Goal: Task Accomplishment & Management: Use online tool/utility

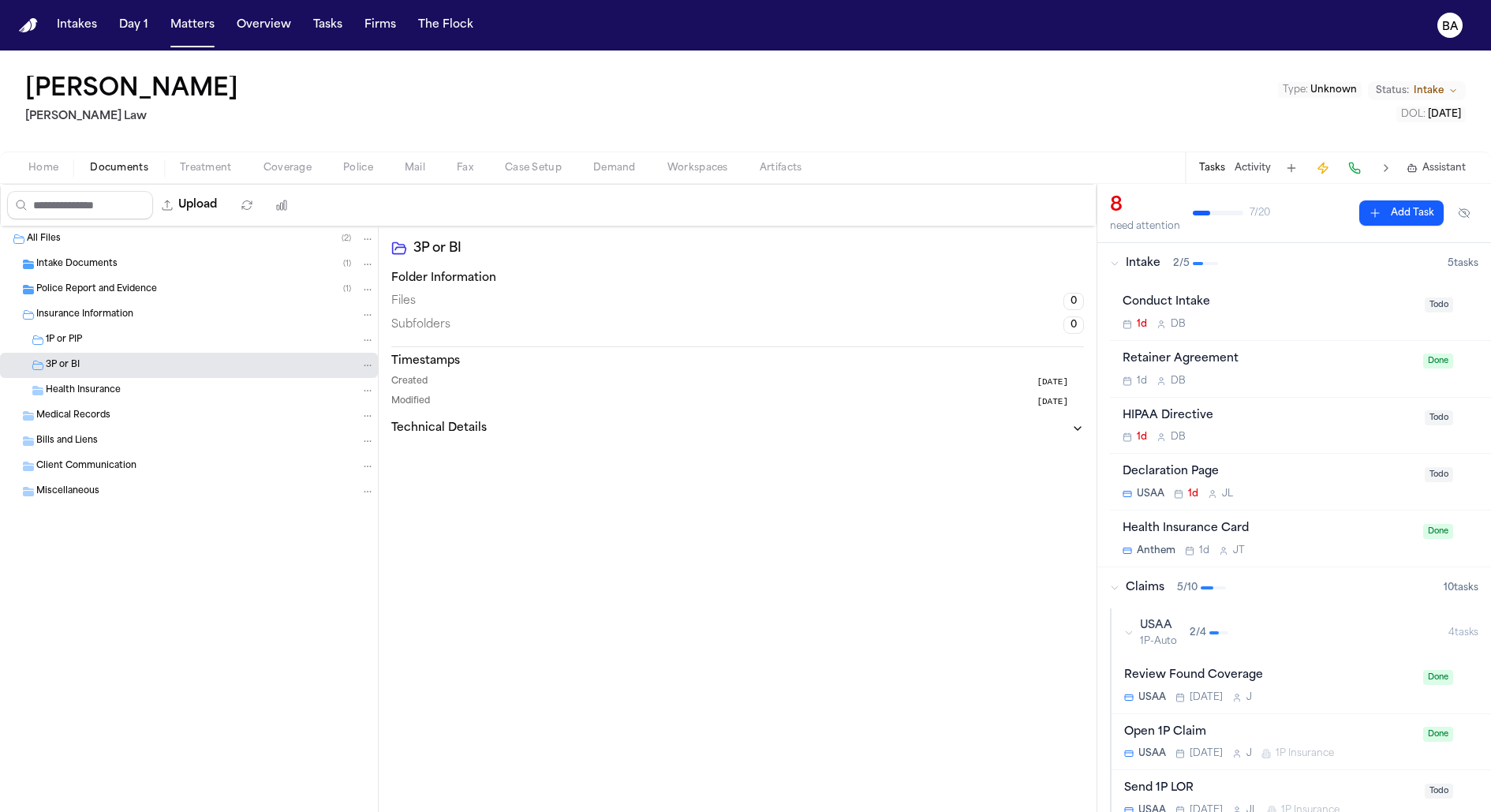
click at [23, 167] on button "Home" at bounding box center [43, 168] width 62 height 19
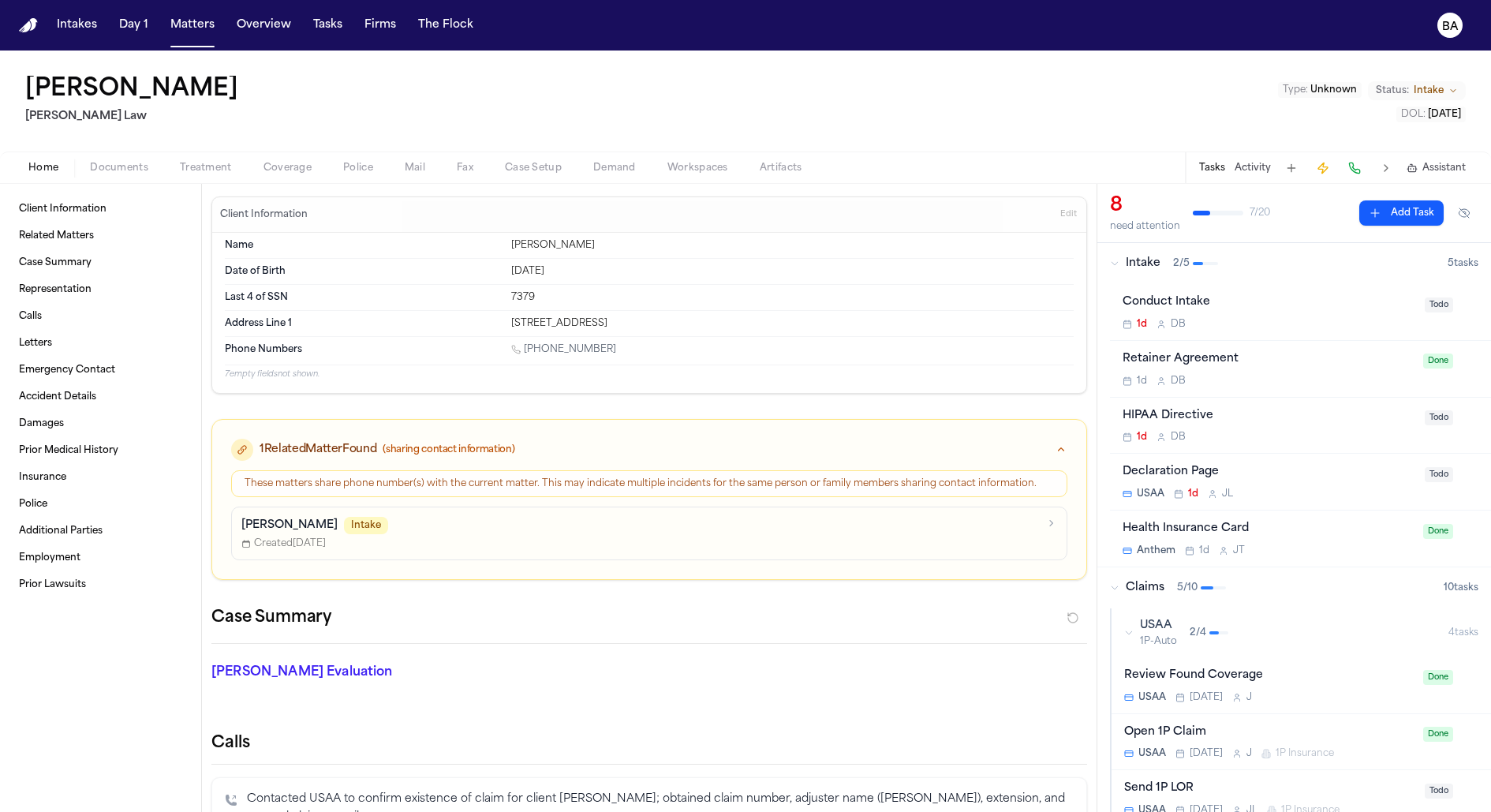
click at [1424, 173] on span "Assistant" at bounding box center [1444, 168] width 43 height 13
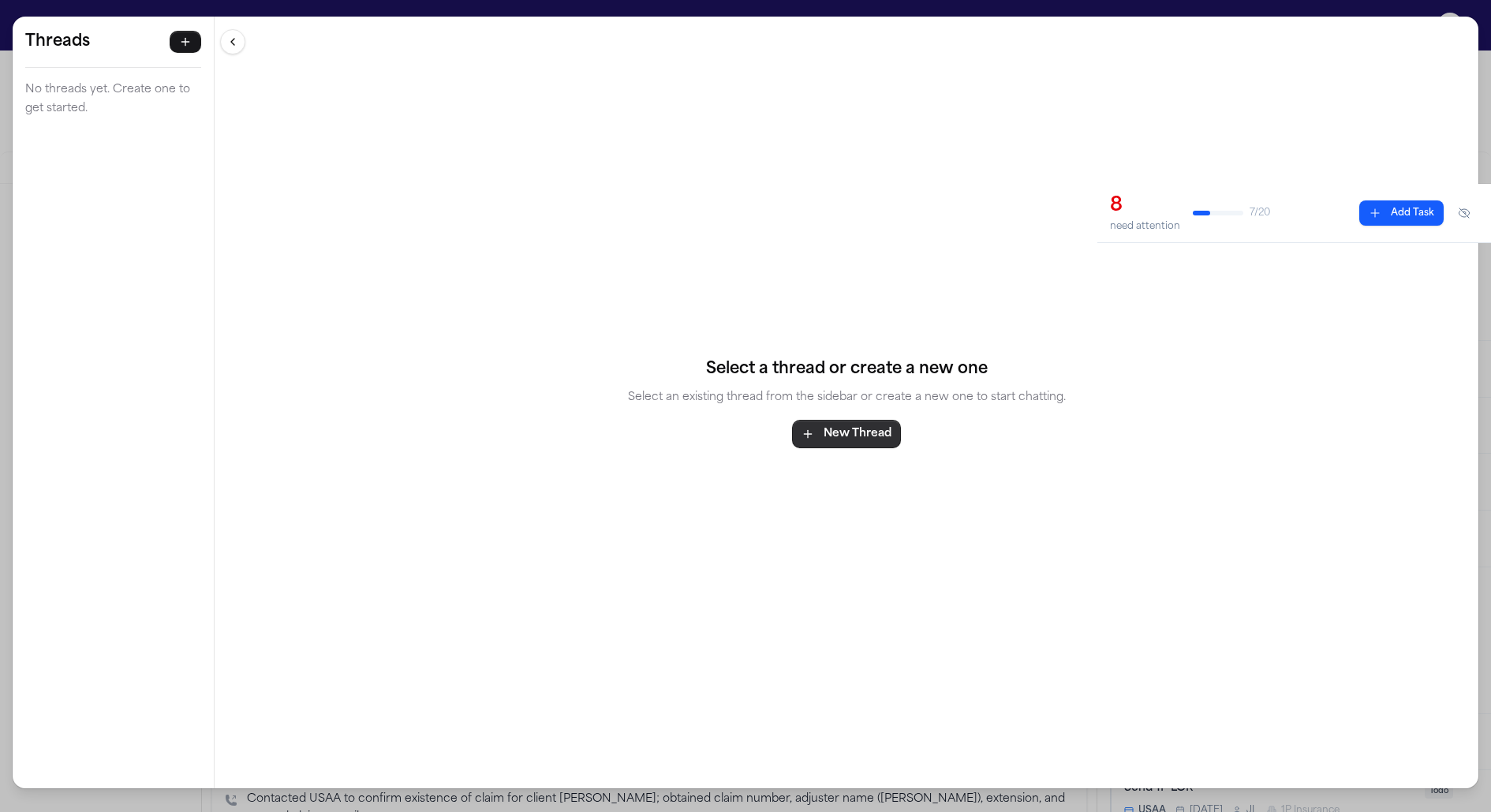
click at [862, 430] on button "New Thread" at bounding box center [846, 434] width 109 height 29
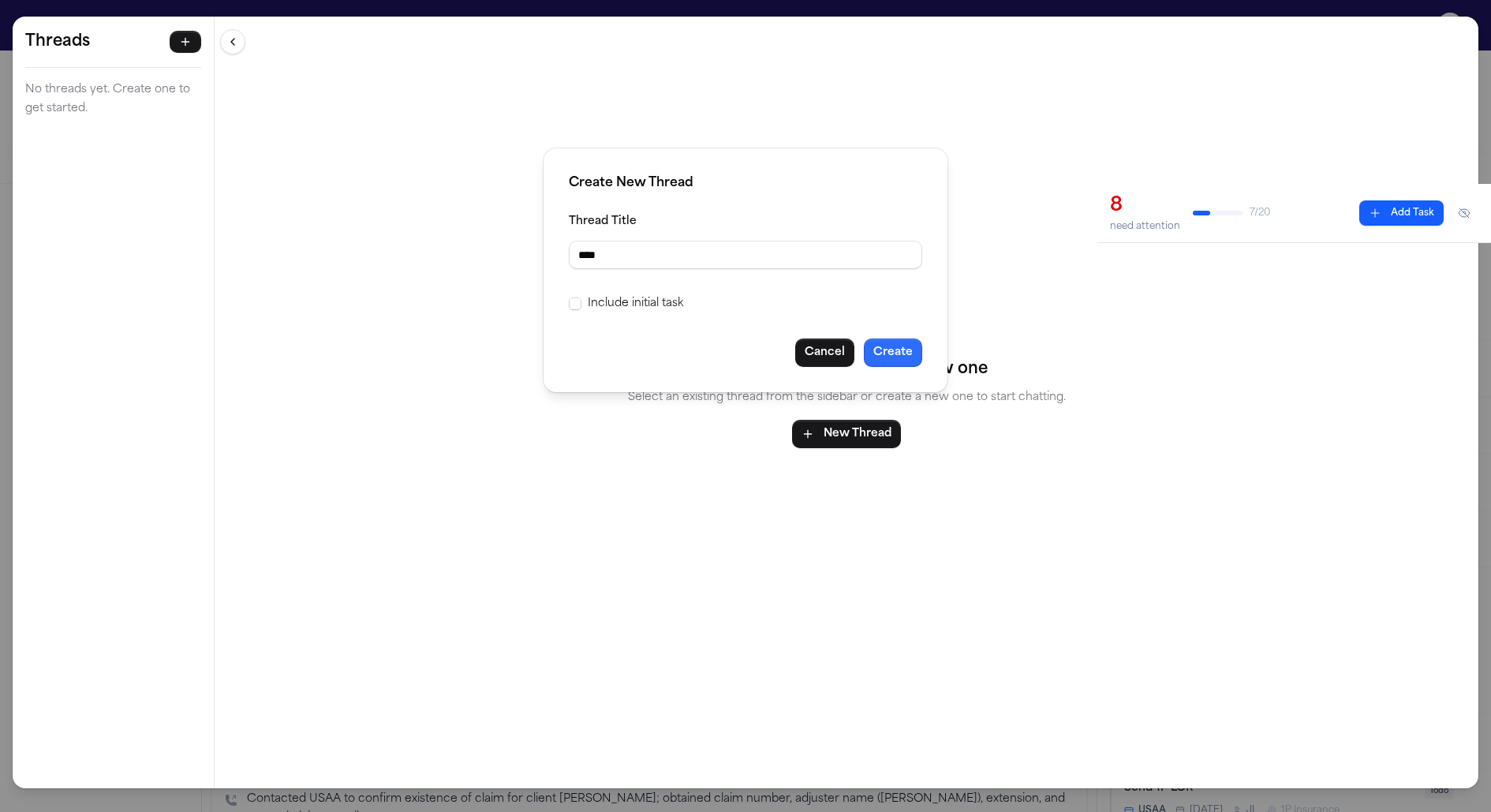
type input "****"
click at [912, 349] on button "Create" at bounding box center [892, 353] width 58 height 29
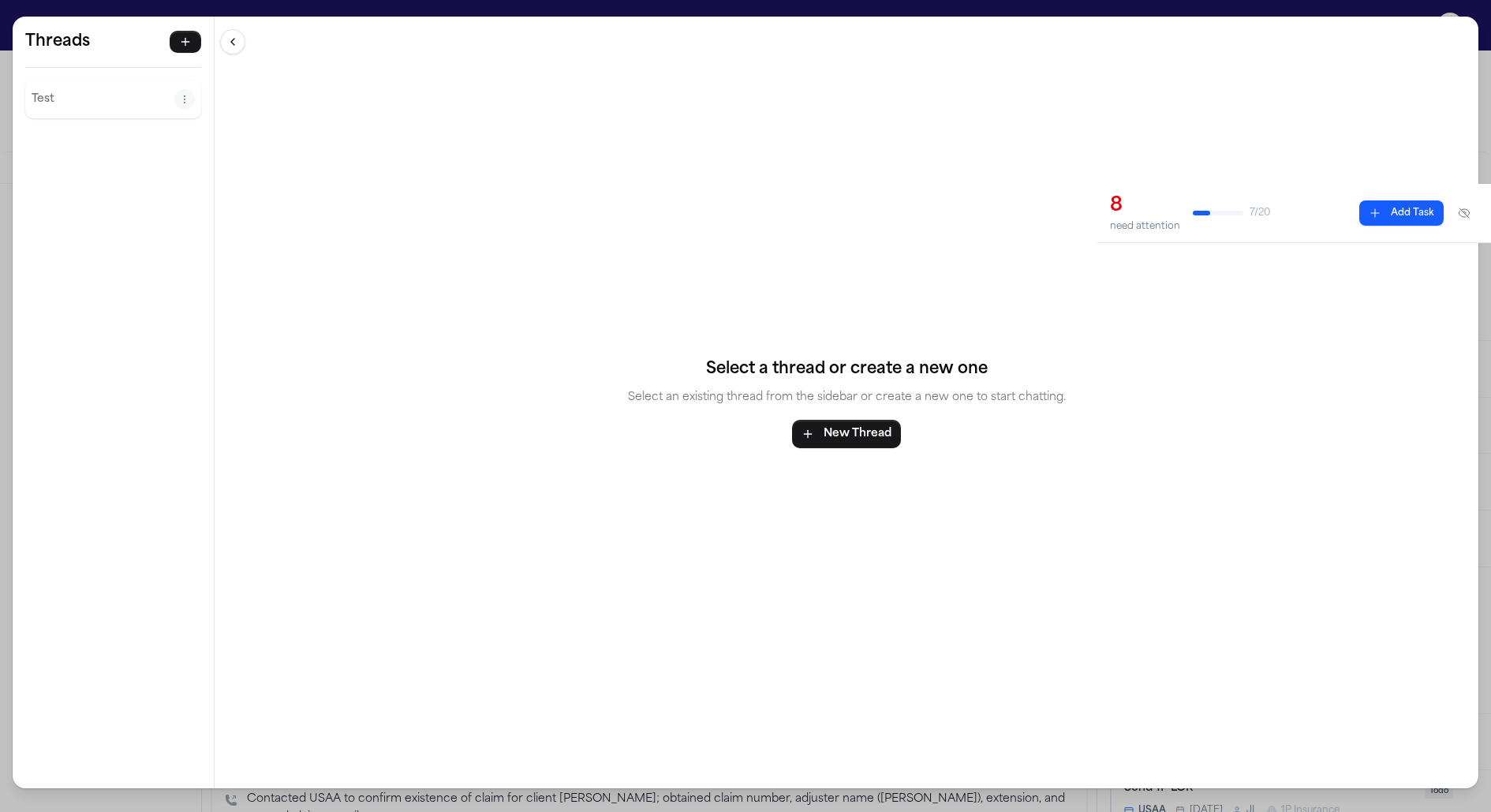
click at [68, 74] on div "Threads Test" at bounding box center [113, 75] width 202 height 118
click at [73, 93] on p "Test" at bounding box center [102, 99] width 143 height 19
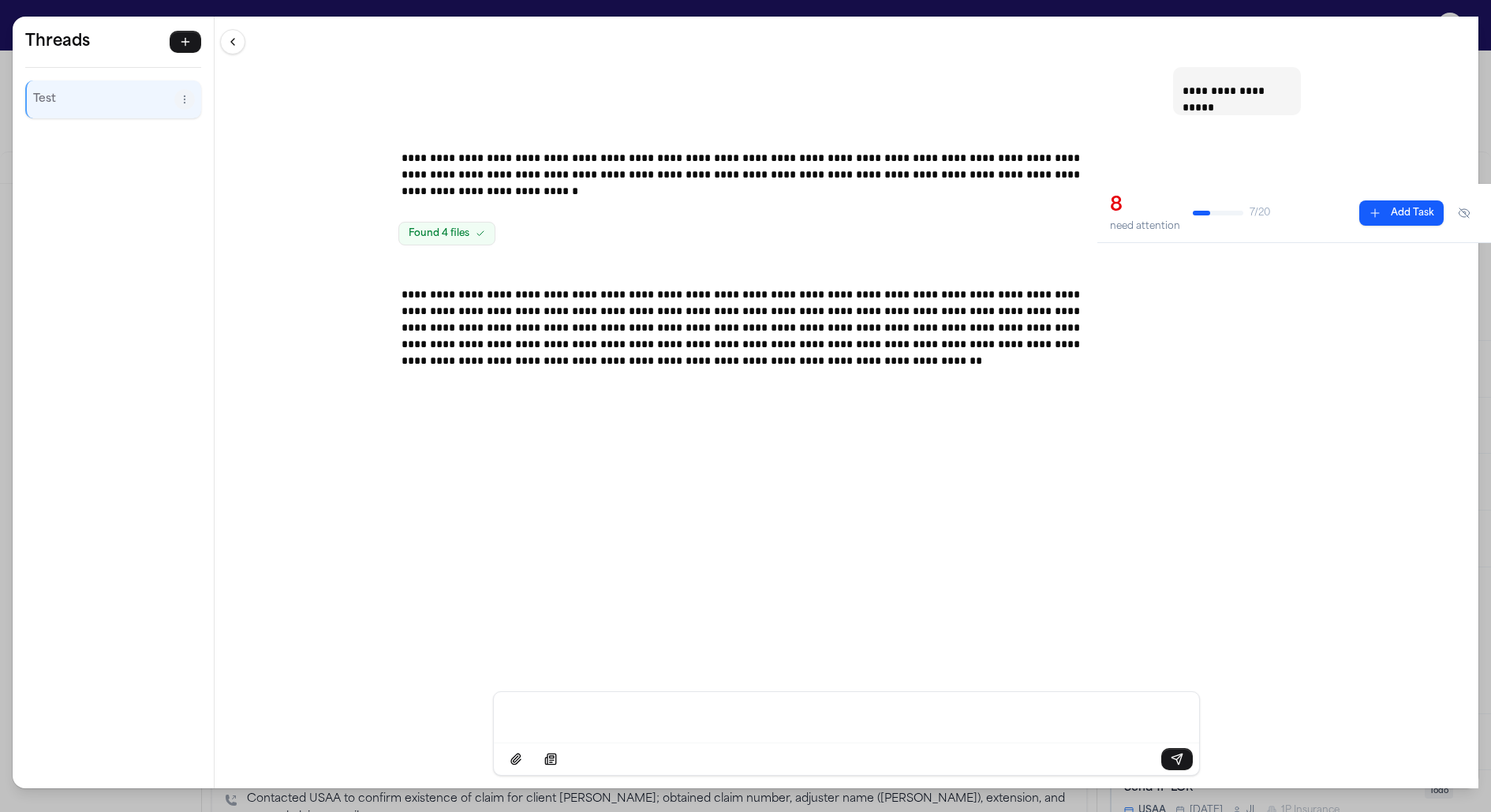
click at [1483, 75] on div "**********" at bounding box center [745, 406] width 1491 height 812
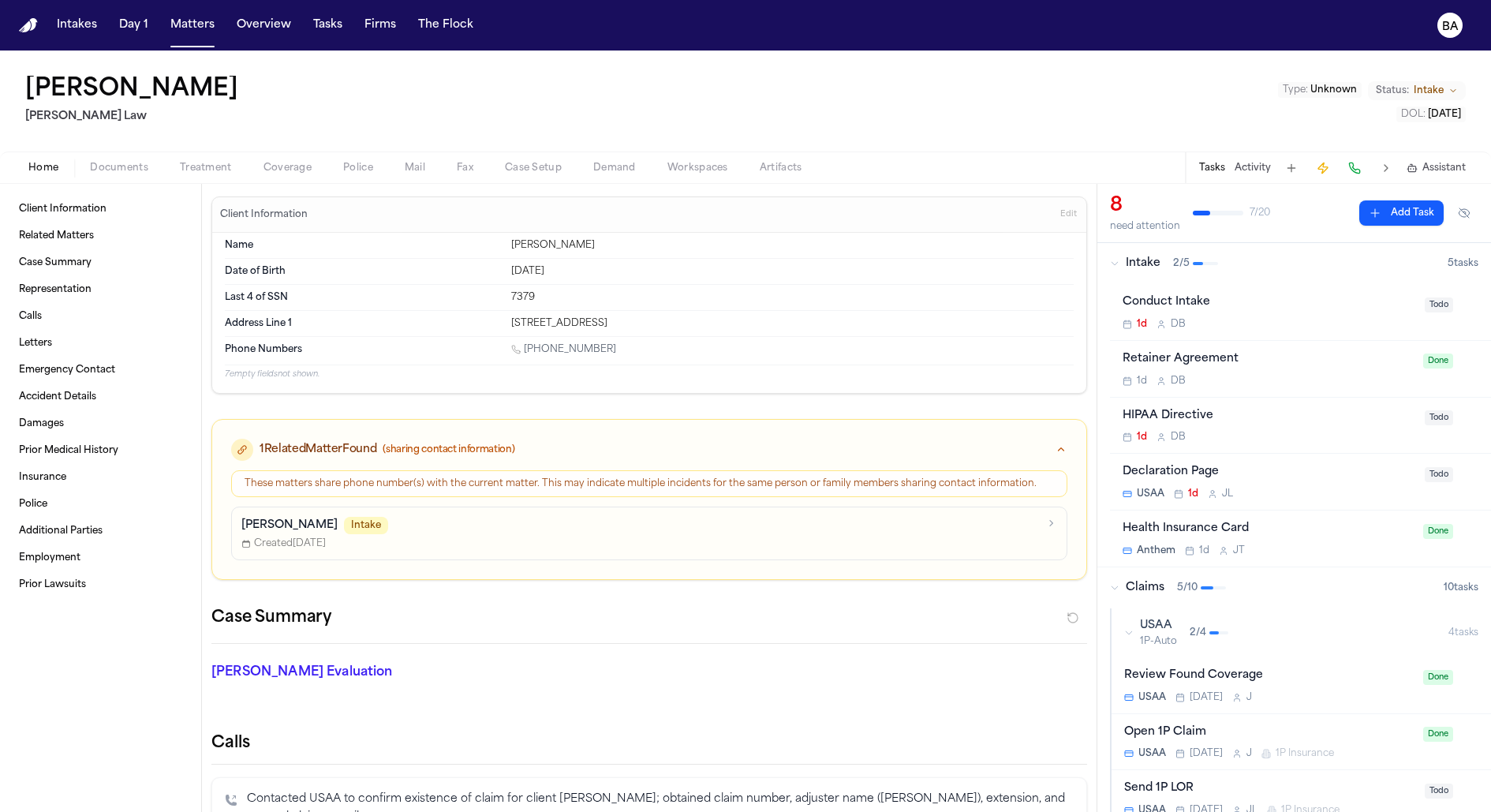
click at [516, 180] on div "Home Documents Treatment Coverage Police Mail Fax Case Setup Demand Workspaces …" at bounding box center [745, 167] width 1491 height 31
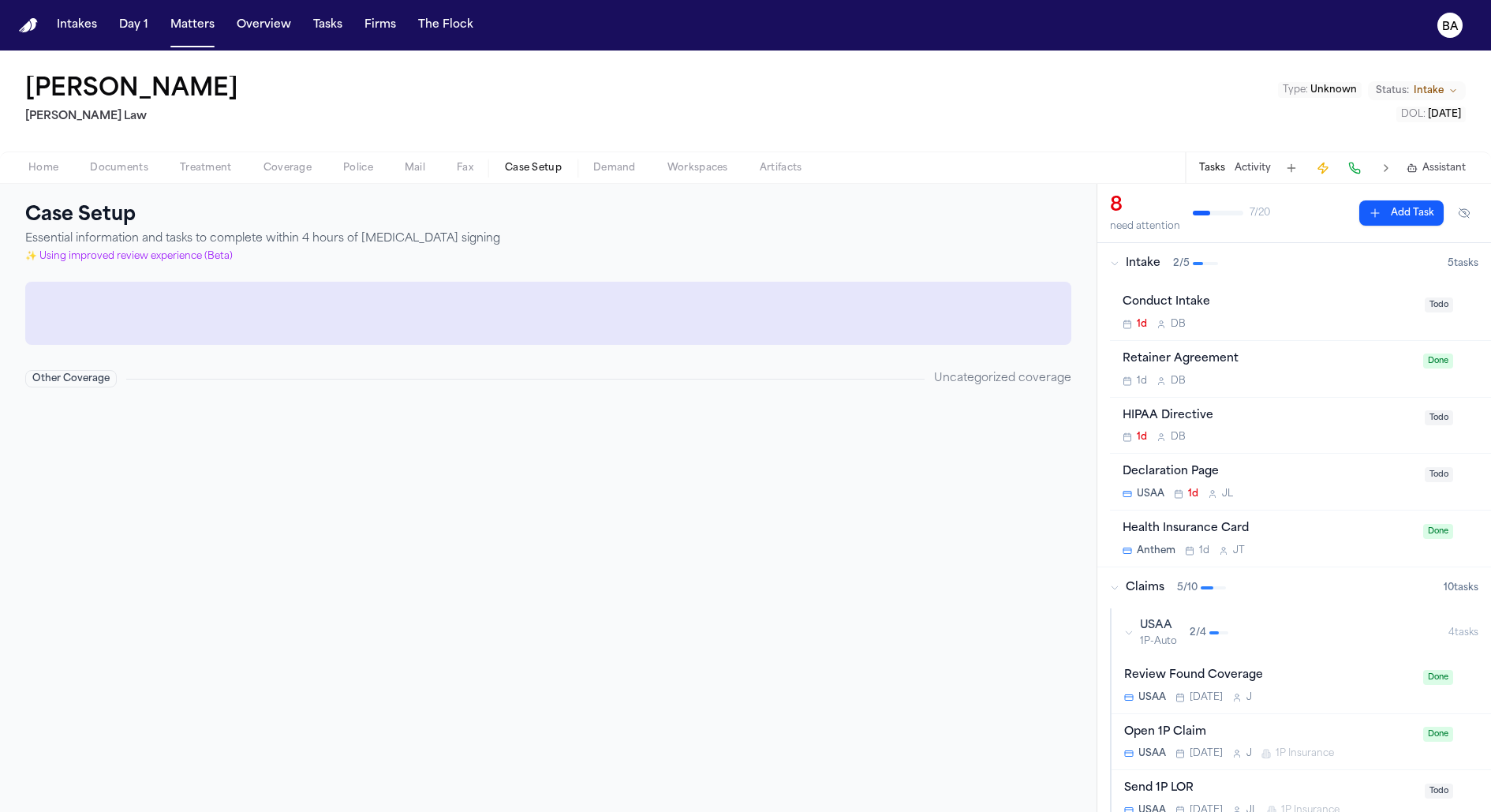
click at [516, 174] on span "Case Setup" at bounding box center [533, 168] width 57 height 13
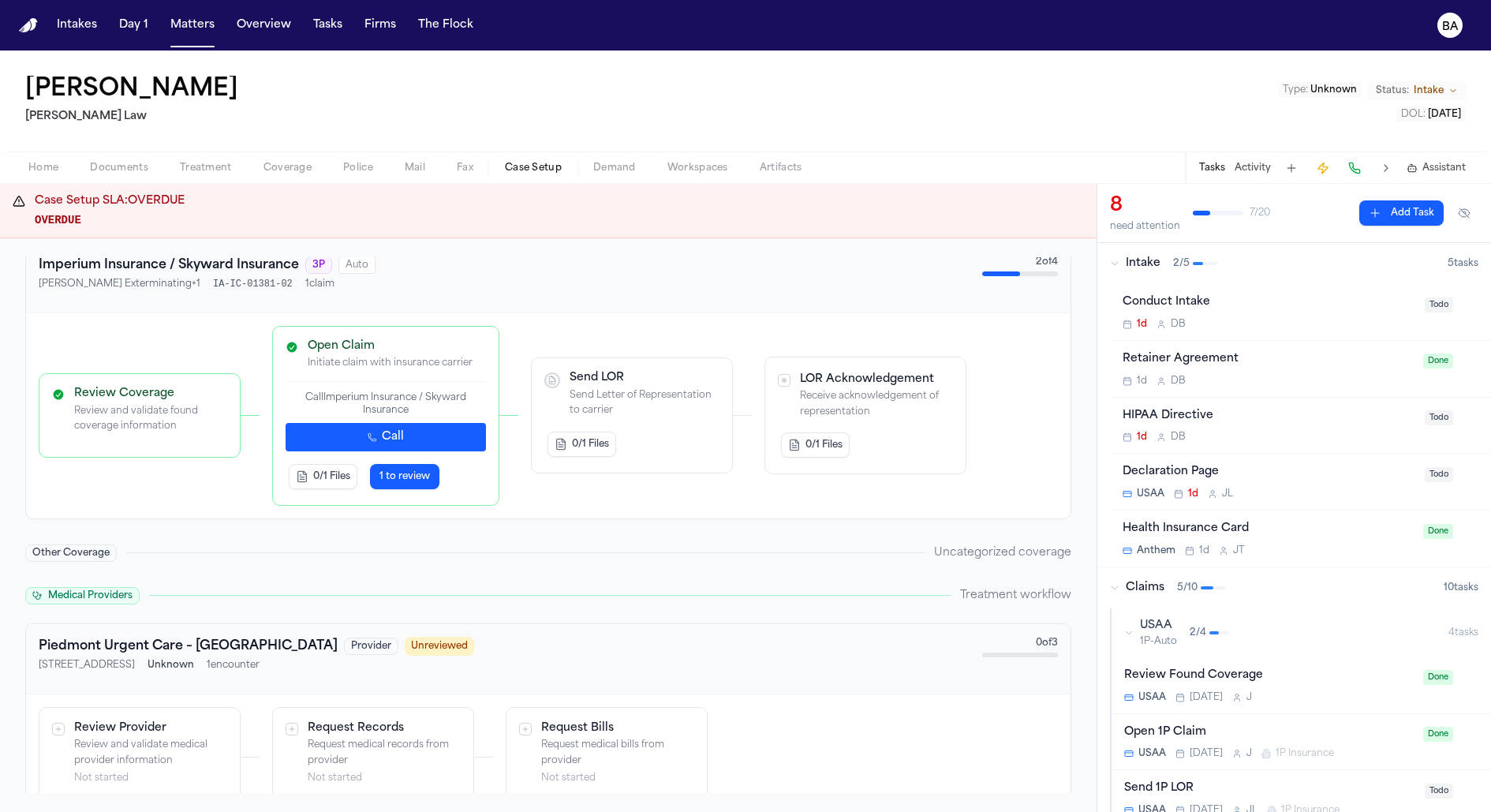
scroll to position [769, 0]
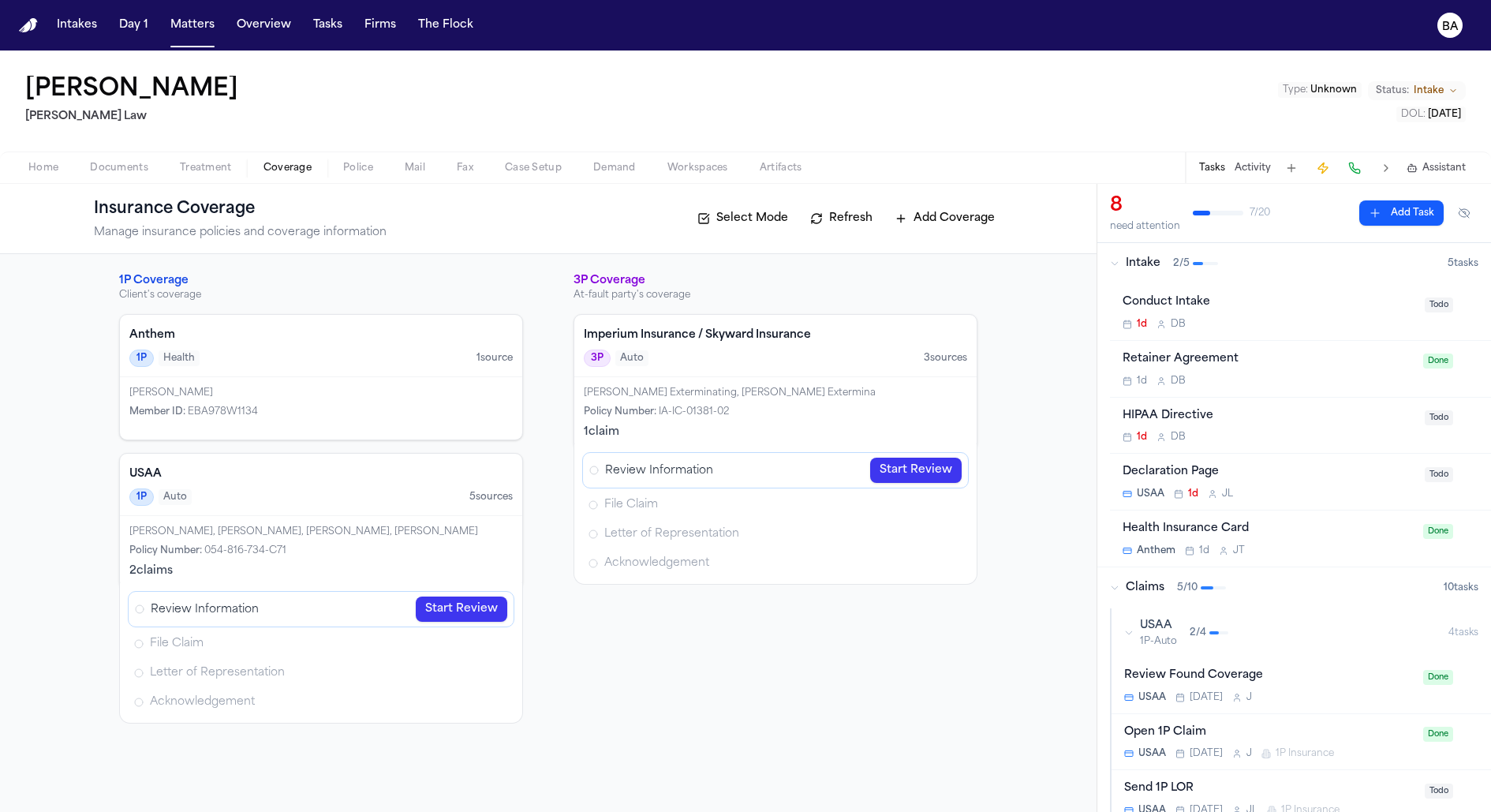
click at [298, 162] on span "Coverage" at bounding box center [287, 168] width 48 height 13
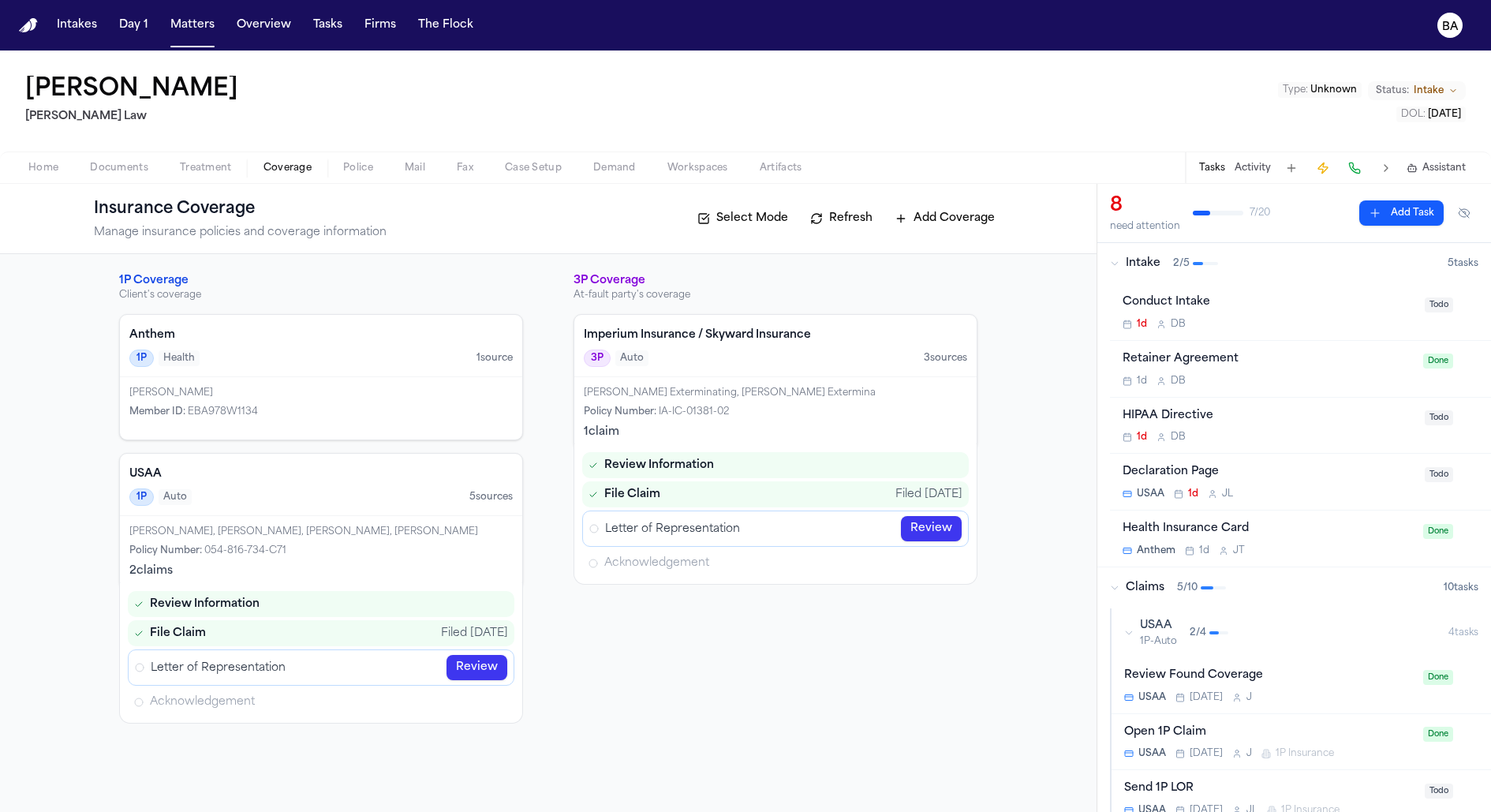
click at [505, 163] on span "Case Setup" at bounding box center [533, 168] width 57 height 13
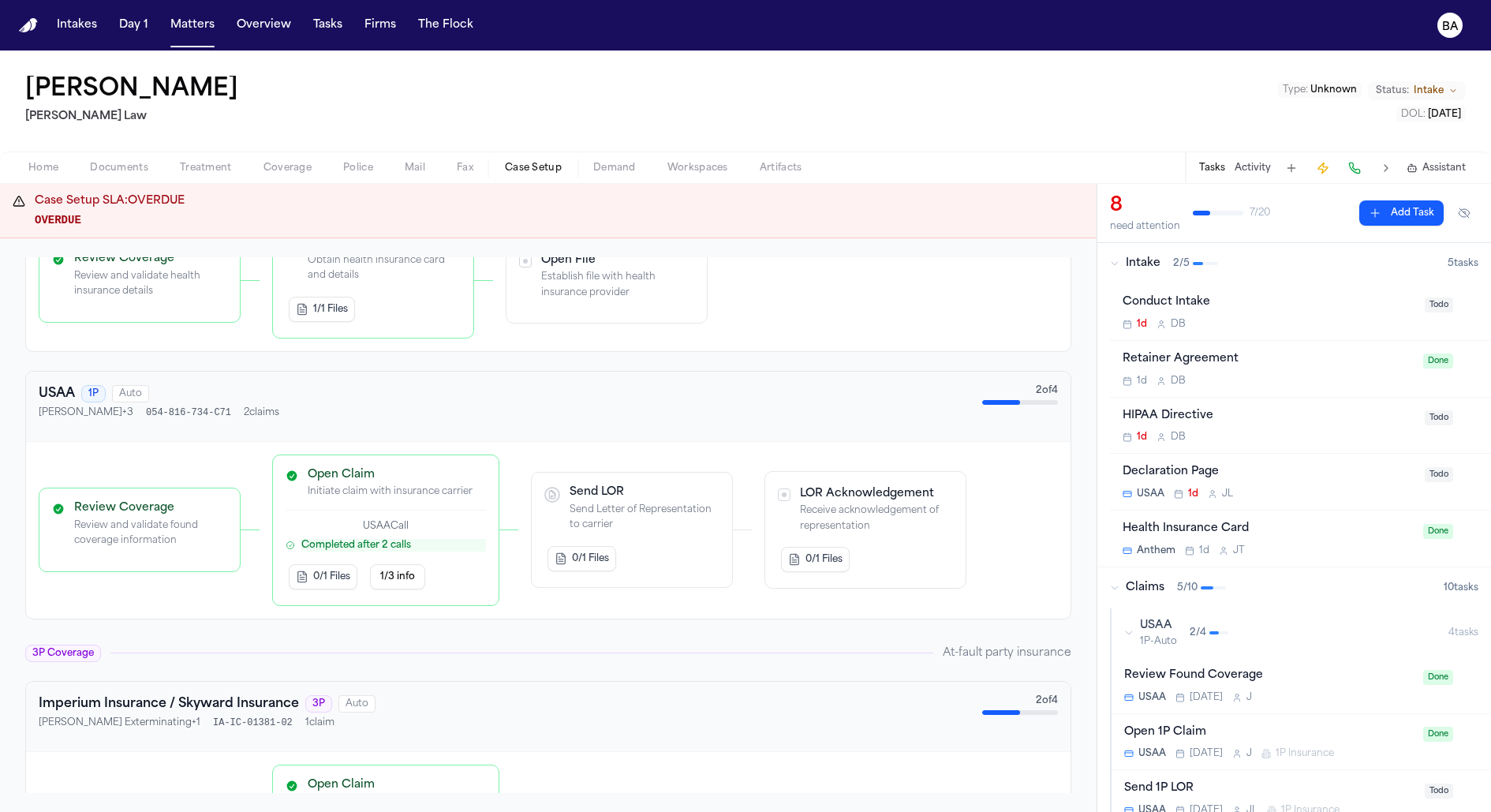
scroll to position [319, 0]
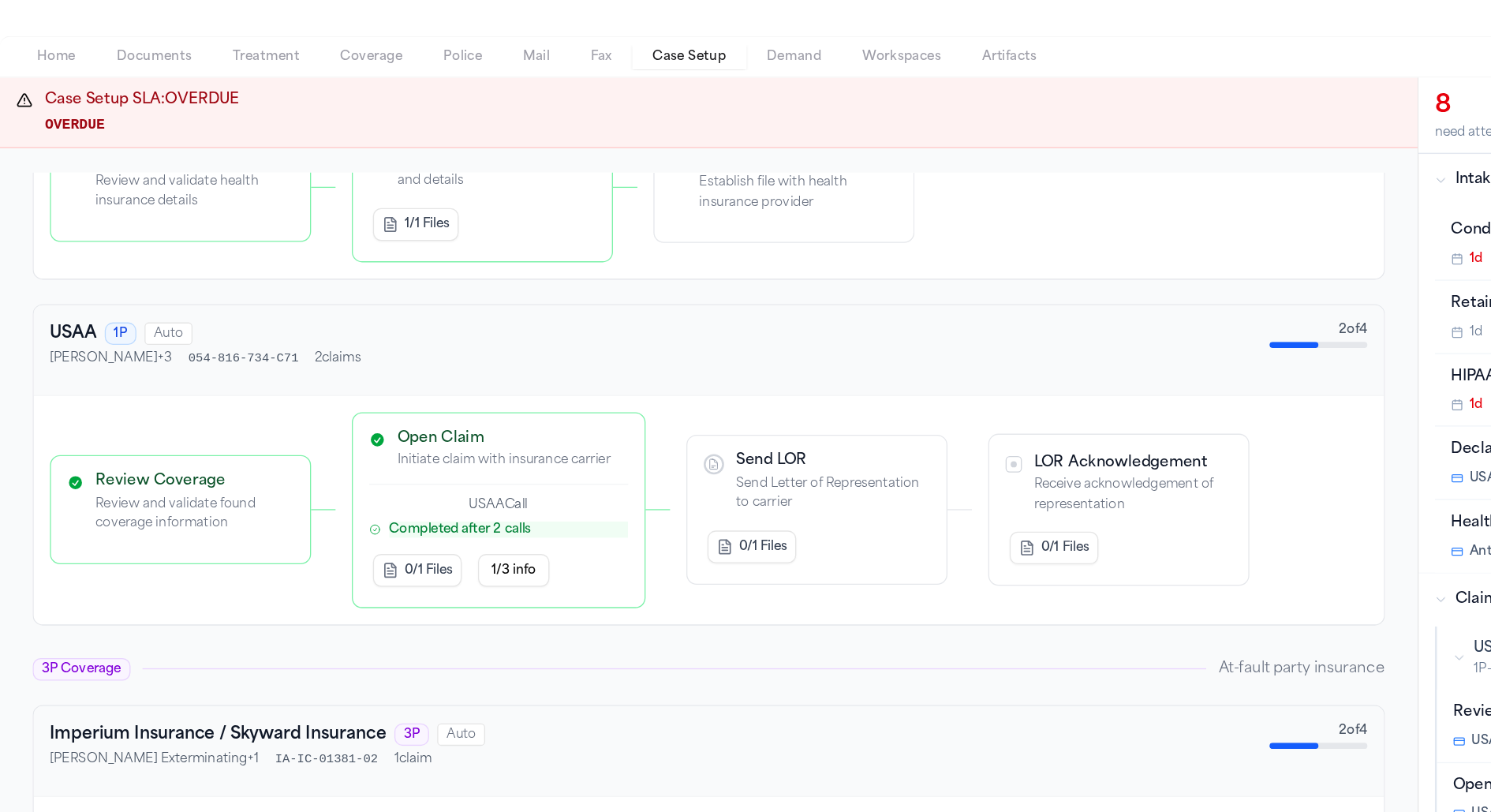
click at [304, 168] on span "Coverage" at bounding box center [287, 168] width 48 height 13
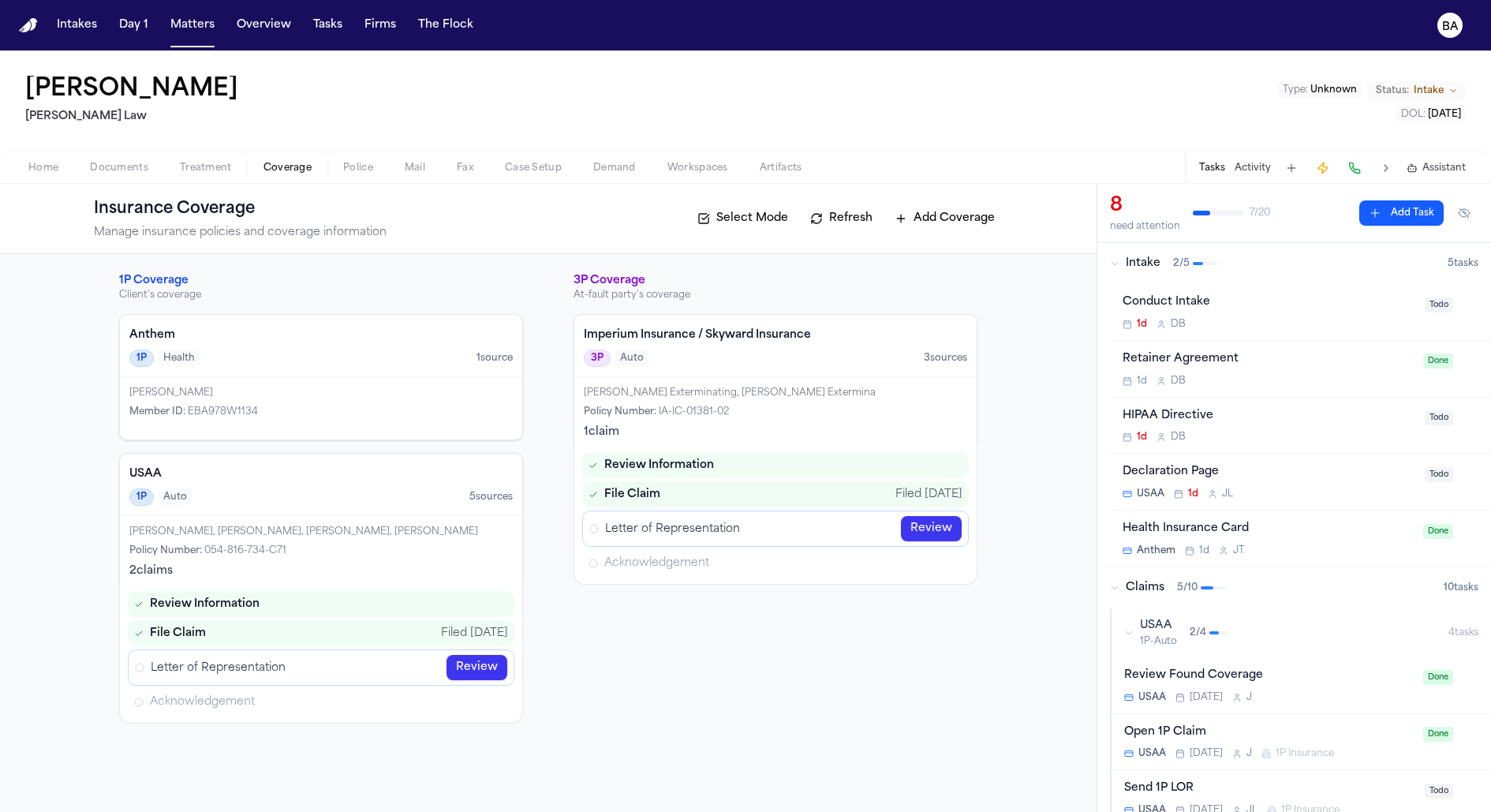
click at [516, 168] on span "Case Setup" at bounding box center [533, 168] width 57 height 13
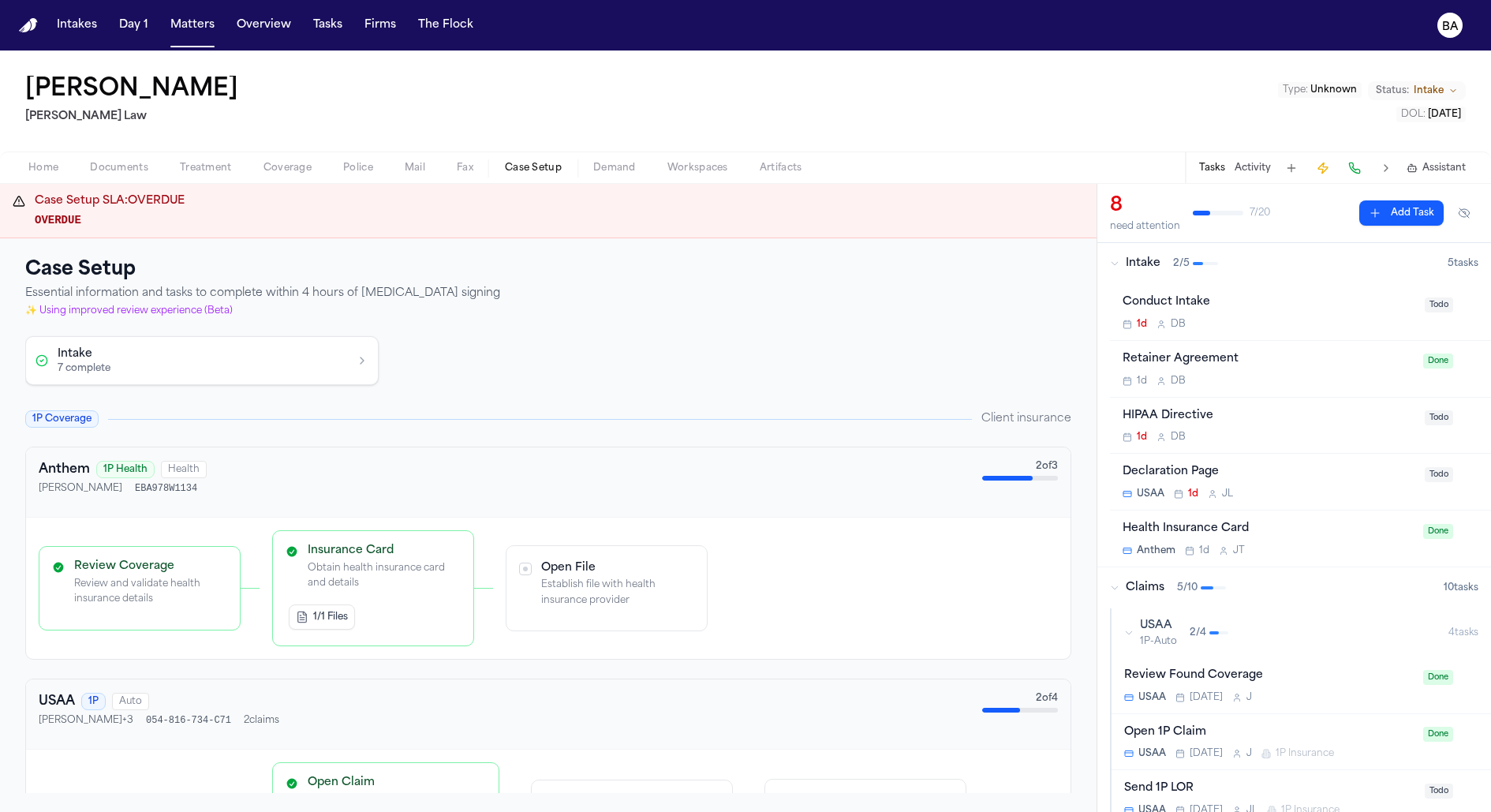
click at [299, 362] on button "Intake 7 complete" at bounding box center [202, 361] width 352 height 47
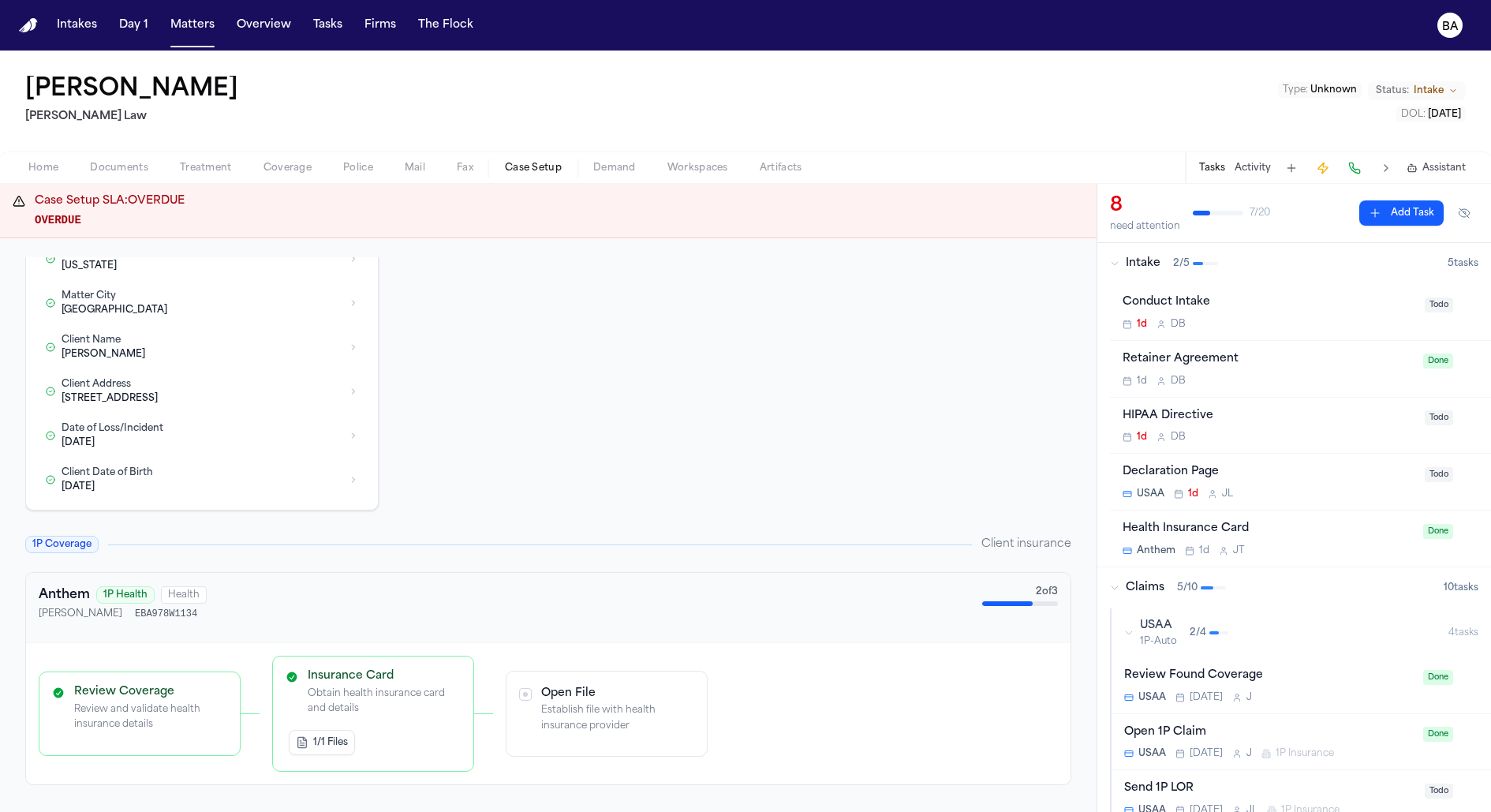
scroll to position [215, 0]
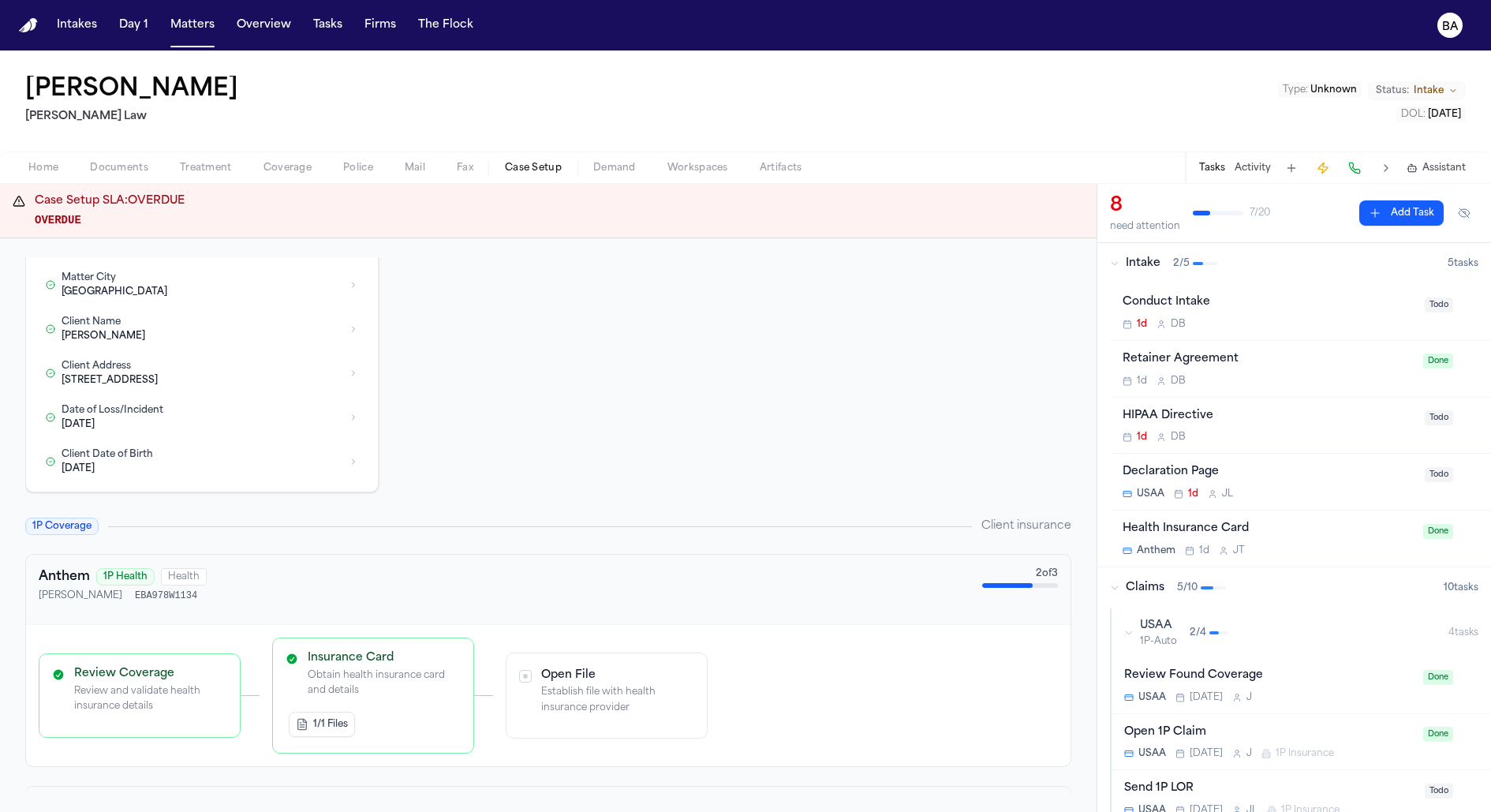
click at [168, 684] on p "Review and validate health insurance details" at bounding box center [151, 699] width 153 height 30
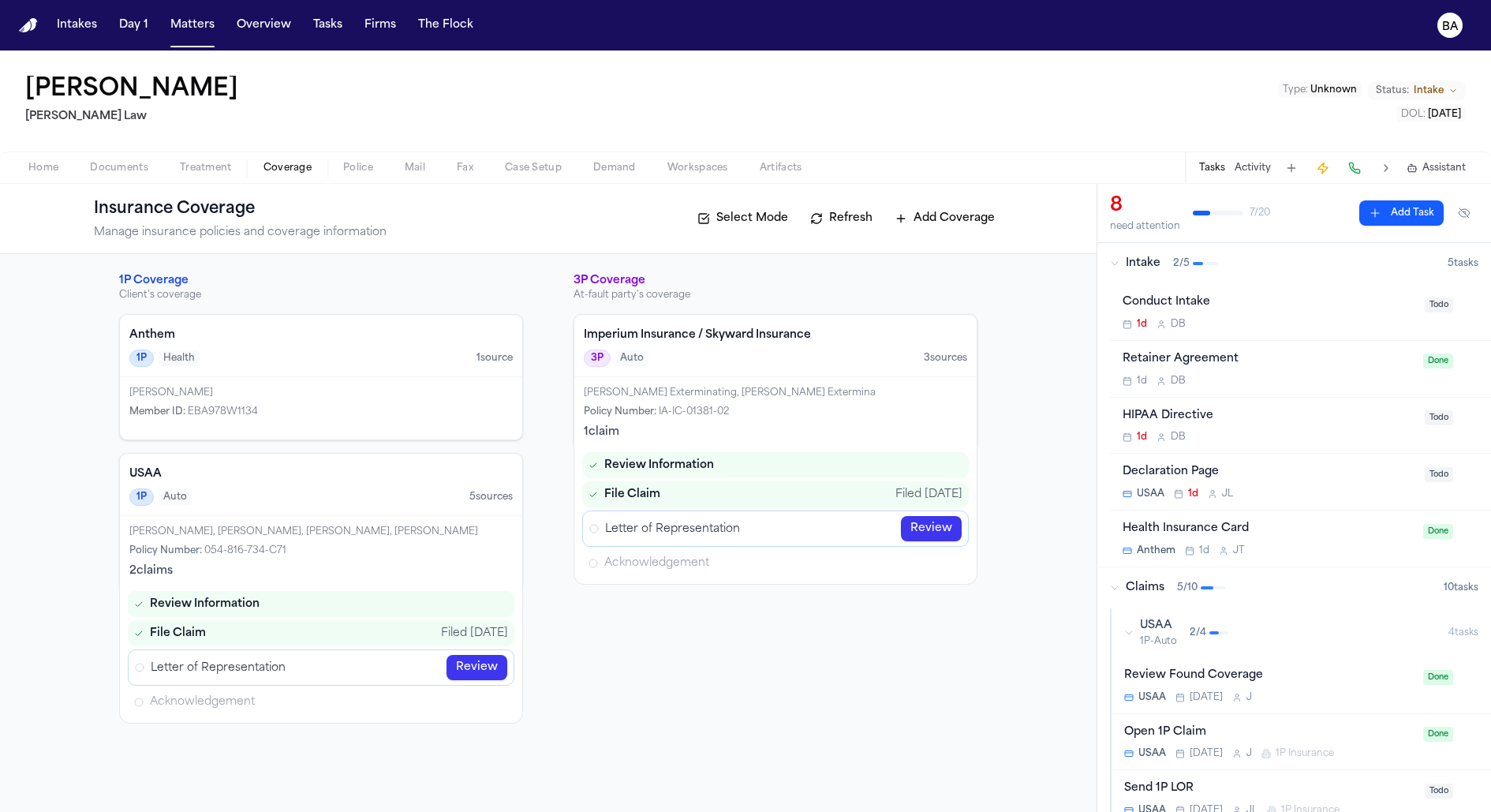
click at [295, 168] on span "Coverage" at bounding box center [287, 168] width 48 height 13
click at [496, 706] on div "Acknowledgement" at bounding box center [321, 701] width 387 height 26
click at [443, 702] on div "Acknowledgement" at bounding box center [321, 701] width 387 height 26
click at [485, 665] on link "Review" at bounding box center [477, 667] width 61 height 25
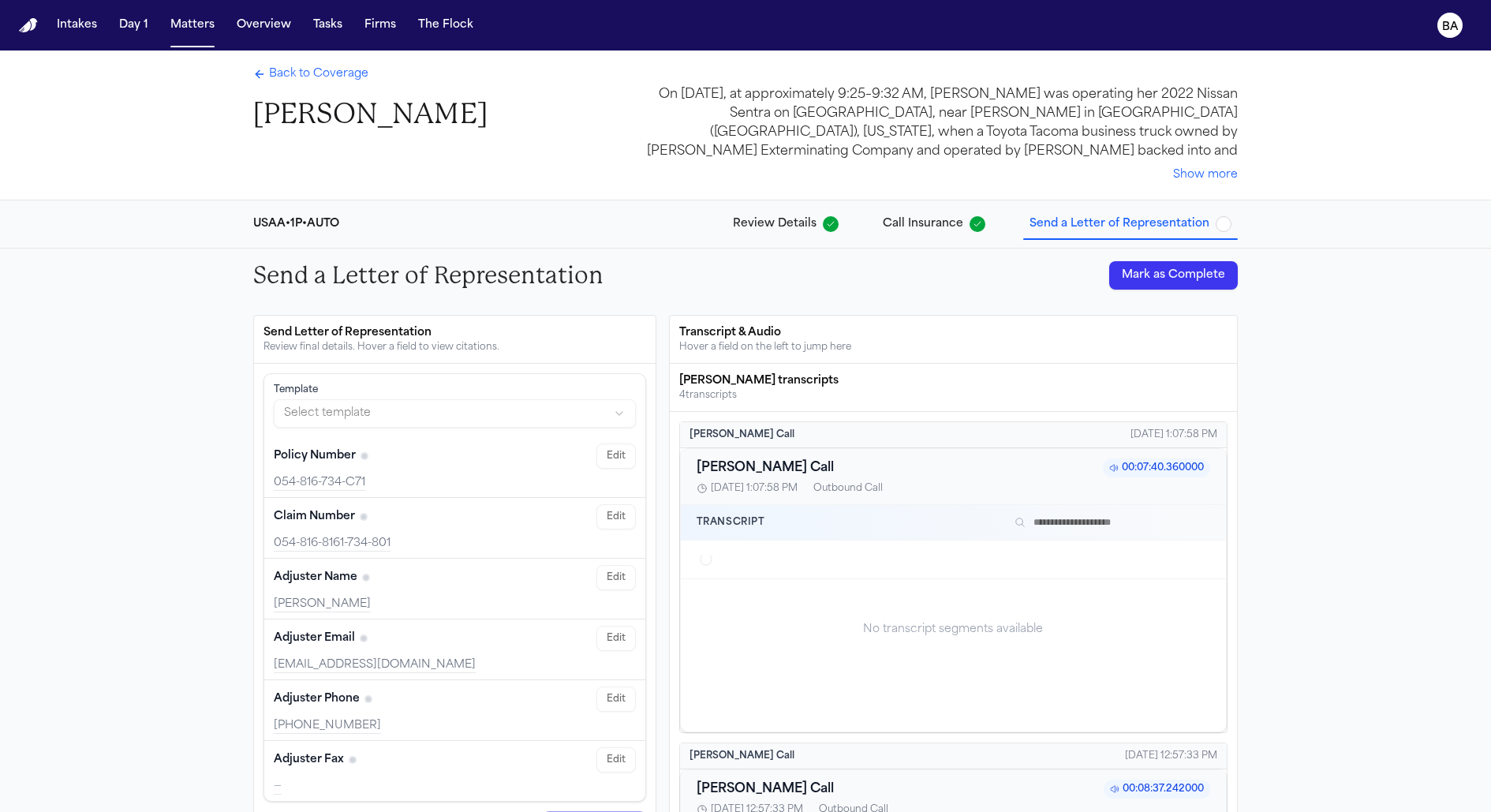
click at [751, 224] on span "Review Details" at bounding box center [775, 224] width 84 height 16
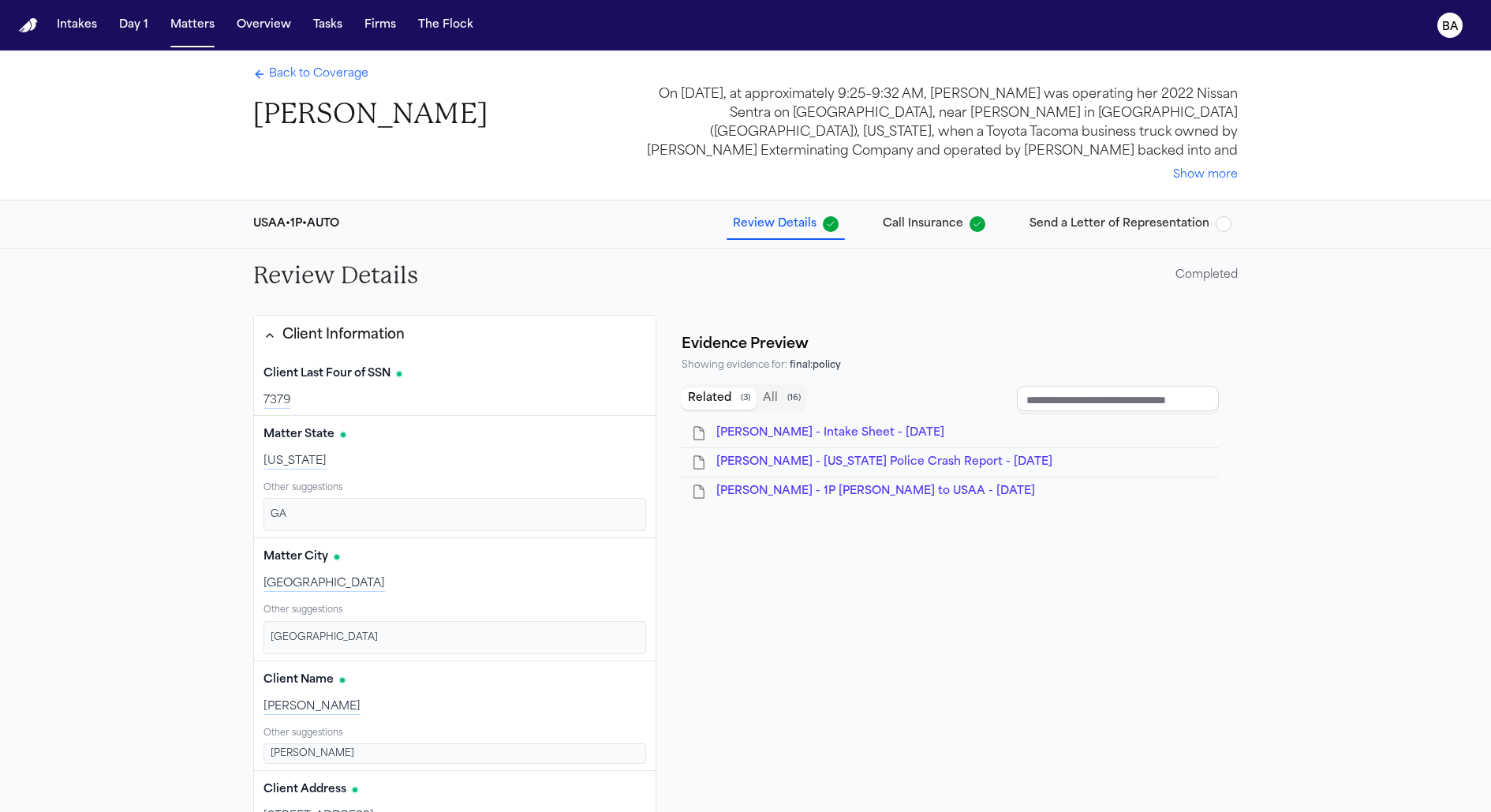
click at [302, 71] on span "Back to Coverage" at bounding box center [318, 74] width 99 height 16
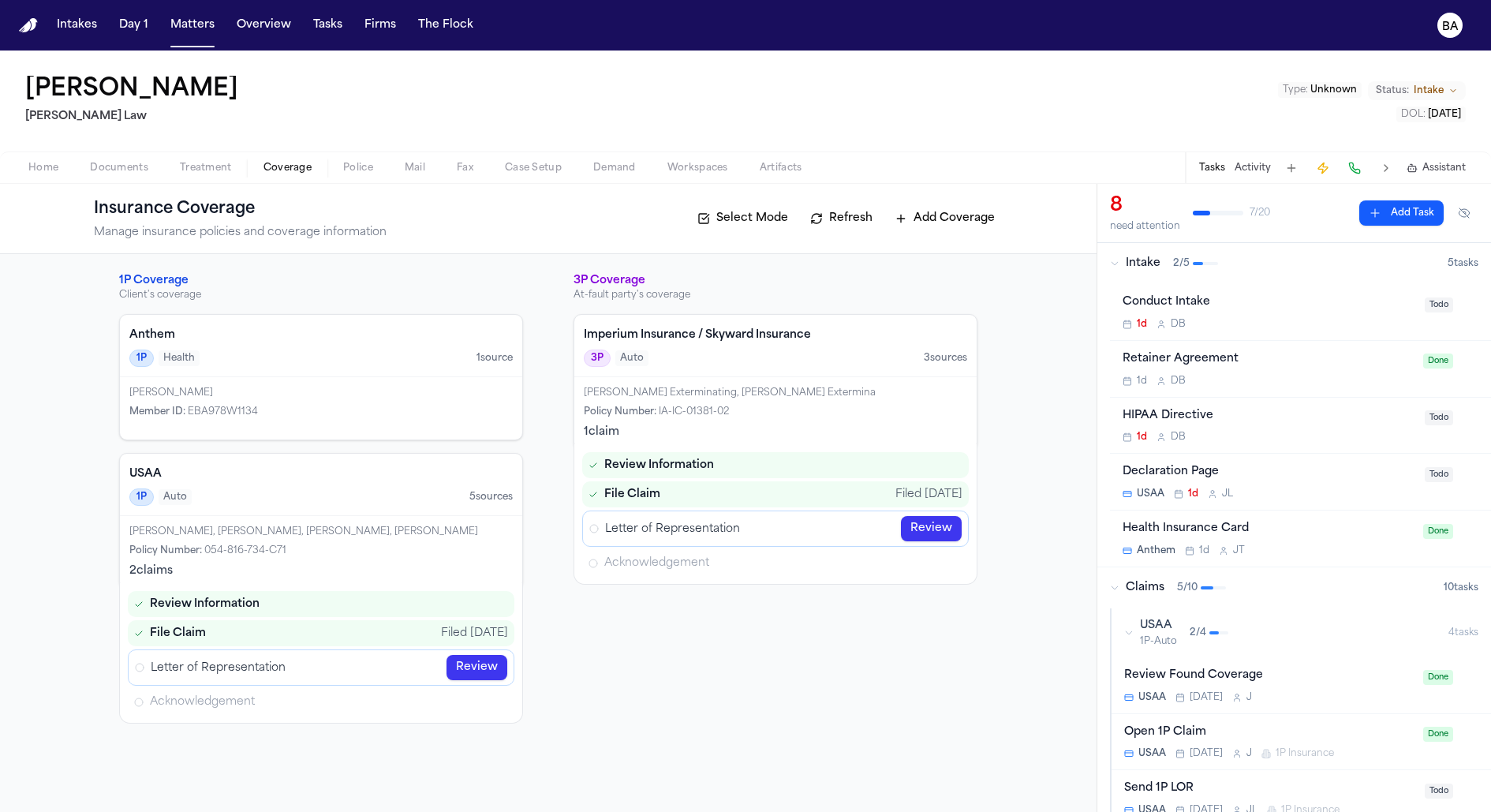
click at [1074, 52] on div "Yahni Gregley Ugwonali Law Type : Unknown Status: Intake DOL : 2025-08-21" at bounding box center [745, 101] width 1491 height 101
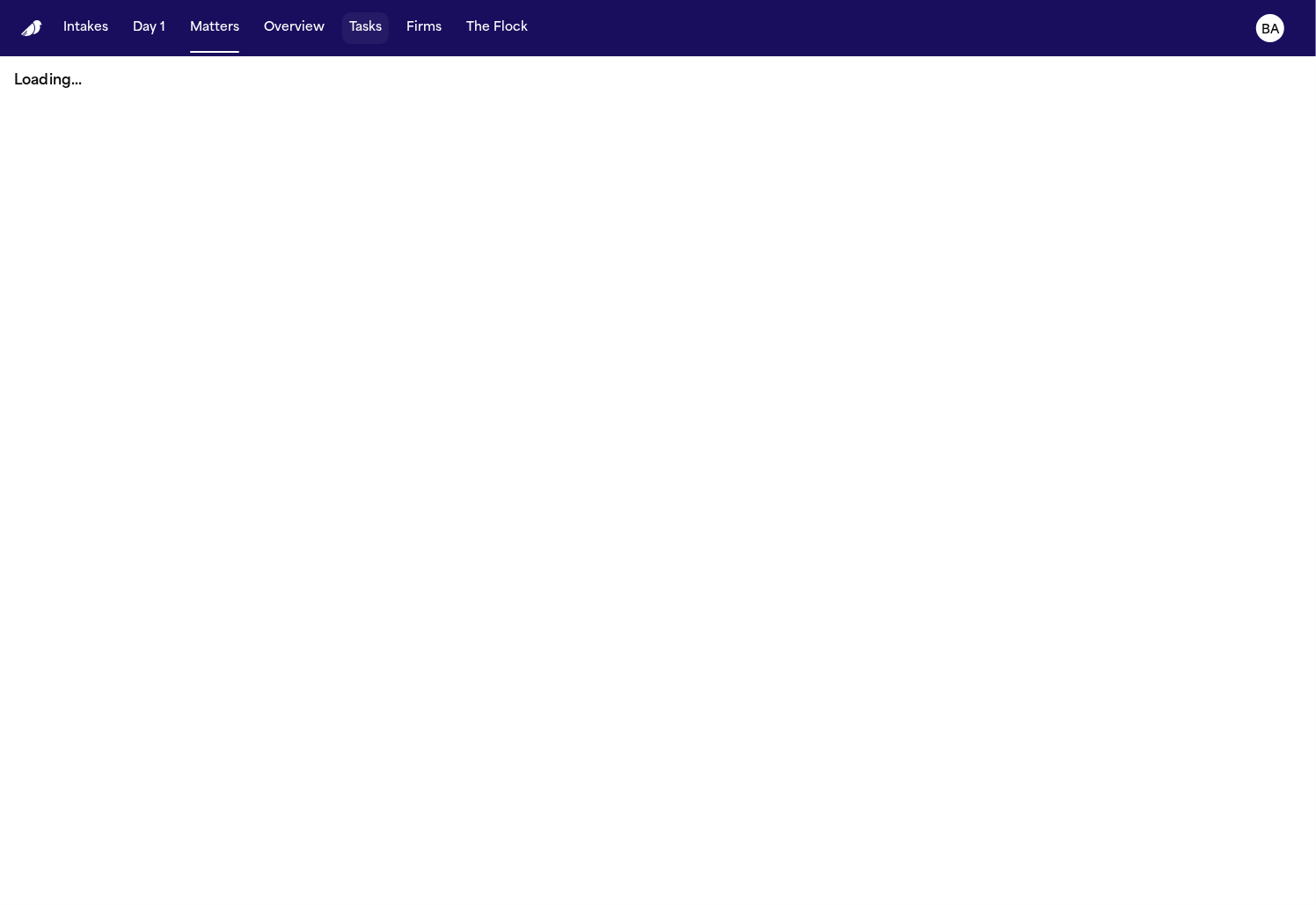
click at [343, 22] on button "Tasks" at bounding box center [364, 28] width 46 height 32
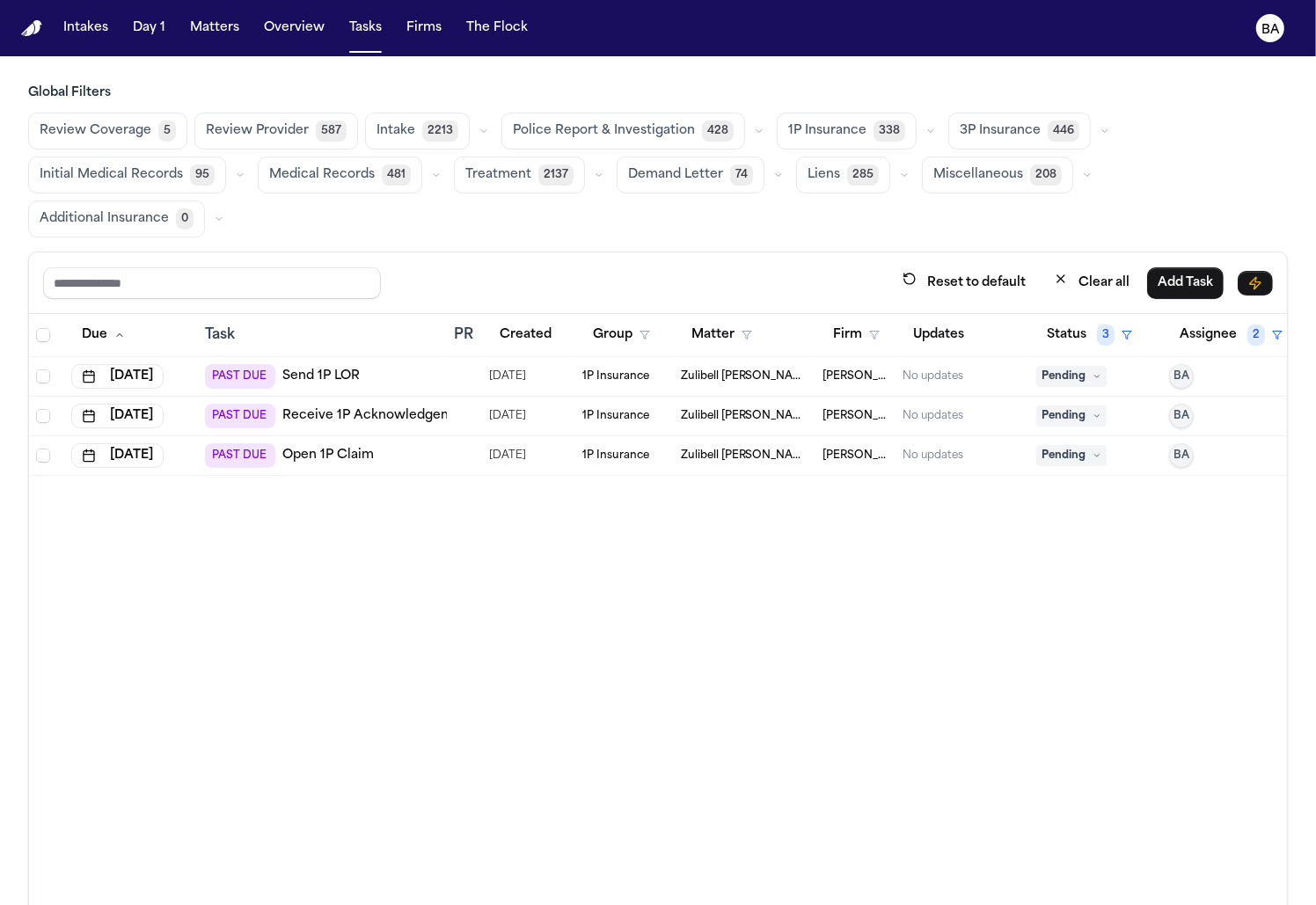
click at [840, 129] on span "1P Insurance" at bounding box center [827, 131] width 78 height 18
click at [897, 126] on div "1P Insurance 338" at bounding box center [858, 130] width 162 height 35
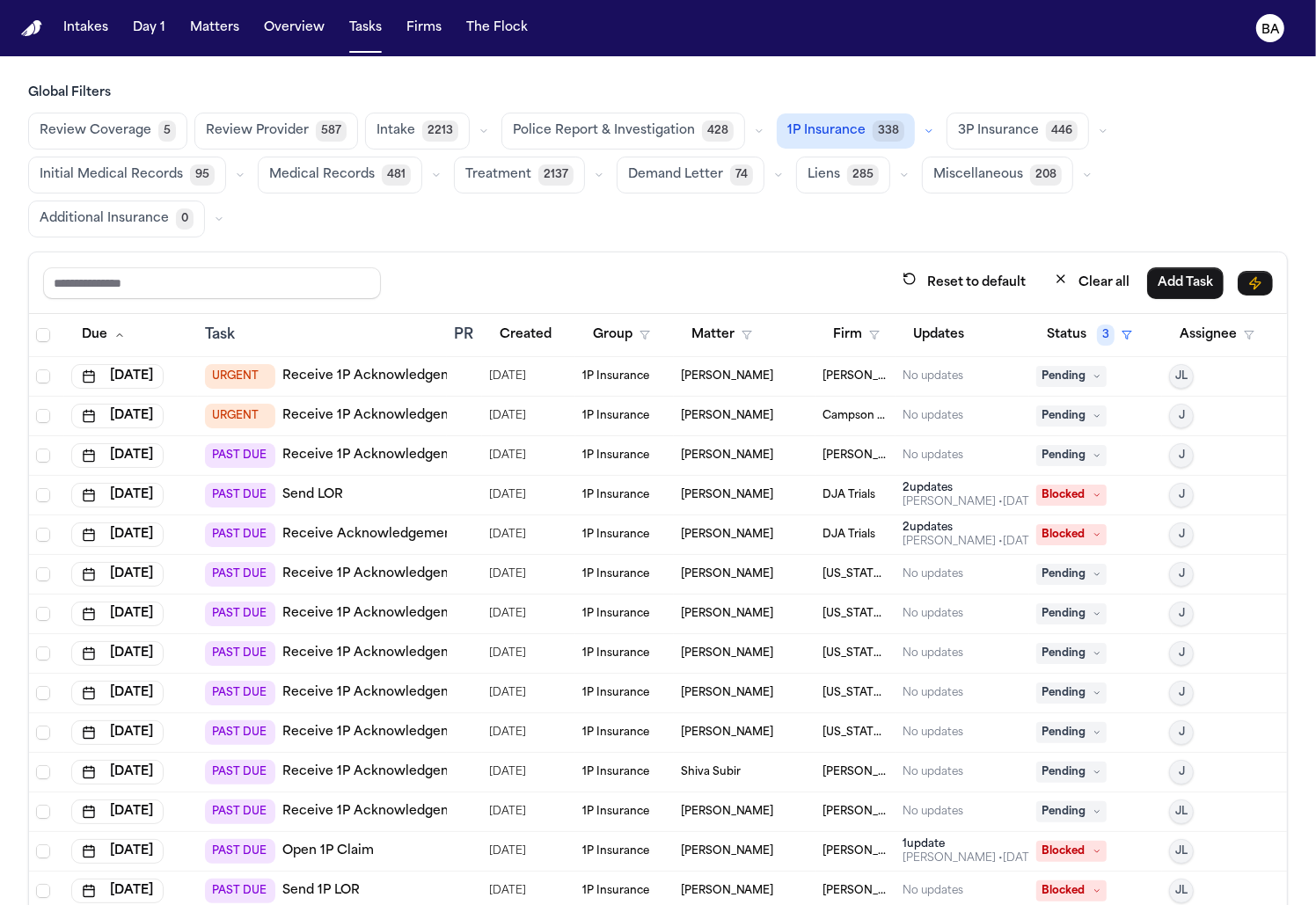
click at [923, 126] on icon "button" at bounding box center [928, 130] width 10 height 10
click at [869, 176] on button "Open Claim 24" at bounding box center [865, 174] width 174 height 35
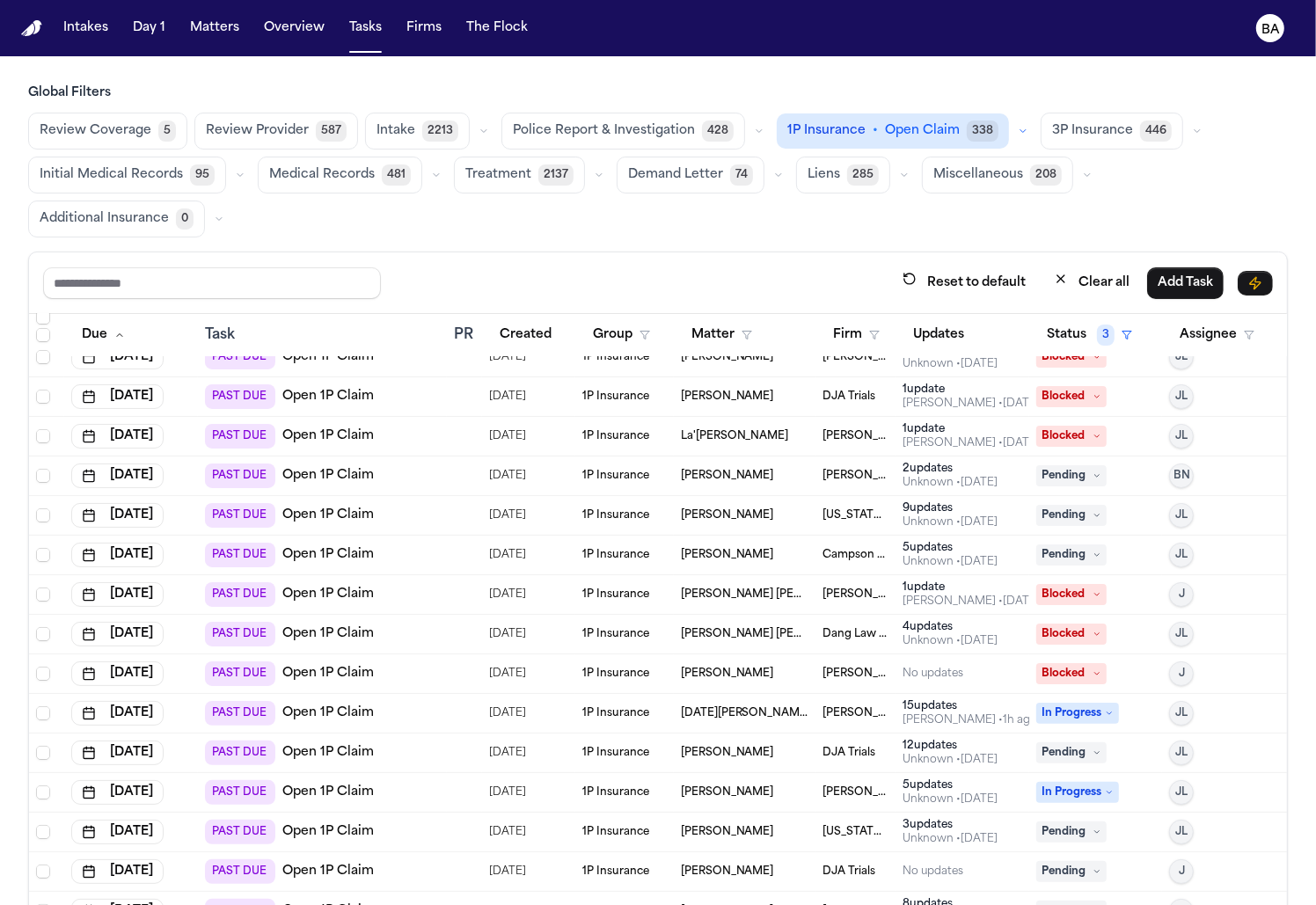
scroll to position [279, 0]
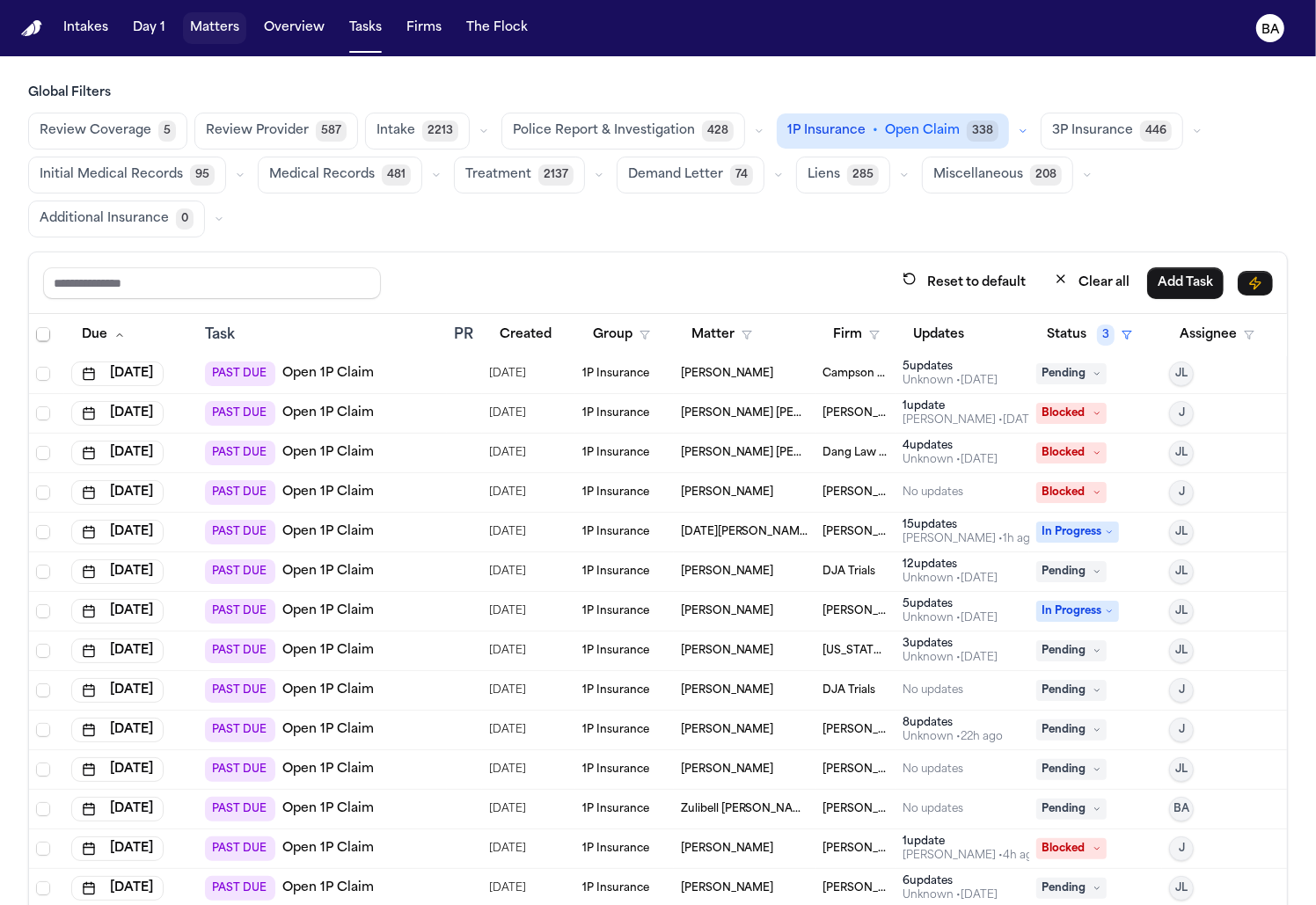
click at [210, 30] on button "Matters" at bounding box center [214, 28] width 63 height 32
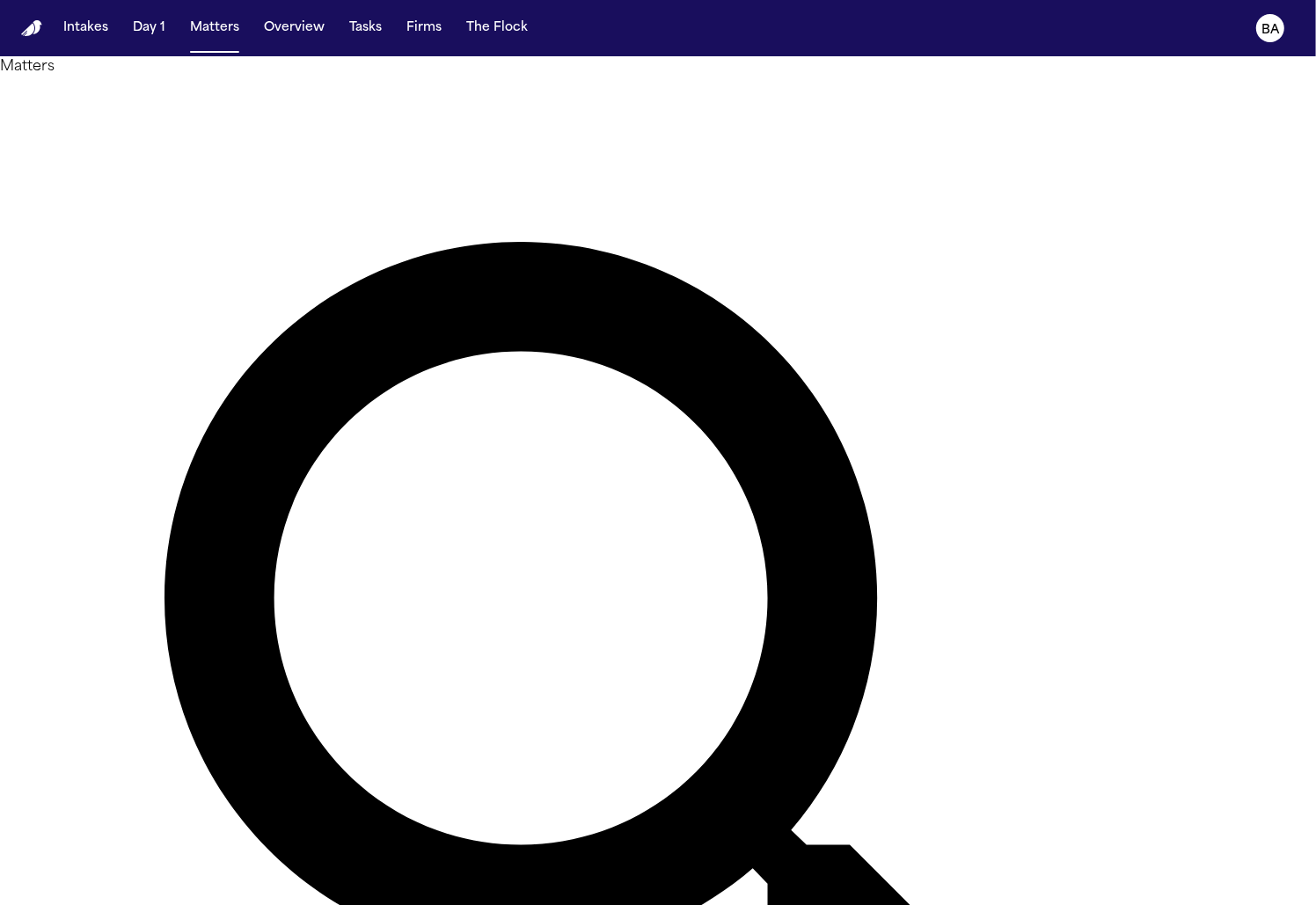
type input "*****"
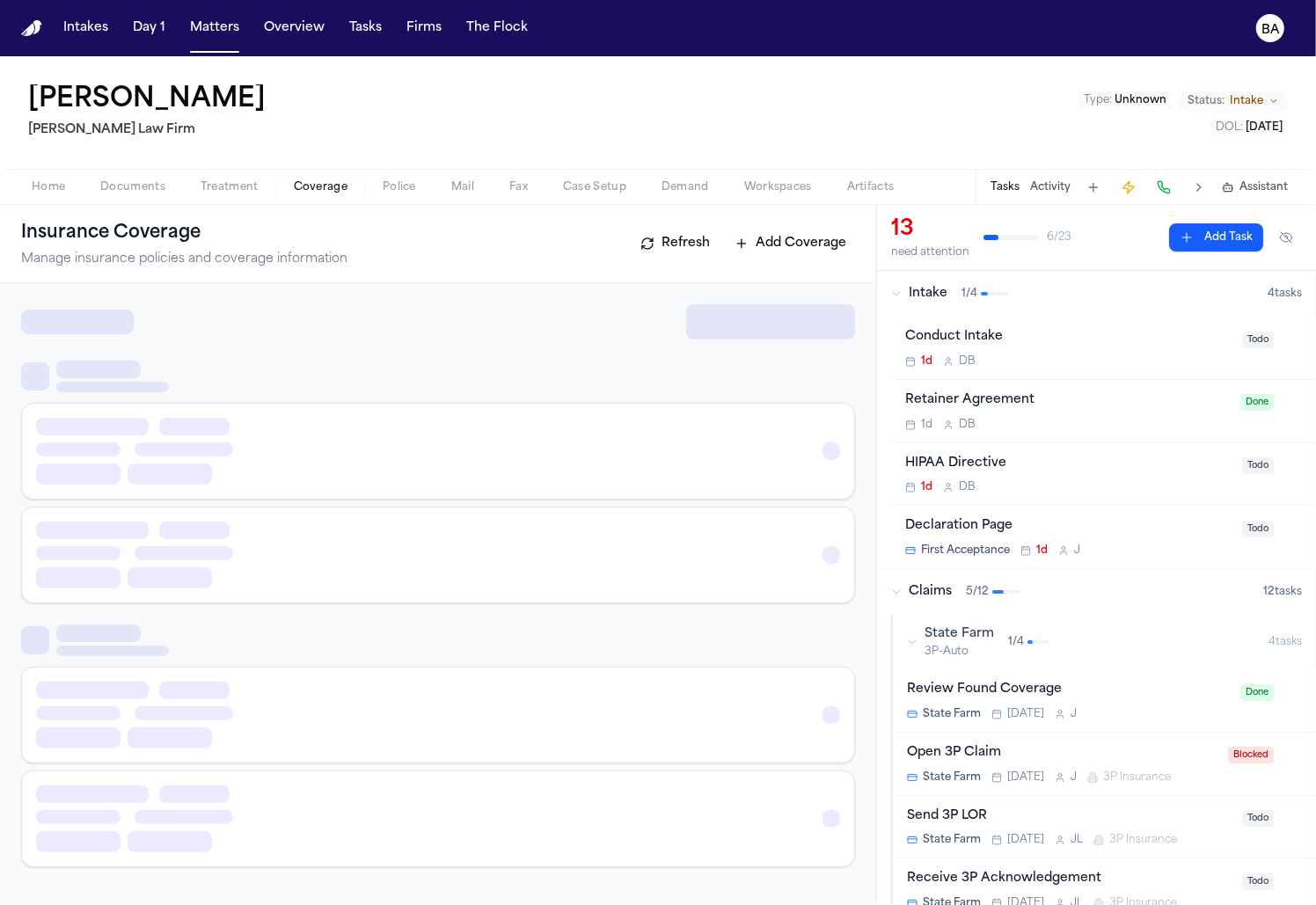
click at [324, 180] on span "Coverage" at bounding box center [320, 187] width 54 height 14
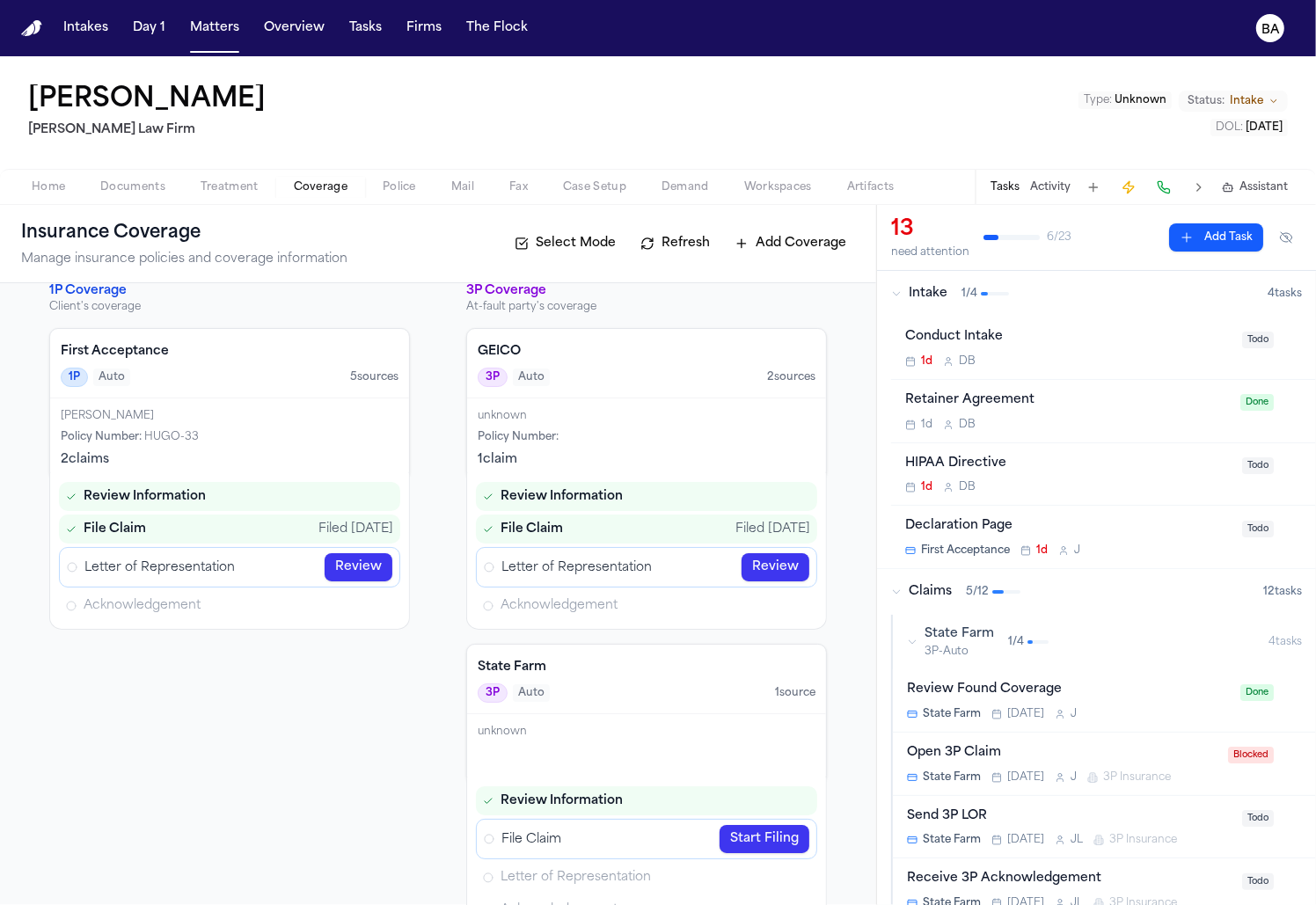
scroll to position [67, 0]
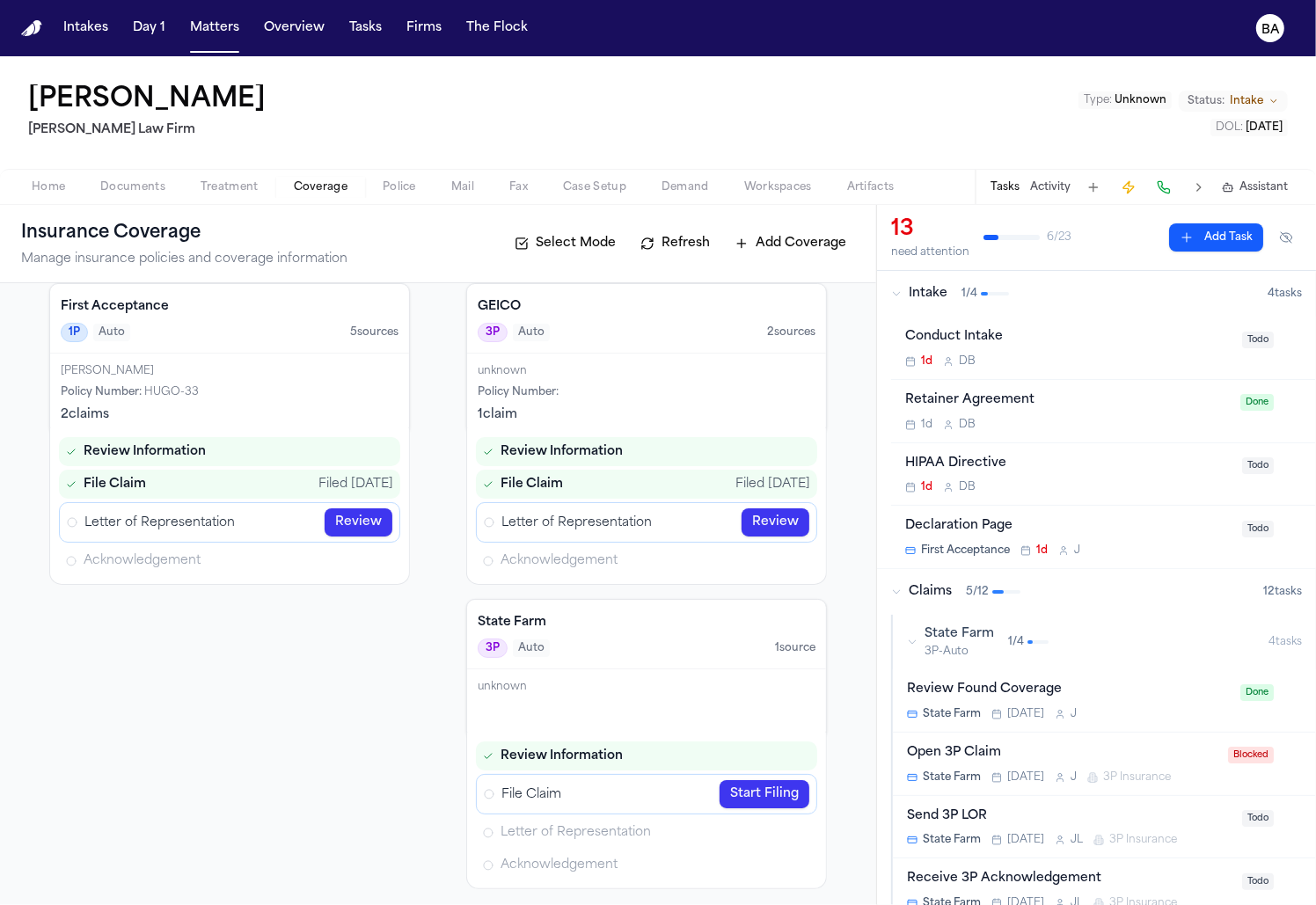
click at [329, 511] on link "Review" at bounding box center [359, 523] width 68 height 28
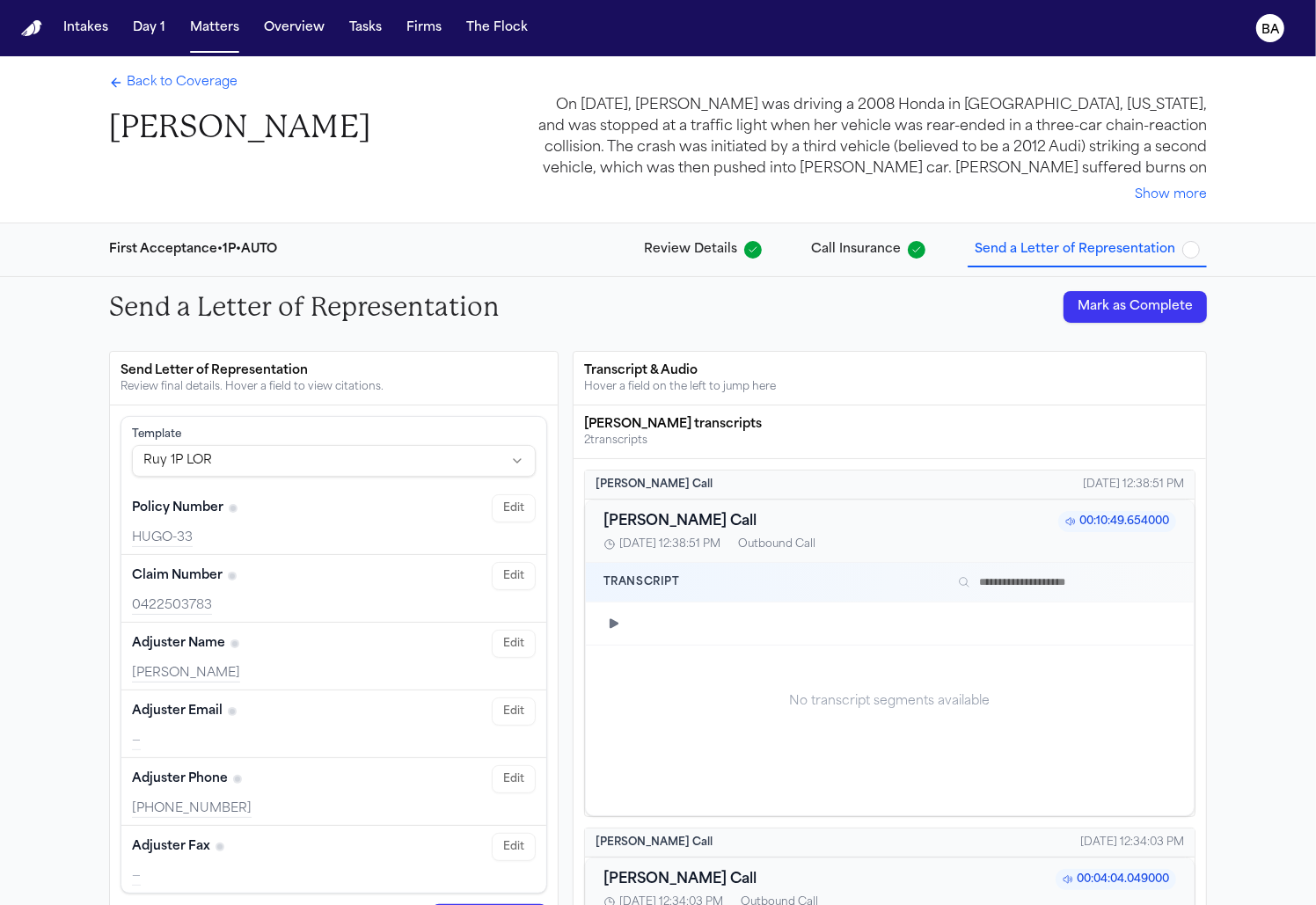
click at [844, 229] on div "First Acceptance • 1P • AUTO Review Details Call Insurance Send a Letter of Rep…" at bounding box center [658, 250] width 1126 height 53
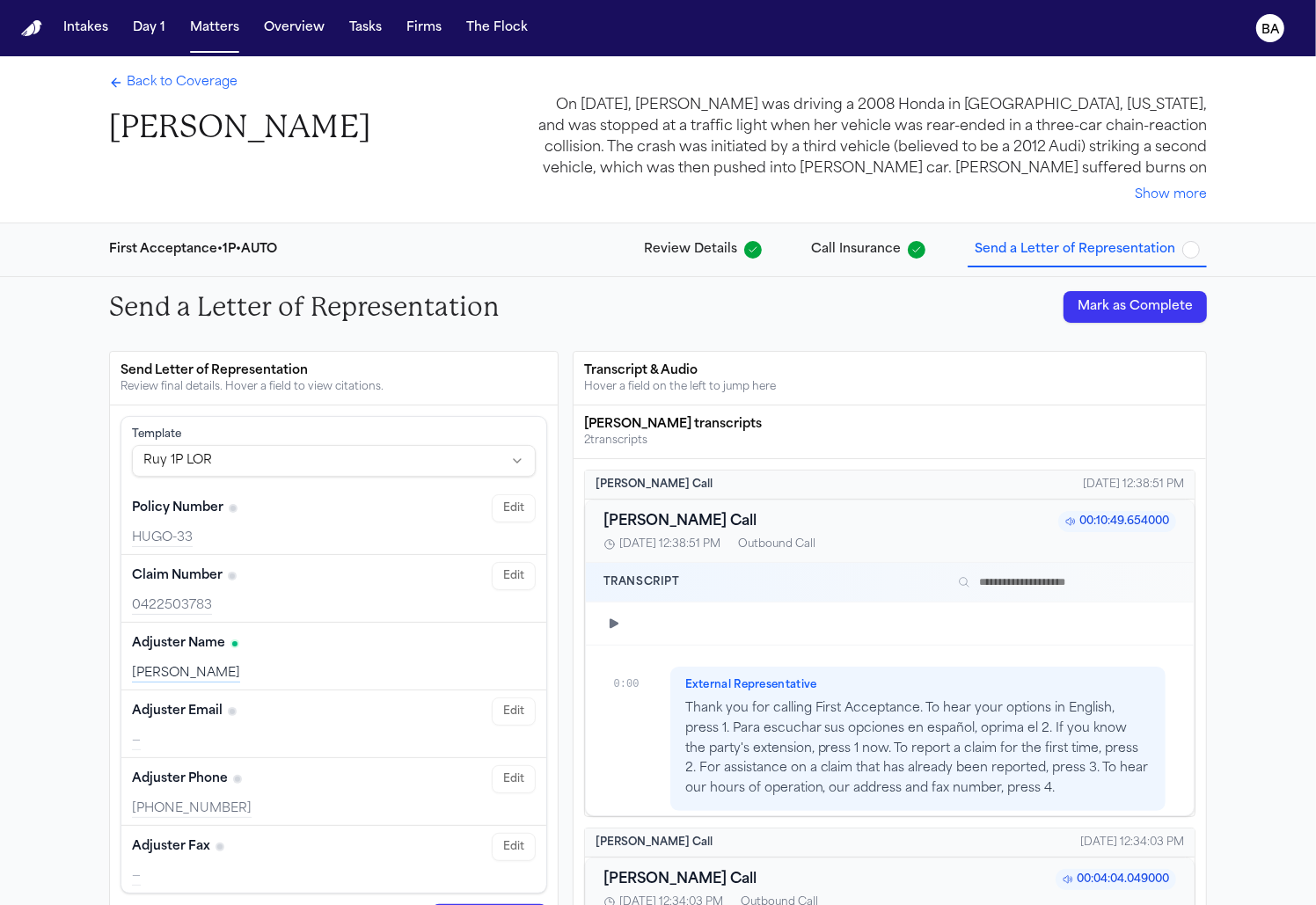
click at [856, 259] on span "Call Insurance" at bounding box center [855, 249] width 90 height 18
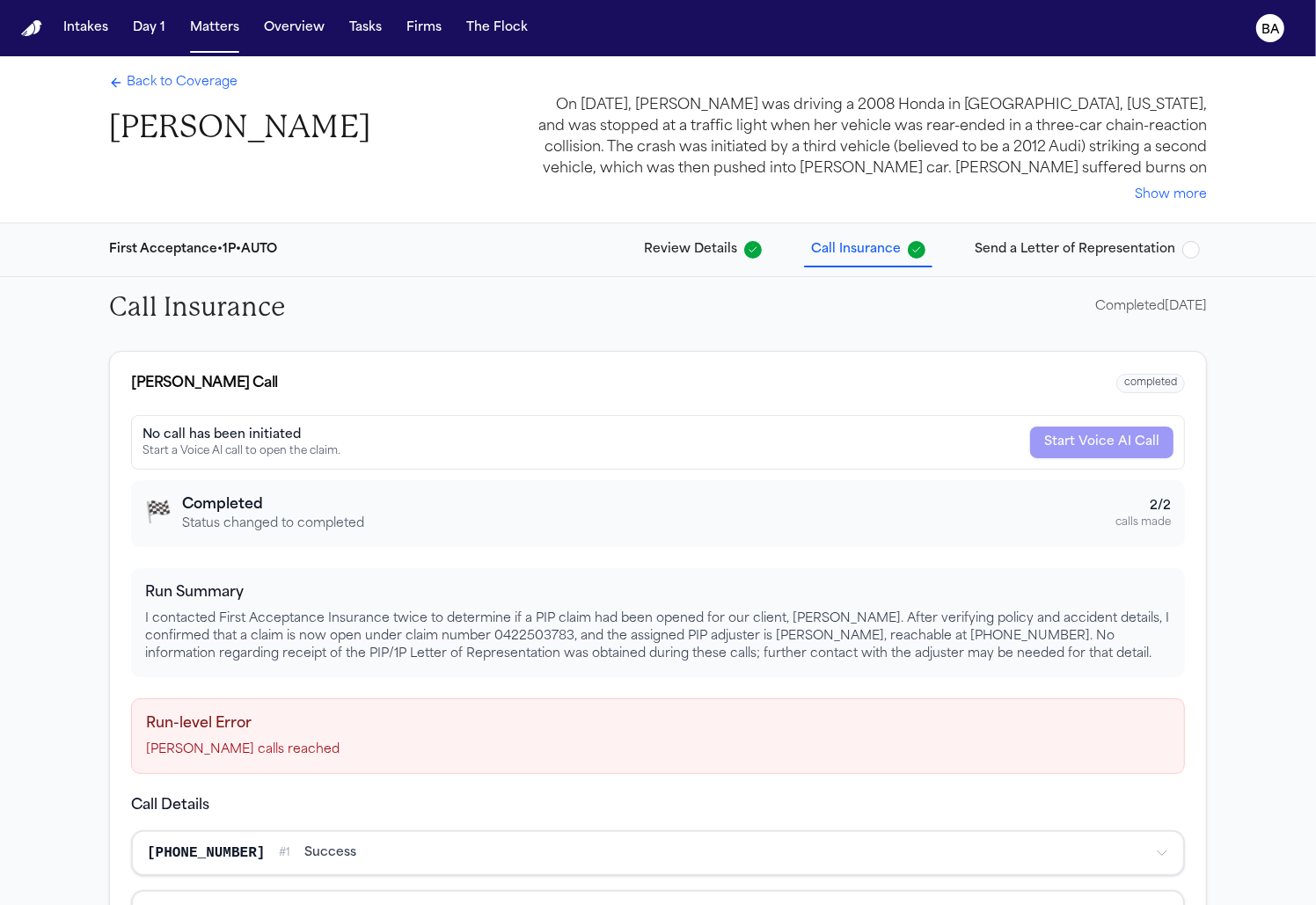
click at [1075, 248] on span "Send a Letter of Representation" at bounding box center [1074, 249] width 200 height 18
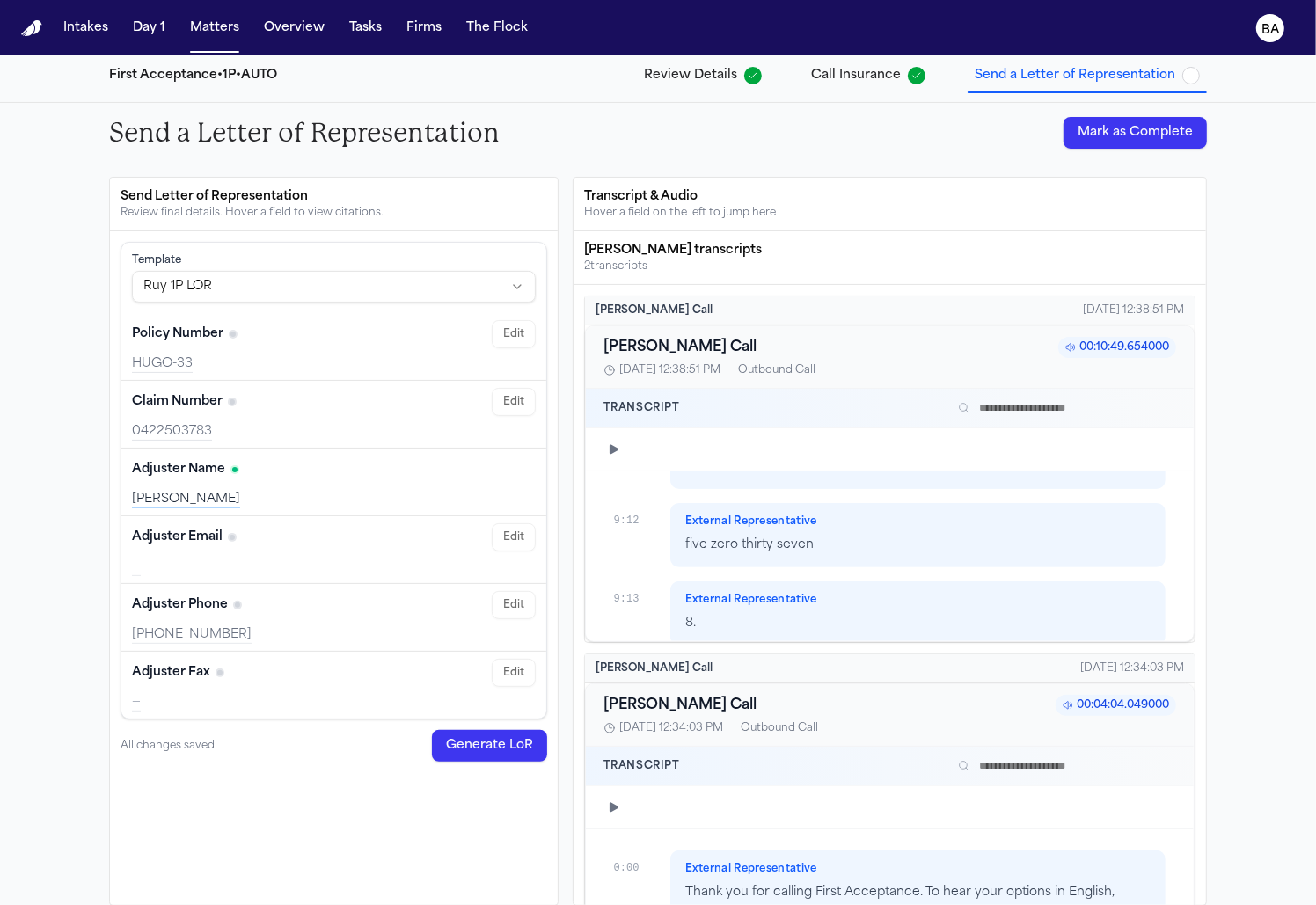
scroll to position [172, 0]
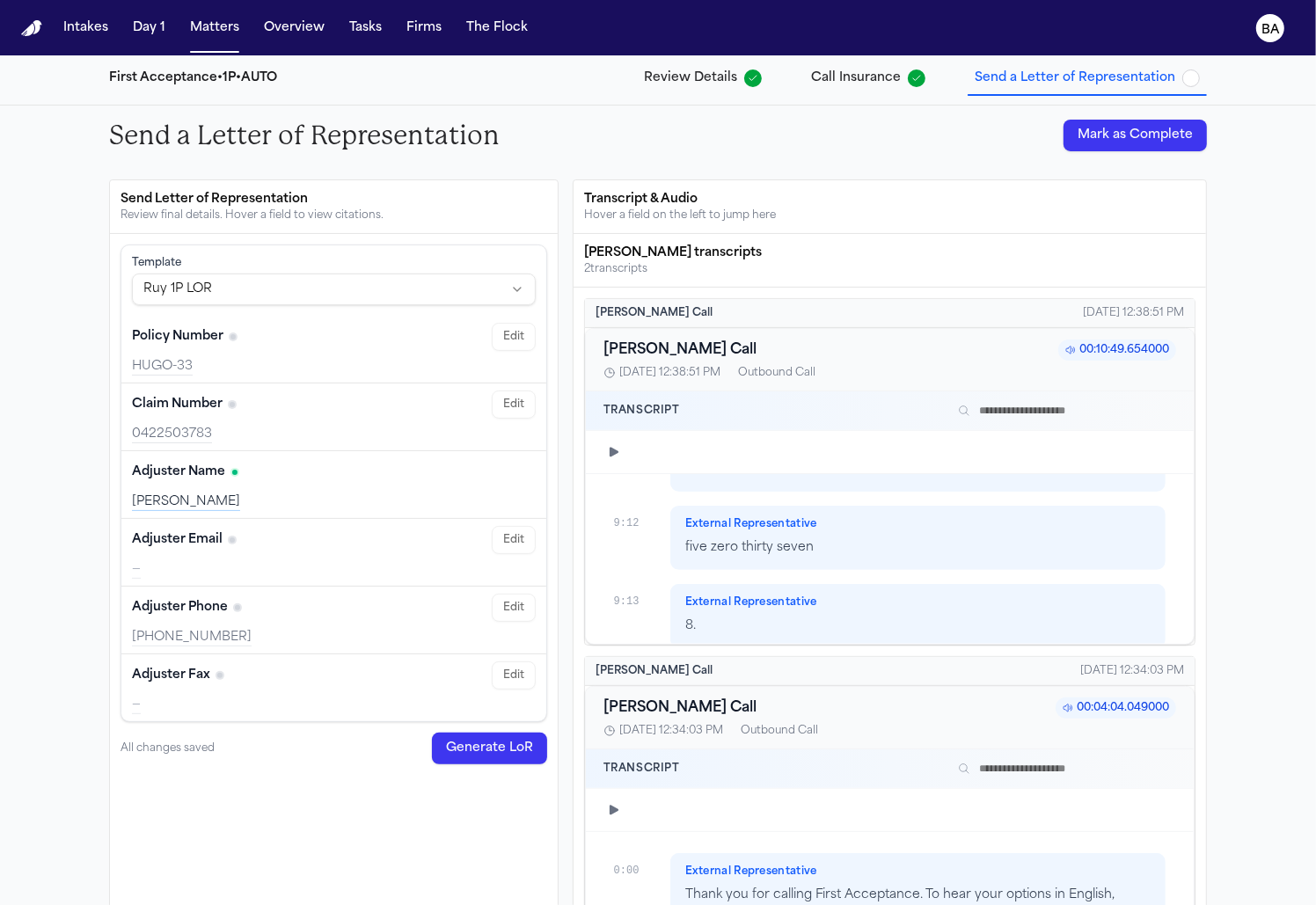
click at [865, 81] on span "Call Insurance" at bounding box center [855, 78] width 90 height 18
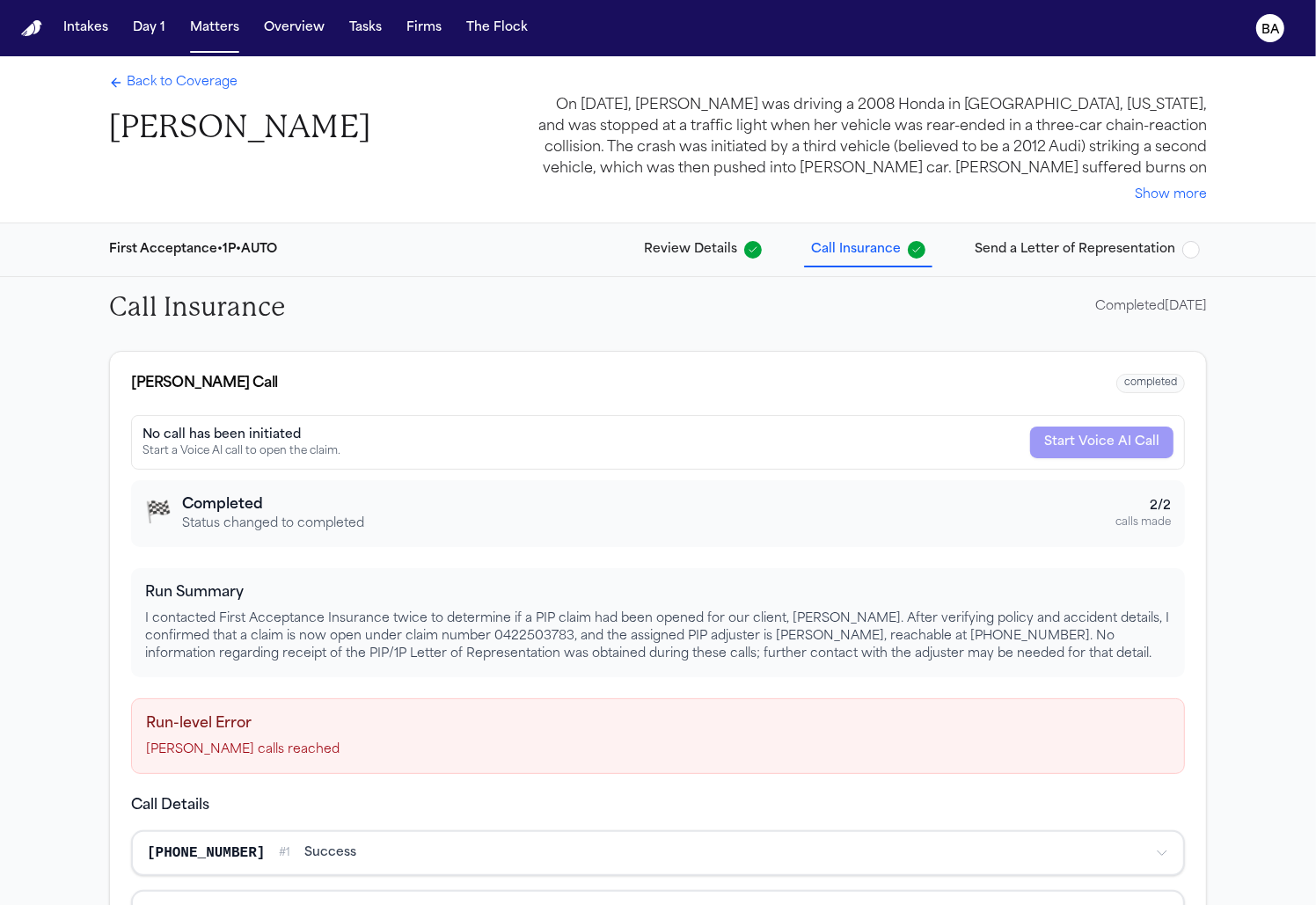
click at [174, 85] on span "Back to Coverage" at bounding box center [181, 82] width 110 height 18
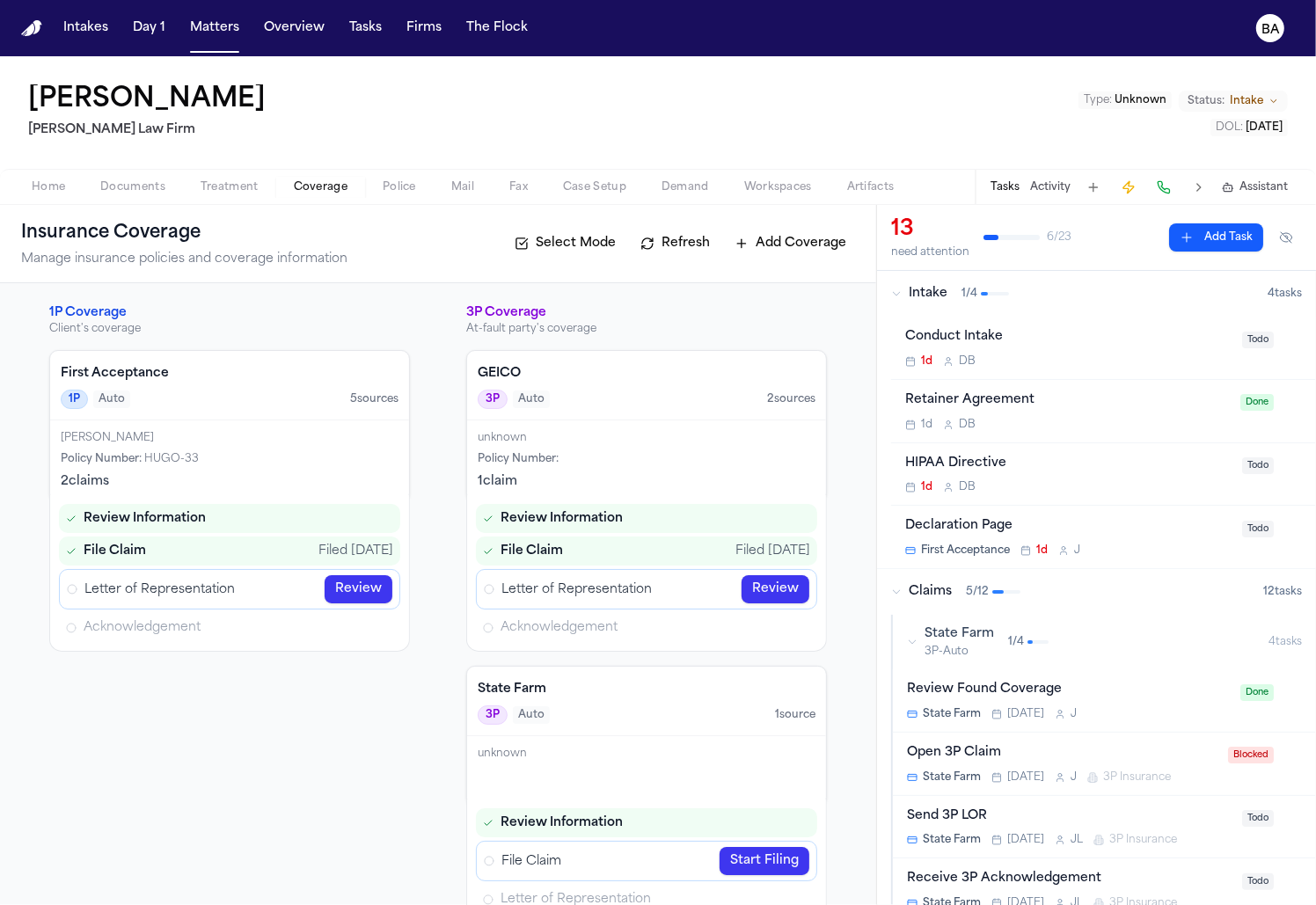
click at [233, 378] on h4 "First Acceptance" at bounding box center [229, 374] width 338 height 18
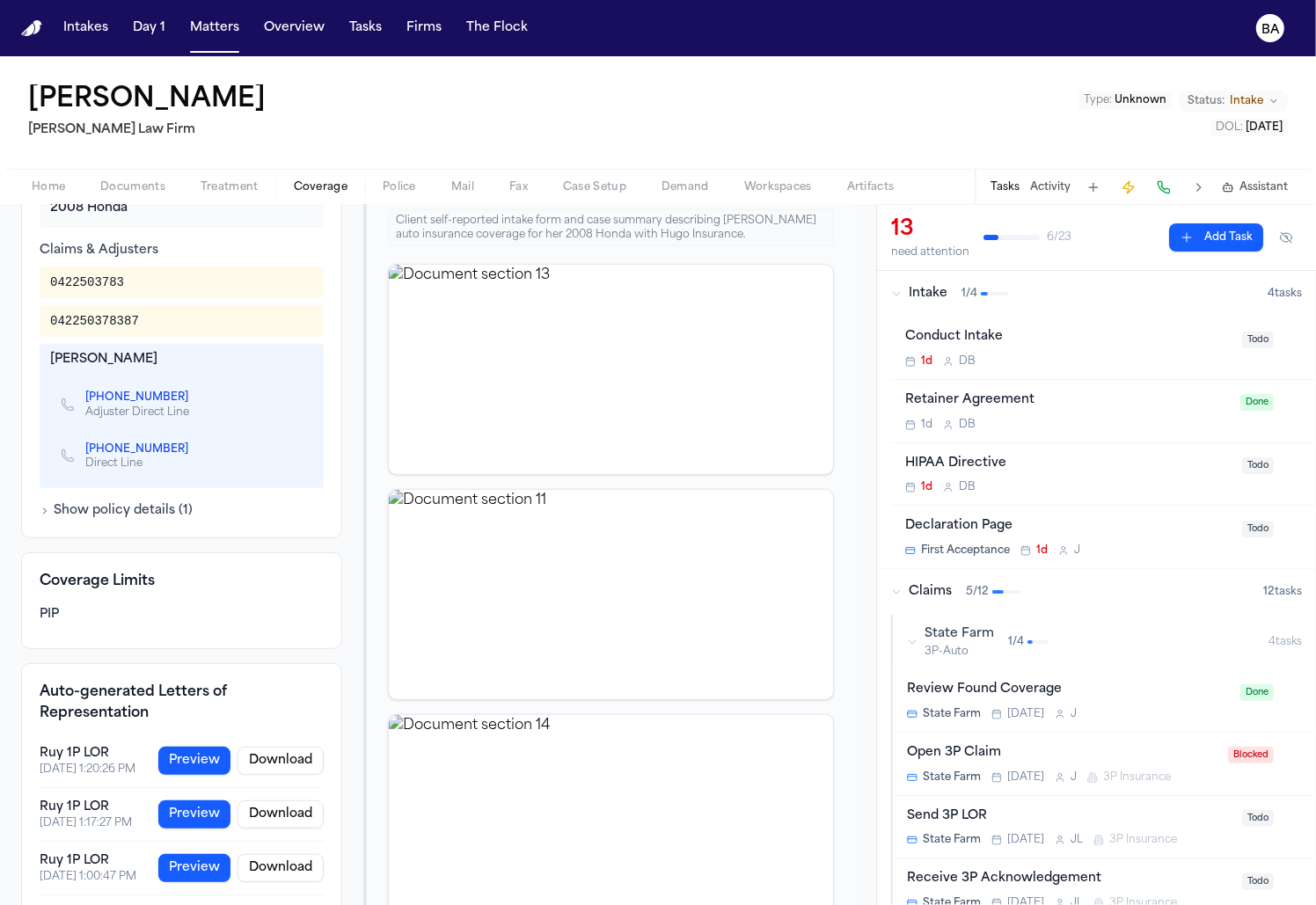
scroll to position [436, 0]
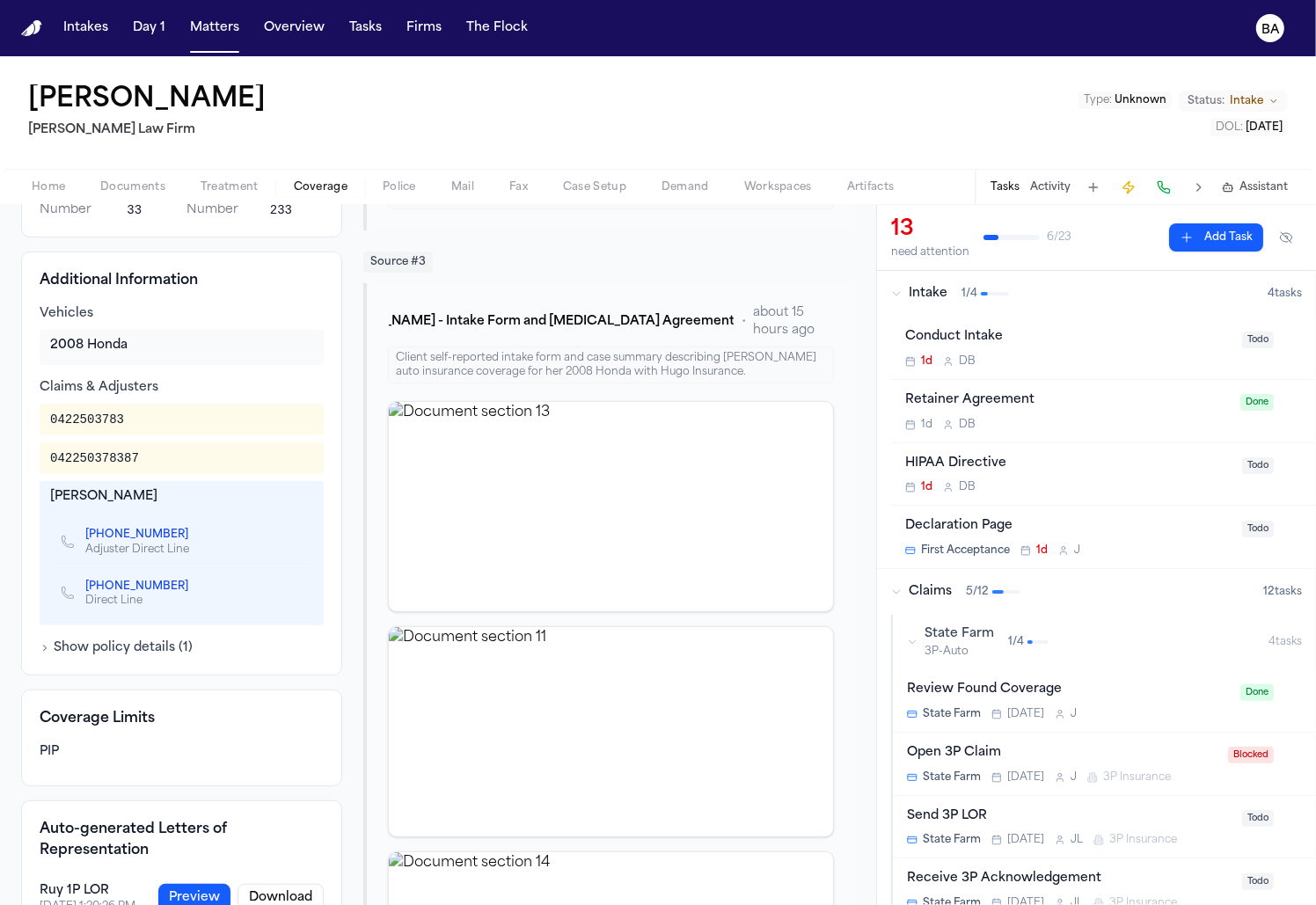
click at [105, 420] on div "0422503783" at bounding box center [87, 419] width 74 height 18
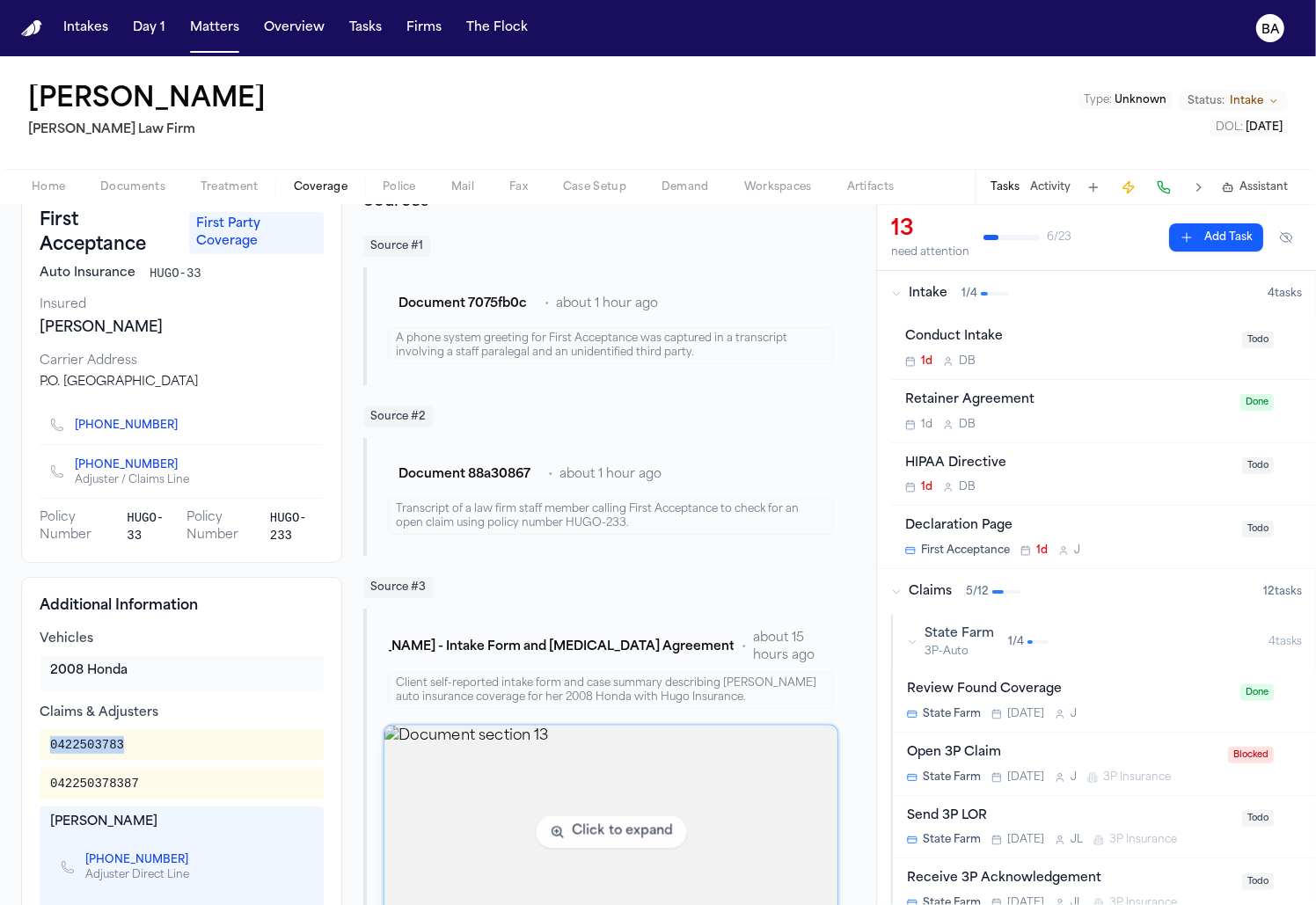
scroll to position [0, 0]
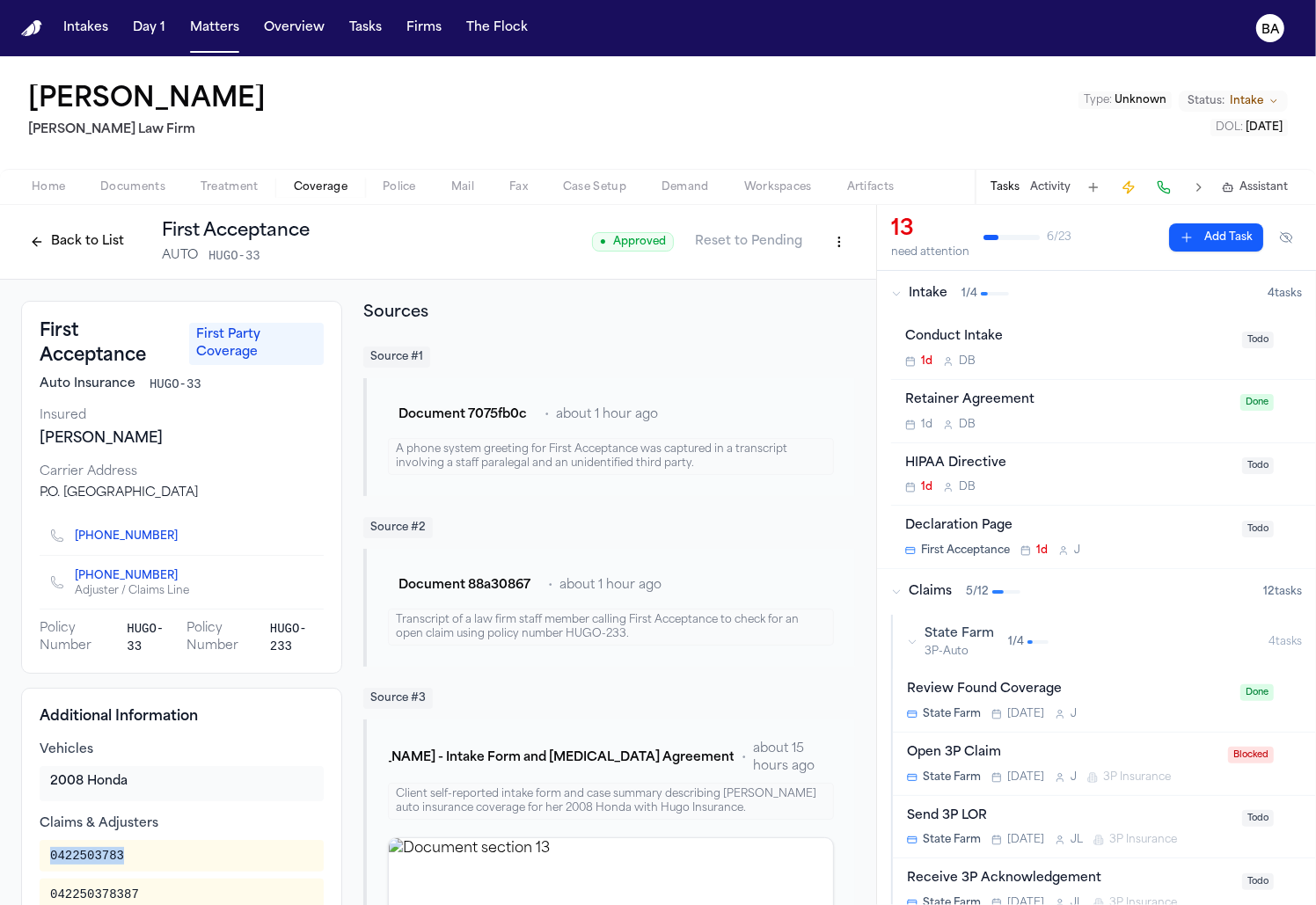
click at [834, 251] on html "Intakes Day 1 Matters Overview Tasks Firms The Flock BA Yanavi Jones Ruy Mirele…" at bounding box center [658, 452] width 1316 height 905
click at [804, 284] on div "Edit Coverage" at bounding box center [779, 279] width 148 height 28
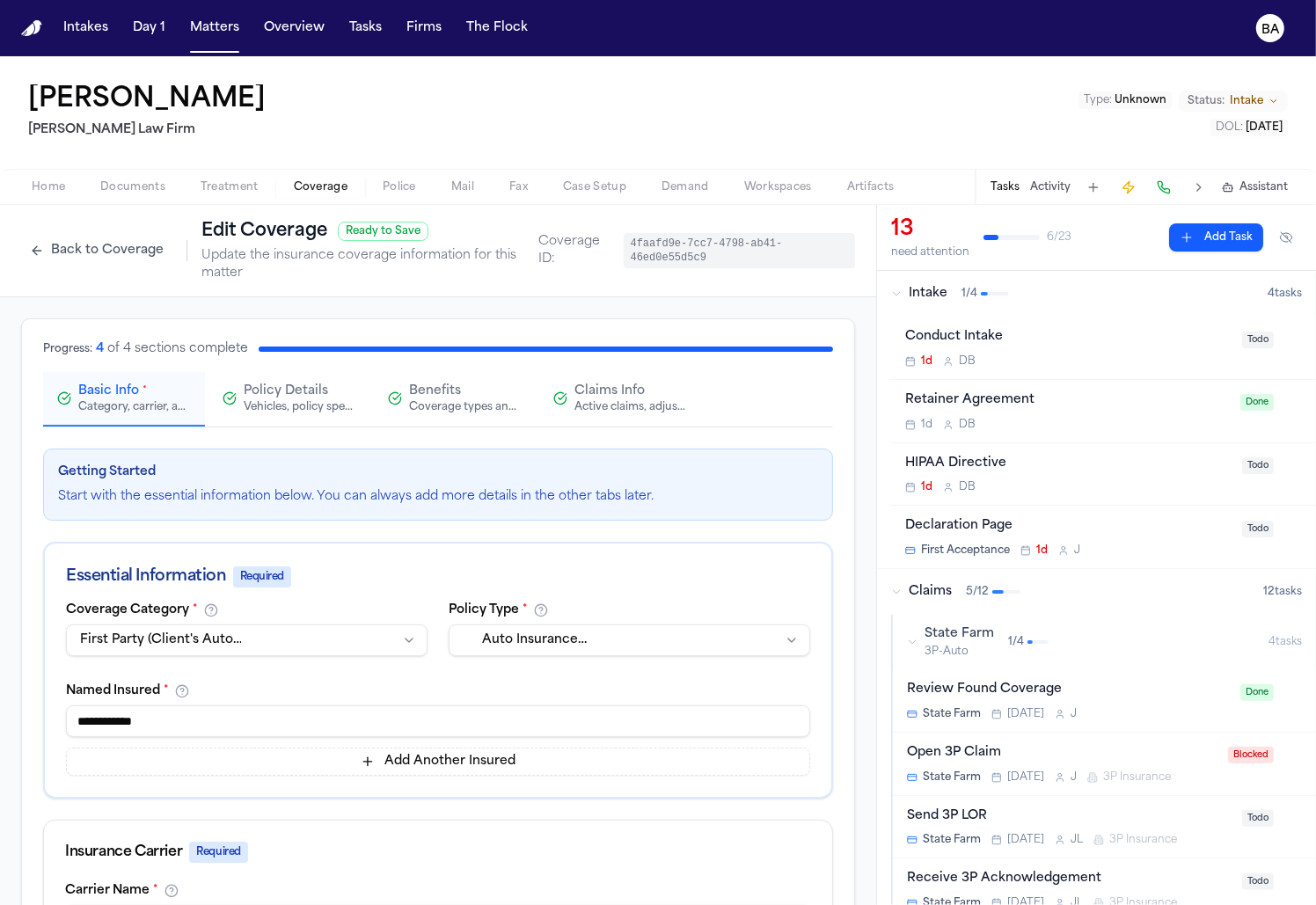
click at [599, 400] on div "Active claims, adjusters, and subrogation details" at bounding box center [630, 407] width 112 height 14
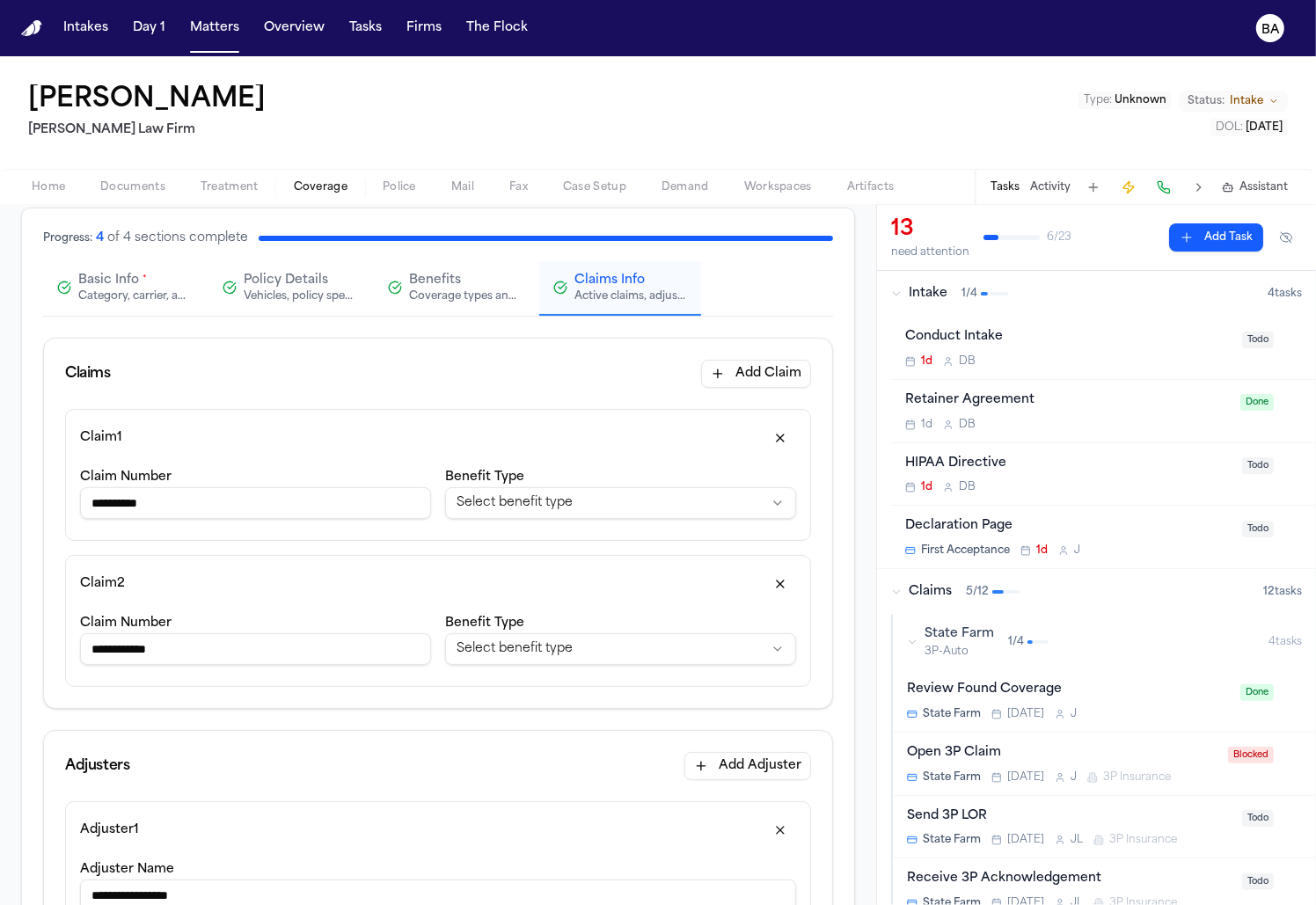
scroll to position [121, 0]
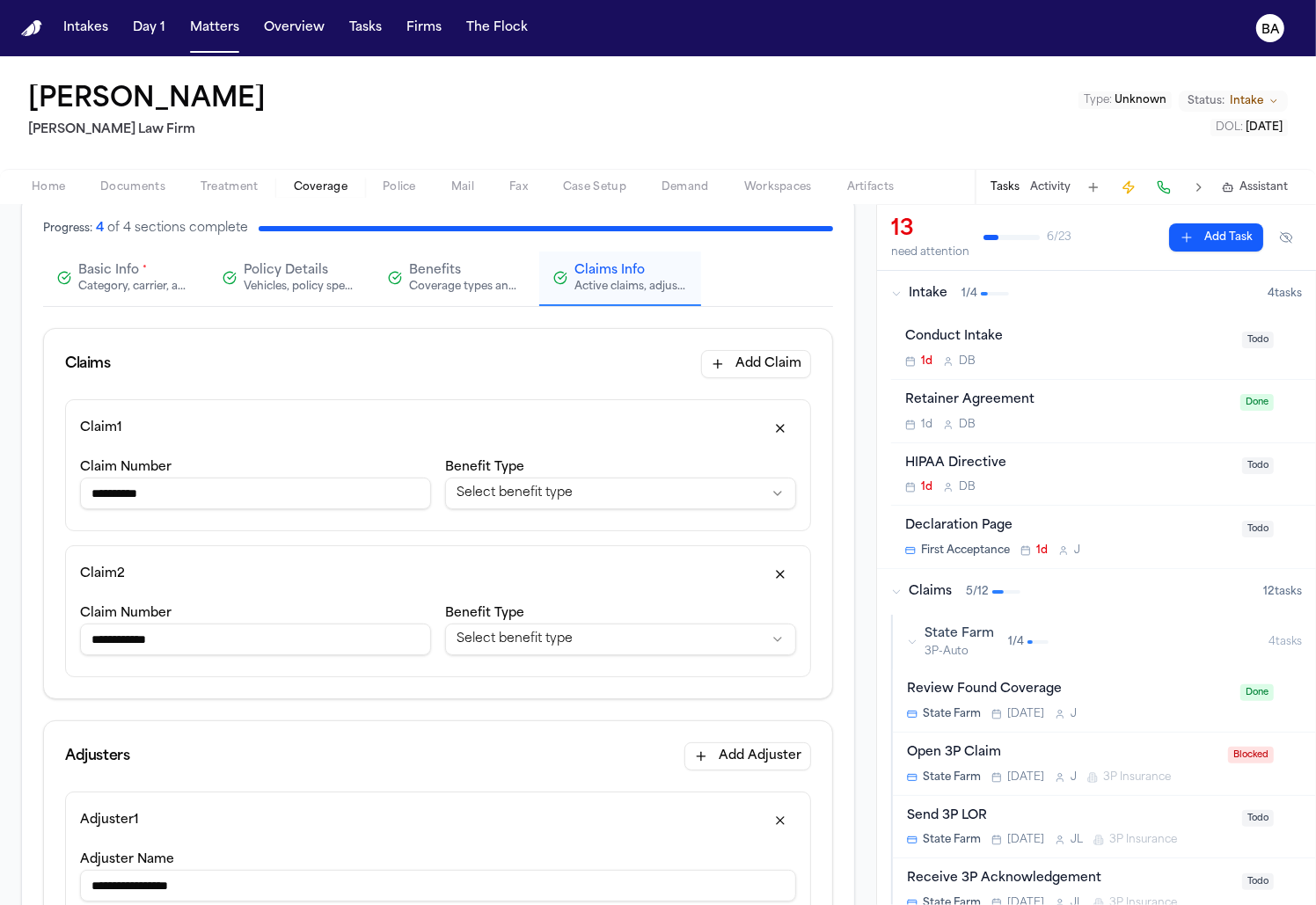
click at [776, 571] on button "button" at bounding box center [781, 574] width 32 height 28
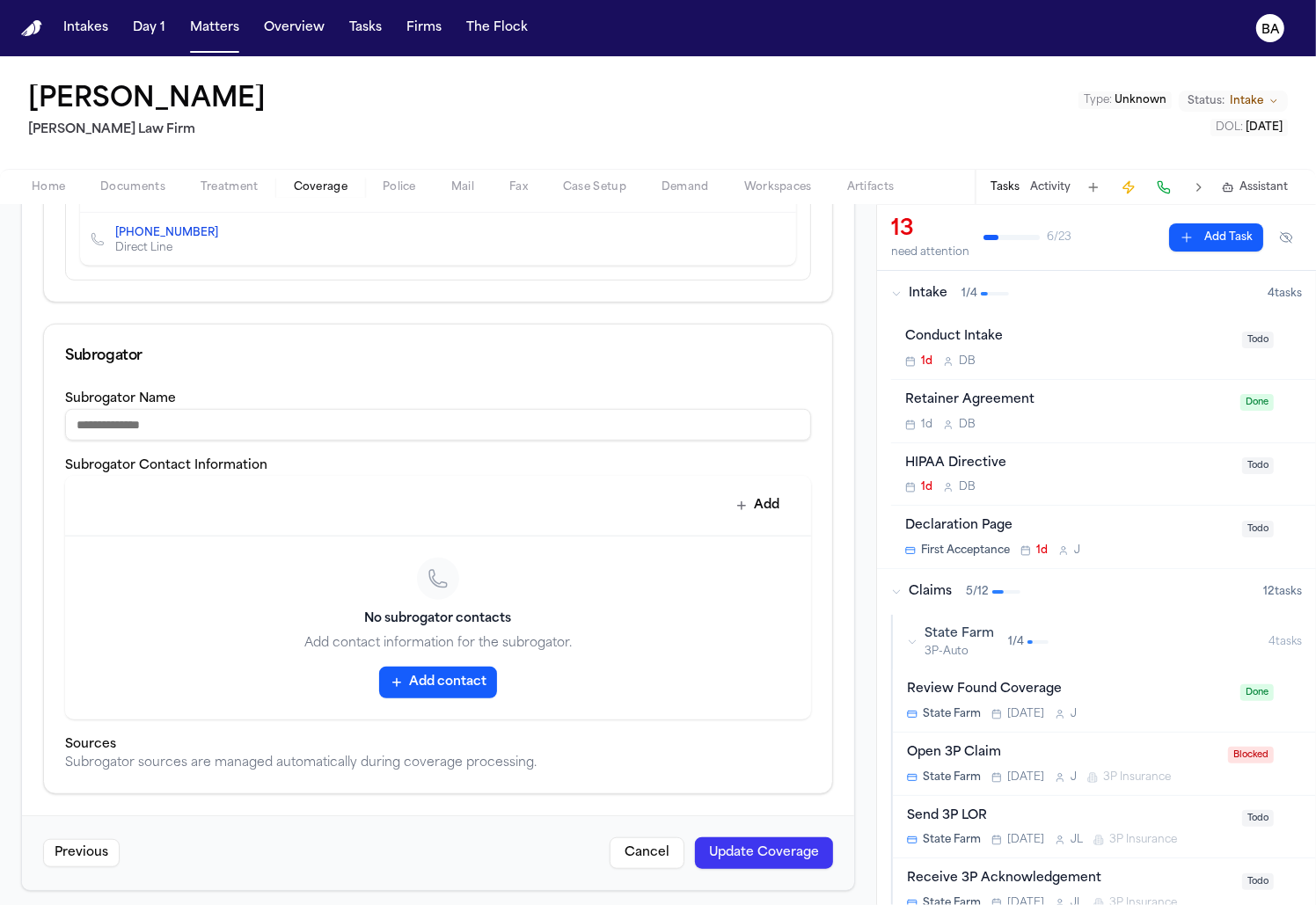
scroll to position [41, 0]
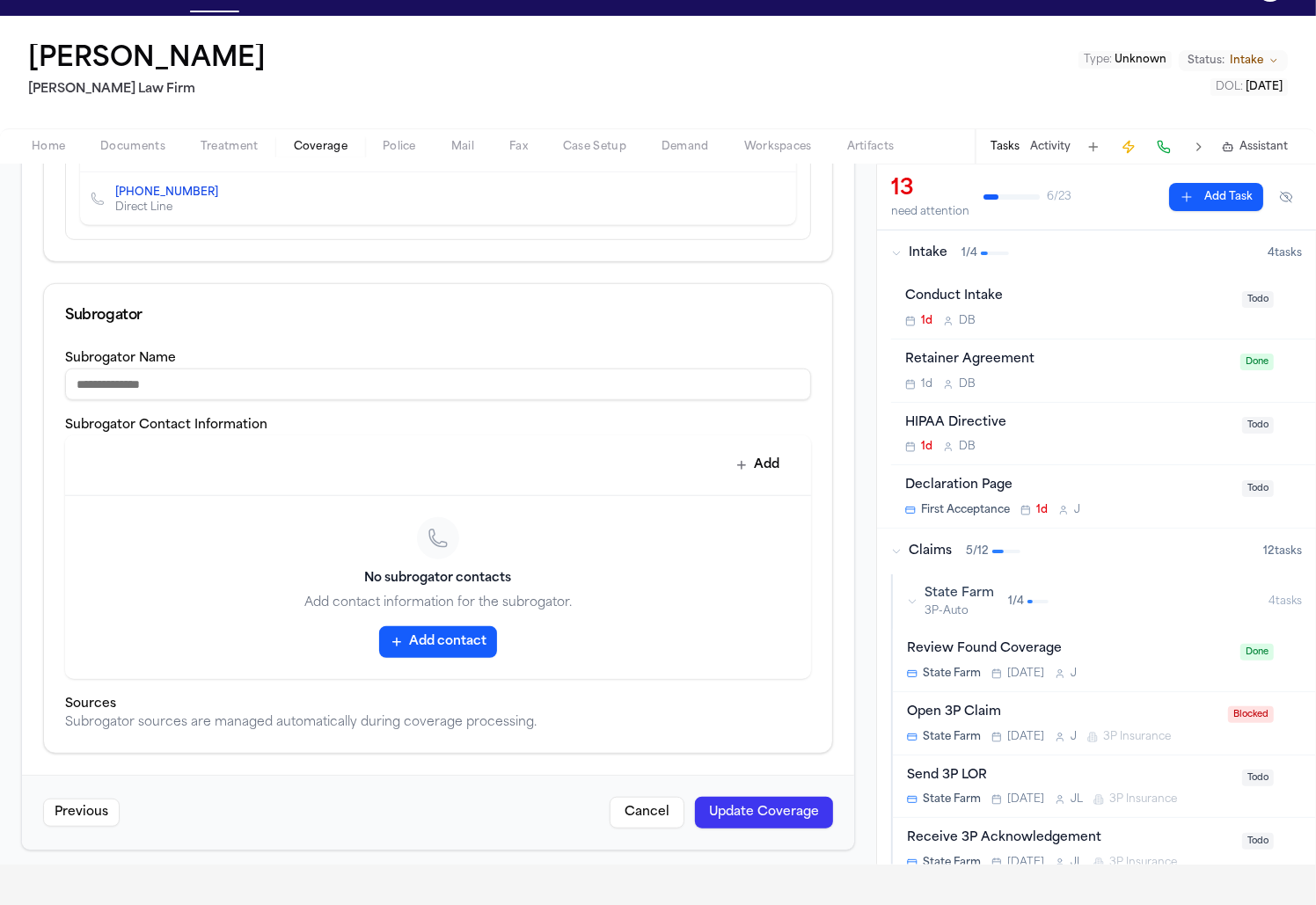
click at [728, 801] on button "Update Coverage" at bounding box center [764, 813] width 138 height 32
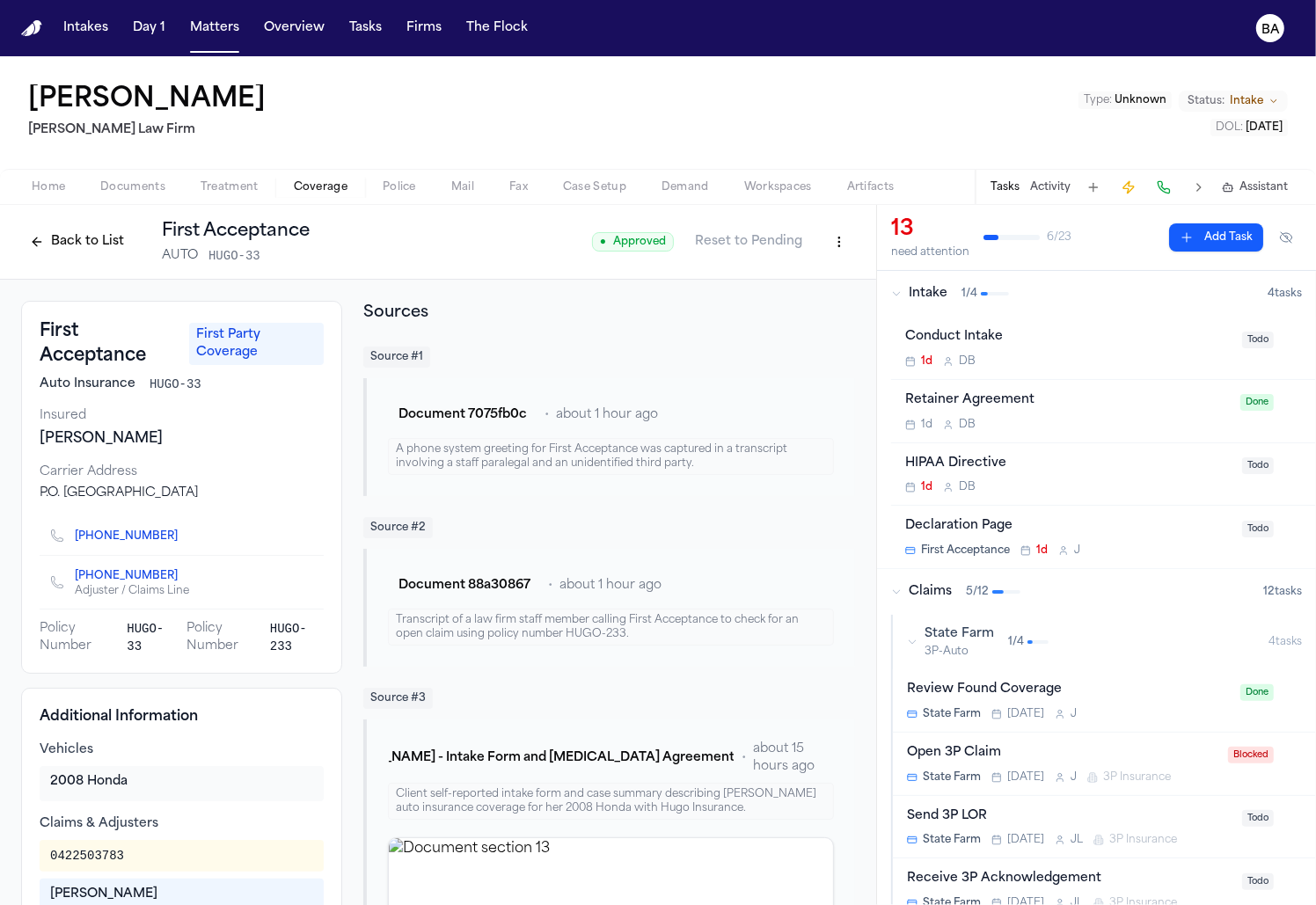
click at [1044, 628] on div "State Farm 3P-Auto 1 / 4" at bounding box center [1088, 641] width 362 height 33
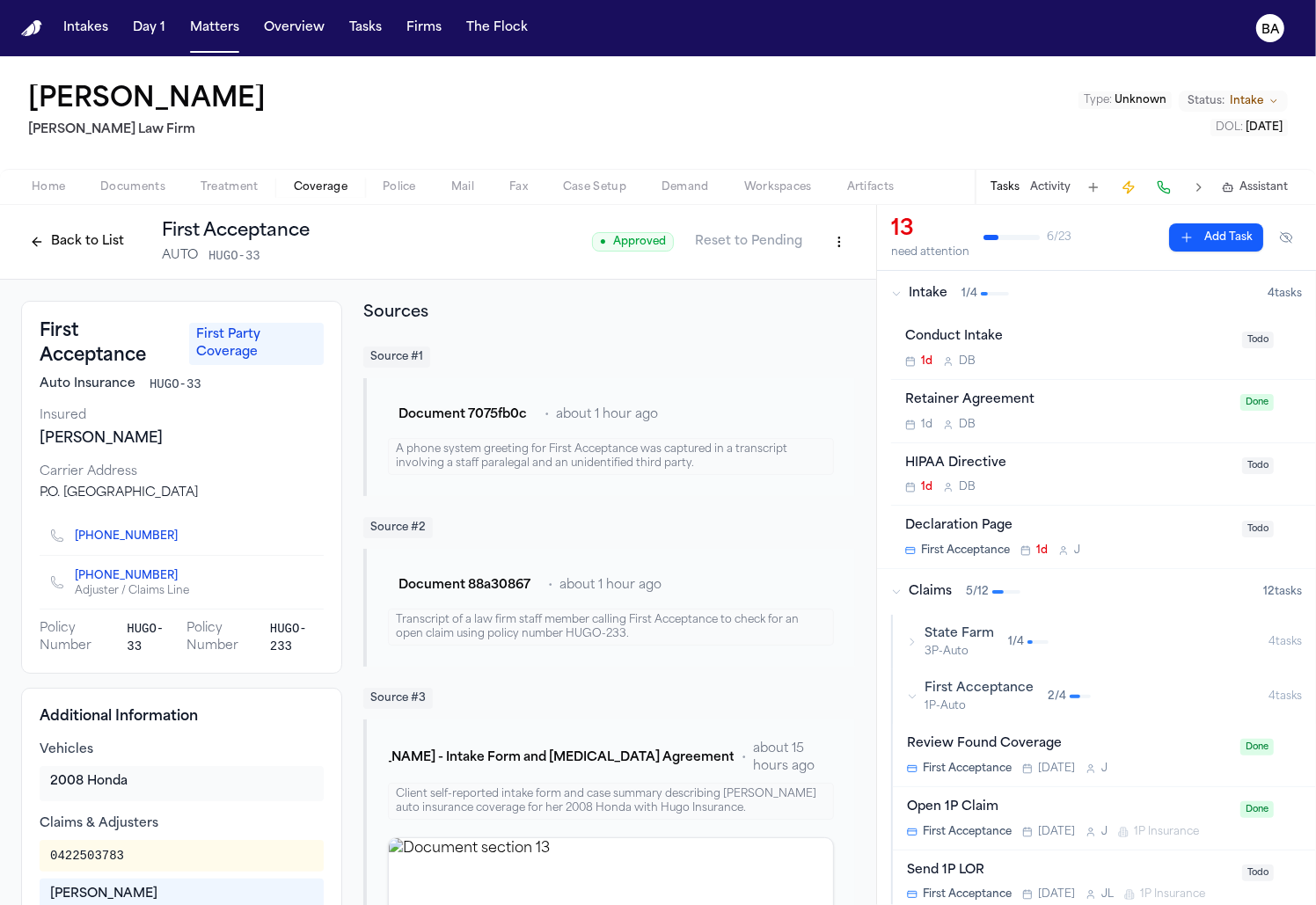
click at [1050, 797] on div "Open 1P Claim" at bounding box center [1069, 807] width 323 height 20
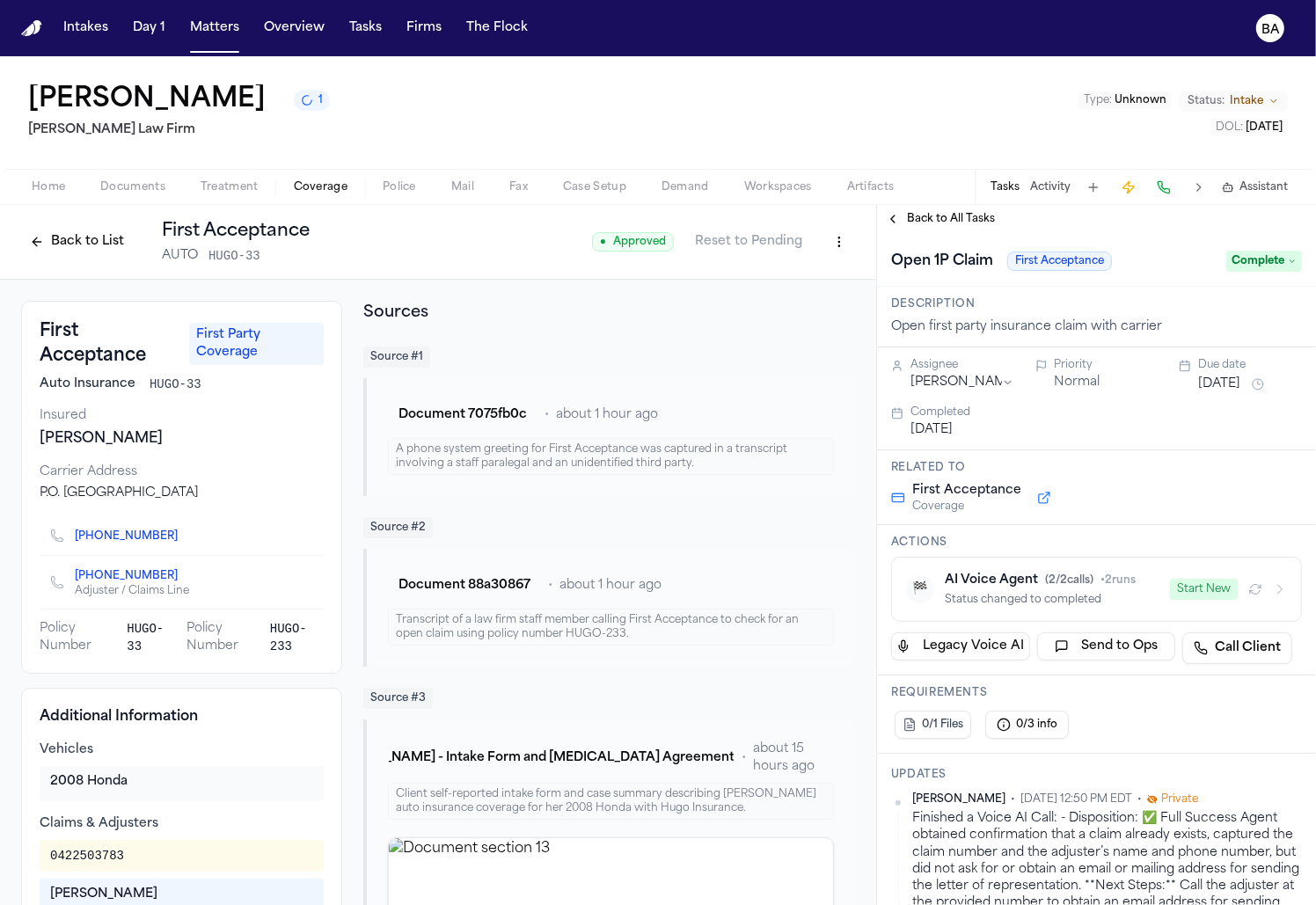
click at [592, 187] on span "Case Setup" at bounding box center [594, 187] width 63 height 14
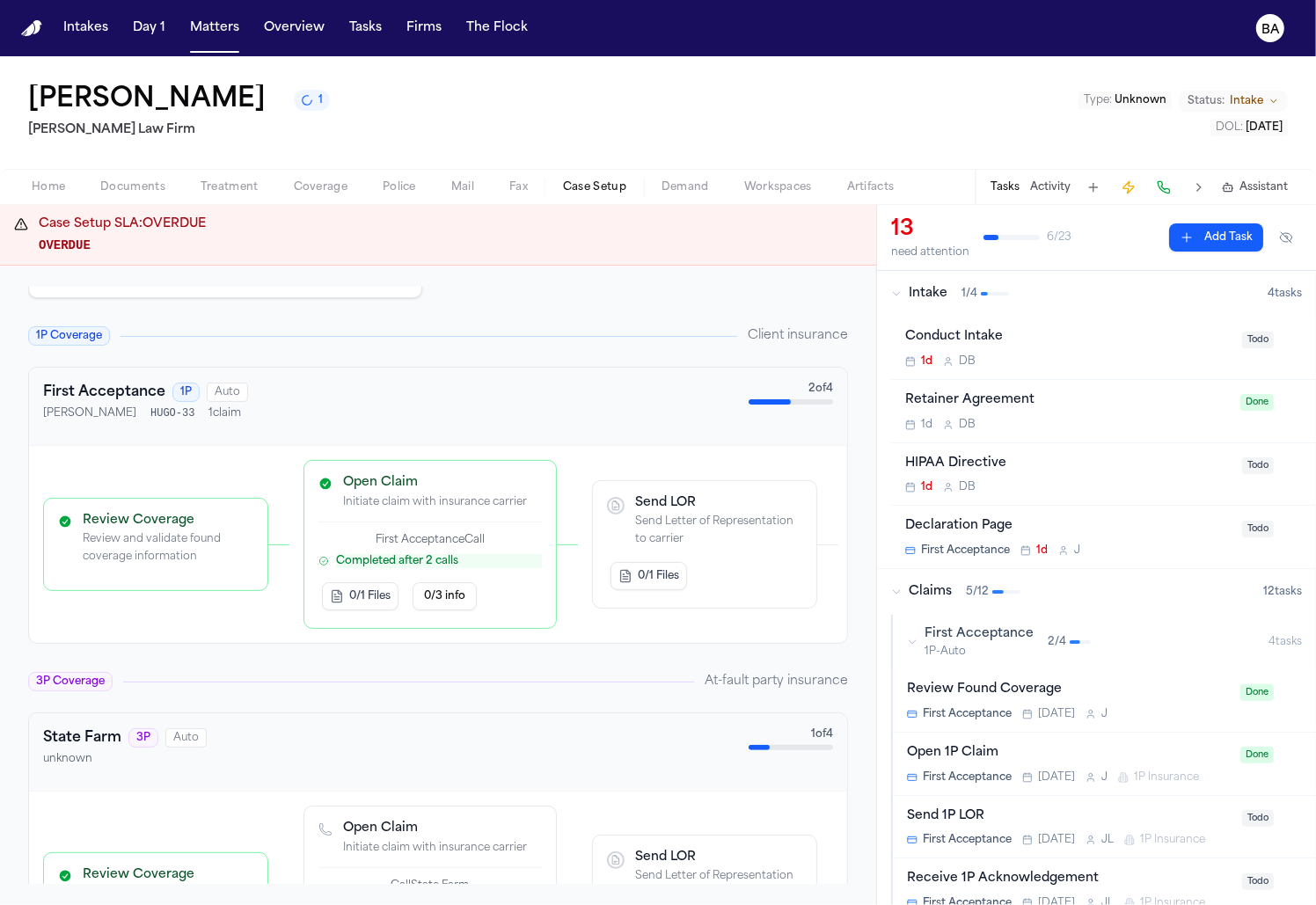
scroll to position [468, 0]
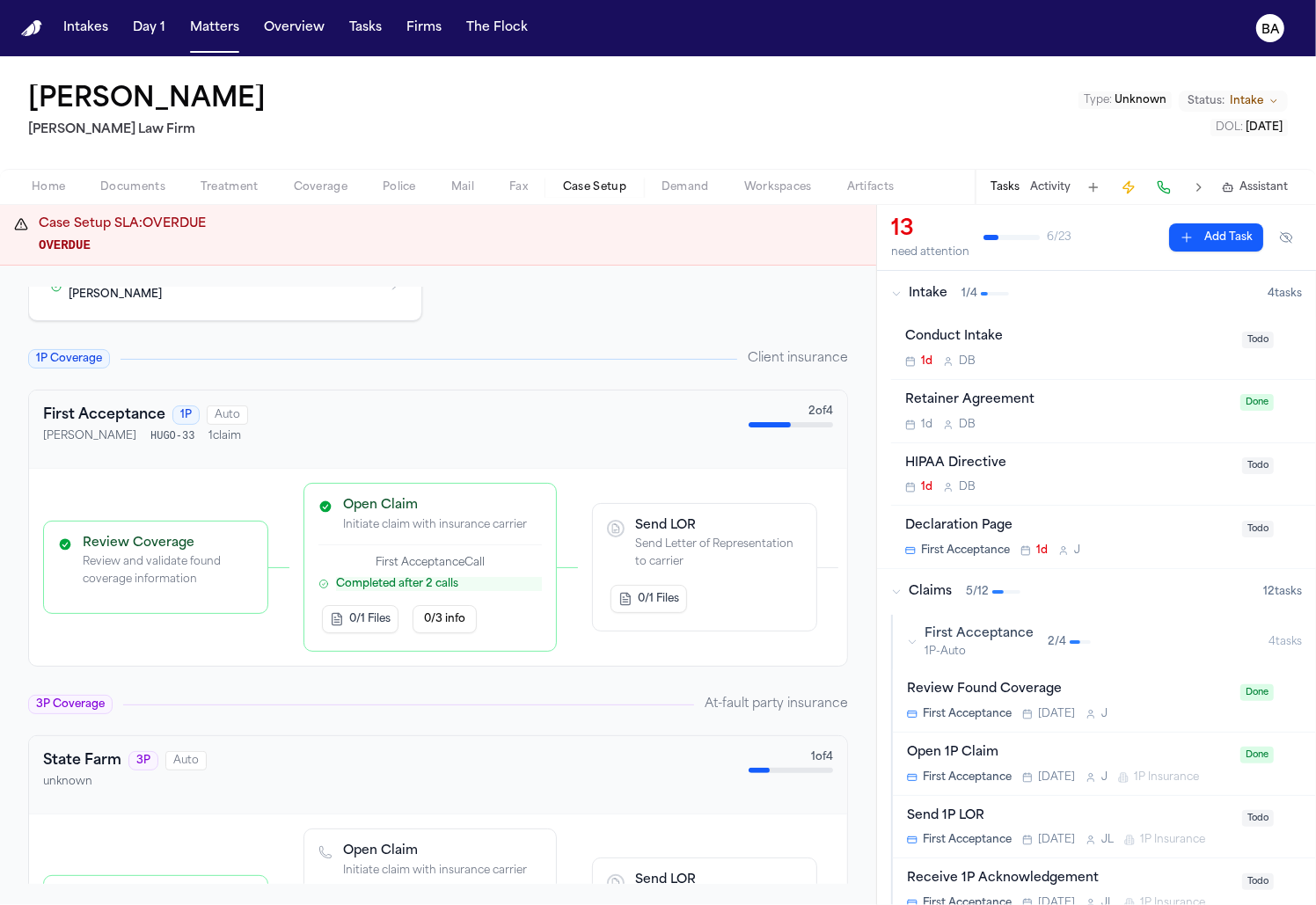
click at [910, 650] on div "First Acceptance 1P-Auto 2 / 4" at bounding box center [1088, 641] width 362 height 33
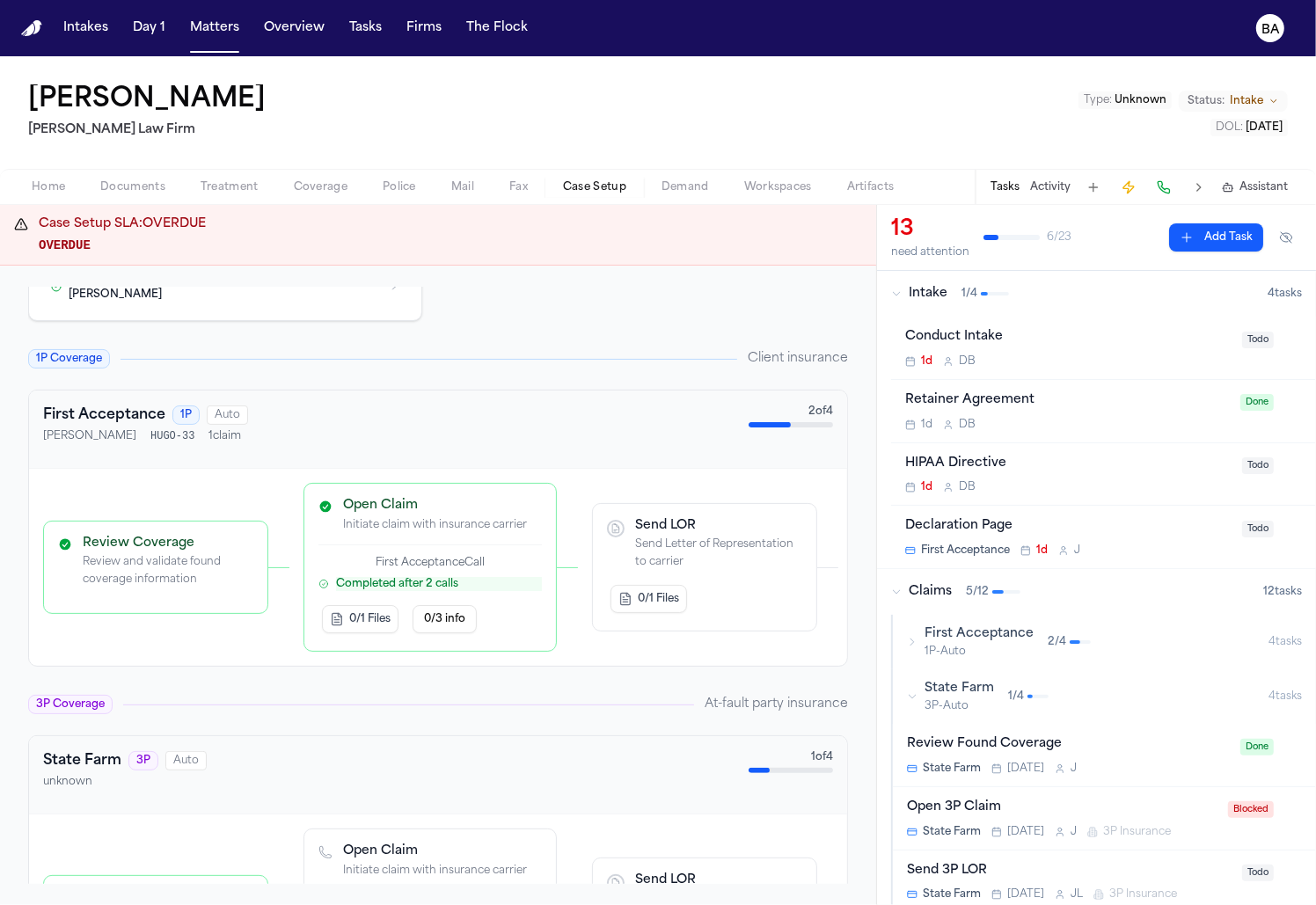
click at [1077, 802] on div "Open 3P Claim" at bounding box center [1062, 807] width 311 height 20
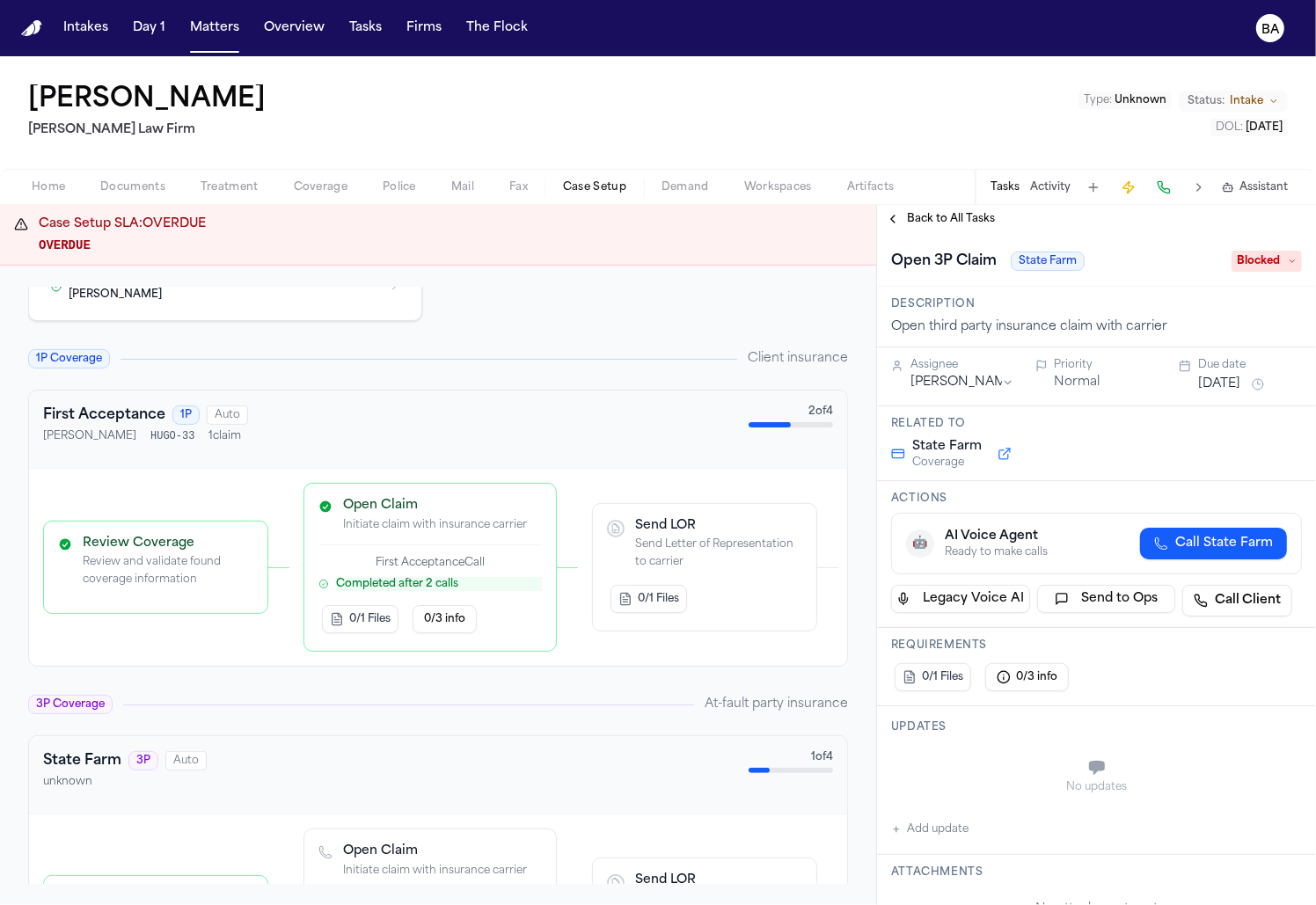
click at [323, 180] on span "Coverage" at bounding box center [320, 187] width 54 height 14
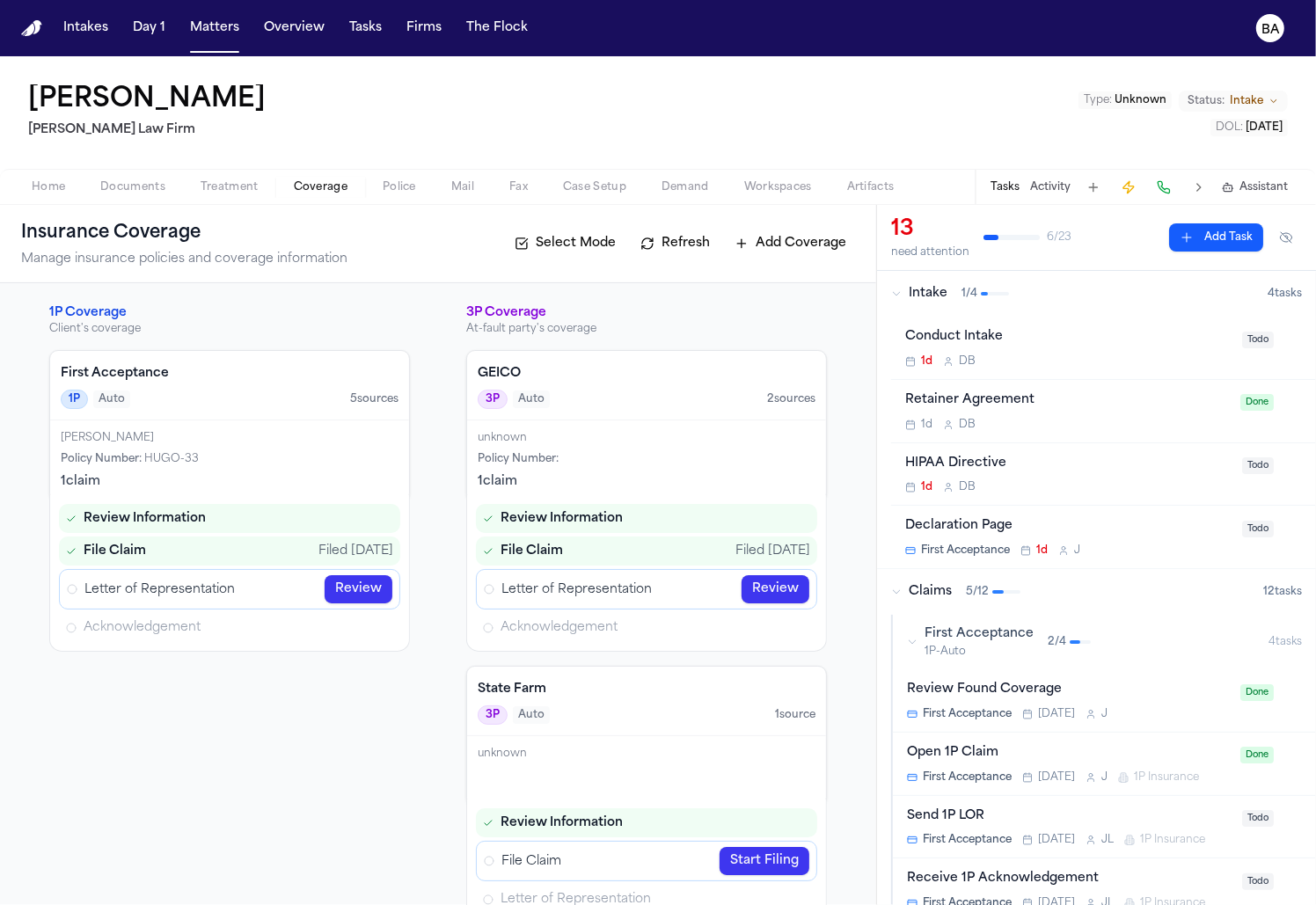
click at [377, 585] on link "Review" at bounding box center [359, 589] width 68 height 28
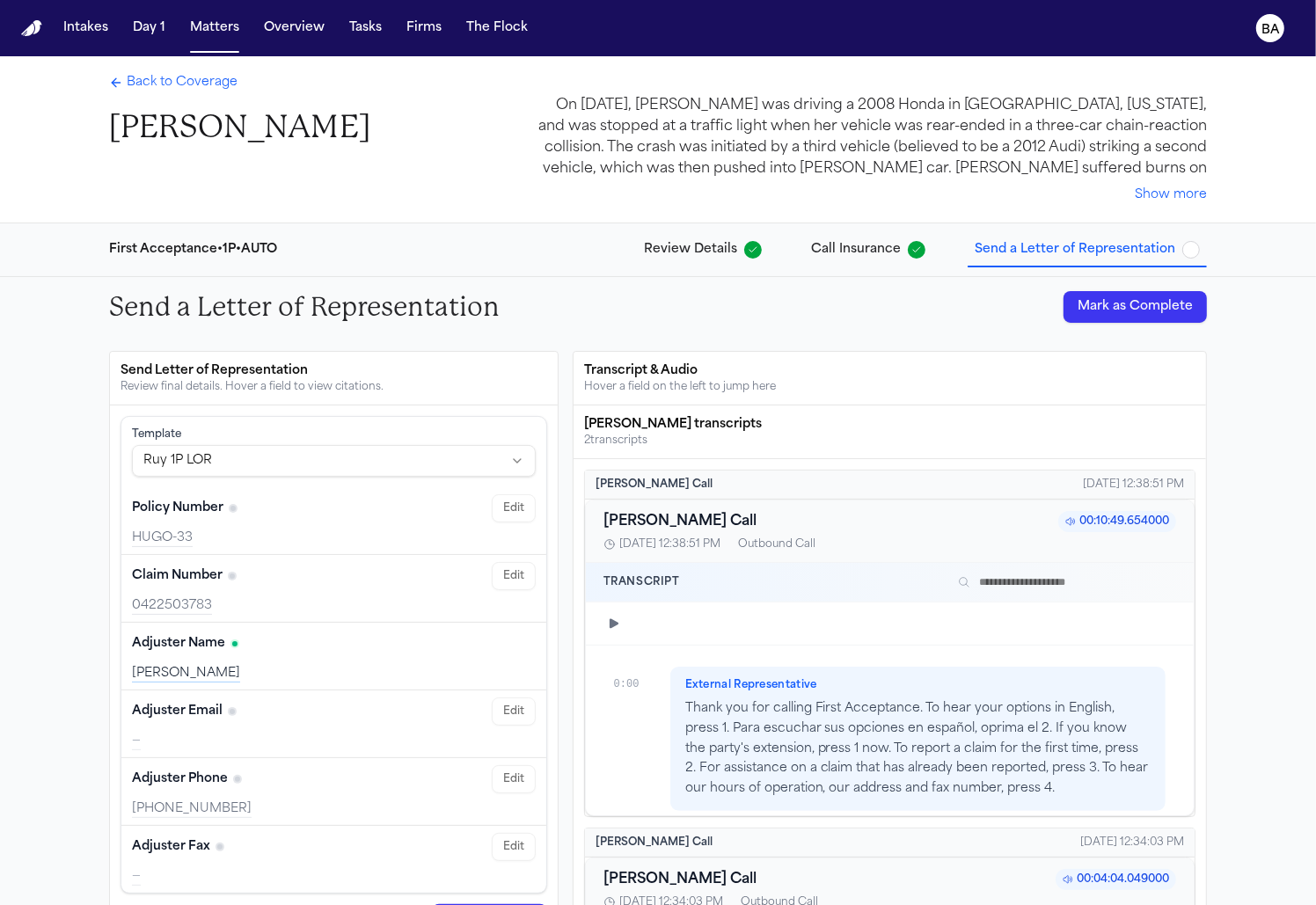
click at [212, 88] on span "Back to Coverage" at bounding box center [181, 82] width 110 height 18
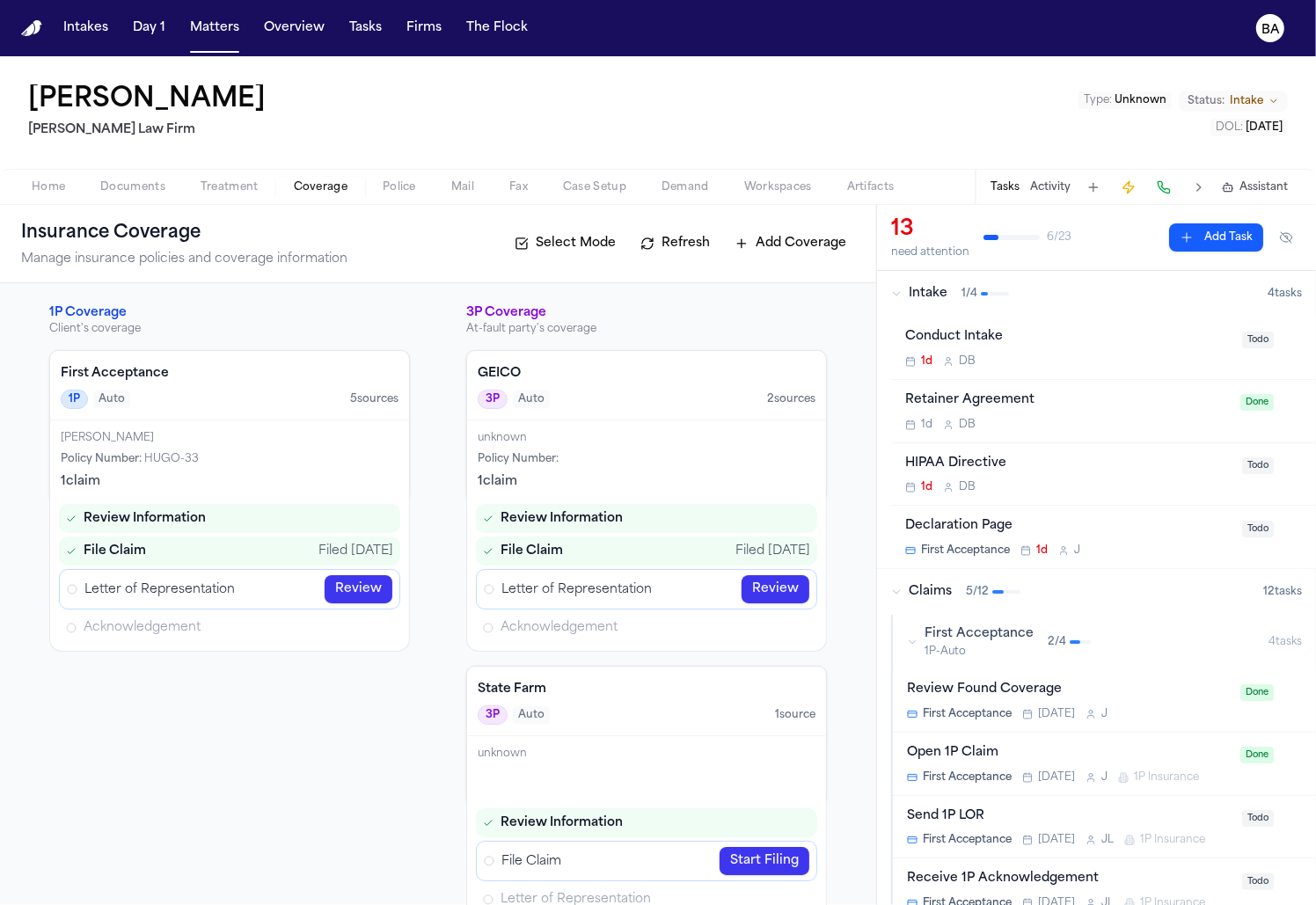
click at [345, 584] on link "Review" at bounding box center [359, 589] width 68 height 28
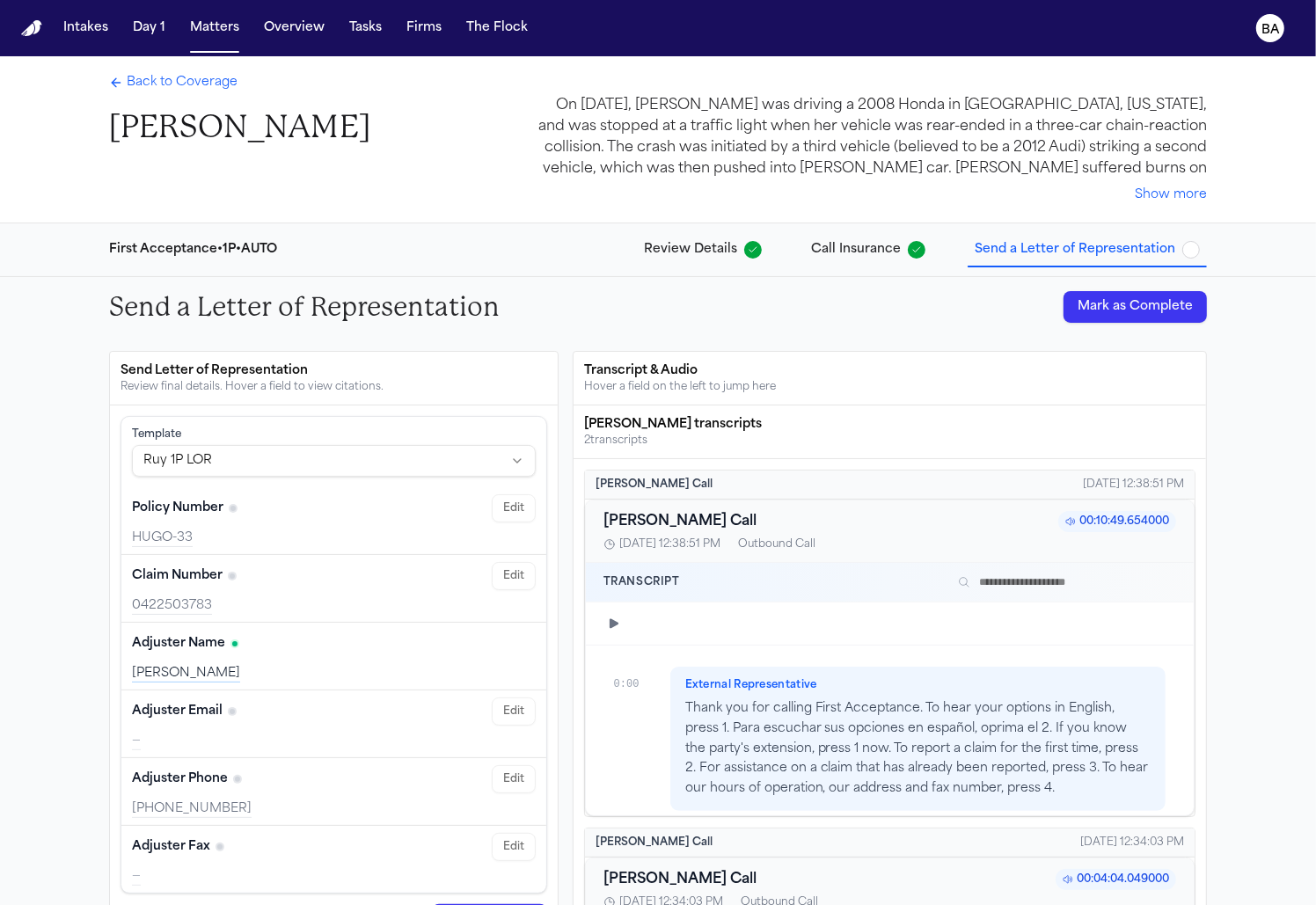
click at [867, 249] on span "Call Insurance" at bounding box center [855, 249] width 90 height 18
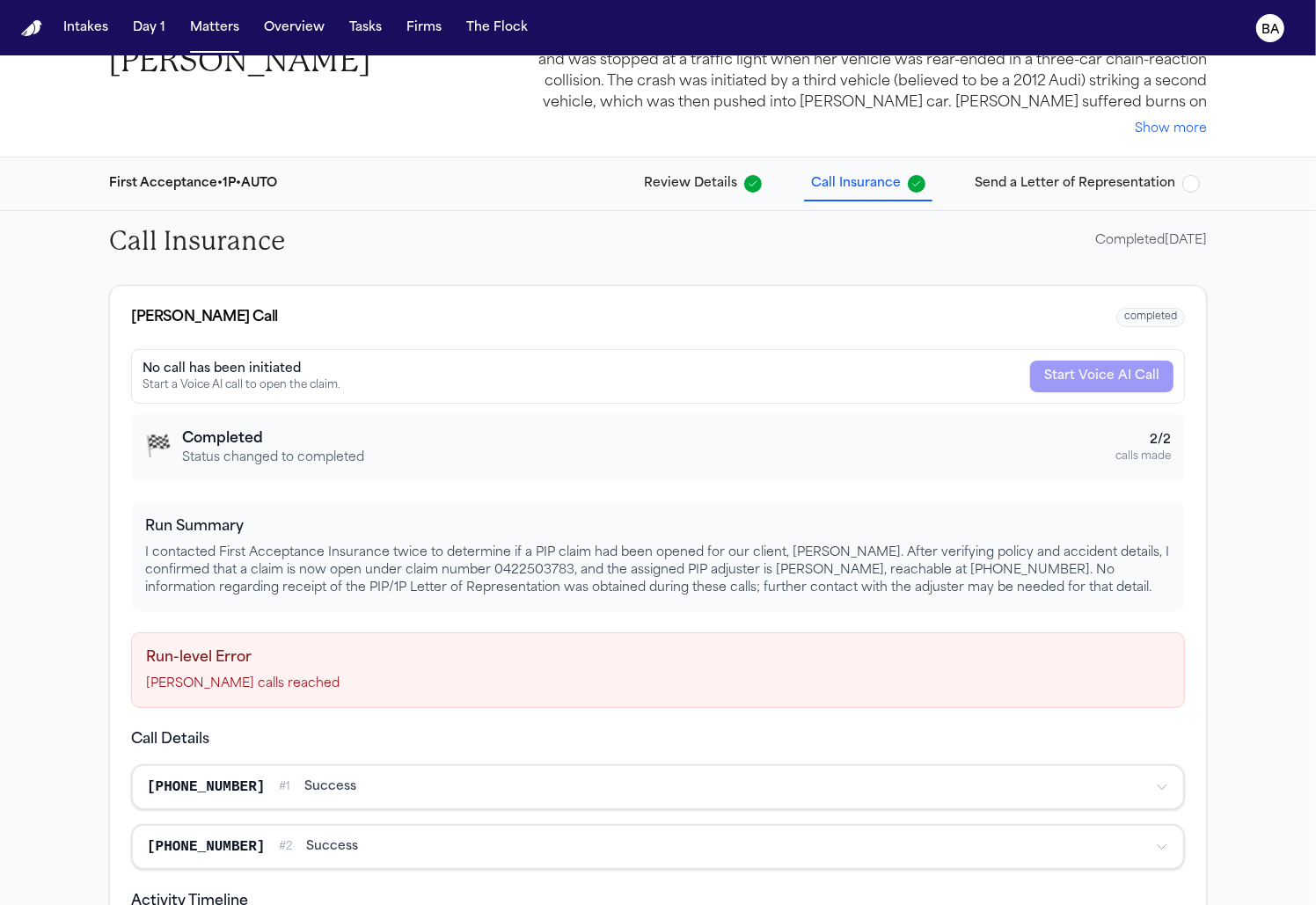
scroll to position [77, 0]
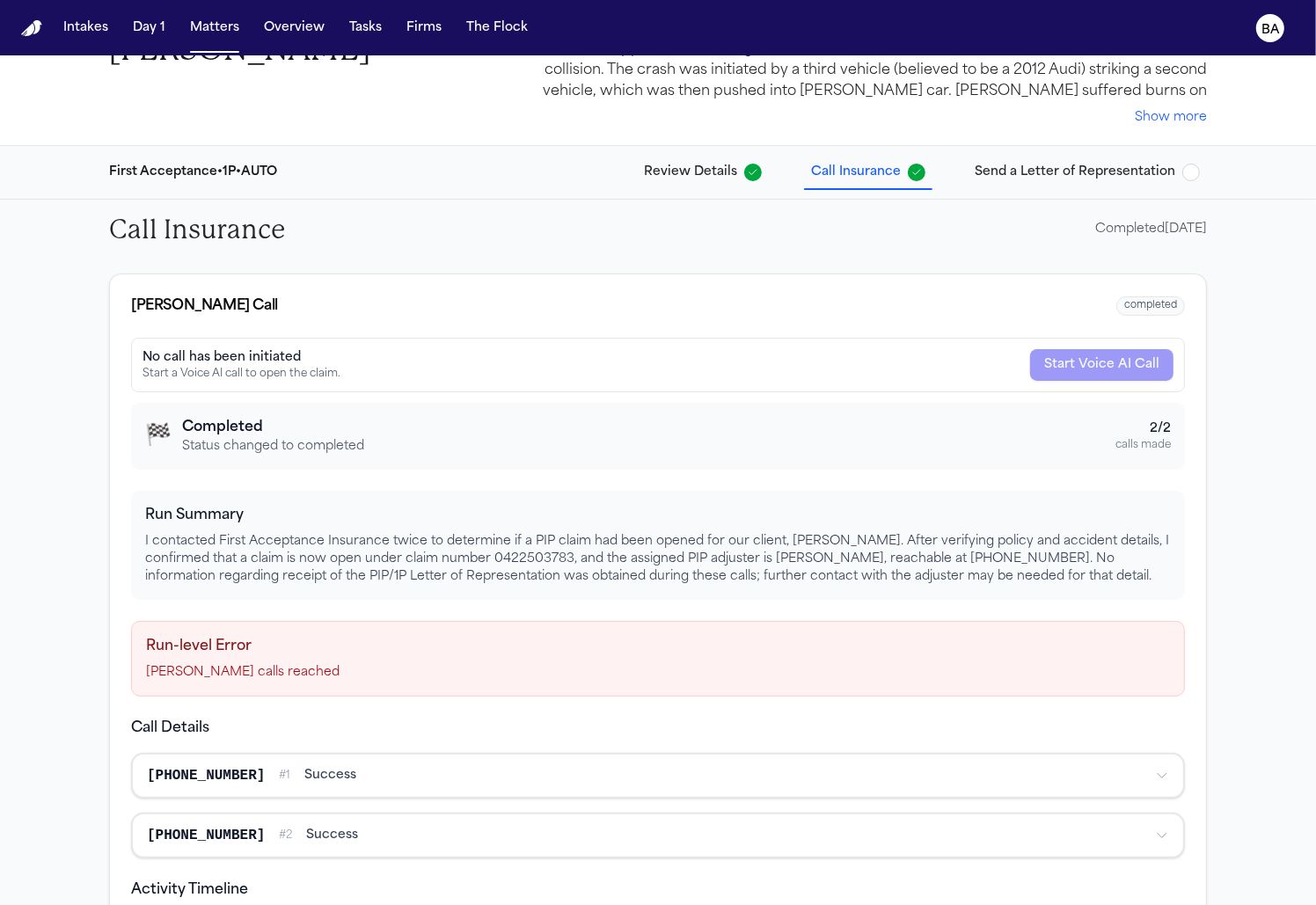
click at [1094, 375] on div "No call has been initiated Start a Voice AI call to open the claim. Start Voice…" at bounding box center [658, 365] width 1054 height 55
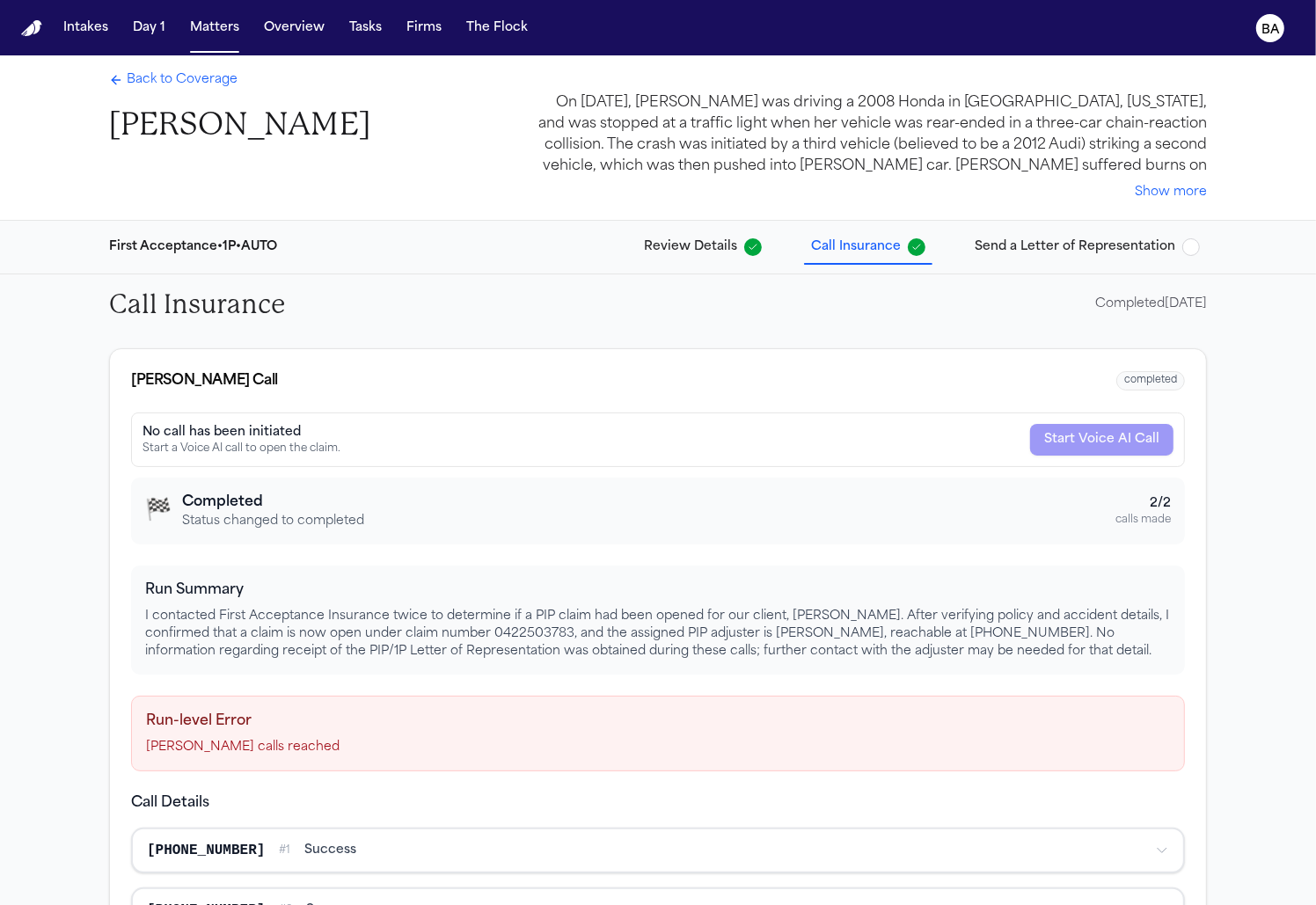
scroll to position [0, 0]
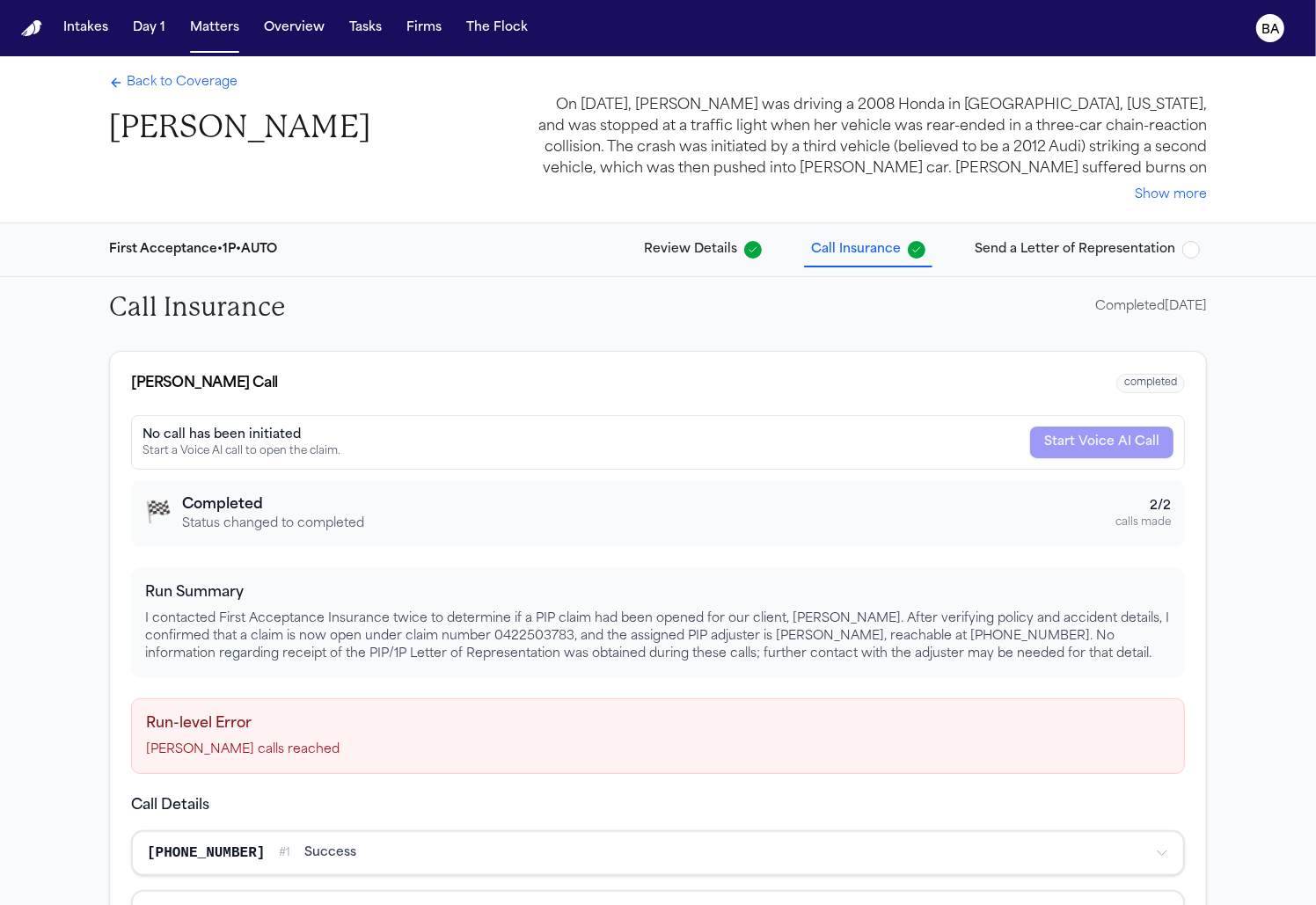
click at [200, 85] on span "Back to Coverage" at bounding box center [181, 82] width 110 height 18
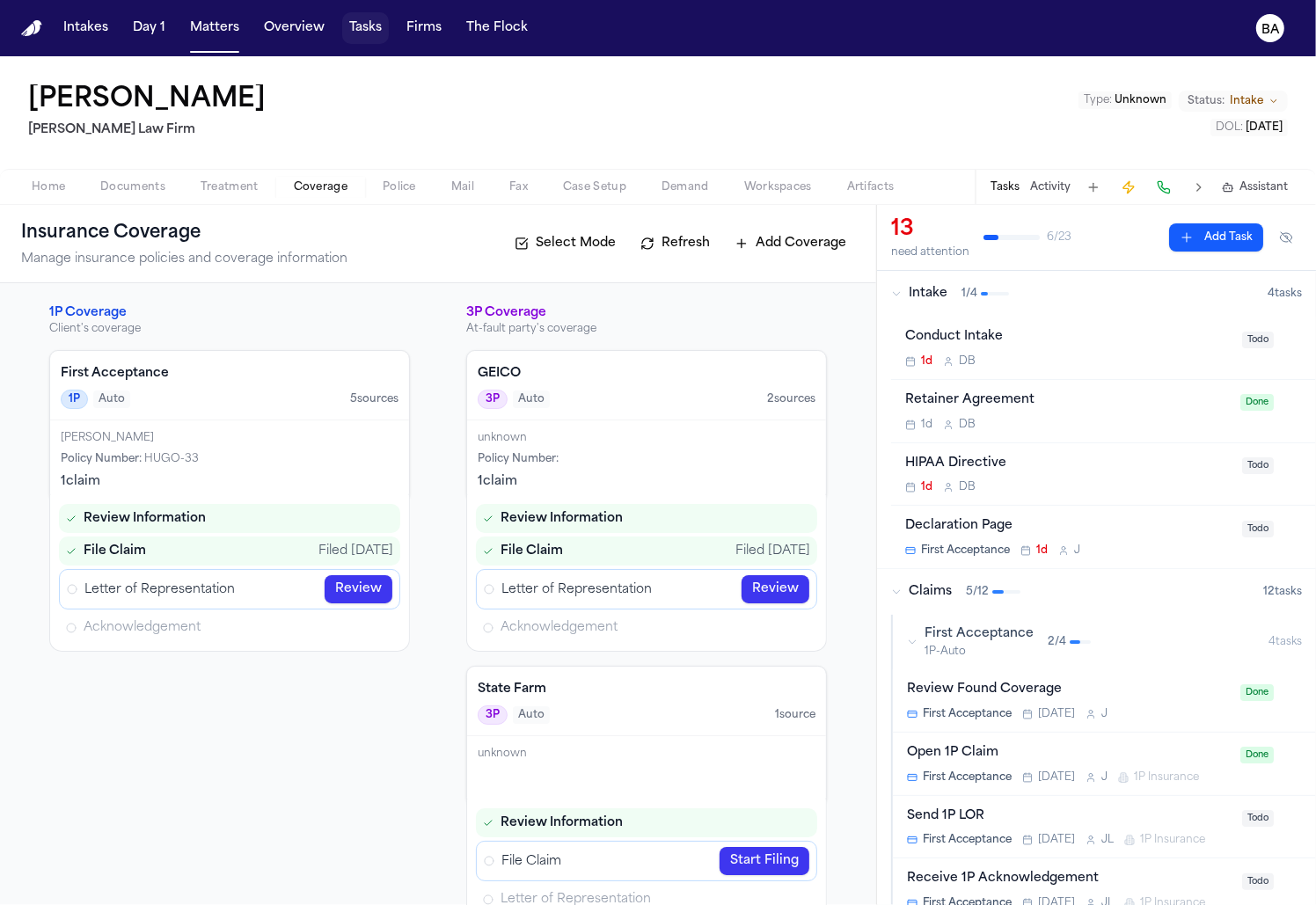
click at [354, 29] on button "Tasks" at bounding box center [364, 28] width 46 height 32
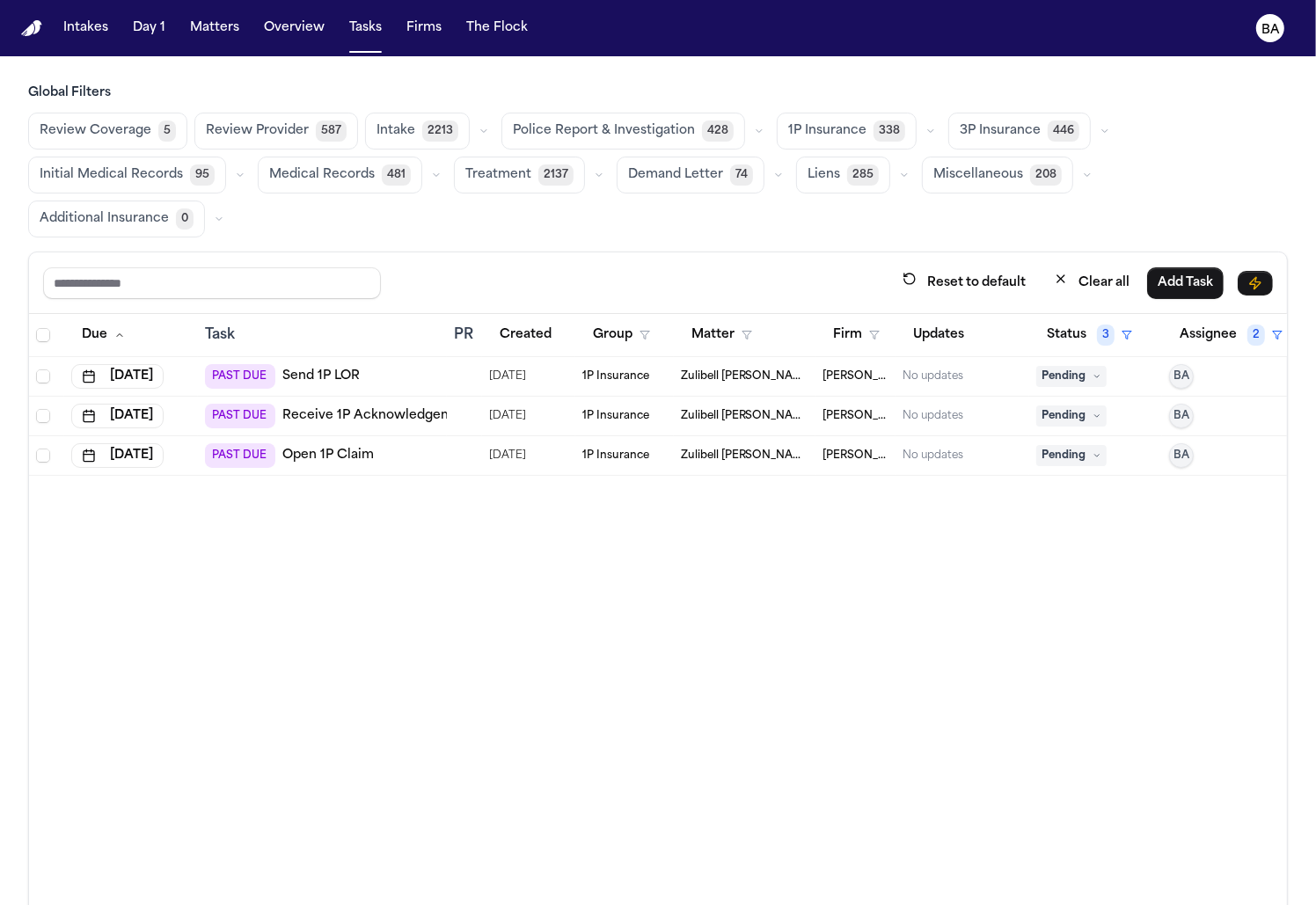
click at [920, 126] on button "button" at bounding box center [931, 131] width 21 height 21
click at [836, 182] on span "Open Claim" at bounding box center [825, 175] width 75 height 18
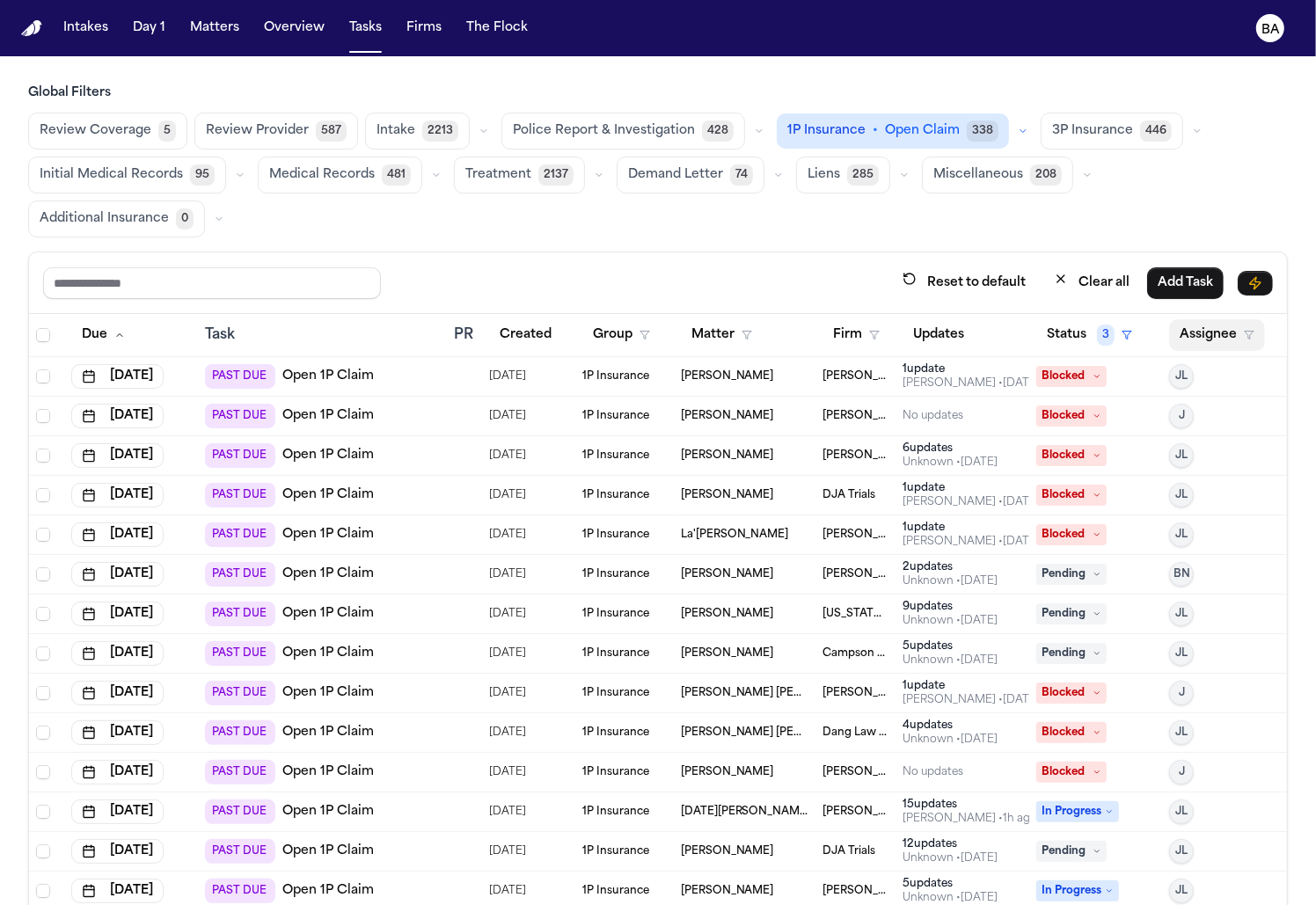
click at [1223, 319] on button "Assignee" at bounding box center [1217, 335] width 96 height 32
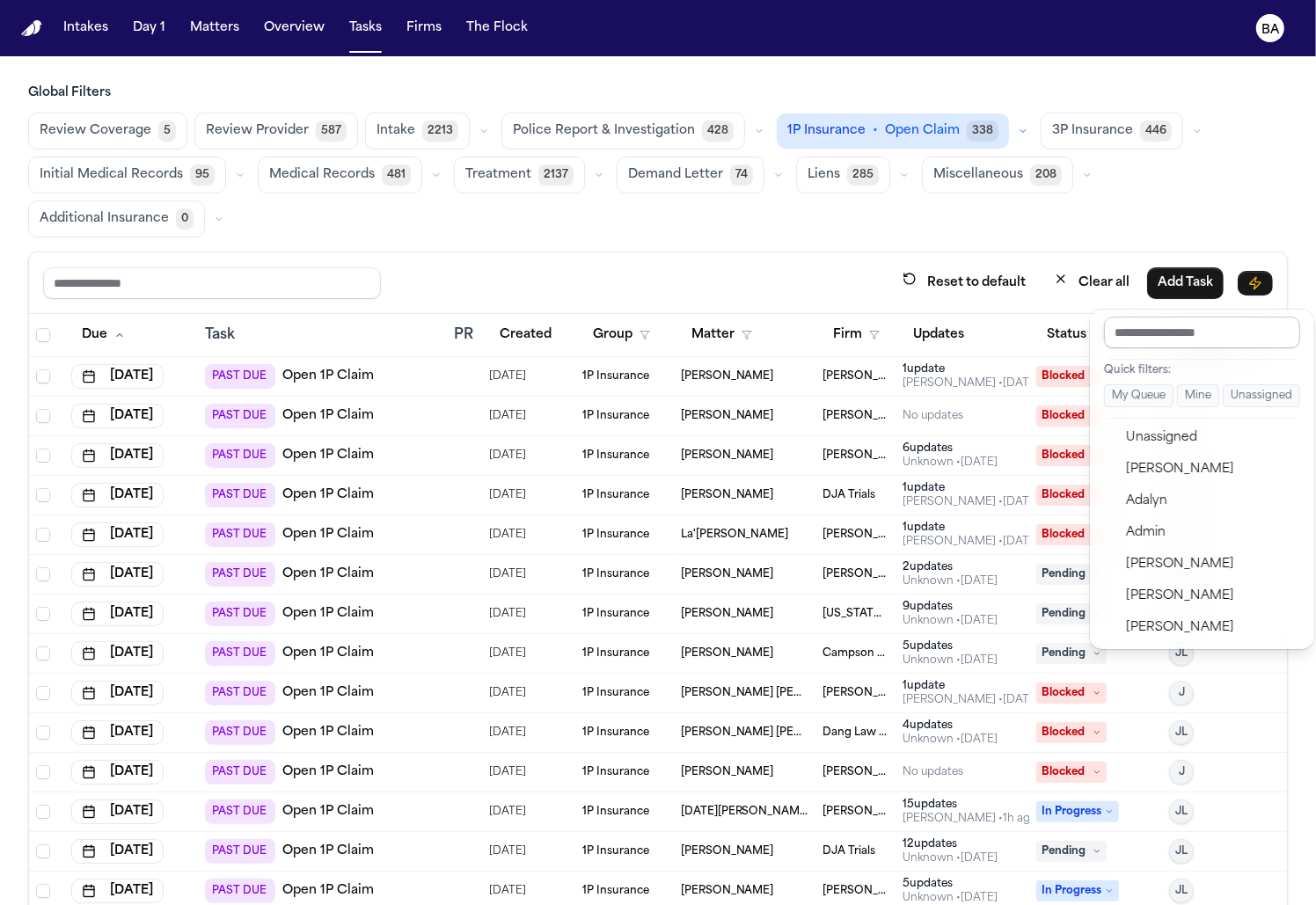
click at [1140, 326] on input "text" at bounding box center [1202, 332] width 196 height 32
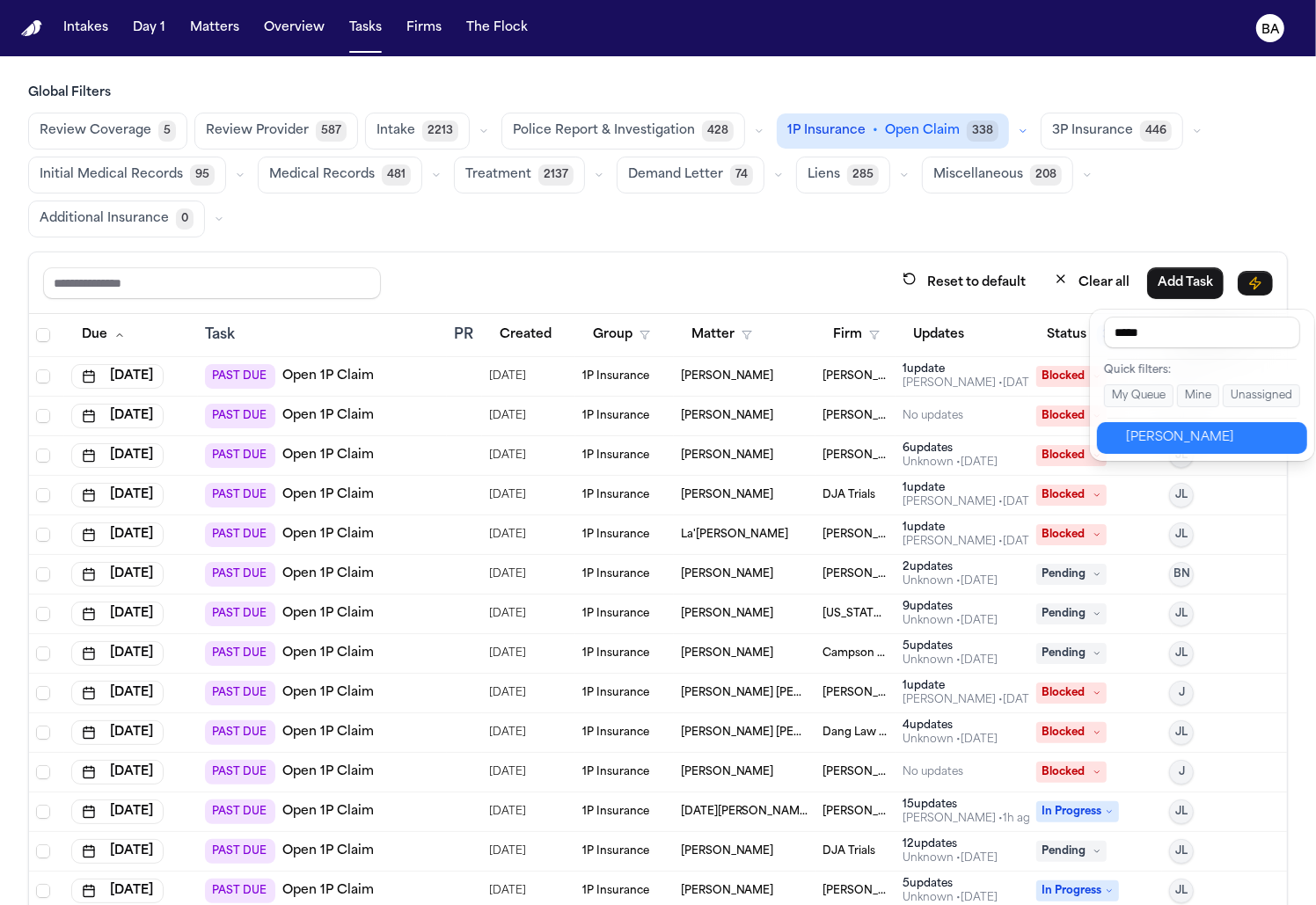
type input "*****"
click at [1134, 432] on div "Julie Lopez" at bounding box center [1212, 438] width 172 height 21
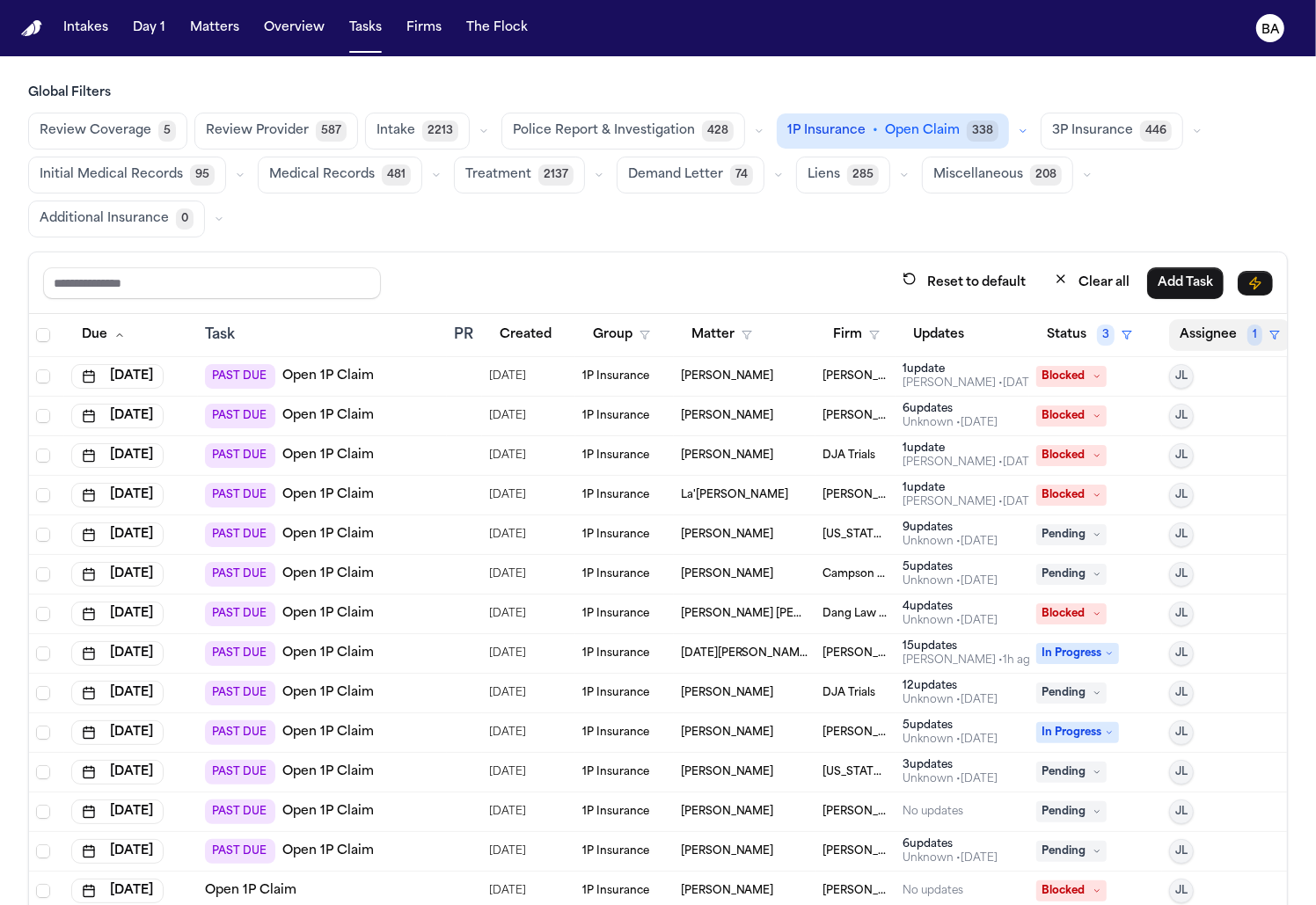
click at [1217, 319] on button "Assignee 1" at bounding box center [1229, 335] width 122 height 32
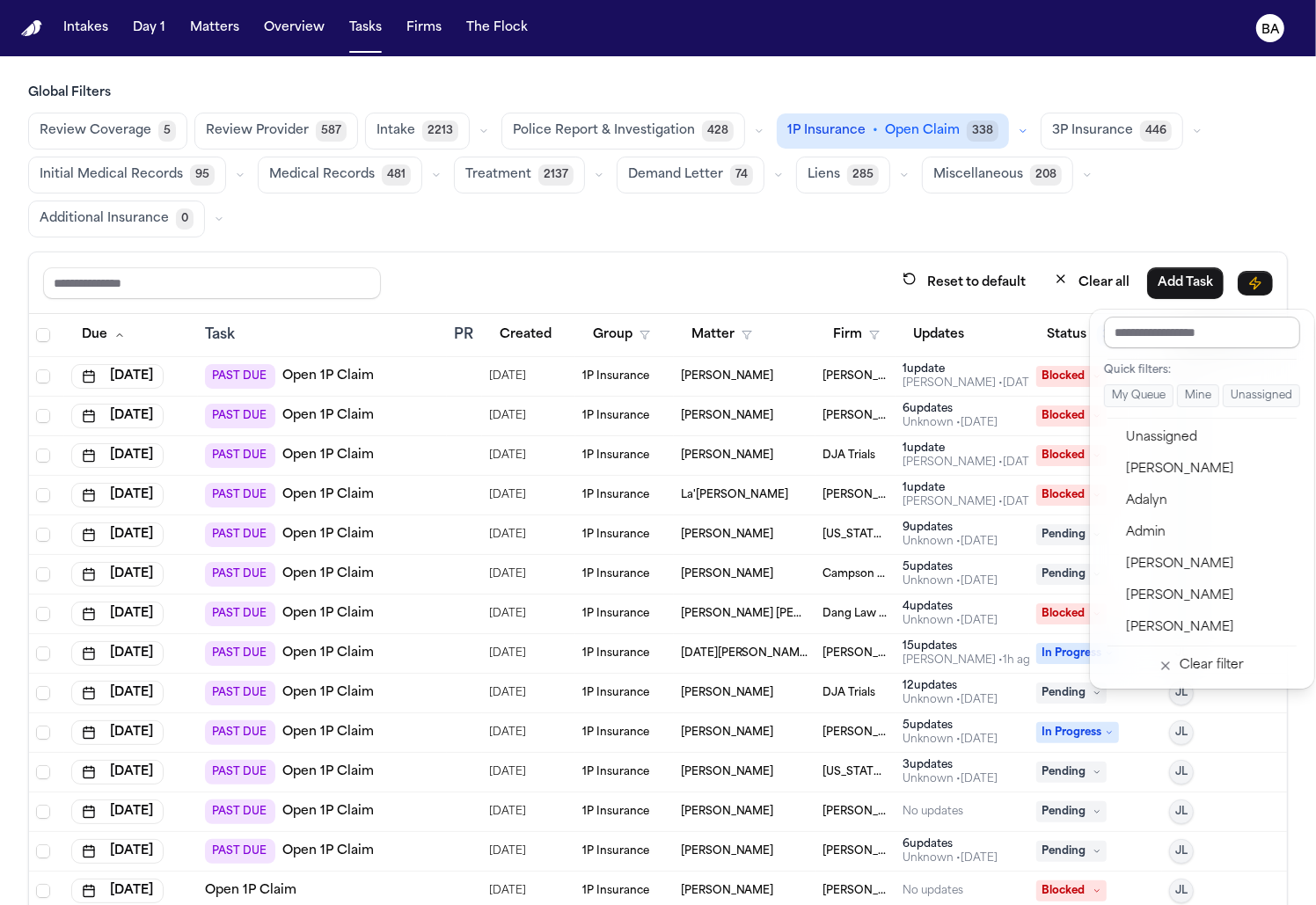
click at [1174, 342] on input "text" at bounding box center [1202, 332] width 196 height 32
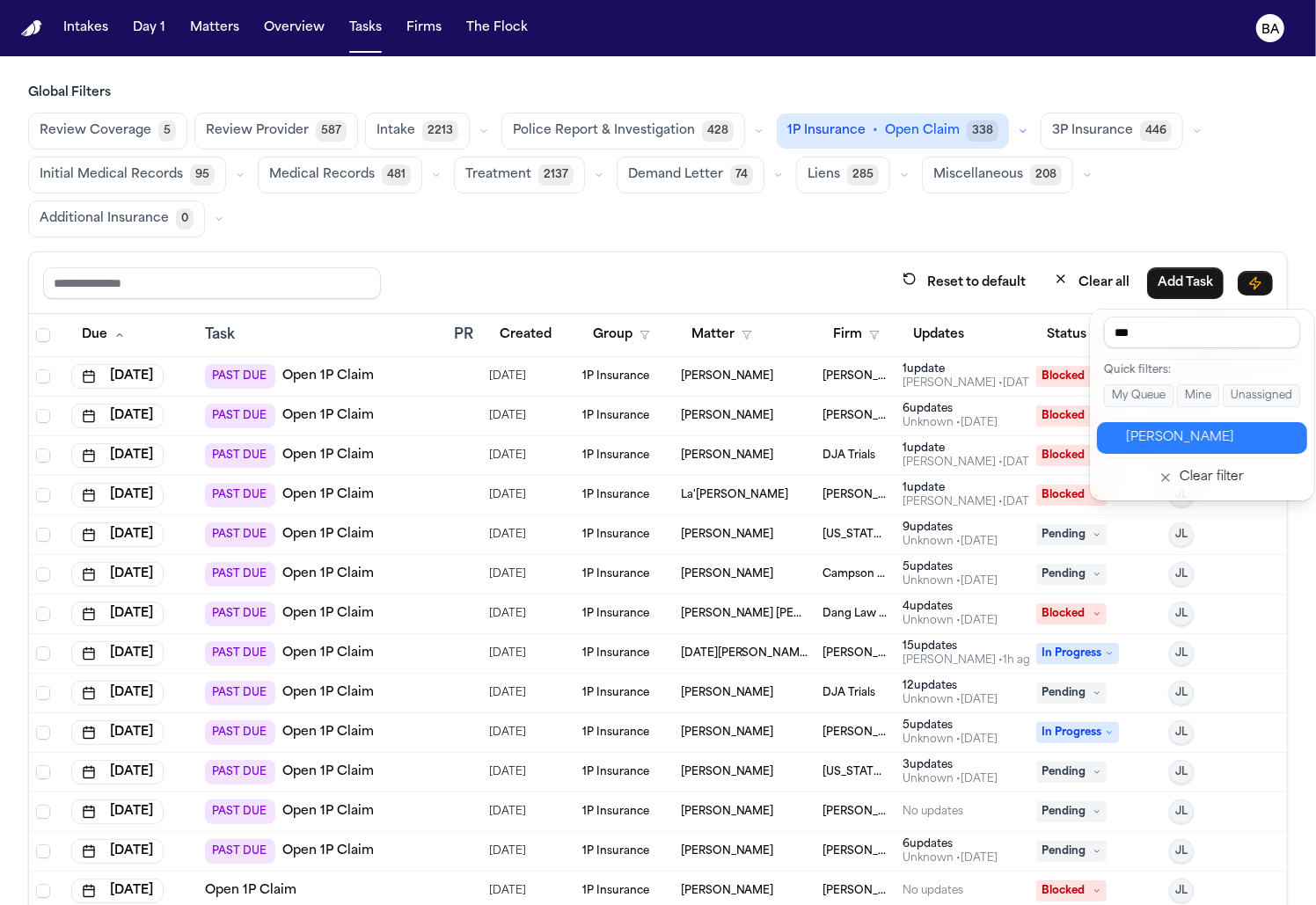
type input "***"
click at [1157, 437] on div "[PERSON_NAME]" at bounding box center [1212, 438] width 172 height 21
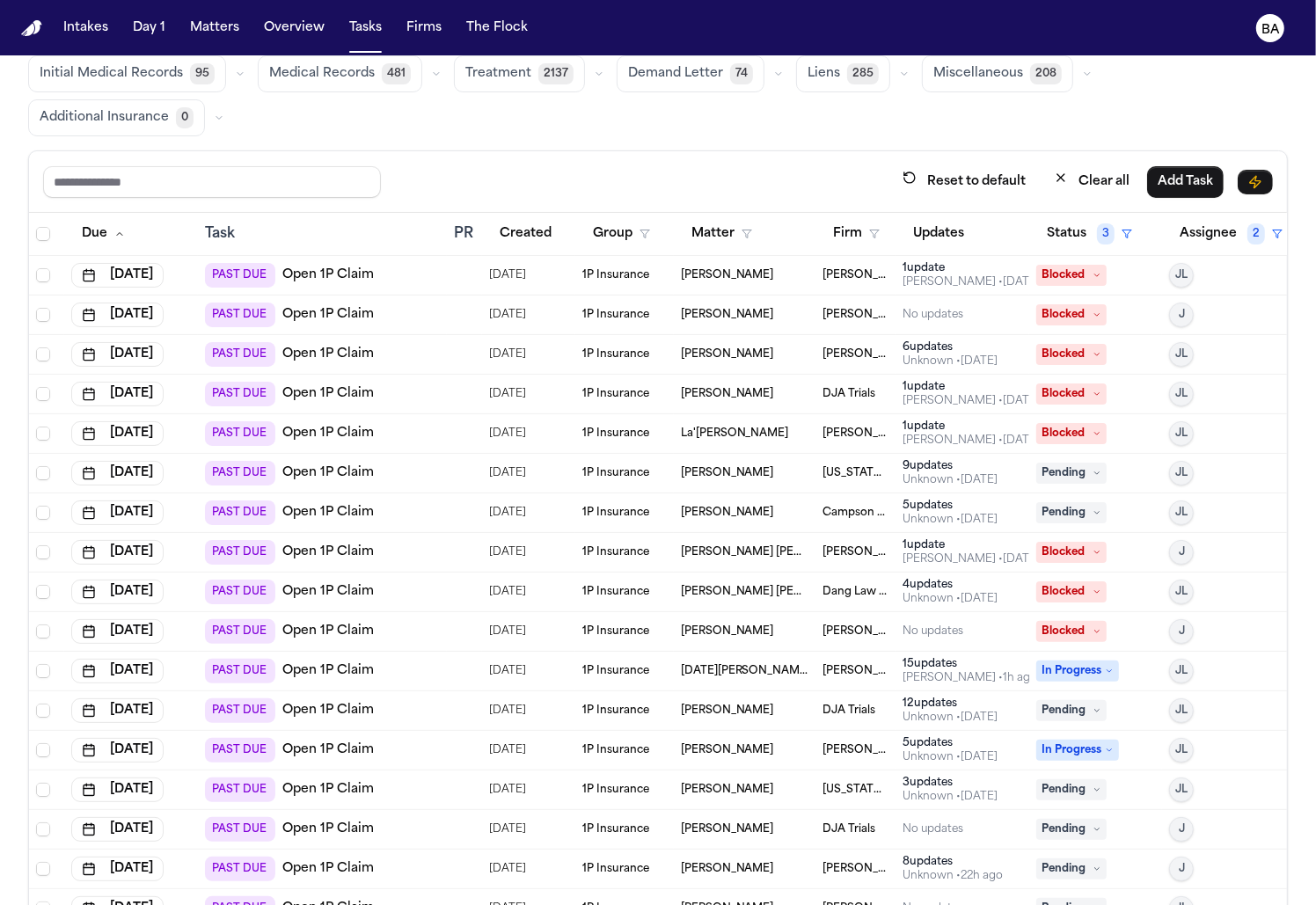
click at [407, 263] on div "PAST DUE Open 1P Claim" at bounding box center [322, 276] width 235 height 25
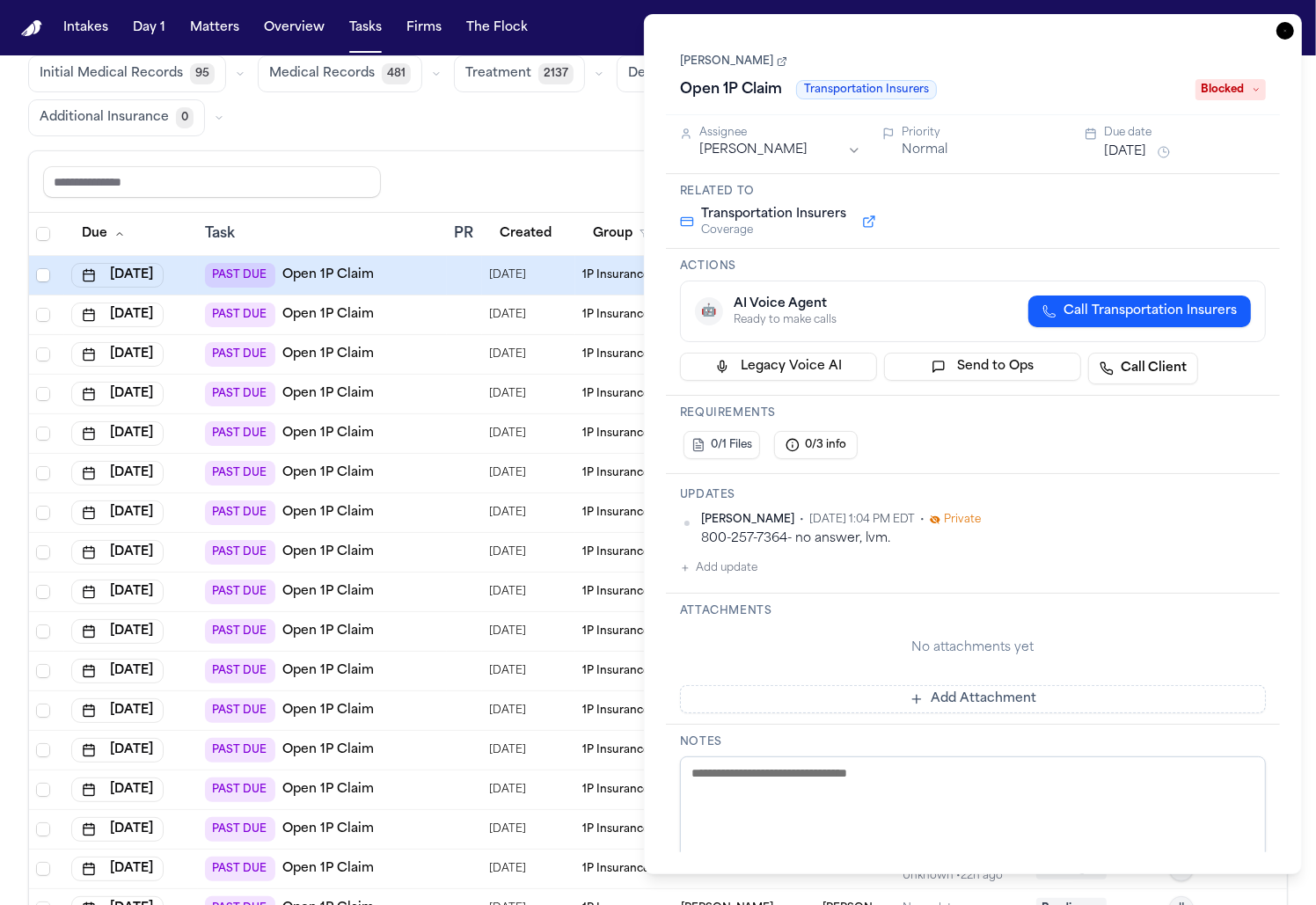
click at [868, 226] on button at bounding box center [869, 222] width 32 height 21
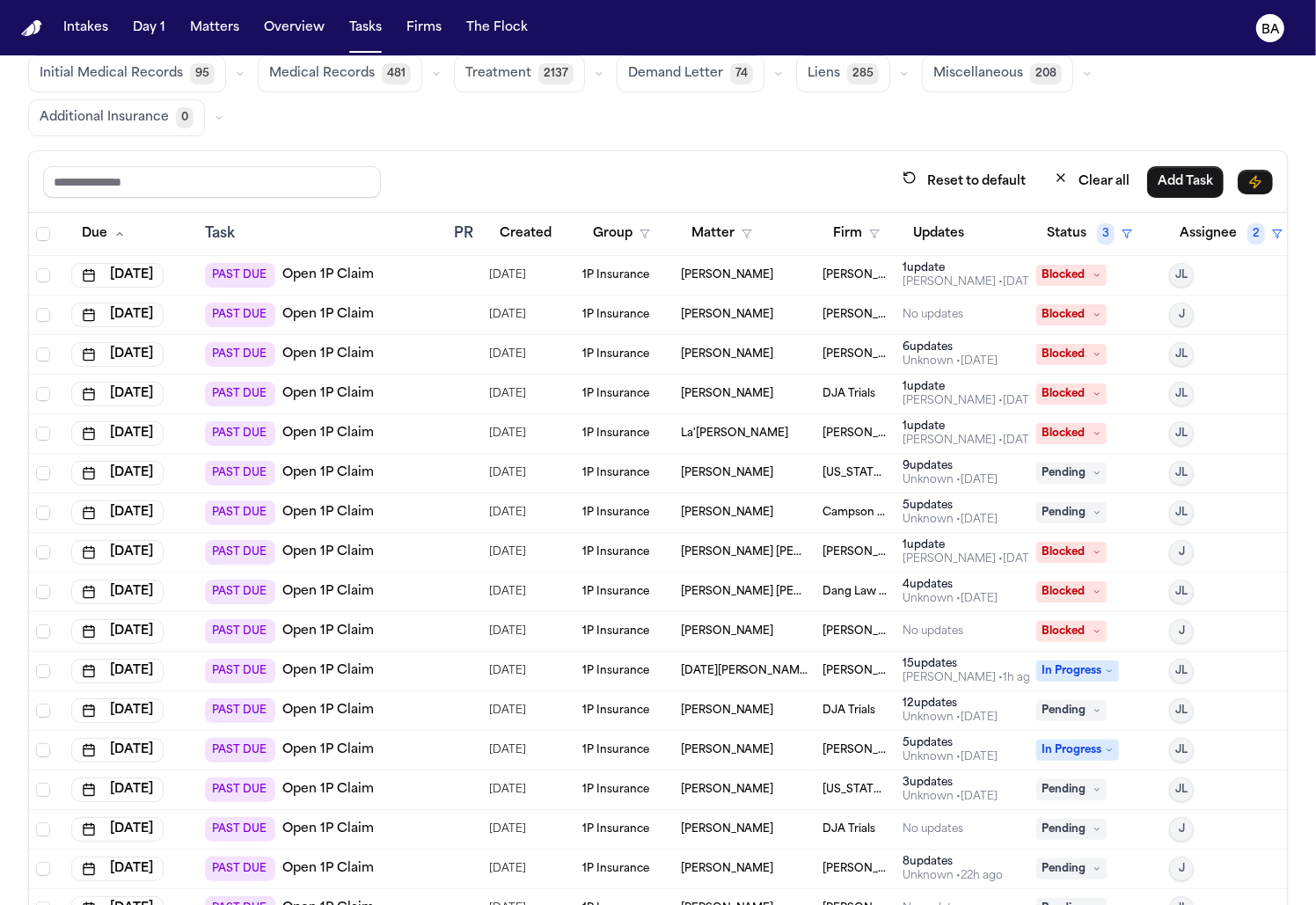
click at [413, 155] on div "Reset to default Clear all Add Task" at bounding box center [658, 181] width 1257 height 61
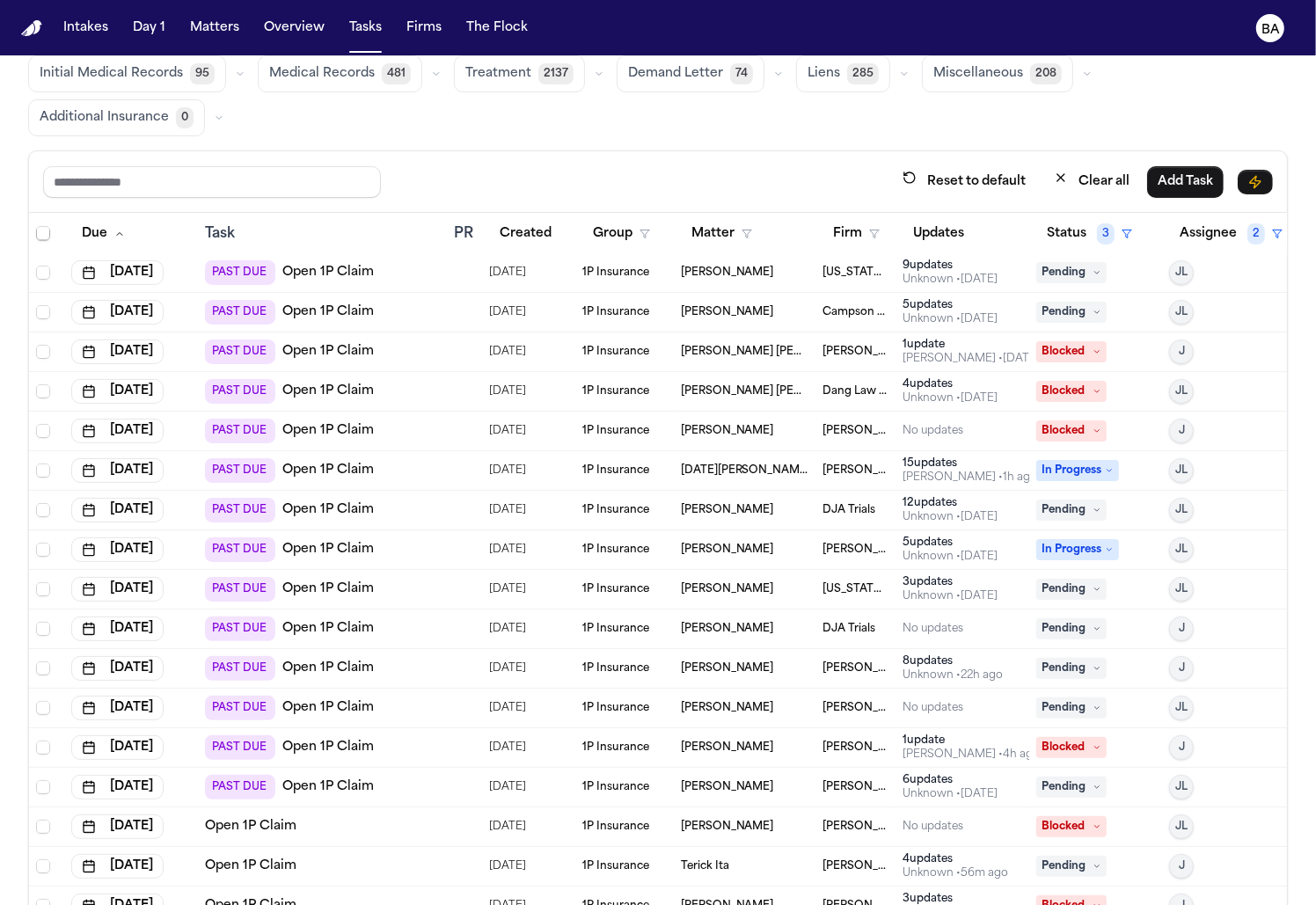
click at [356, 857] on div "Open 1P Claim" at bounding box center [322, 865] width 235 height 18
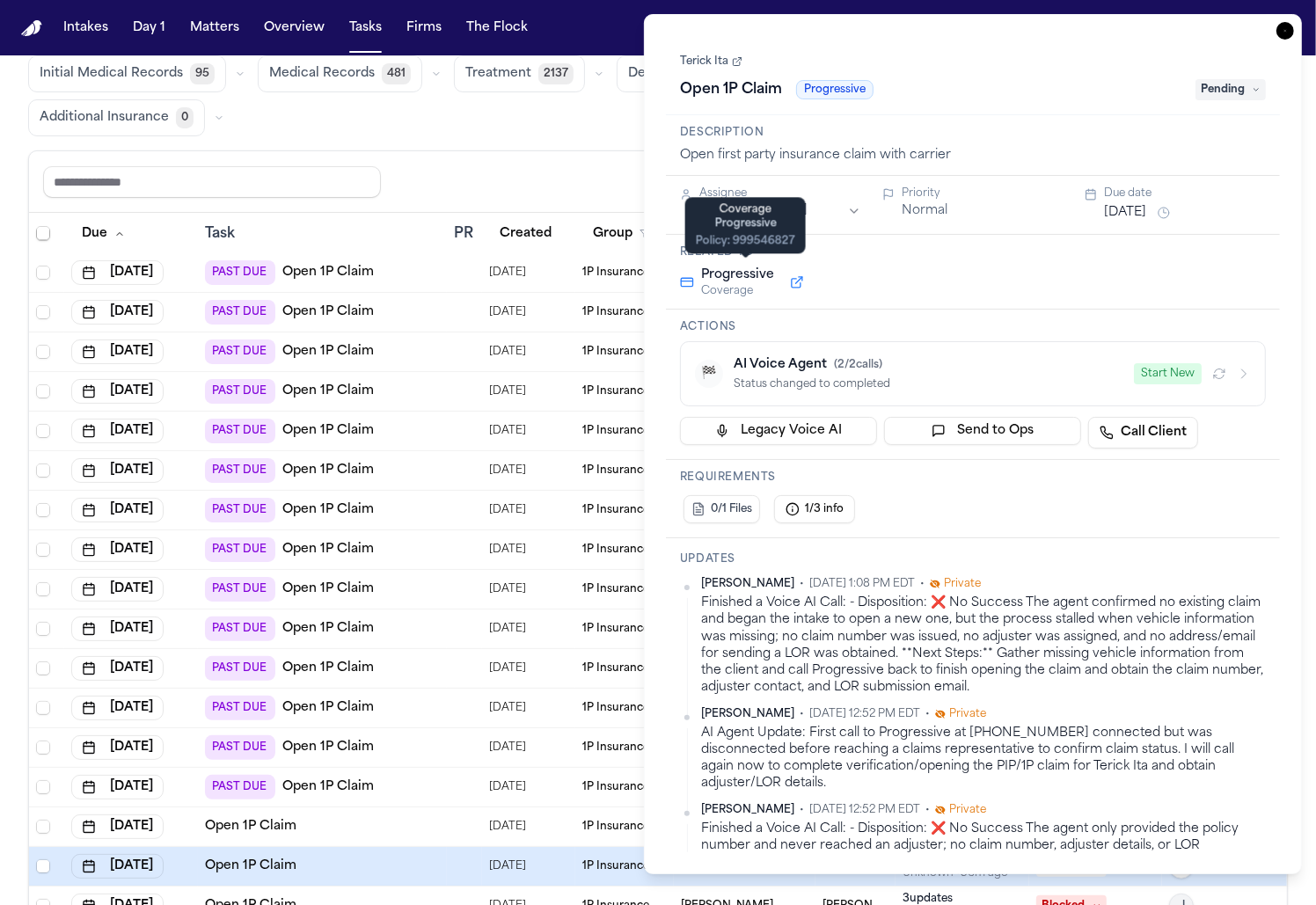
click at [794, 275] on button at bounding box center [797, 282] width 32 height 21
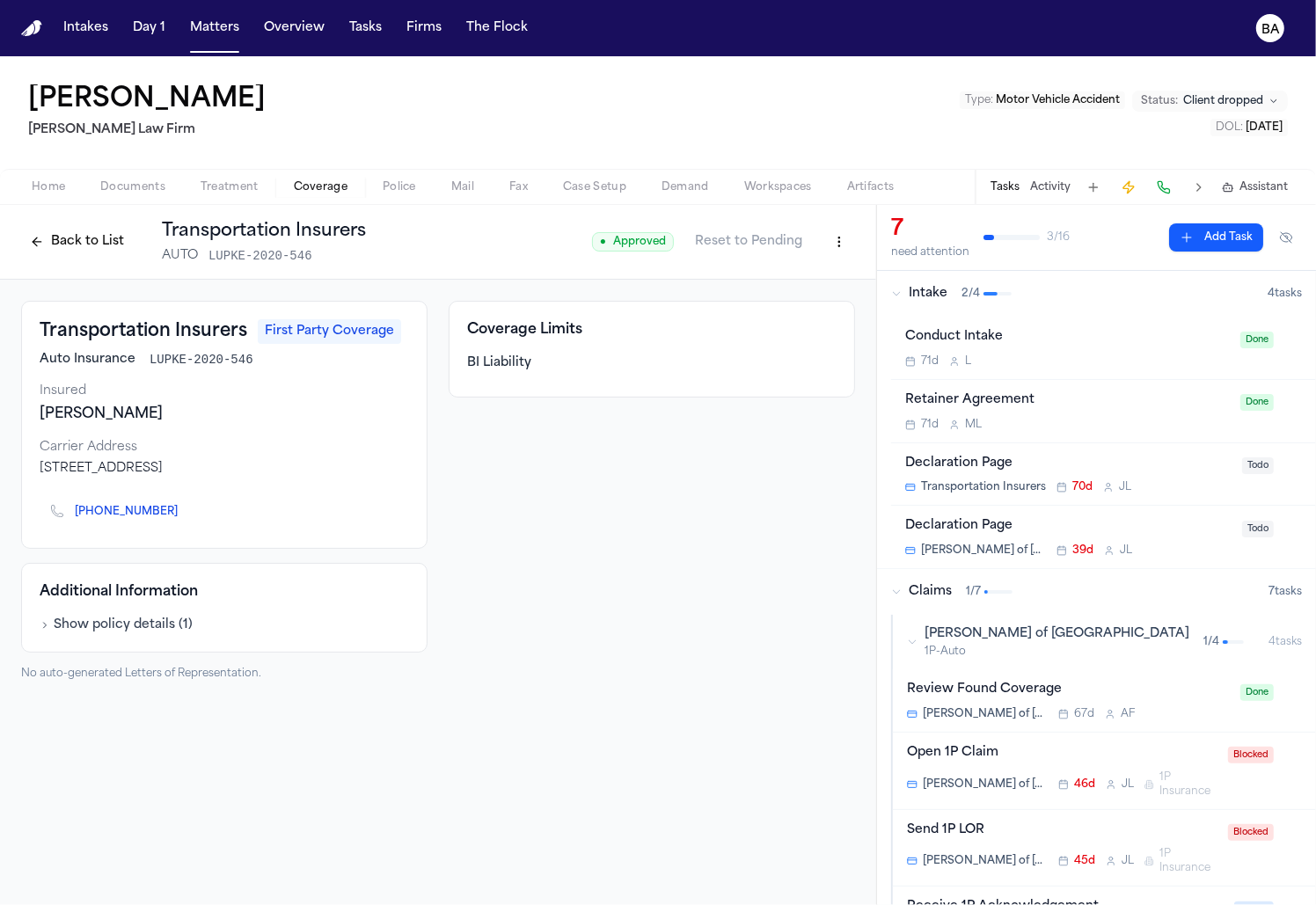
click at [71, 246] on button "Back to List" at bounding box center [76, 242] width 111 height 28
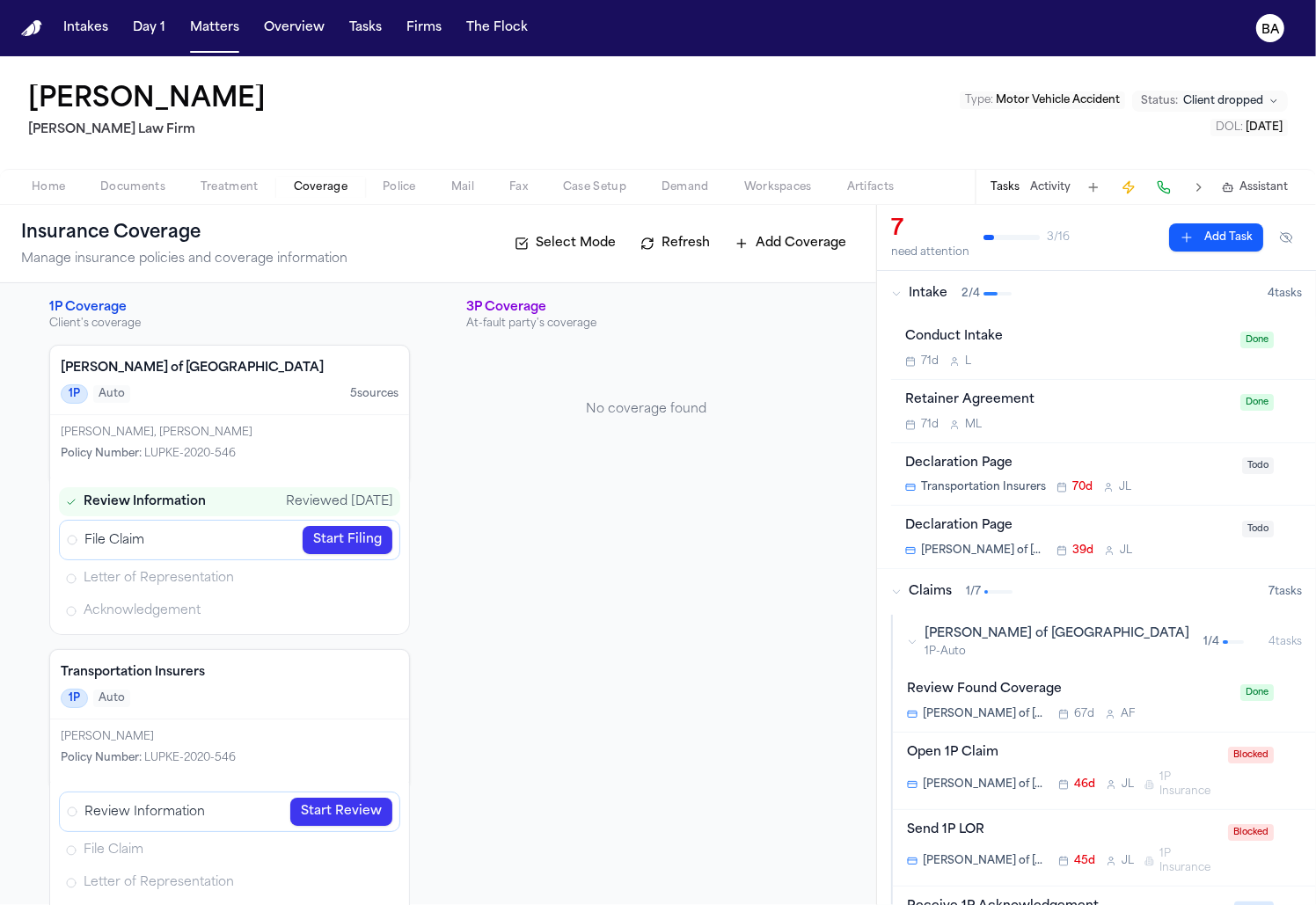
scroll to position [58, 0]
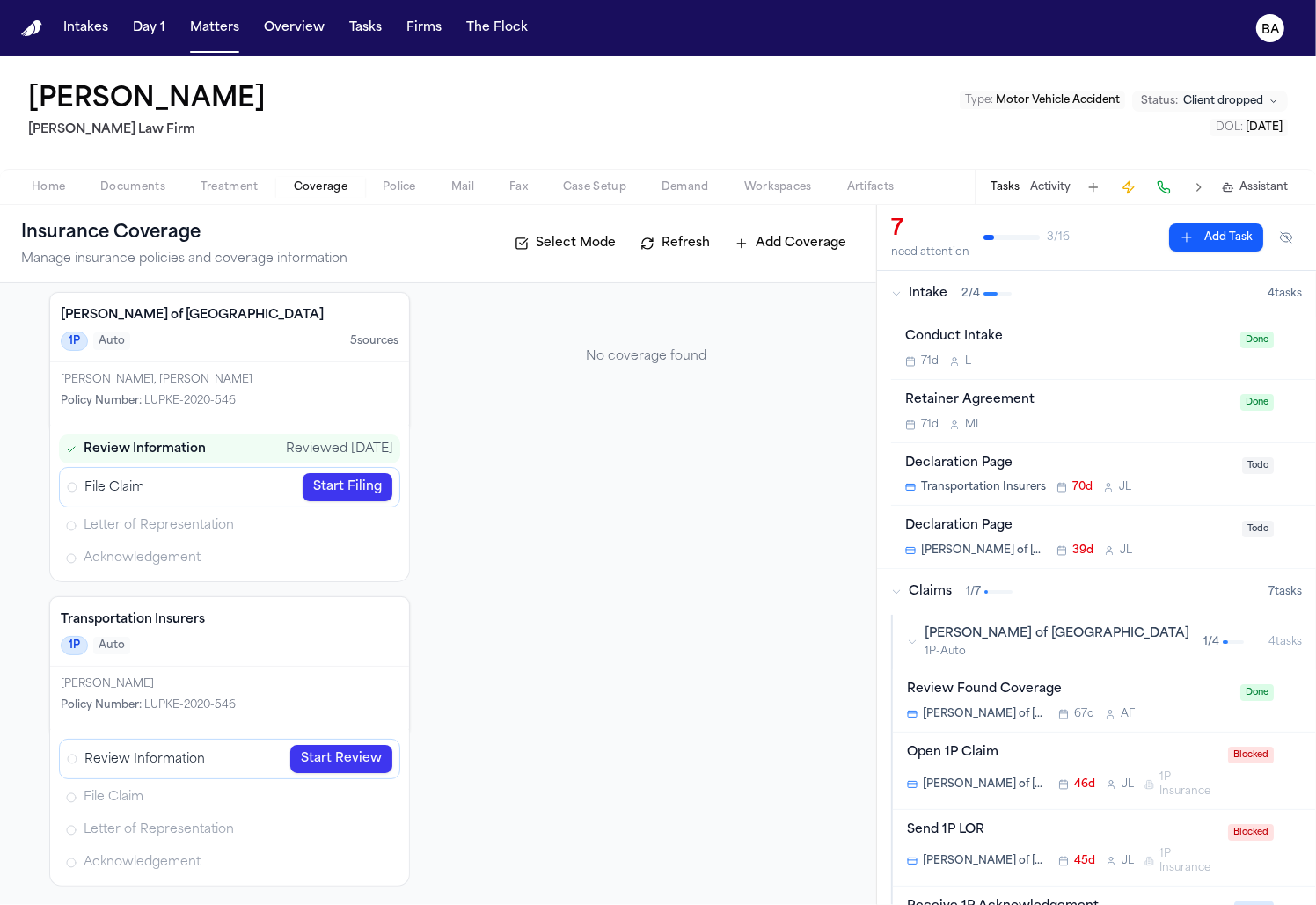
click at [329, 753] on link "Start Review" at bounding box center [341, 759] width 102 height 28
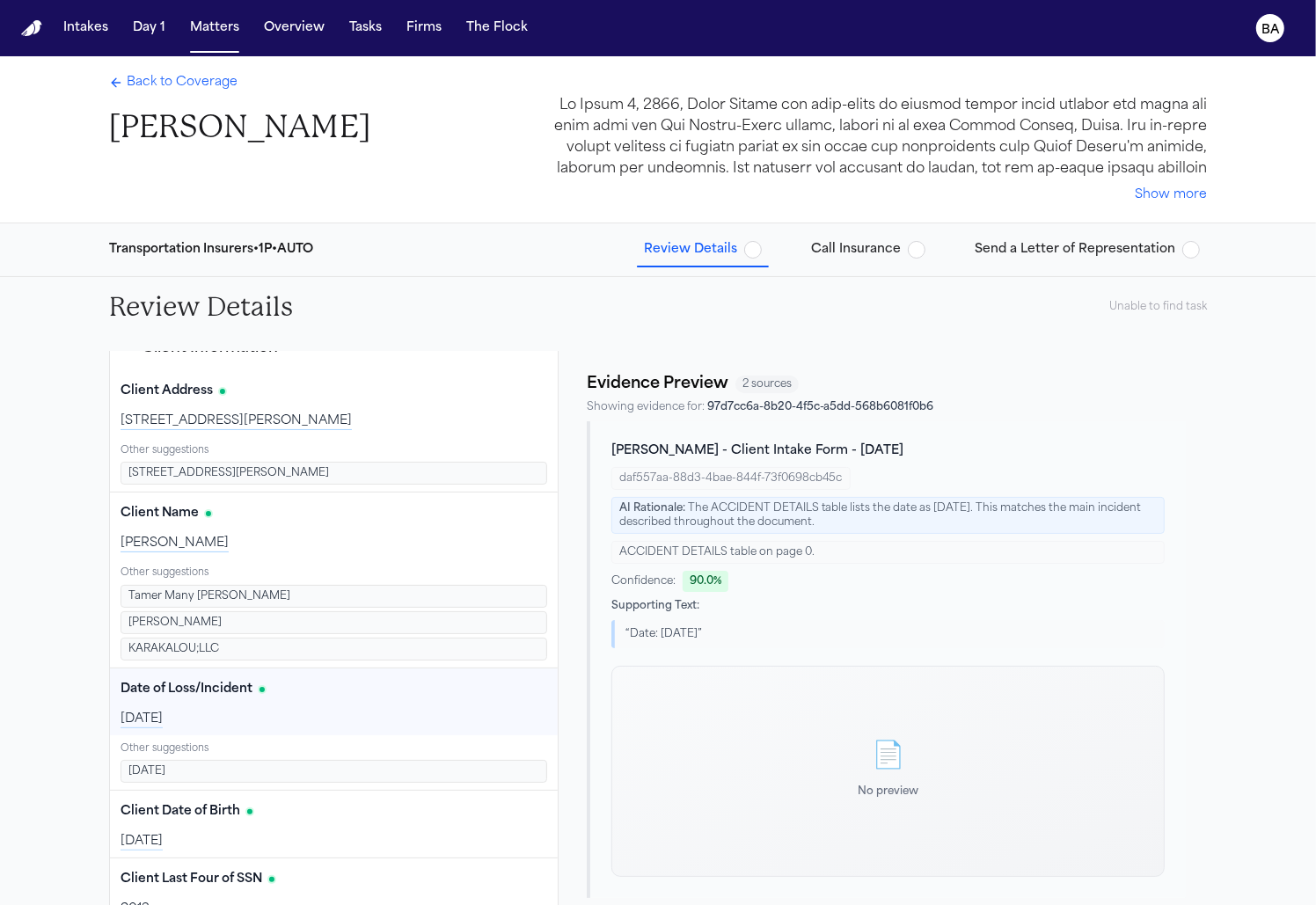
click at [853, 243] on span "Call Insurance" at bounding box center [855, 249] width 90 height 18
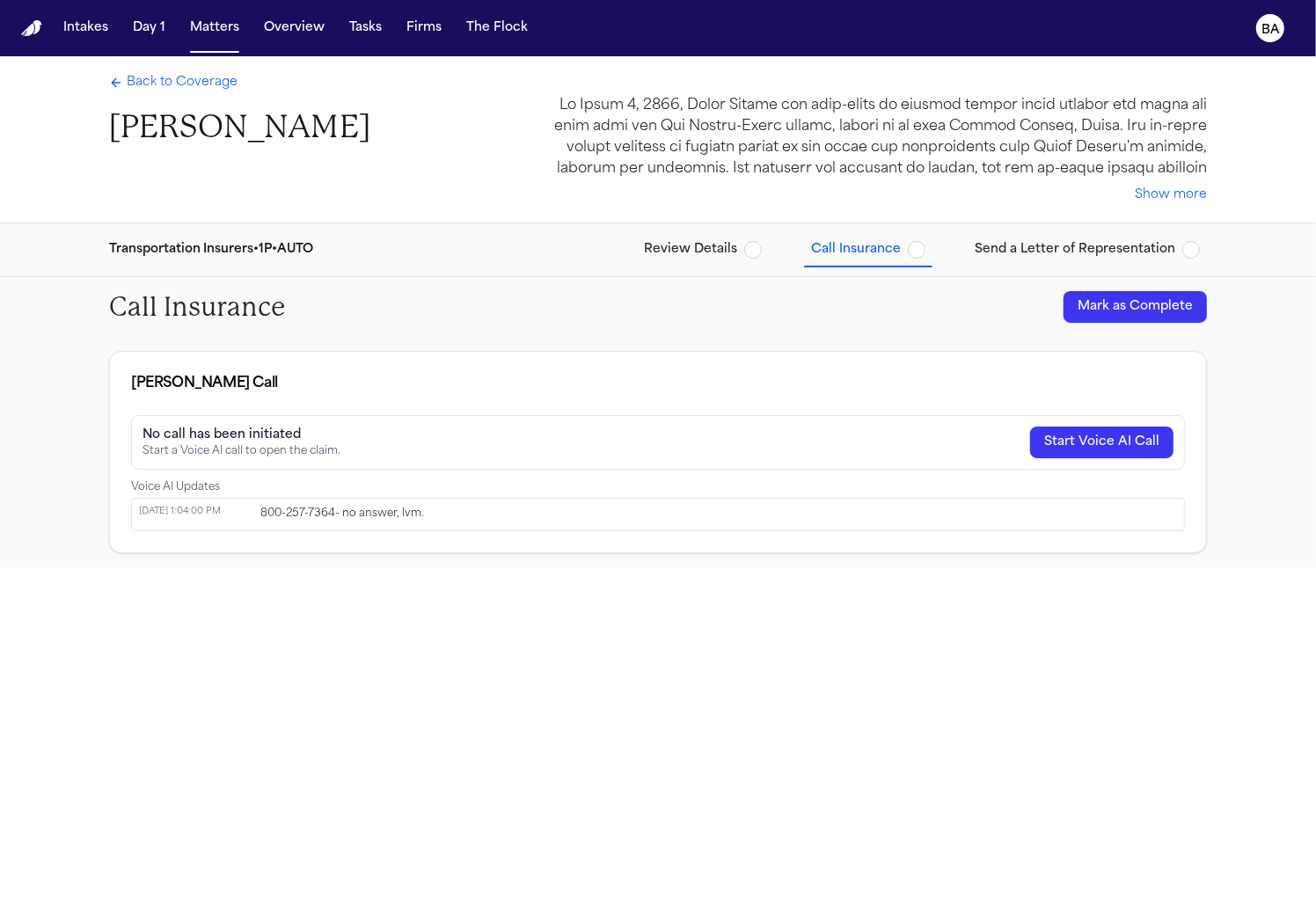
click at [693, 245] on span "Review Details" at bounding box center [690, 249] width 93 height 18
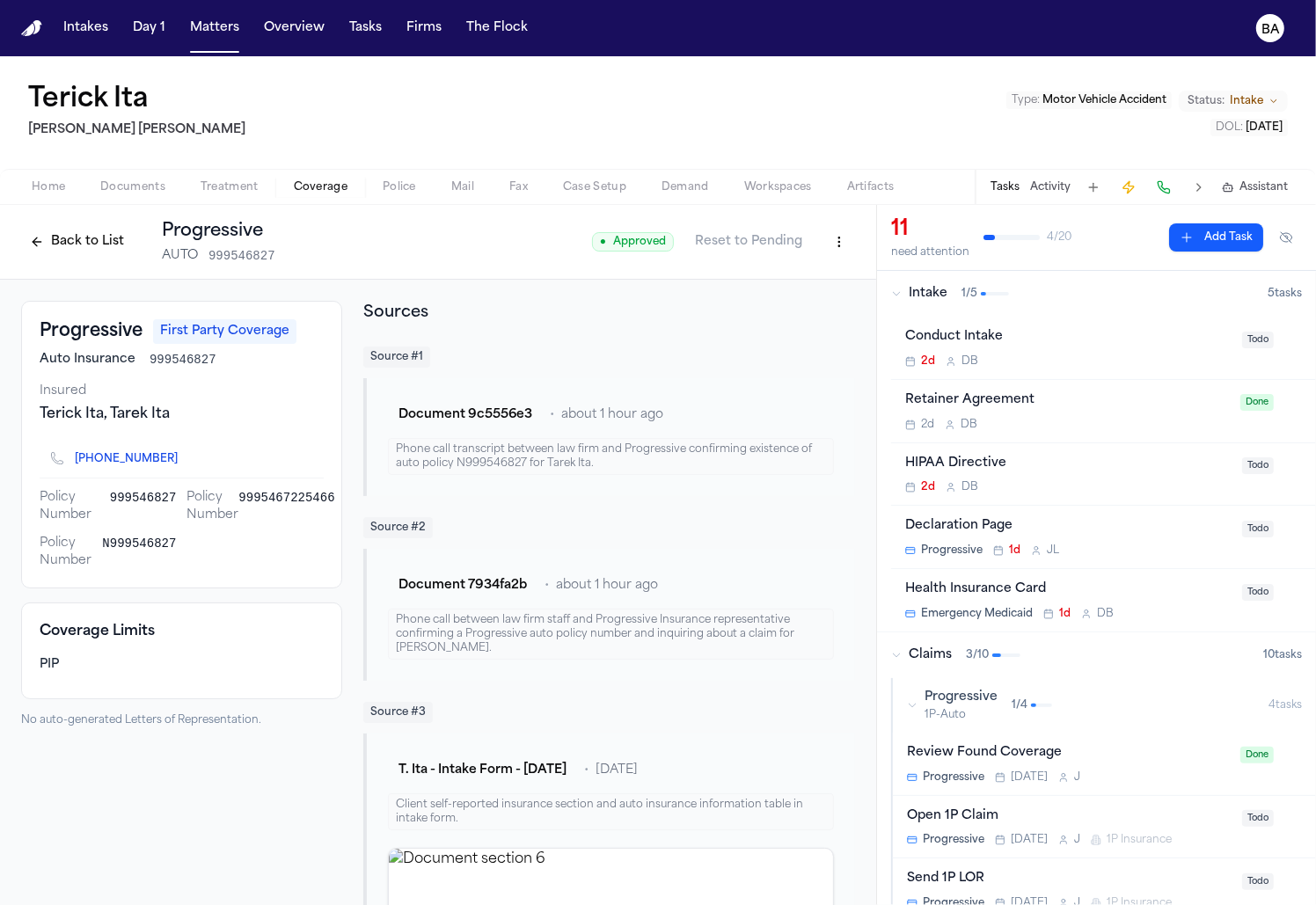
click at [86, 245] on button "Back to List" at bounding box center [76, 242] width 111 height 28
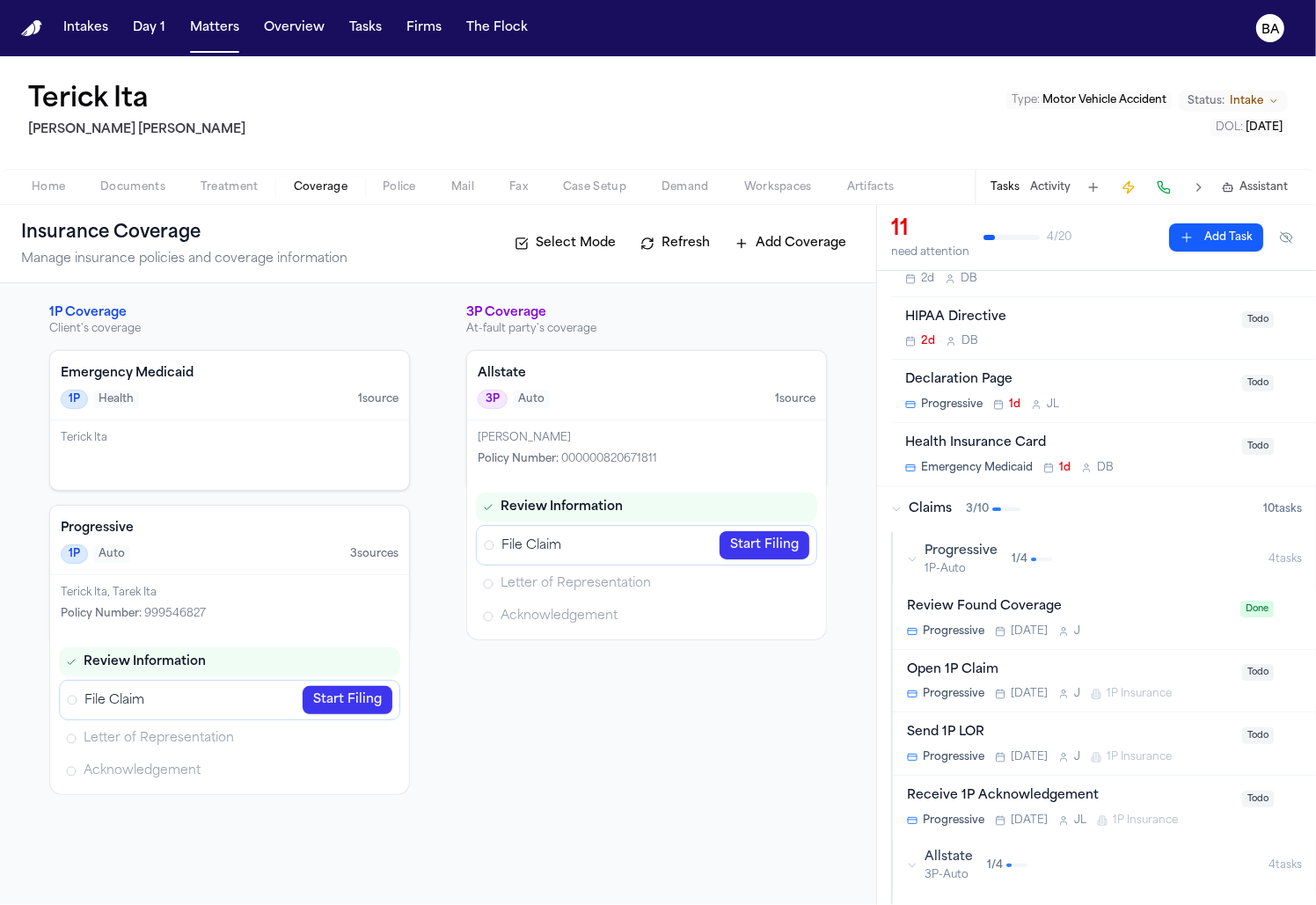
scroll to position [159, 0]
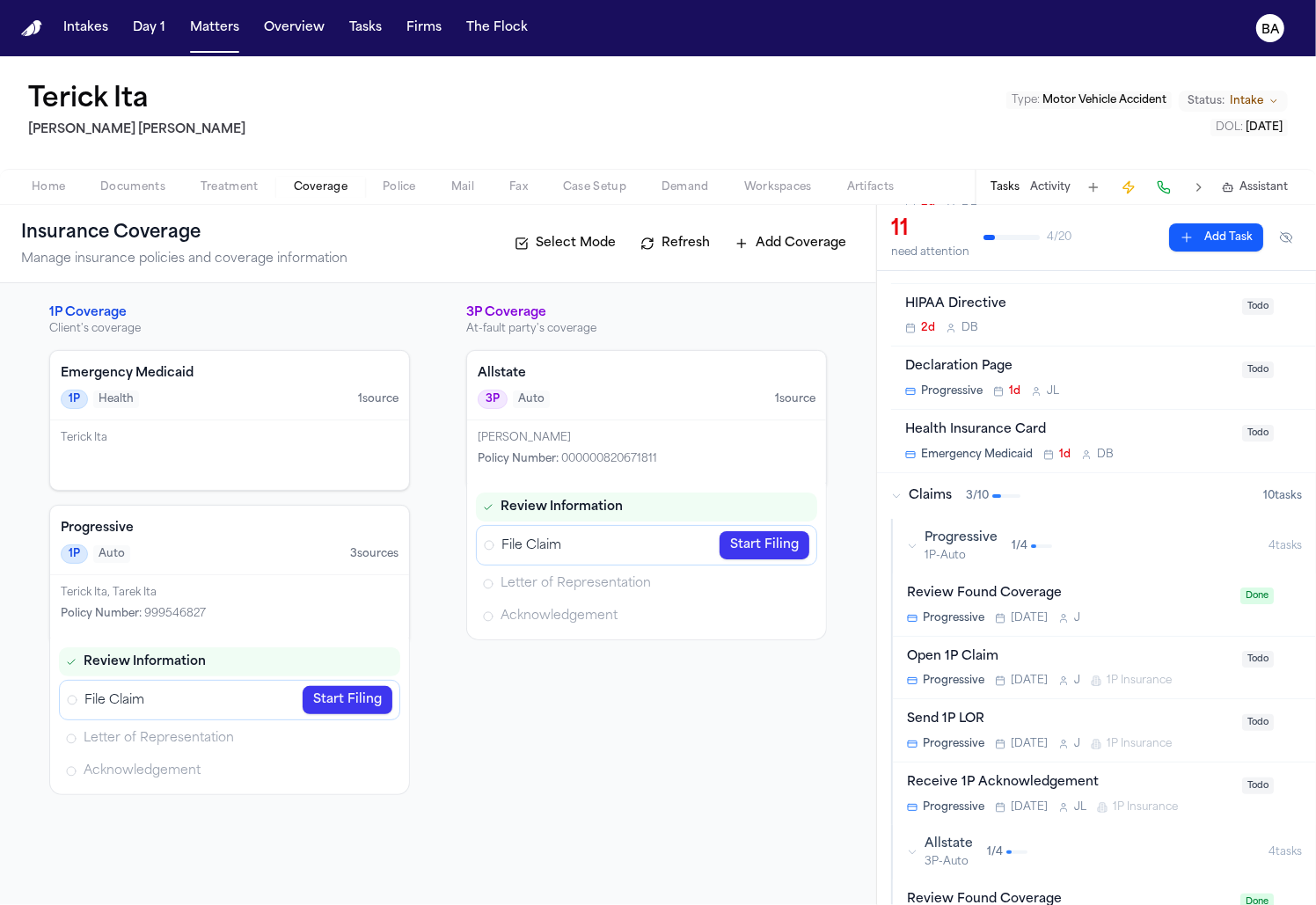
click at [1052, 546] on div "Progressive 1P-Auto 1 / 4" at bounding box center [1088, 545] width 362 height 33
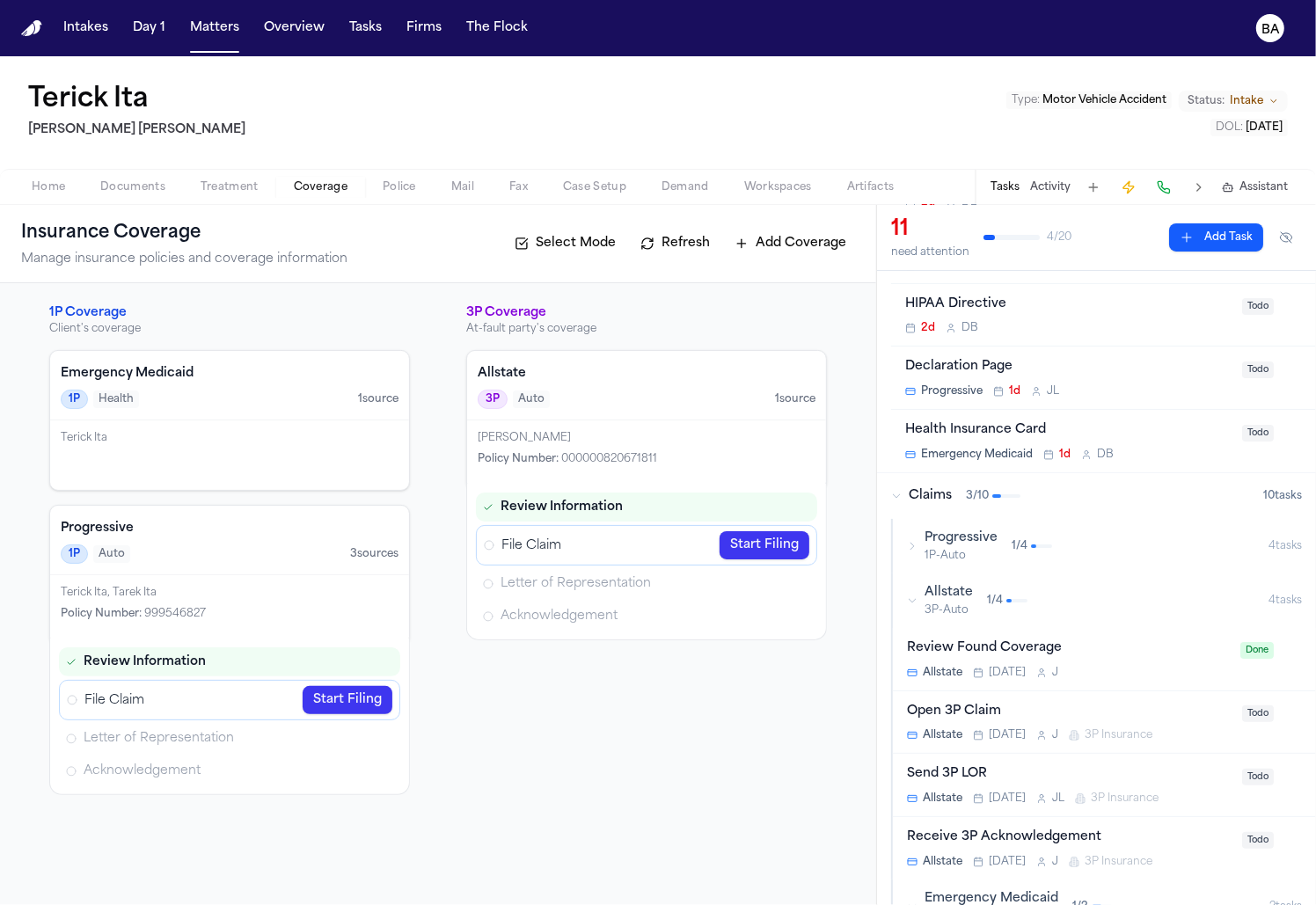
click at [1052, 538] on div "Progressive 1P-Auto 1 / 4" at bounding box center [1088, 545] width 362 height 33
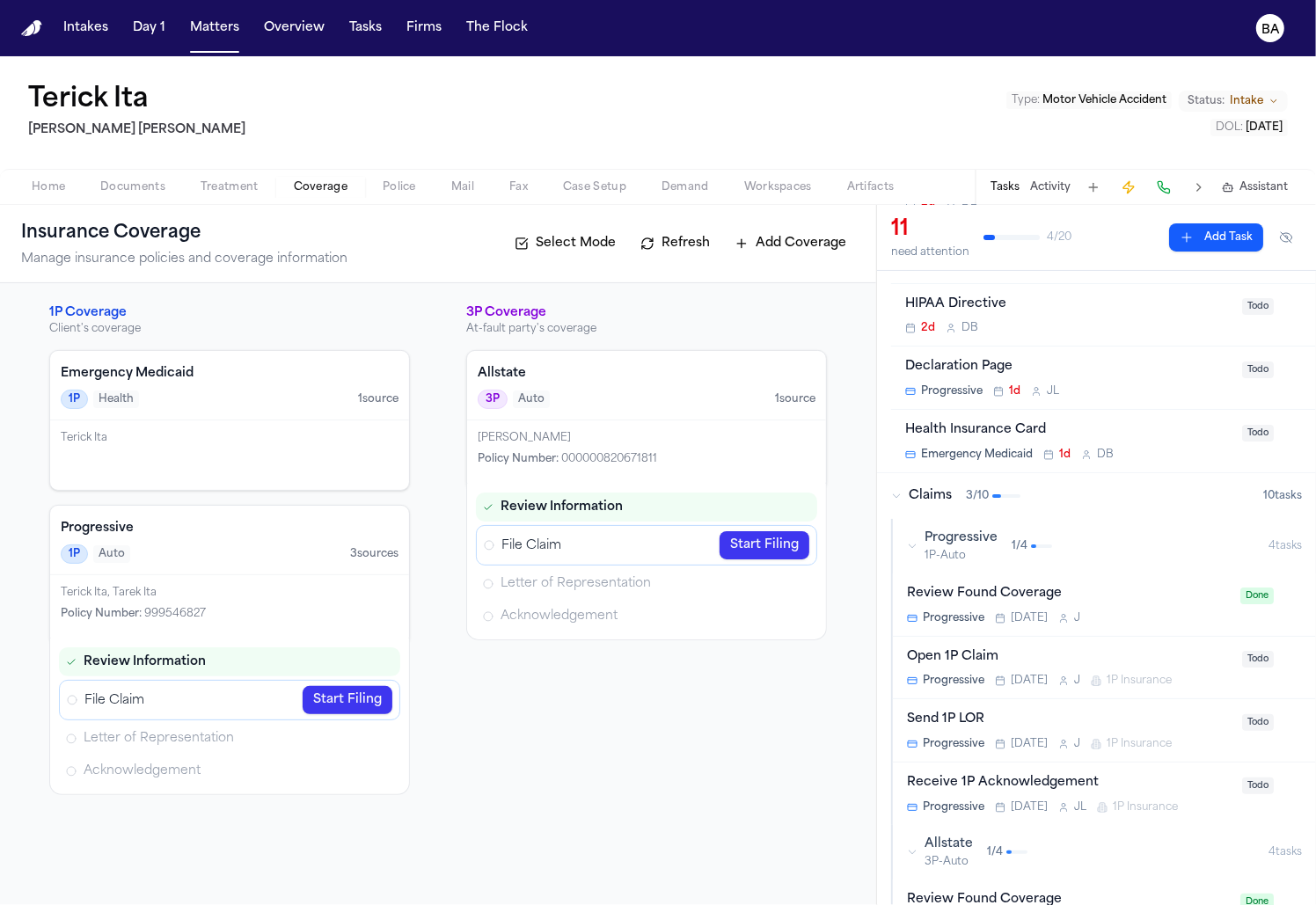
click at [1070, 648] on div "Open 1P Claim" at bounding box center [1070, 657] width 325 height 20
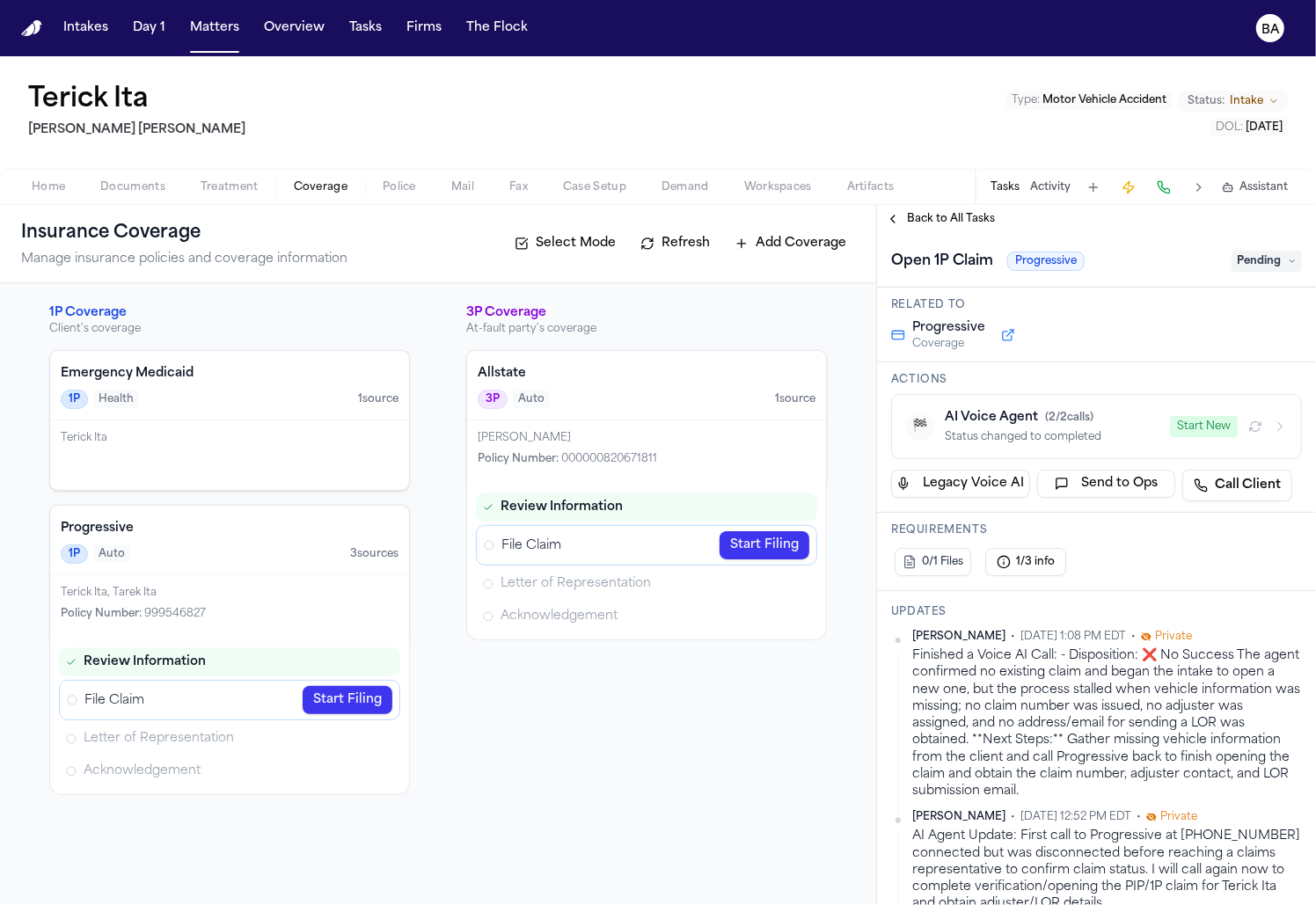
scroll to position [147, 0]
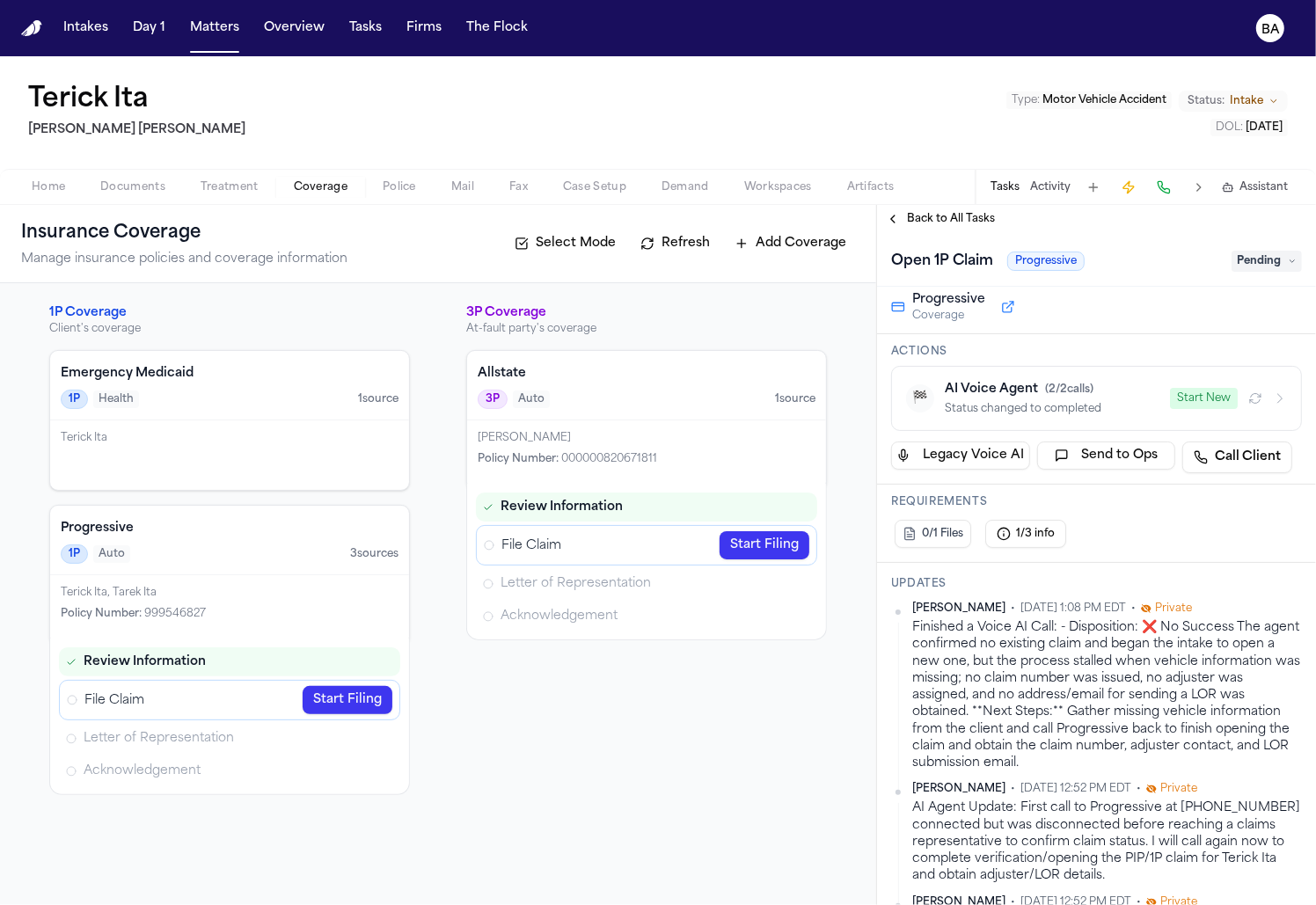
click at [353, 701] on link "Start Filing" at bounding box center [346, 700] width 90 height 28
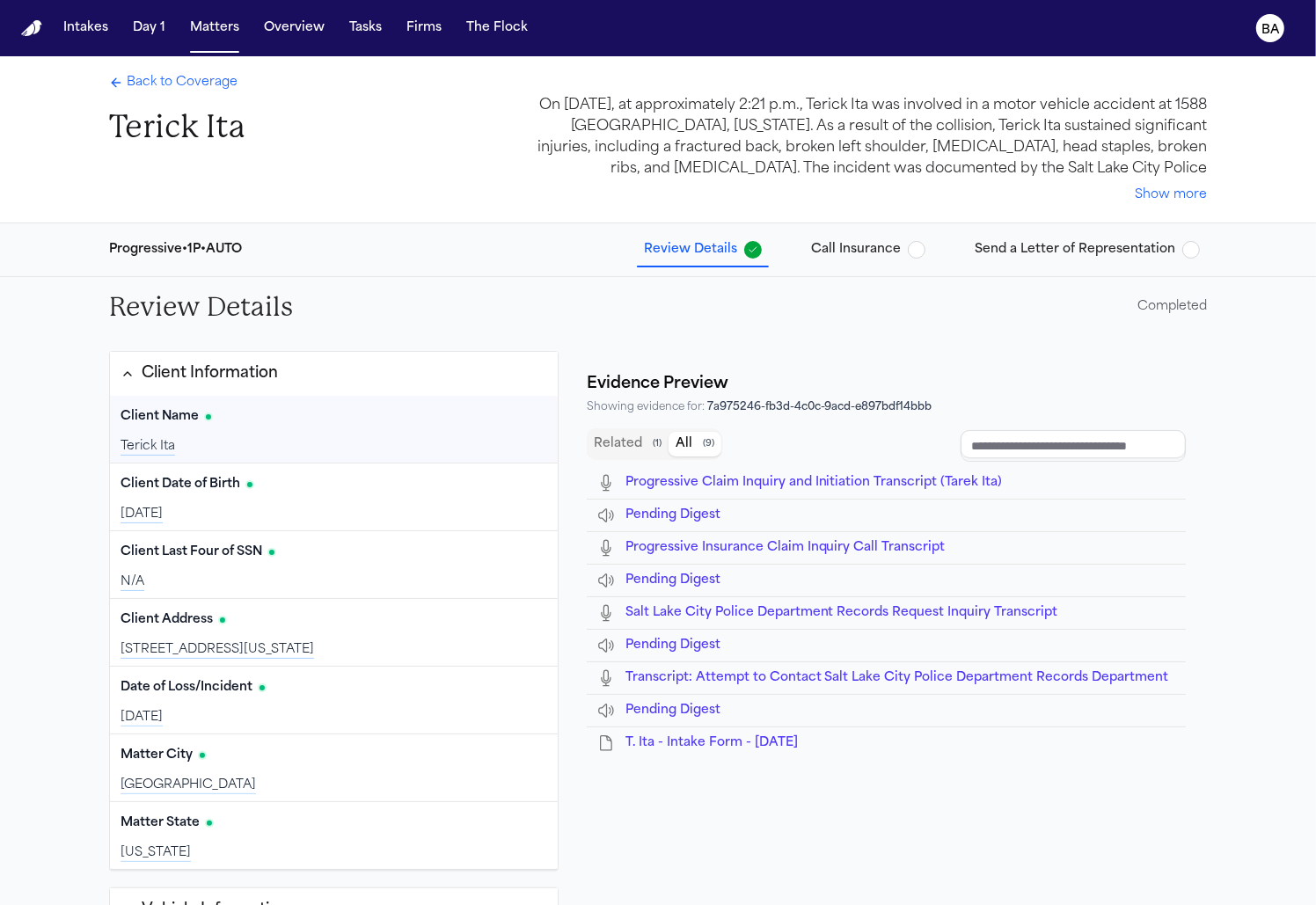
click at [410, 378] on button "Client Information" at bounding box center [333, 374] width 447 height 44
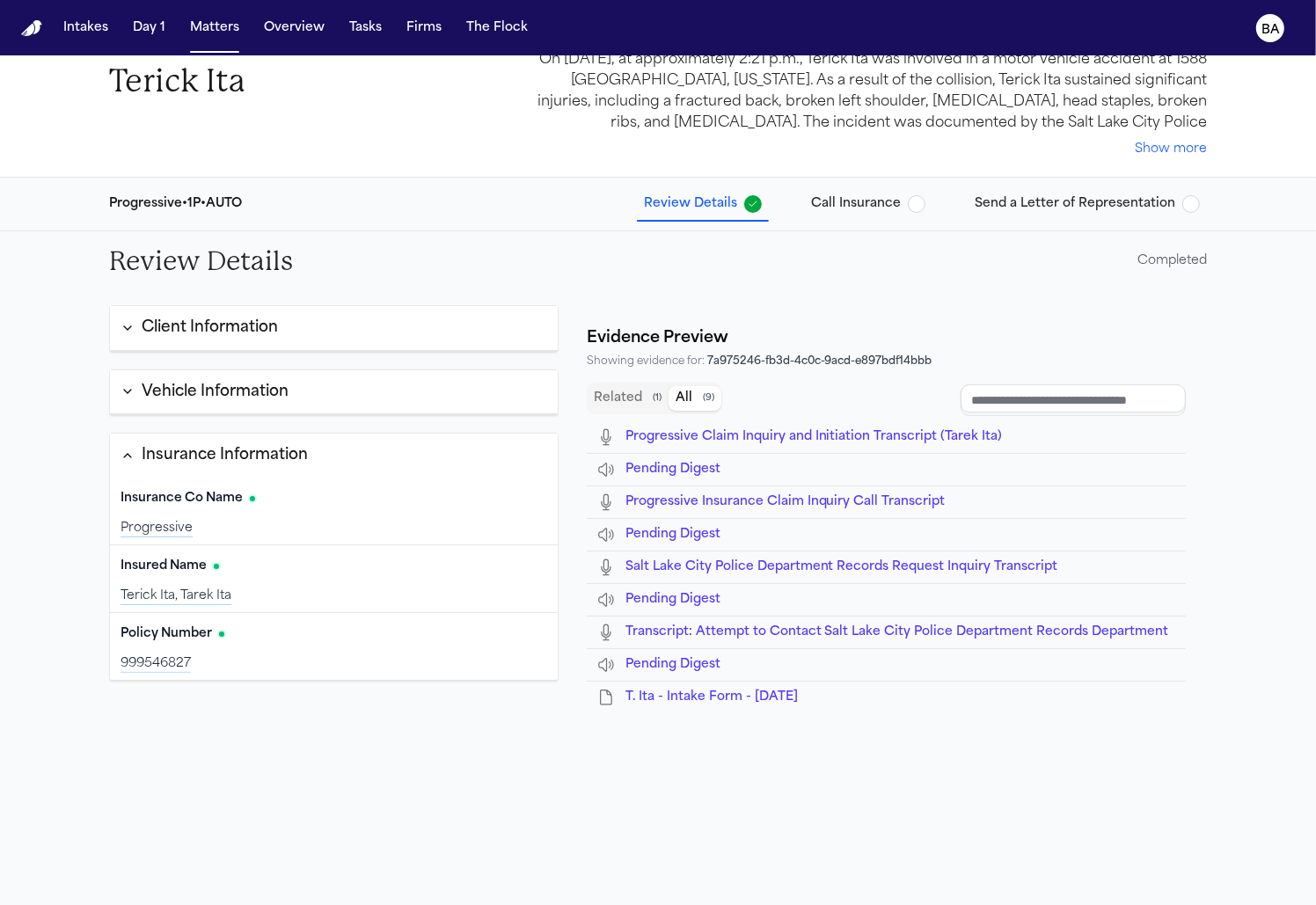
scroll to position [53, 0]
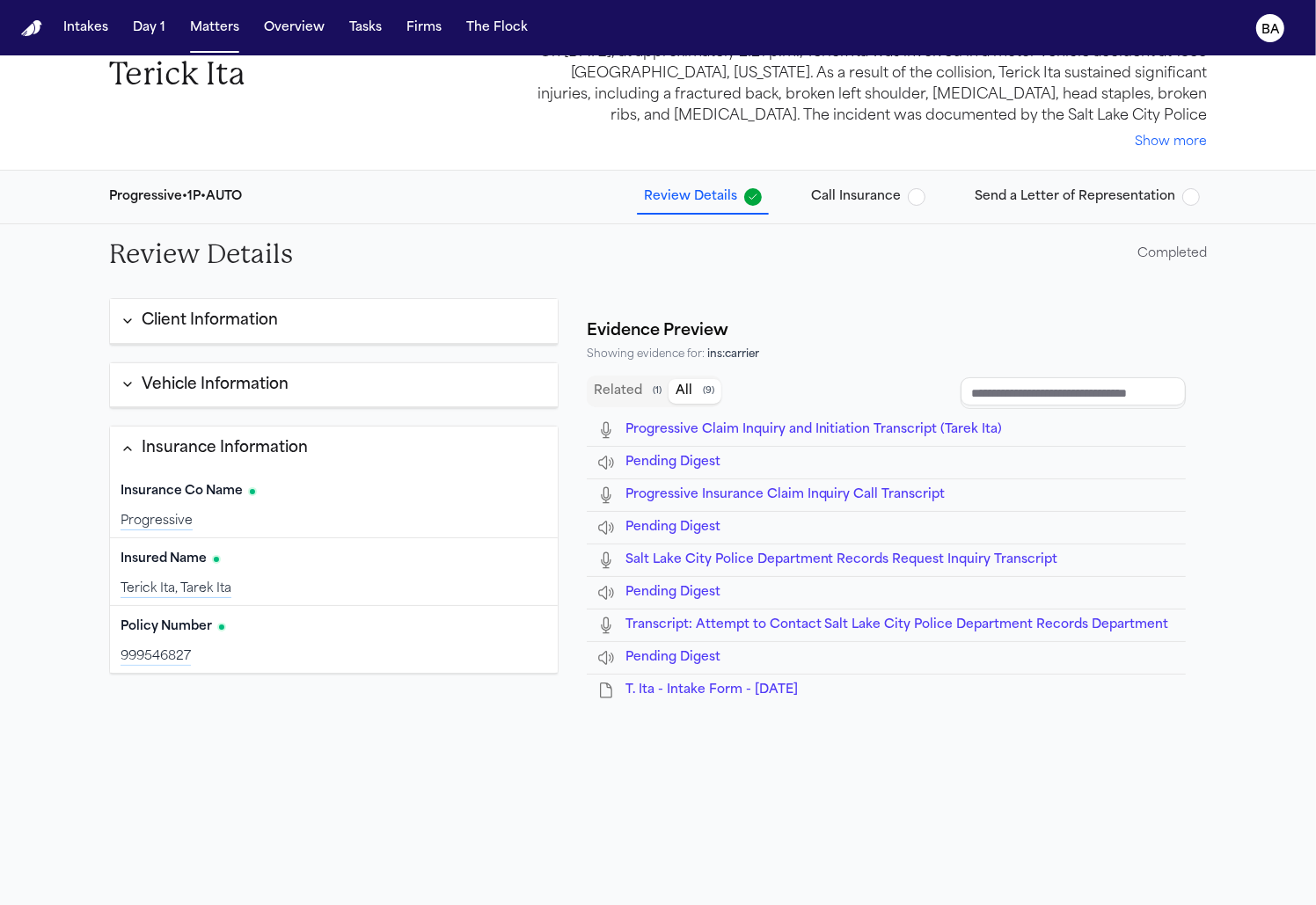
click at [264, 374] on div "Vehicle Information" at bounding box center [215, 385] width 147 height 23
click at [263, 390] on div "Vehicle Information" at bounding box center [215, 385] width 147 height 23
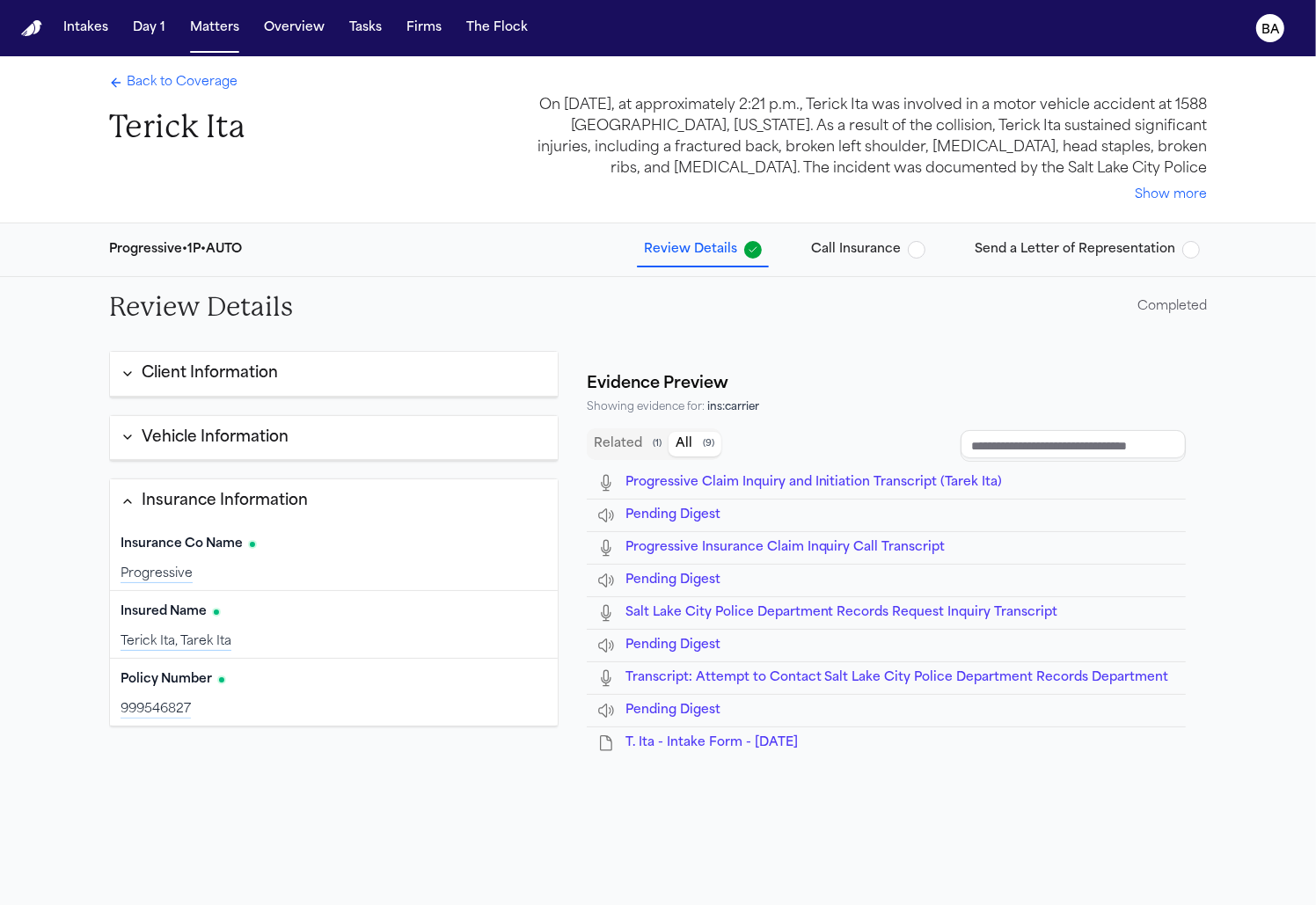
click at [854, 241] on span "Call Insurance" at bounding box center [855, 249] width 90 height 18
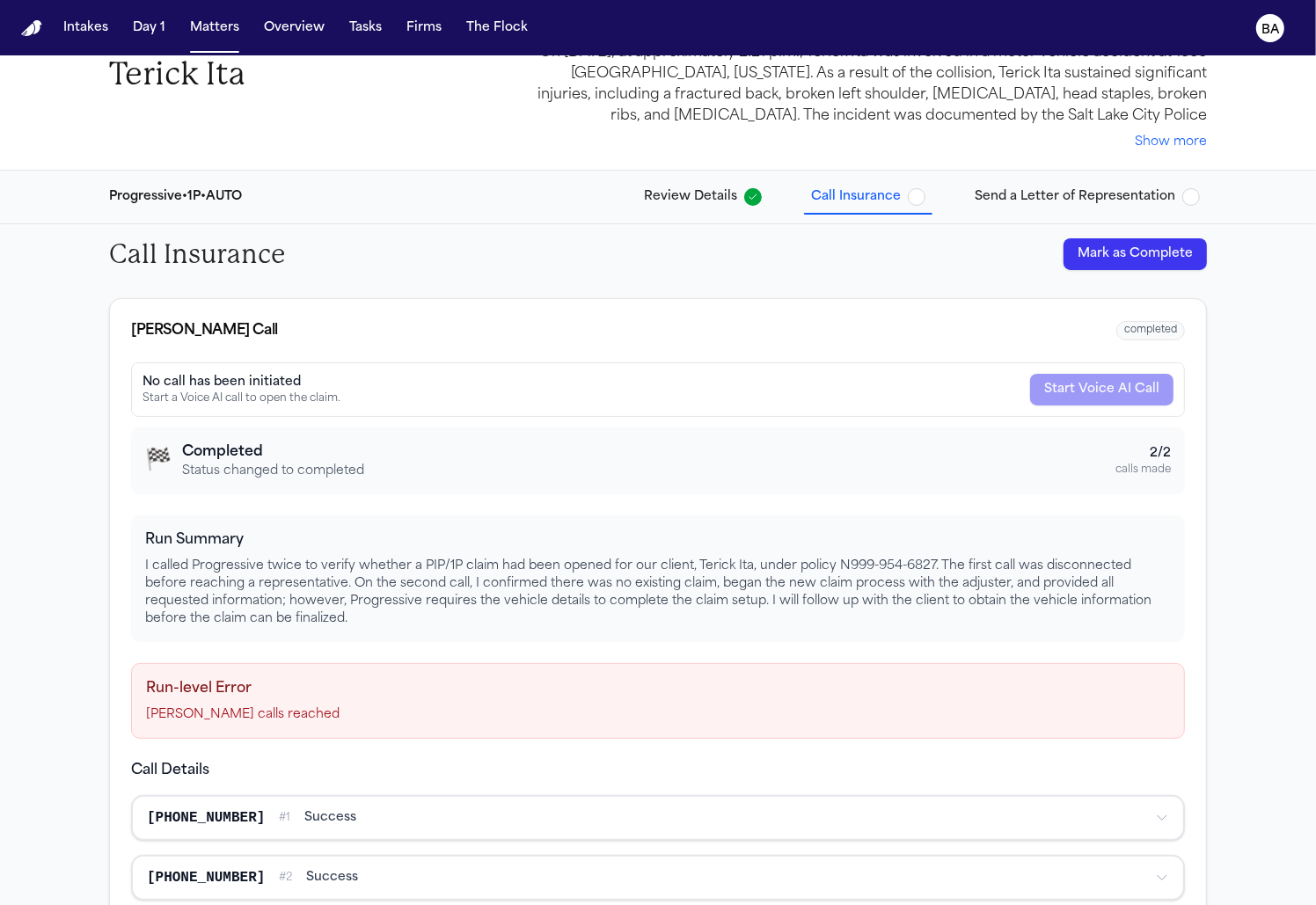
scroll to position [55, 0]
click at [571, 569] on p "I called Progressive twice to verify whether a PIP/1P claim had been opened for…" at bounding box center [658, 591] width 1025 height 71
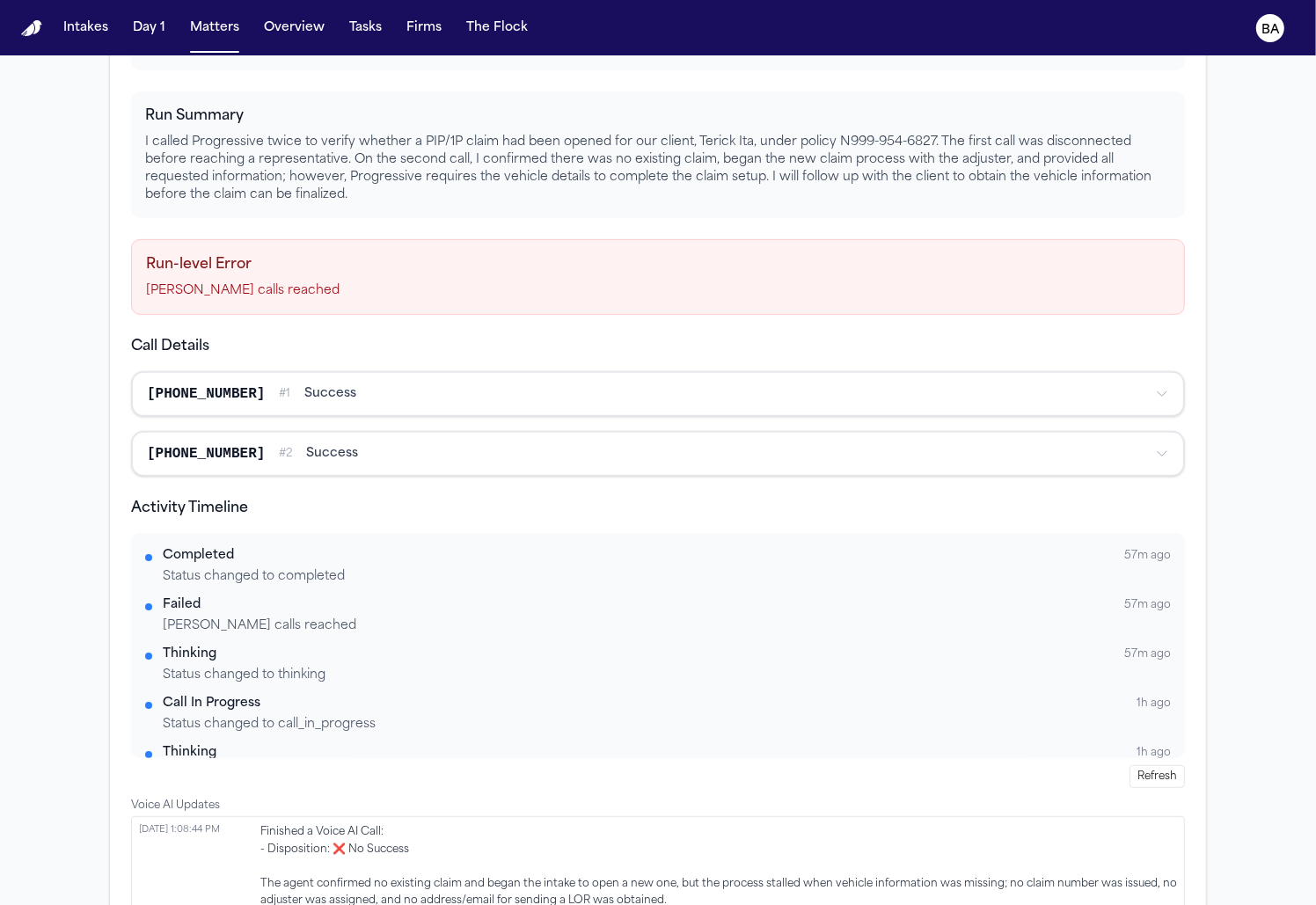
scroll to position [0, 0]
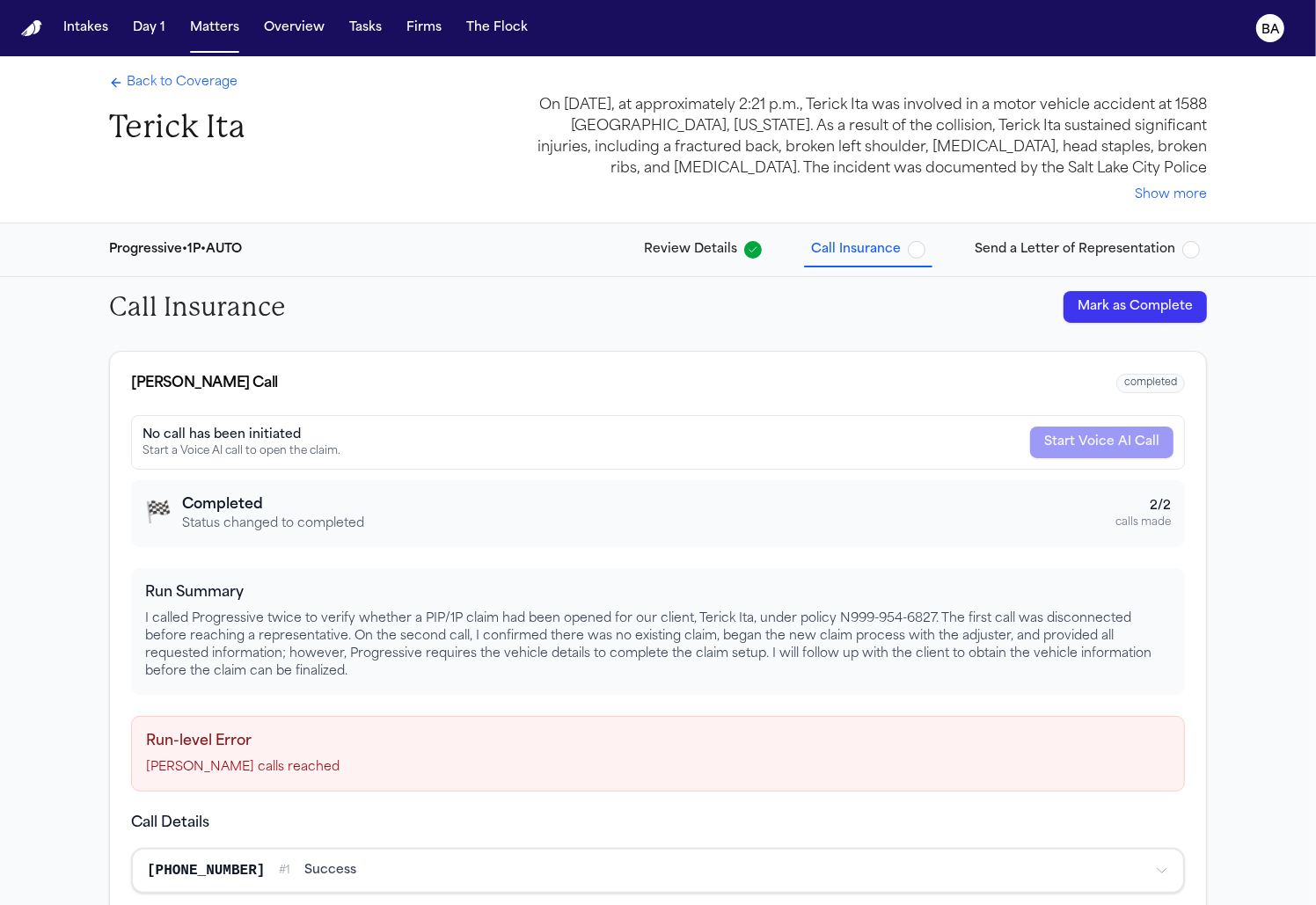
click at [702, 234] on button "Review Details" at bounding box center [703, 250] width 132 height 32
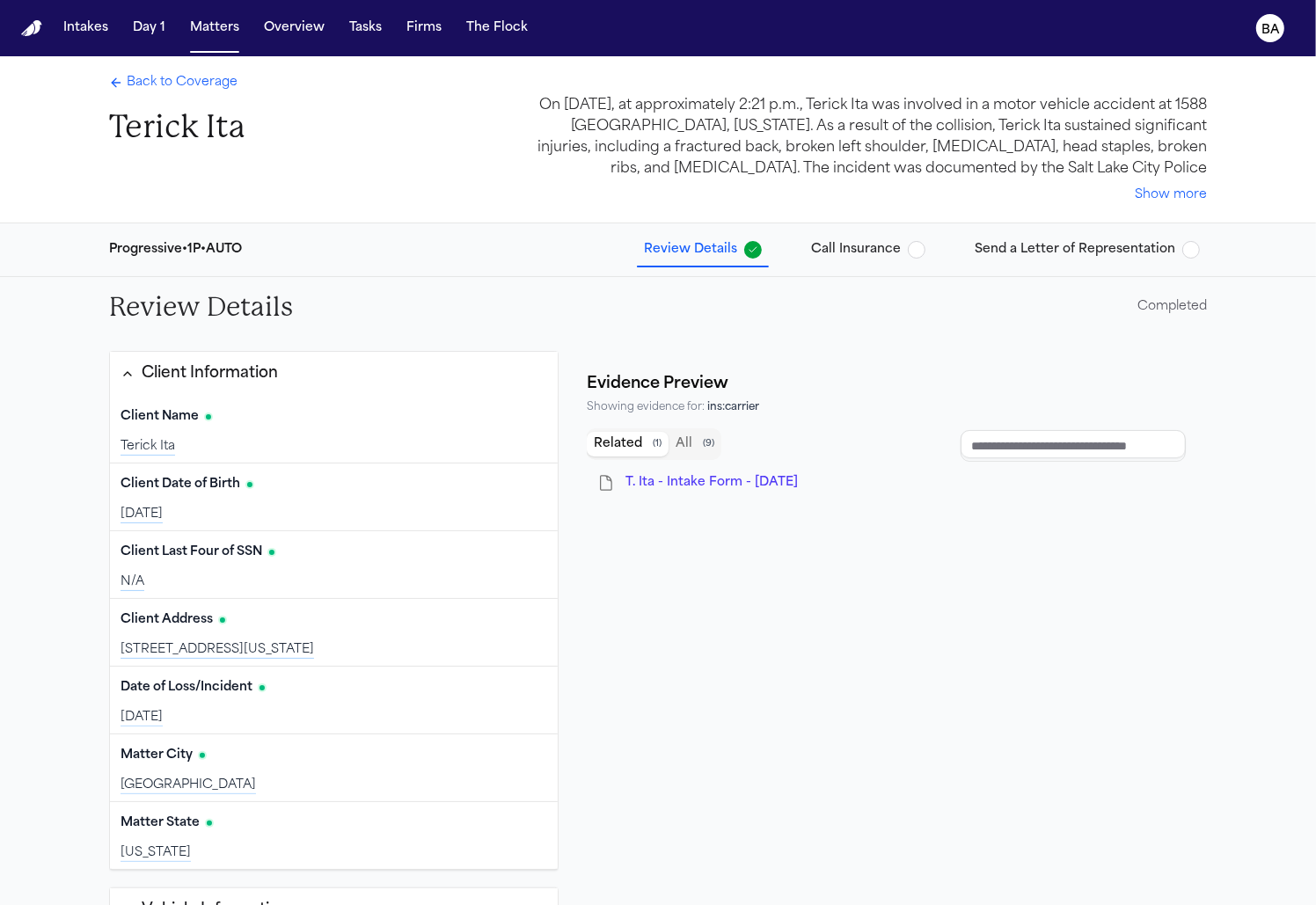
click at [392, 377] on button "Client Information" at bounding box center [333, 374] width 447 height 44
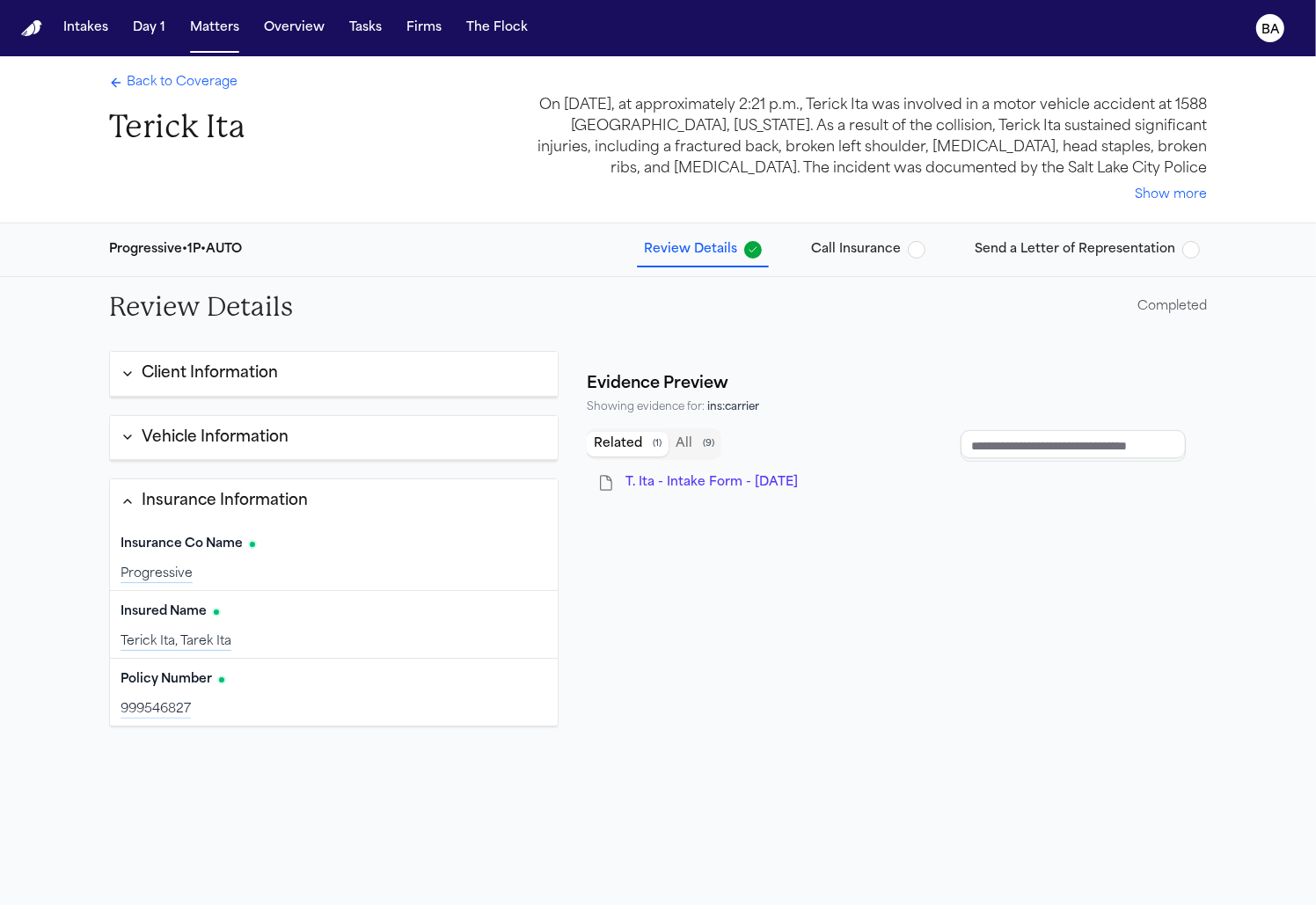
click at [362, 439] on button "Vehicle Information" at bounding box center [333, 439] width 447 height 45
click at [329, 501] on button "Insurance Information" at bounding box center [333, 500] width 447 height 44
click at [306, 453] on button "Vehicle Information" at bounding box center [333, 438] width 447 height 44
click at [212, 444] on div "Vehicle Information" at bounding box center [215, 438] width 147 height 23
click at [160, 444] on div "Vehicle Information" at bounding box center [215, 438] width 147 height 23
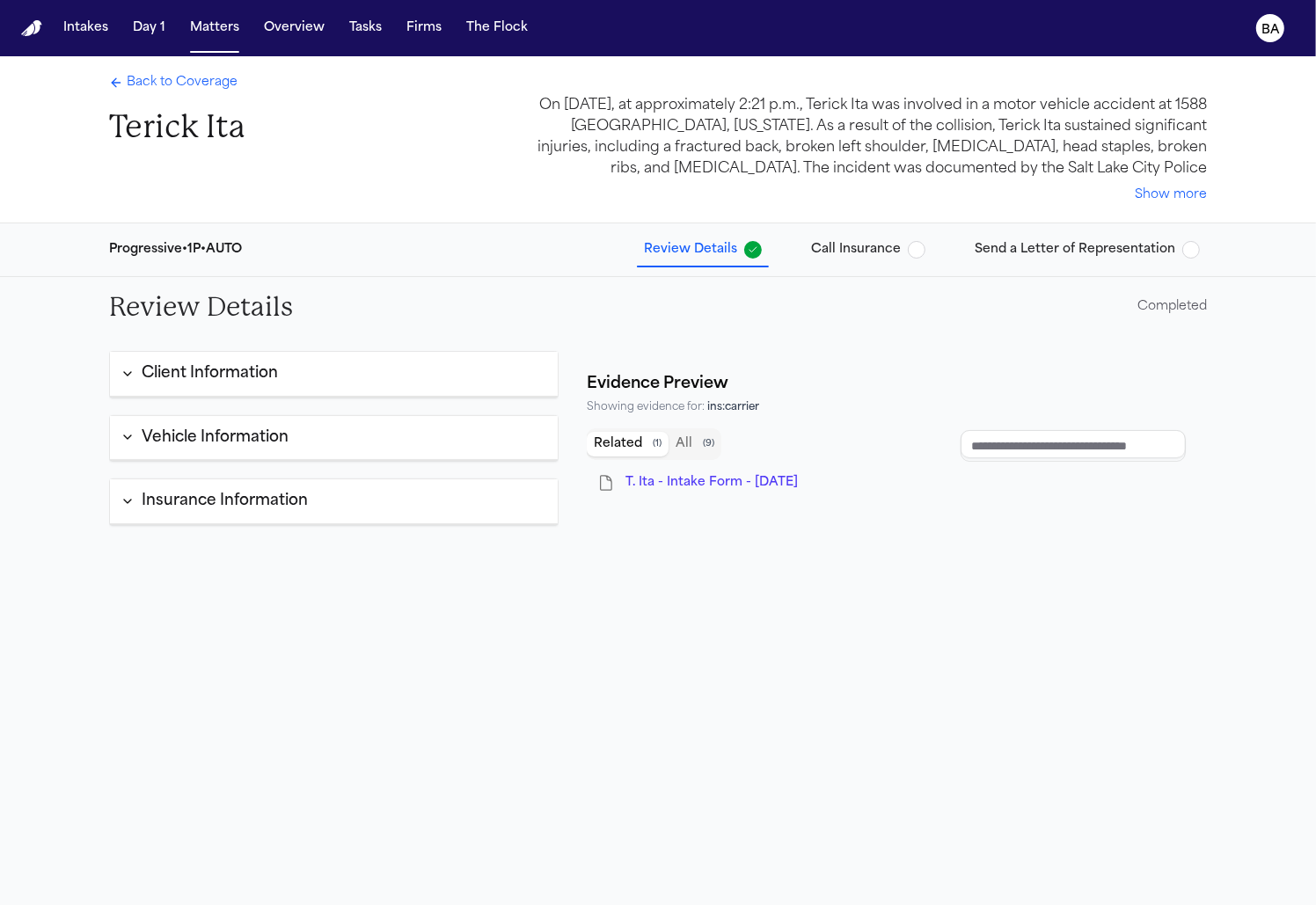
click at [111, 443] on button "Vehicle Information" at bounding box center [333, 439] width 447 height 45
click at [151, 443] on div "Vehicle Information" at bounding box center [215, 438] width 147 height 23
click at [120, 443] on button "Vehicle Information" at bounding box center [333, 439] width 447 height 45
click at [872, 243] on span "Call Insurance" at bounding box center [855, 249] width 90 height 18
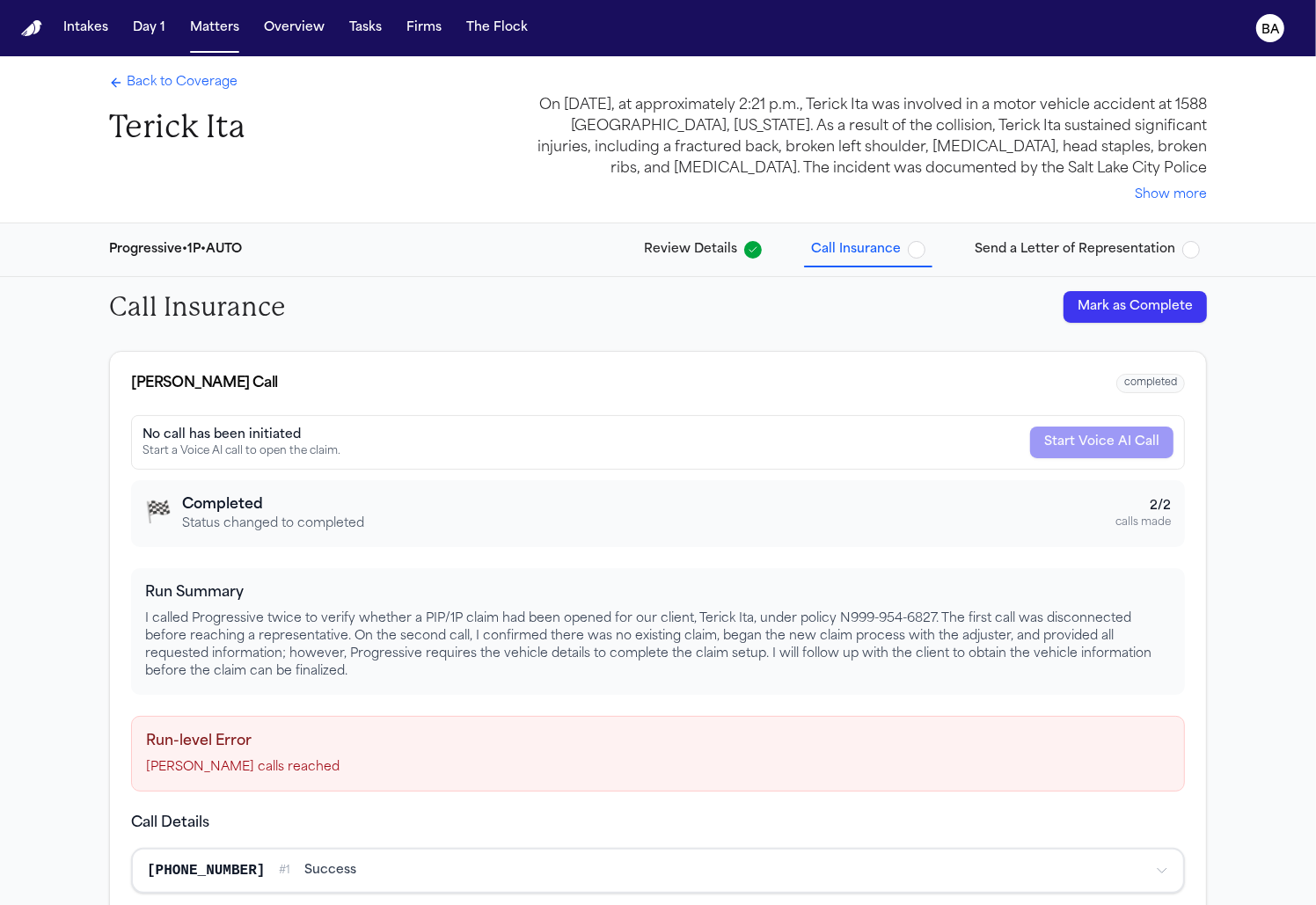
scroll to position [20, 0]
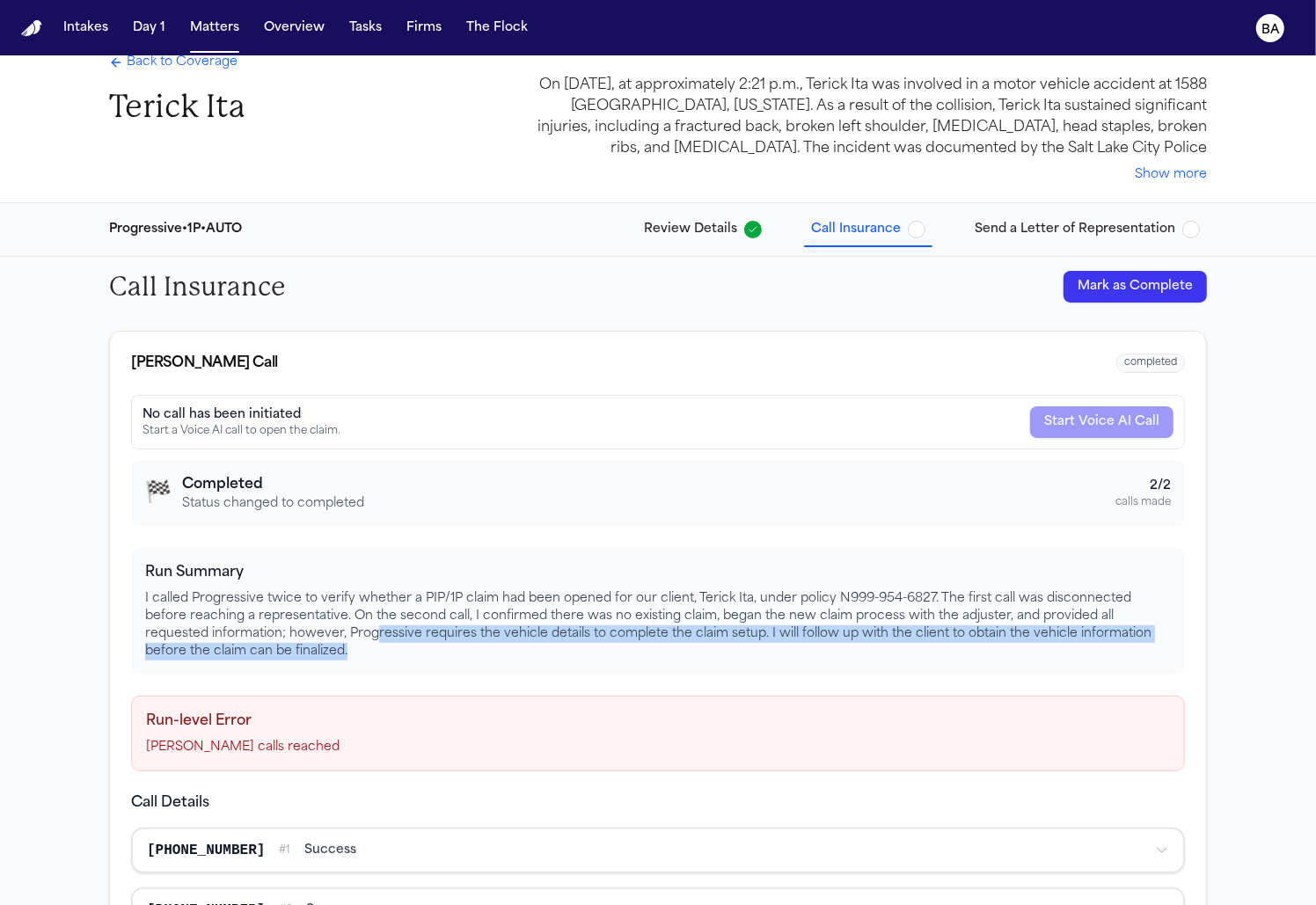
drag, startPoint x: 331, startPoint y: 657, endPoint x: 310, endPoint y: 636, distance: 29.7
click at [310, 636] on p "I called Progressive twice to verify whether a PIP/1P claim had been opened for…" at bounding box center [658, 625] width 1025 height 71
click at [702, 227] on span "Review Details" at bounding box center [690, 229] width 93 height 18
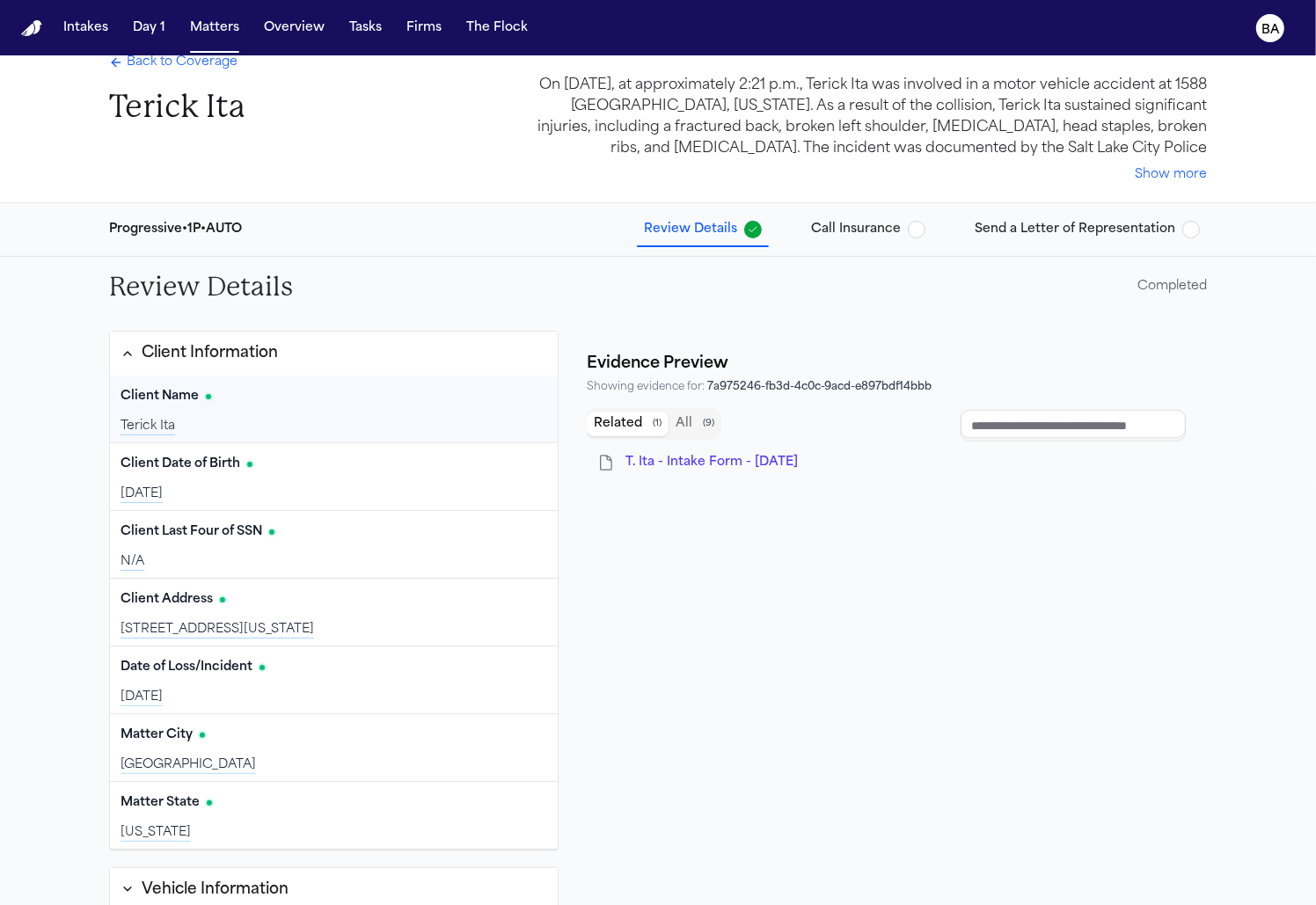
click at [268, 344] on div "Client Information" at bounding box center [210, 353] width 136 height 23
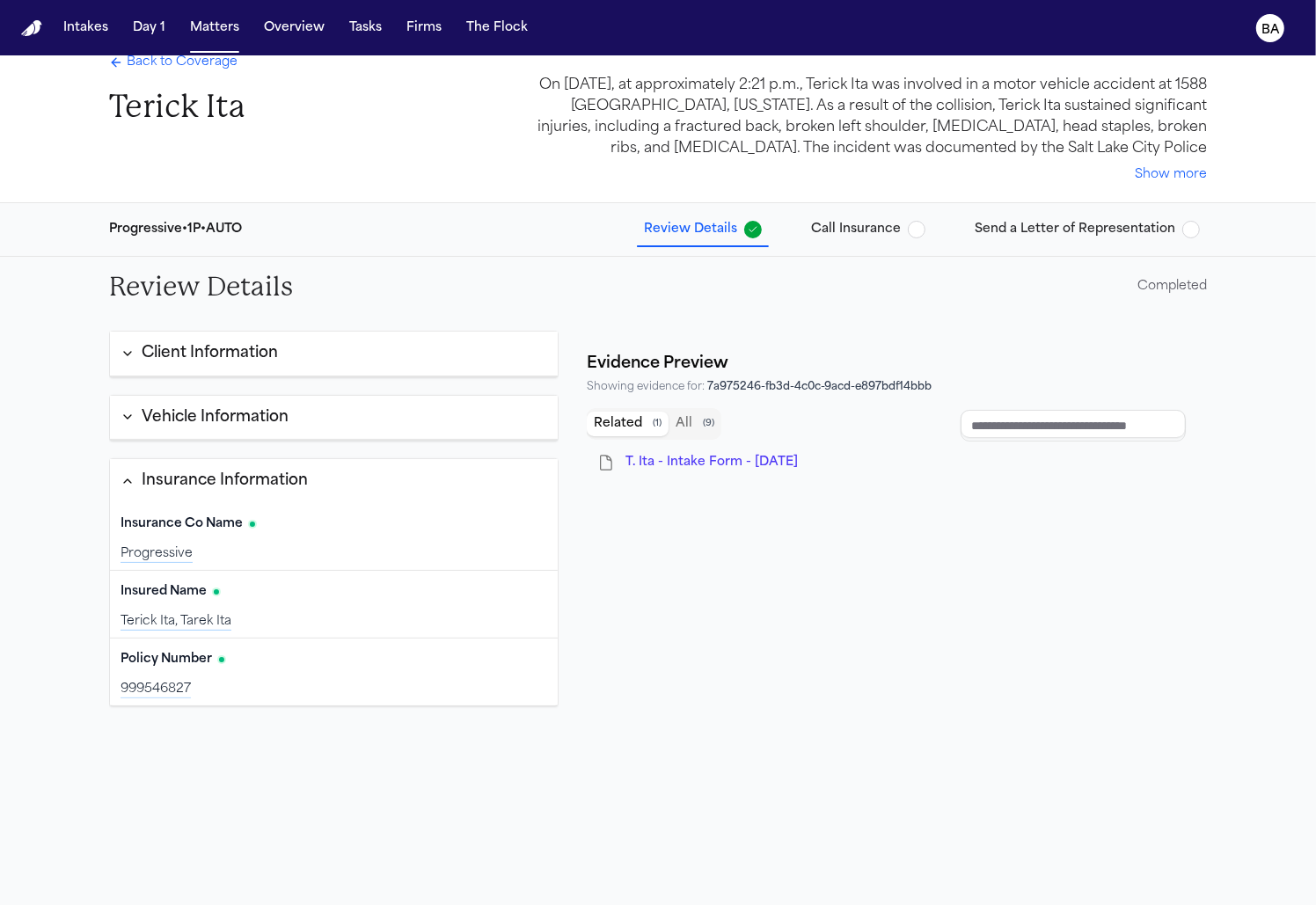
click at [240, 432] on button "Vehicle Information" at bounding box center [333, 418] width 447 height 45
click at [194, 69] on span "Back to Coverage" at bounding box center [181, 62] width 110 height 18
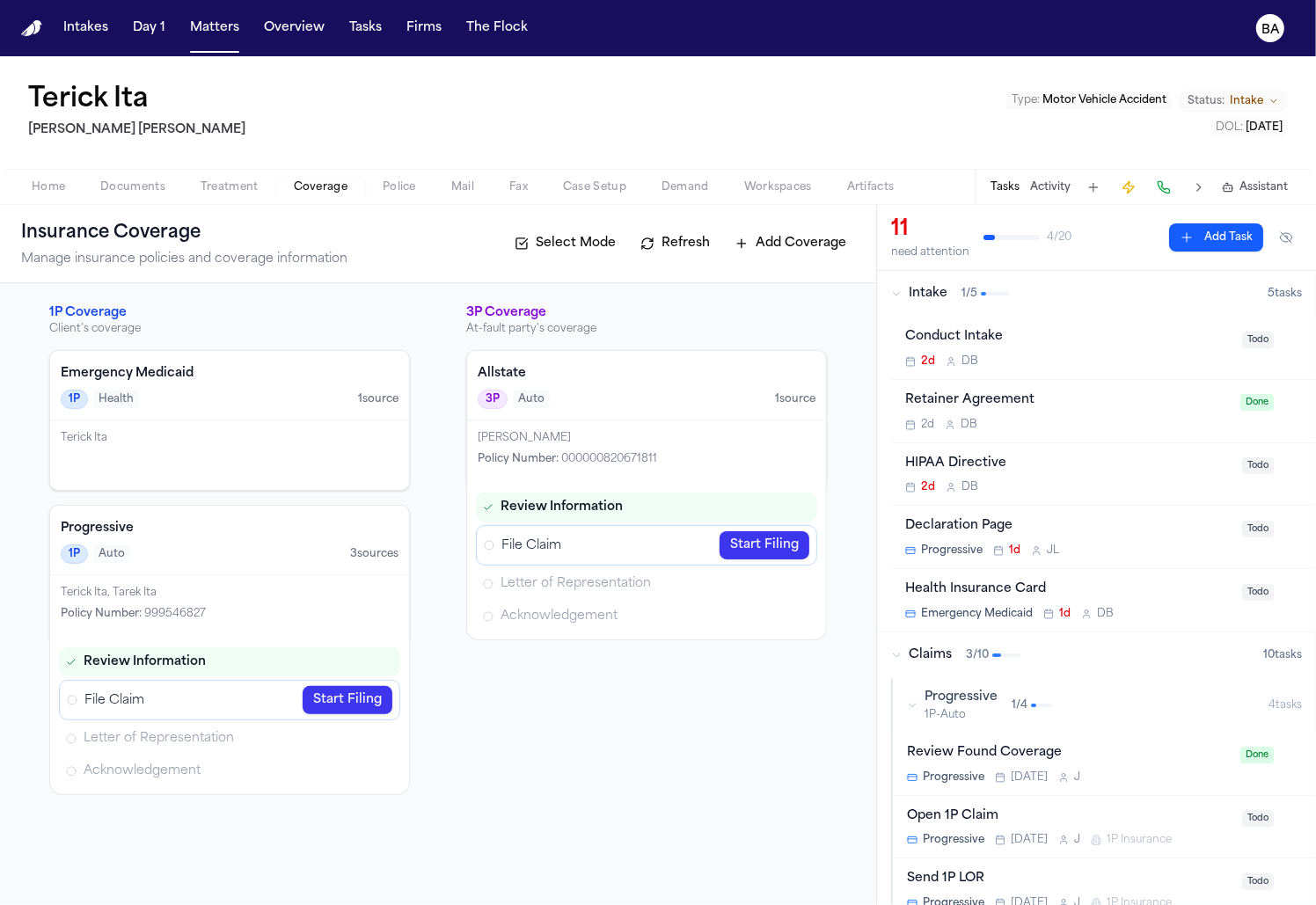
click at [312, 535] on div "Progressive 1P Auto 3 source s" at bounding box center [229, 541] width 359 height 70
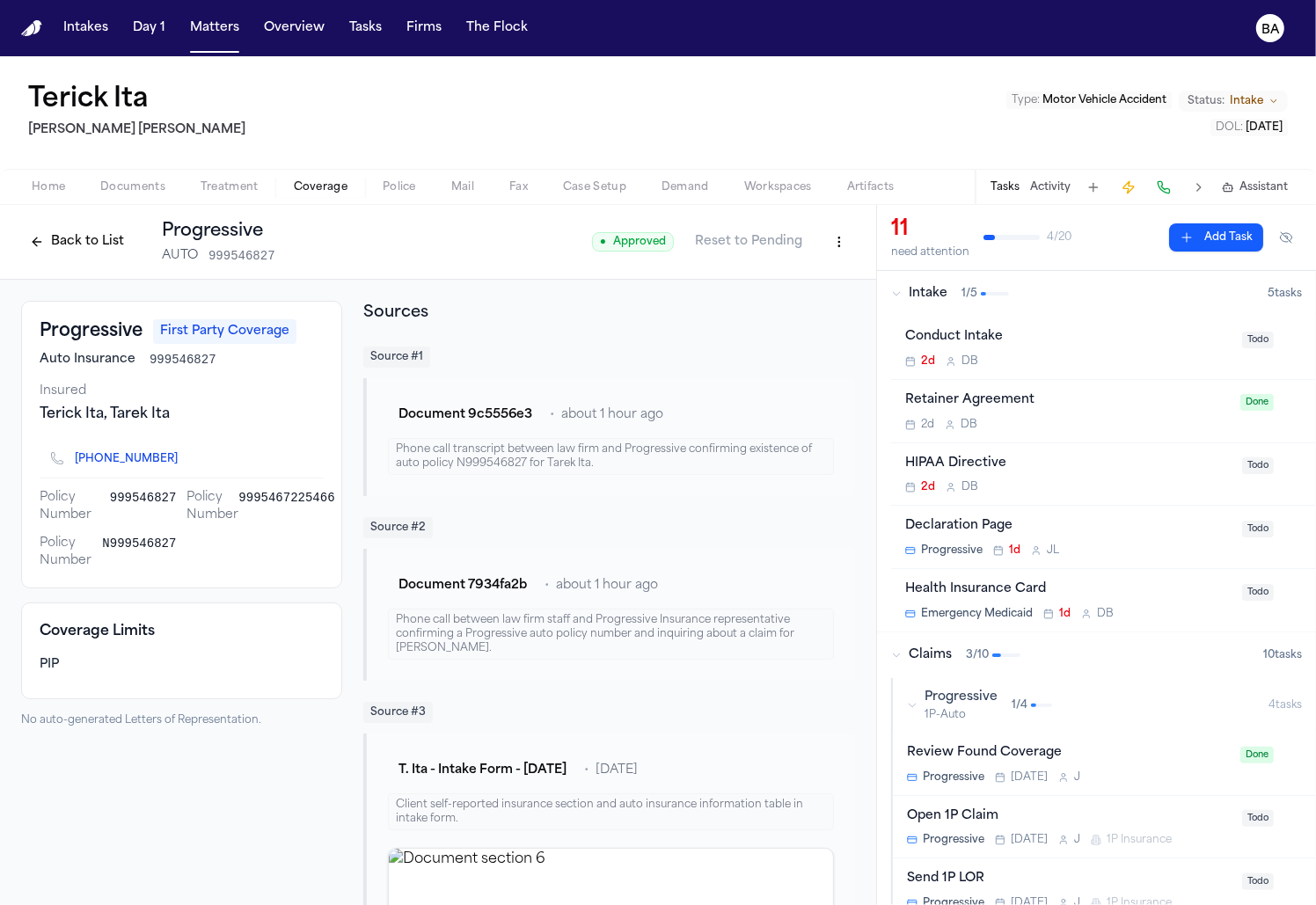
click at [839, 239] on html "Intakes Day 1 Matters Overview Tasks Firms The Flock [PERSON_NAME] Ita [PERSON_…" at bounding box center [658, 452] width 1316 height 905
click at [800, 286] on div "Edit Coverage" at bounding box center [779, 279] width 148 height 28
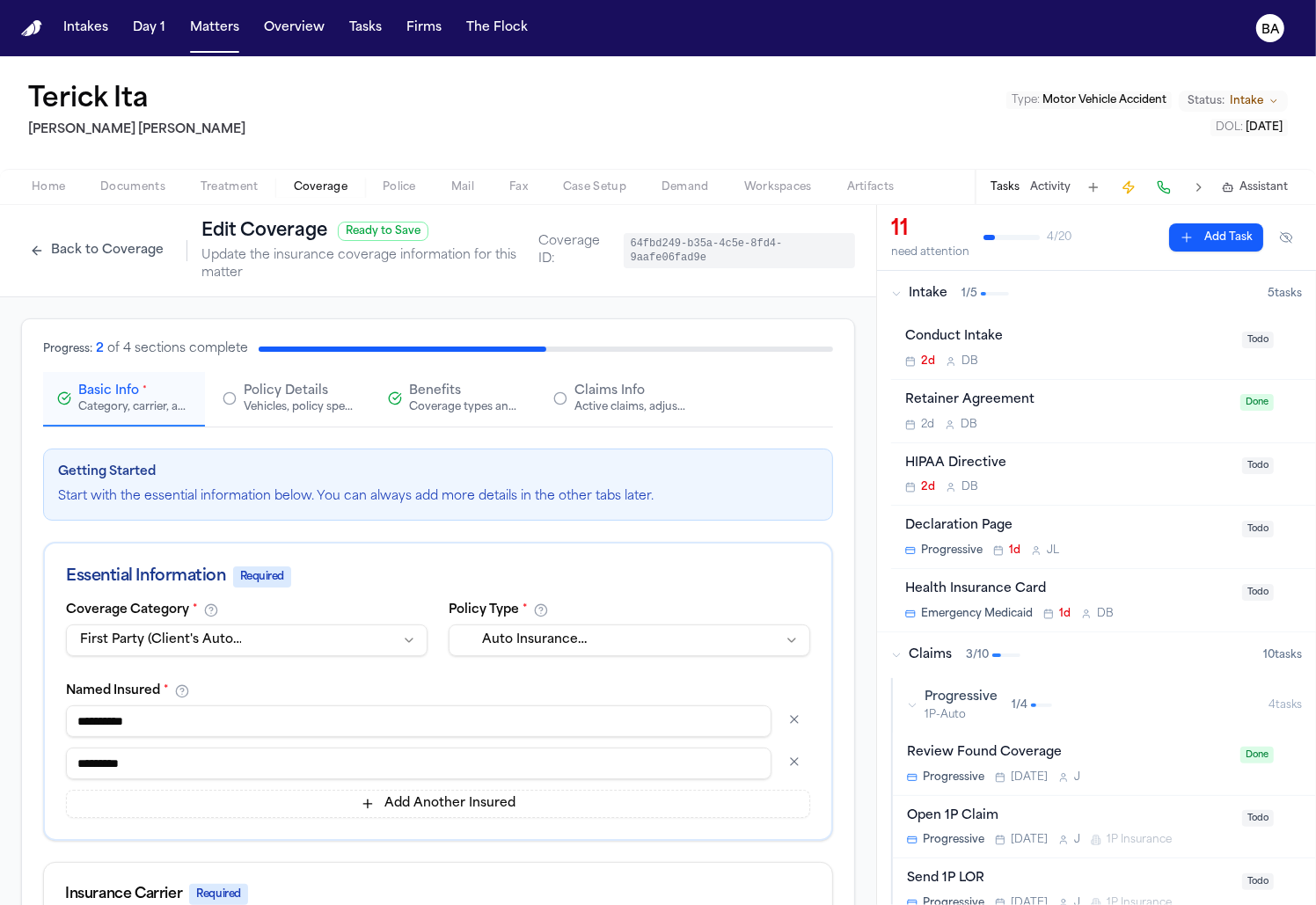
click at [297, 401] on div "Vehicles, policy specifics, and additional details" at bounding box center [299, 407] width 112 height 14
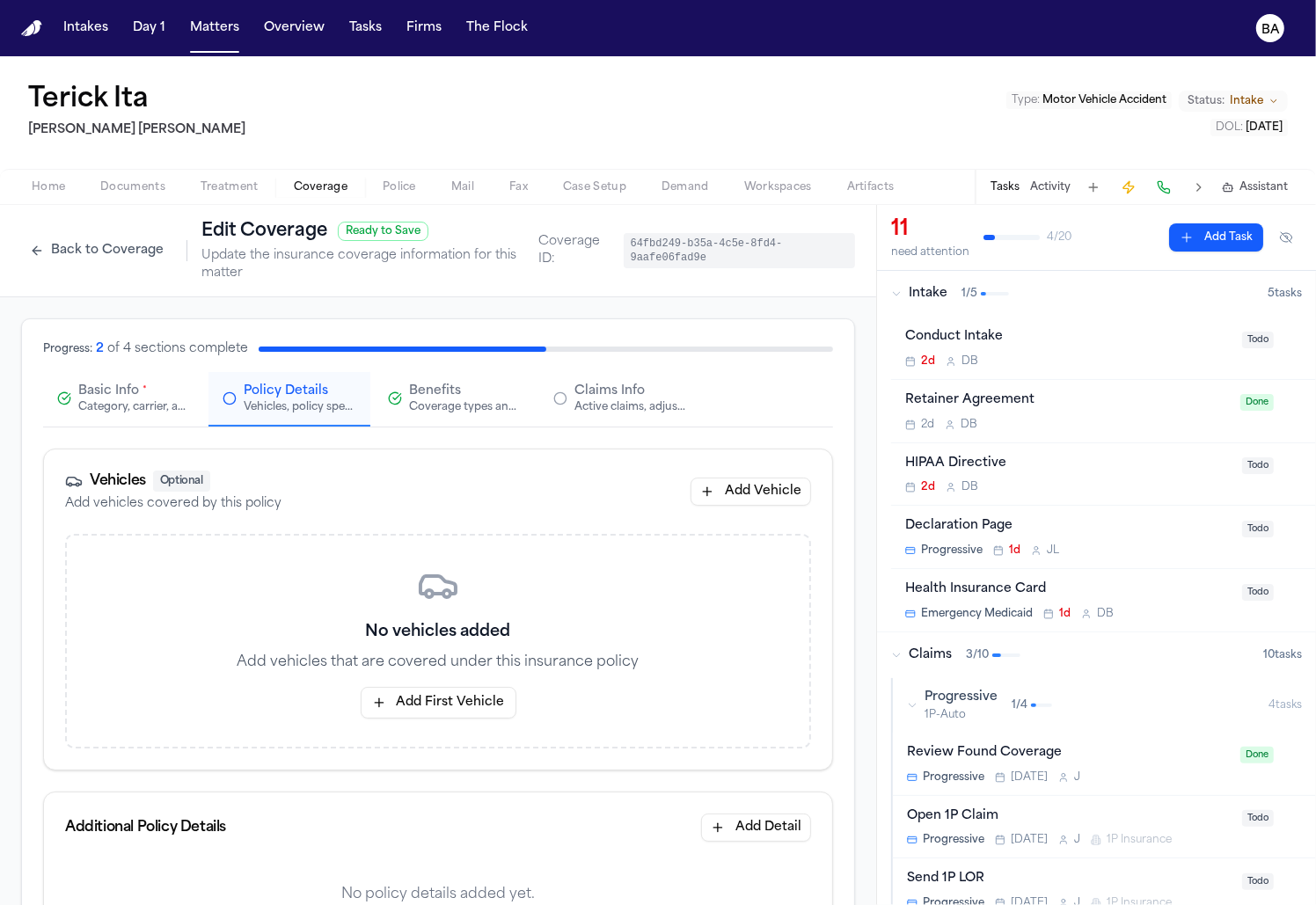
click at [127, 242] on button "Back to Coverage" at bounding box center [96, 251] width 151 height 28
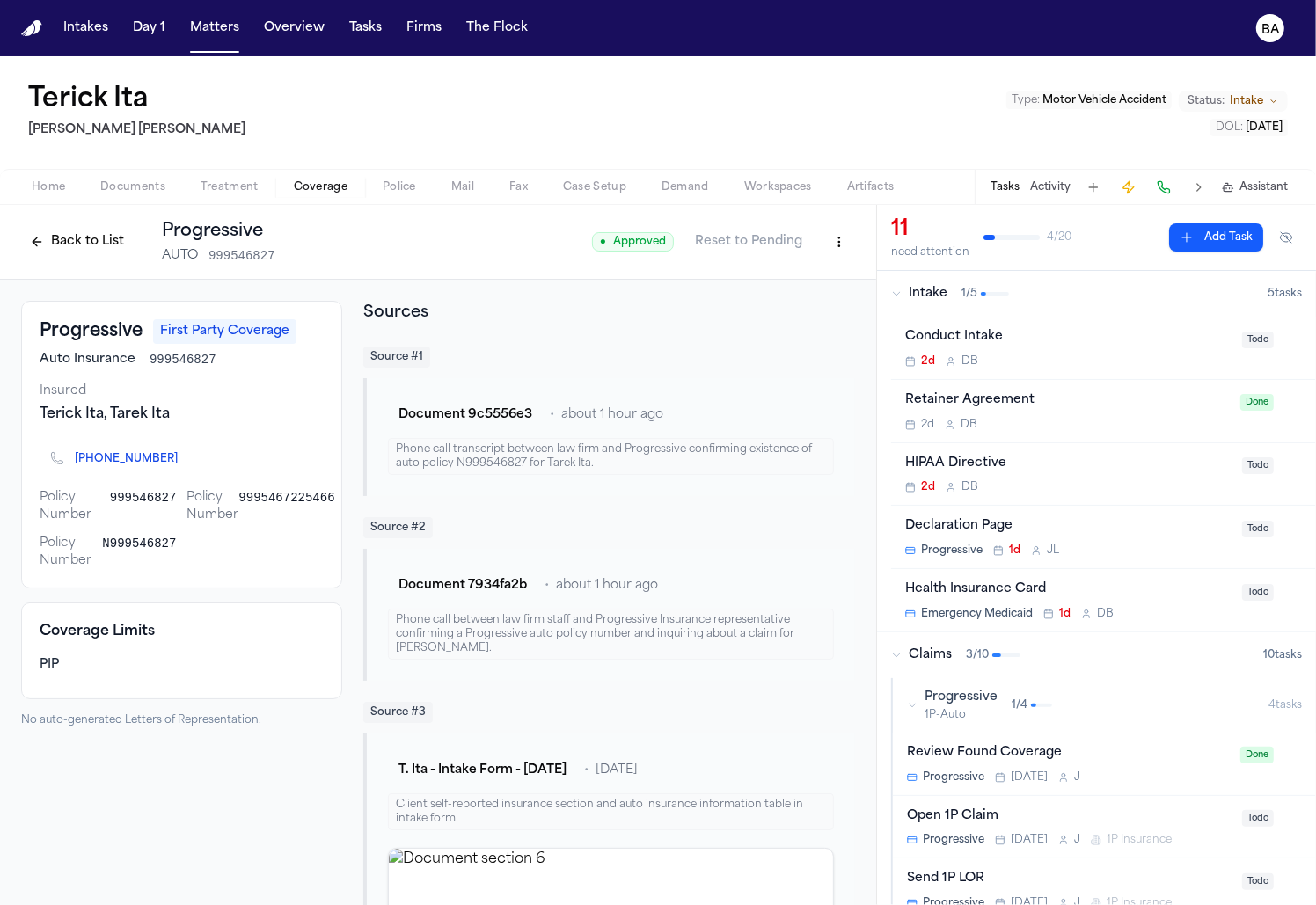
click at [122, 245] on button "Back to List" at bounding box center [76, 242] width 111 height 28
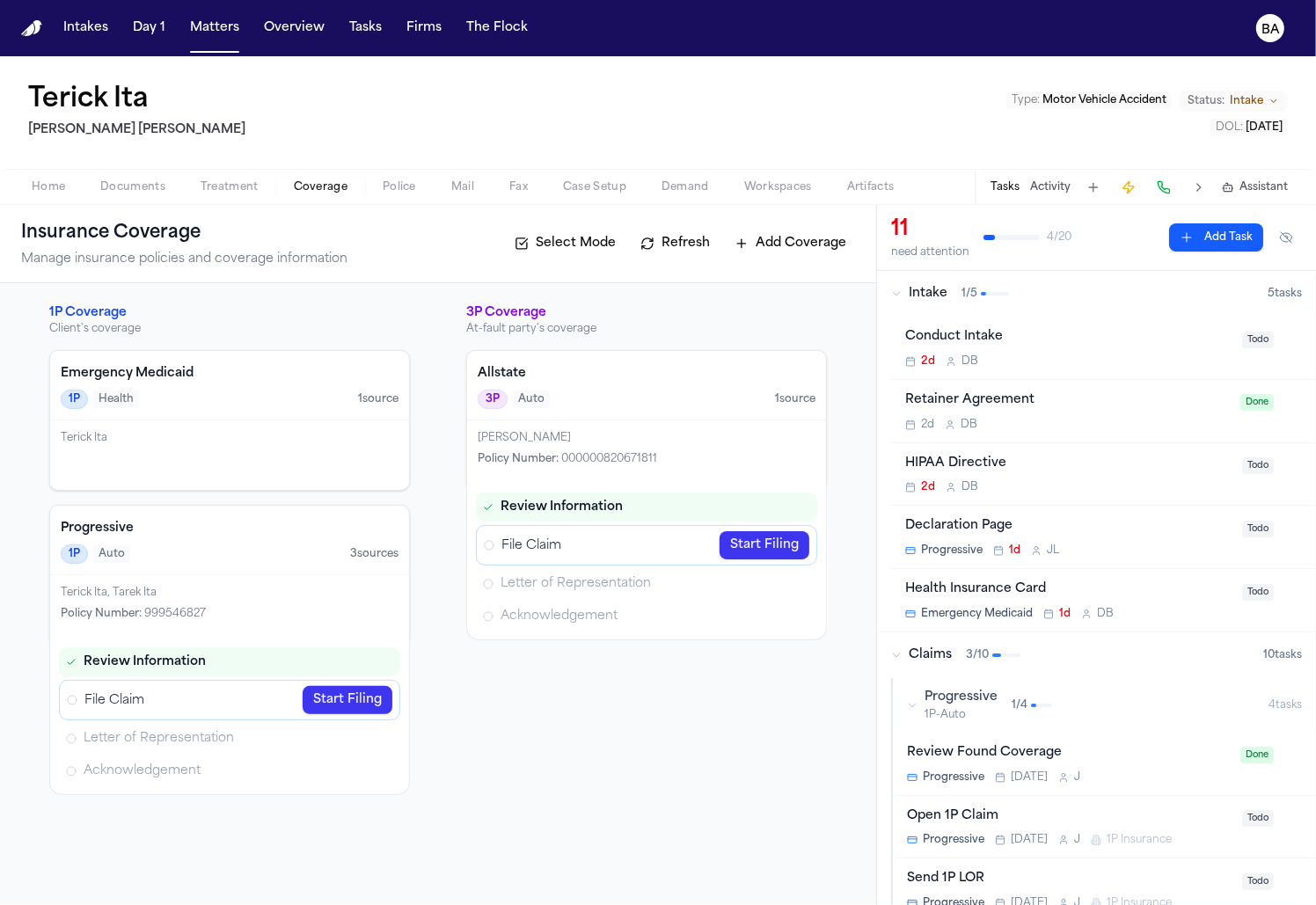
click at [374, 696] on link "Start Filing" at bounding box center [346, 700] width 90 height 28
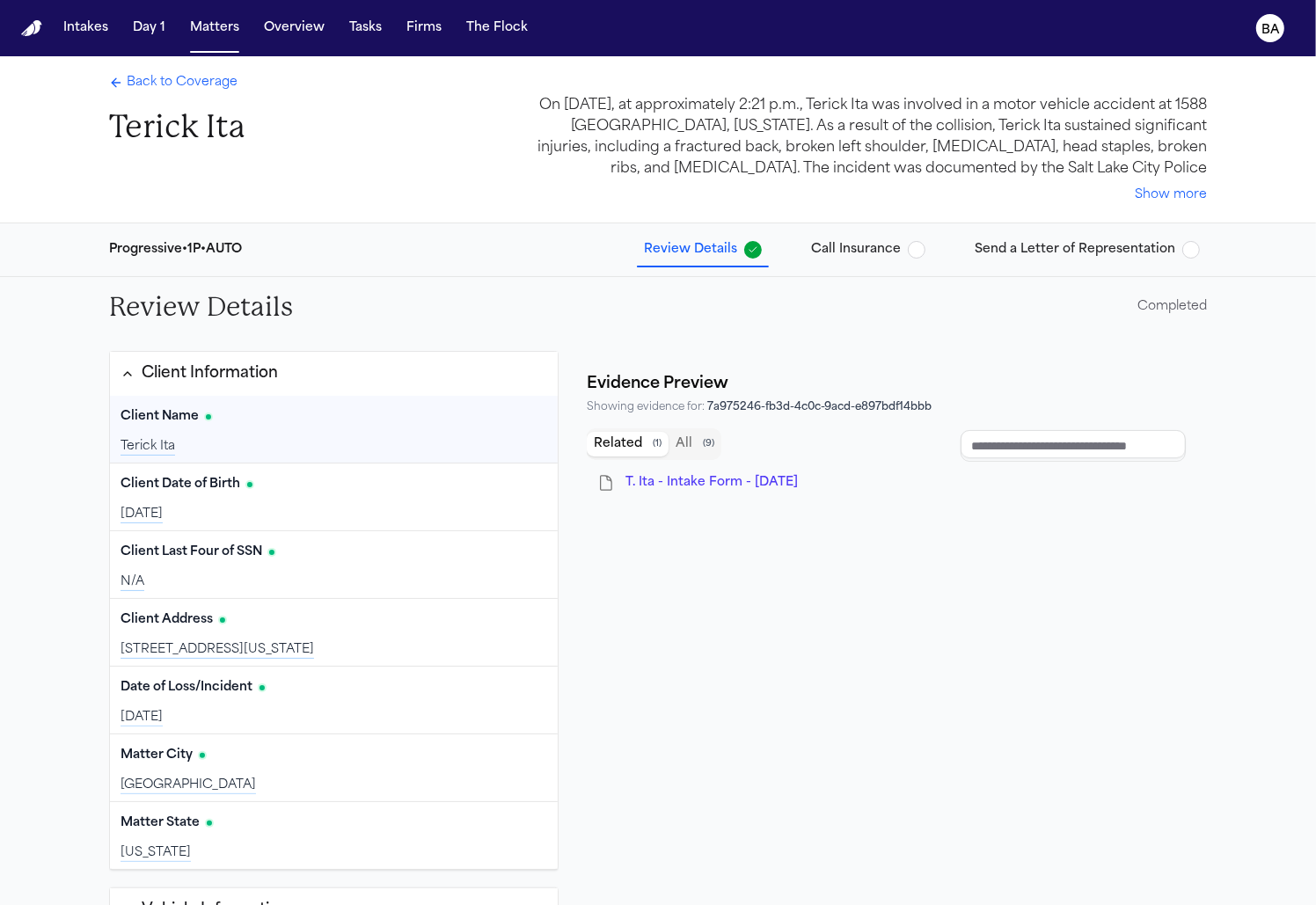
click at [264, 378] on div "Client Information" at bounding box center [210, 374] width 136 height 23
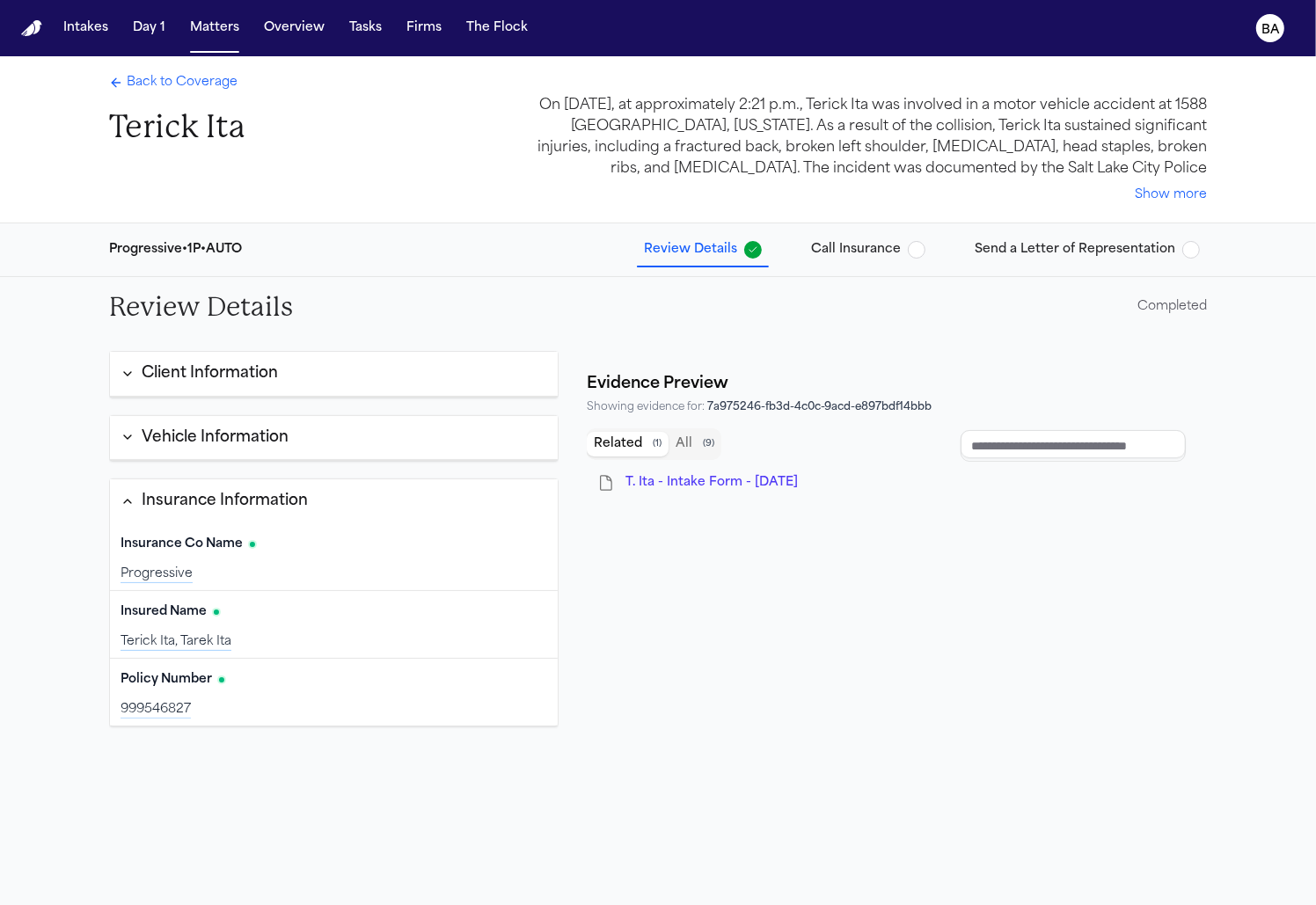
click at [686, 443] on button "All ( 9 )" at bounding box center [695, 444] width 53 height 25
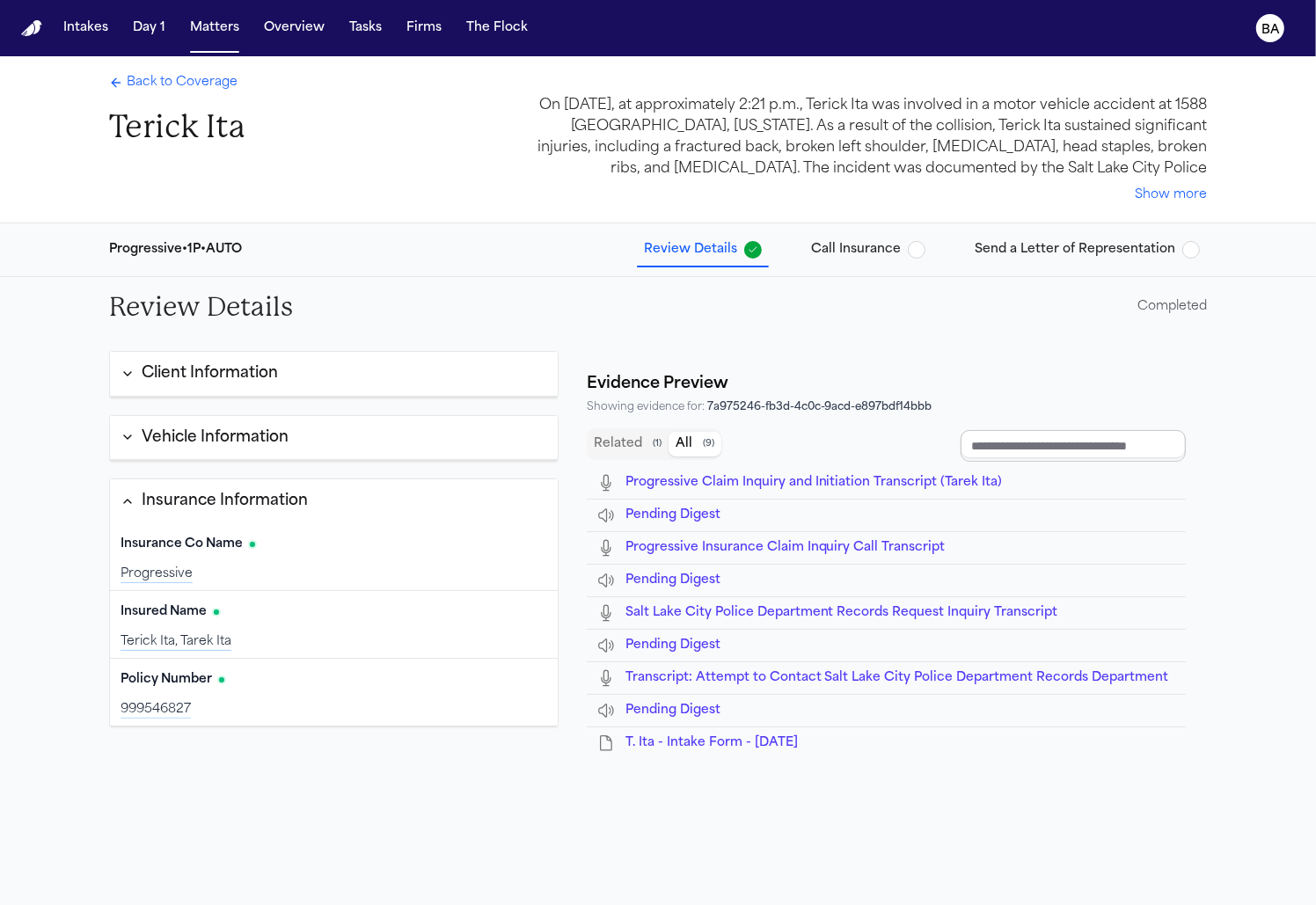
click at [1050, 444] on input "Document browser" at bounding box center [1072, 446] width 226 height 32
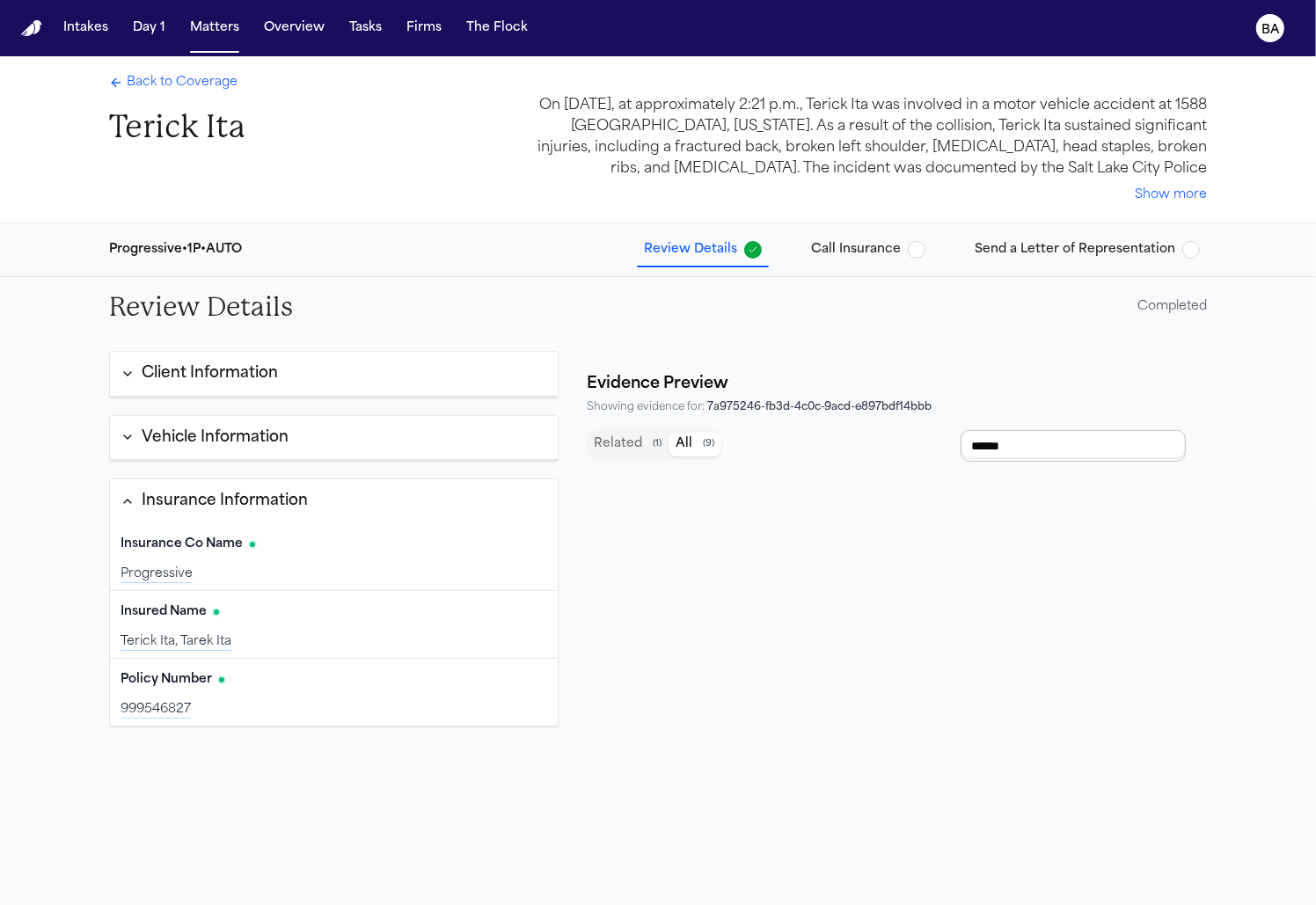
type input "*******"
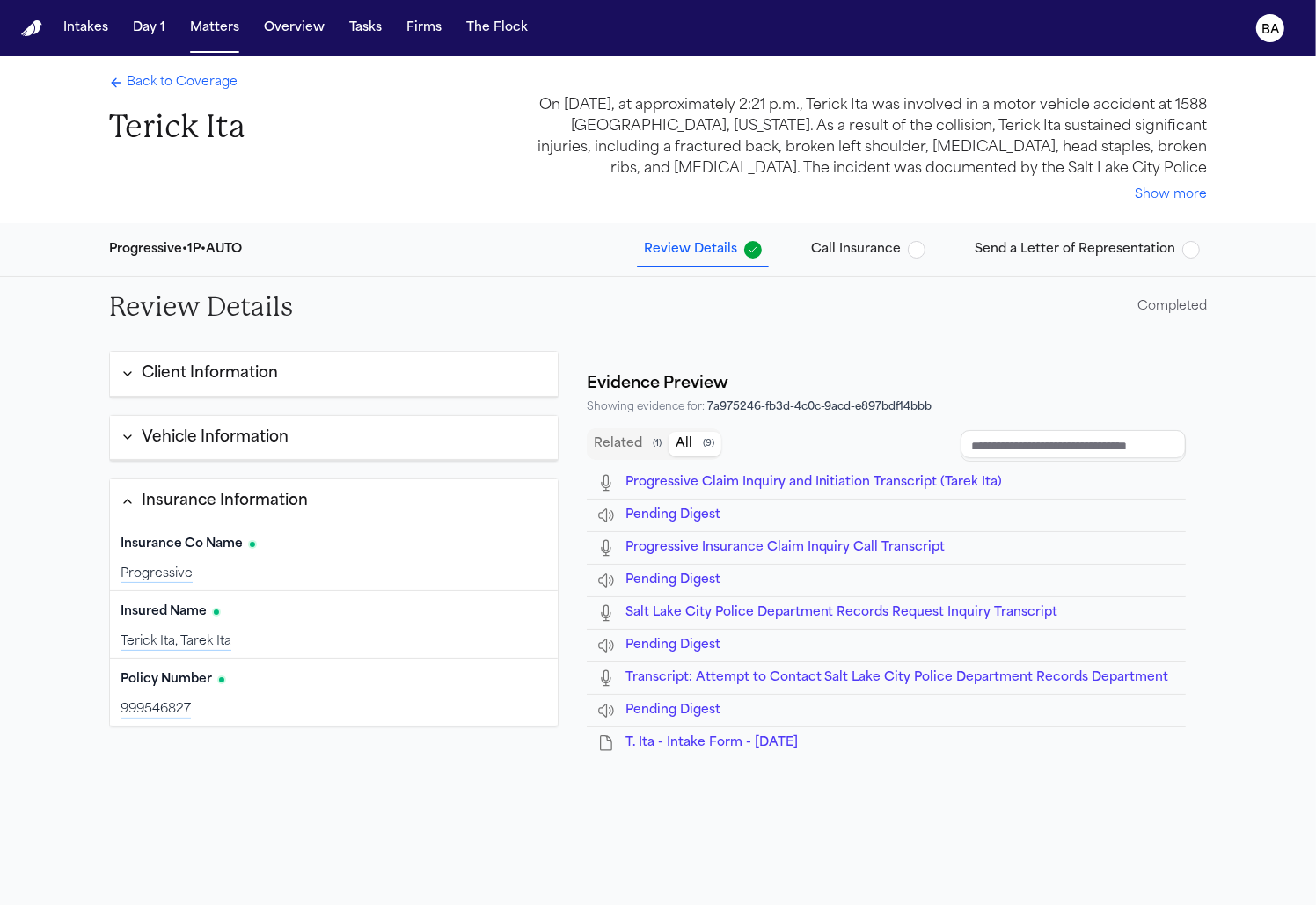
click at [184, 81] on span "Back to Coverage" at bounding box center [181, 82] width 110 height 18
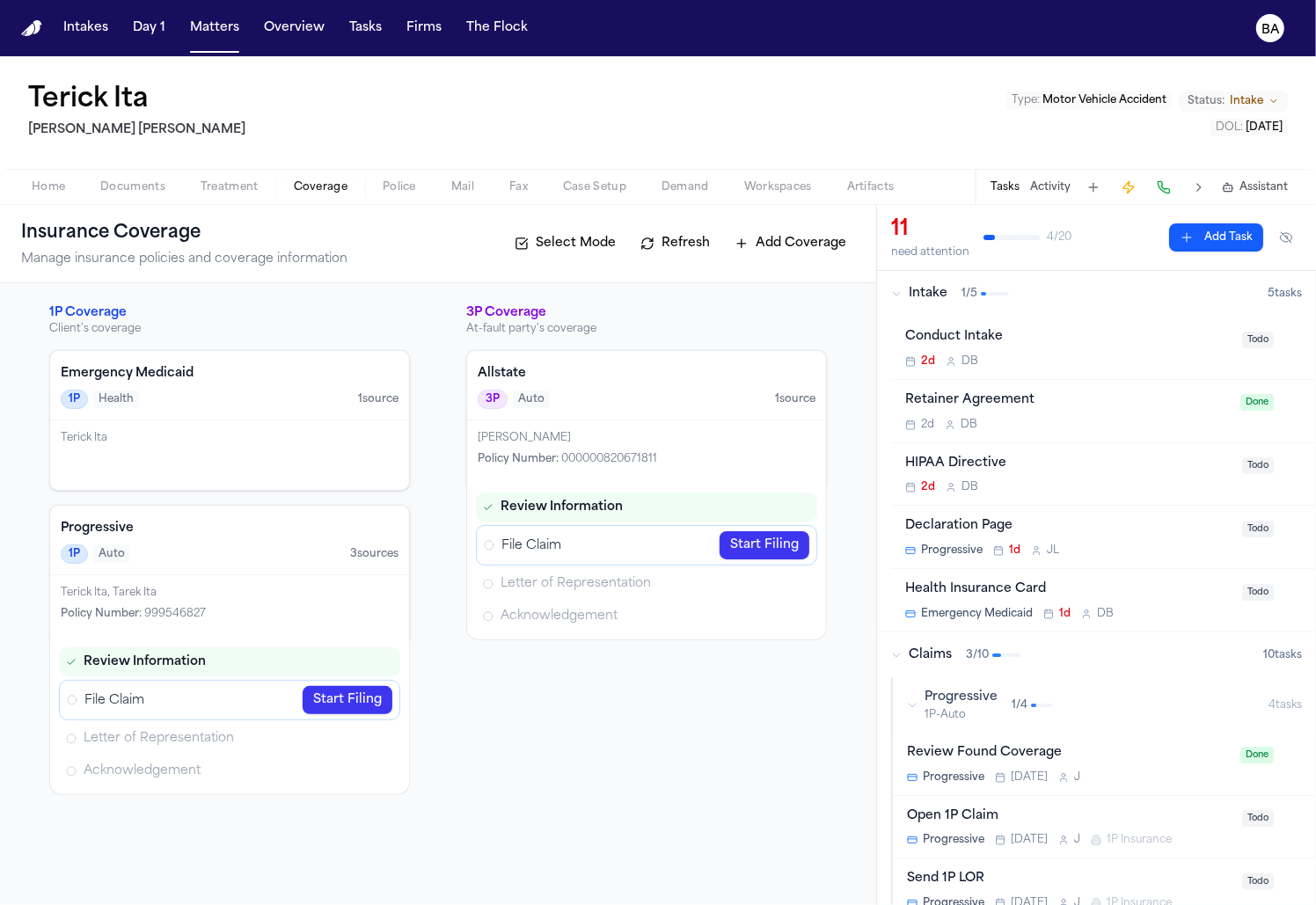
click at [340, 535] on div "Progressive 1P Auto 3 source s" at bounding box center [229, 541] width 359 height 70
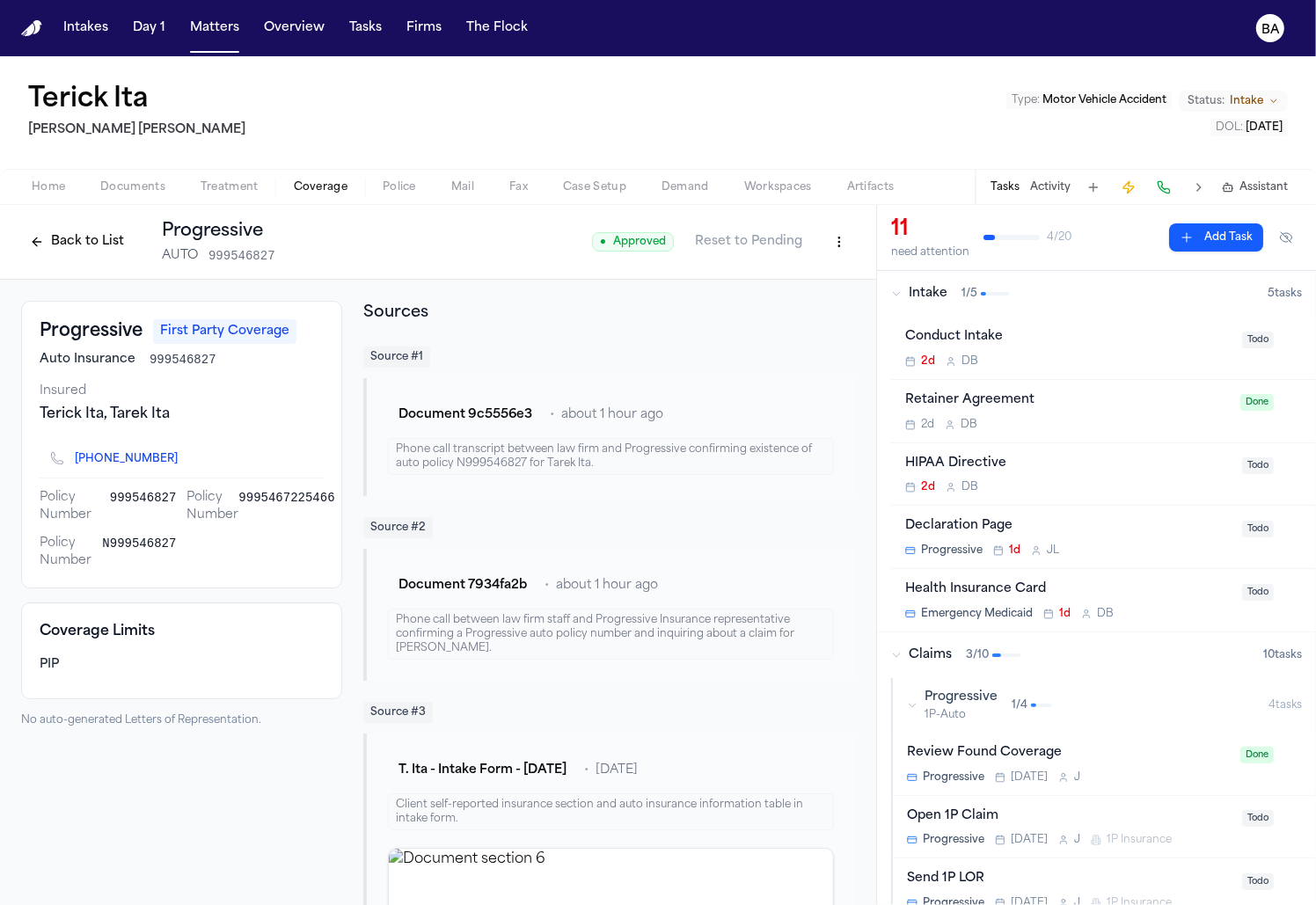
click at [843, 242] on html "Intakes Day 1 Matters Overview Tasks Firms The Flock [PERSON_NAME] Ita [PERSON_…" at bounding box center [658, 452] width 1316 height 905
click at [819, 282] on div "Edit Coverage" at bounding box center [779, 279] width 148 height 28
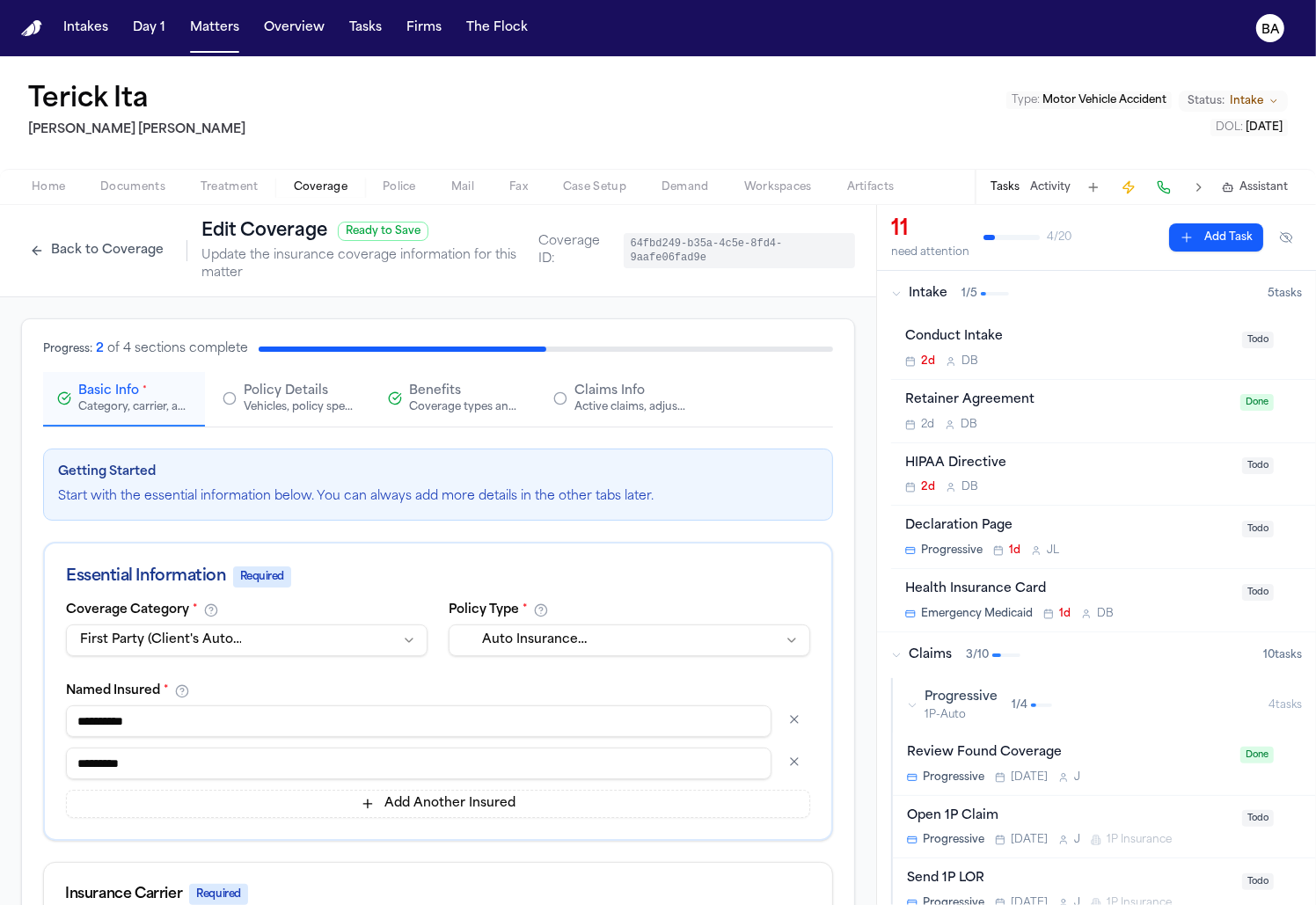
click at [317, 411] on div "Vehicles, policy specifics, and additional details" at bounding box center [299, 407] width 112 height 14
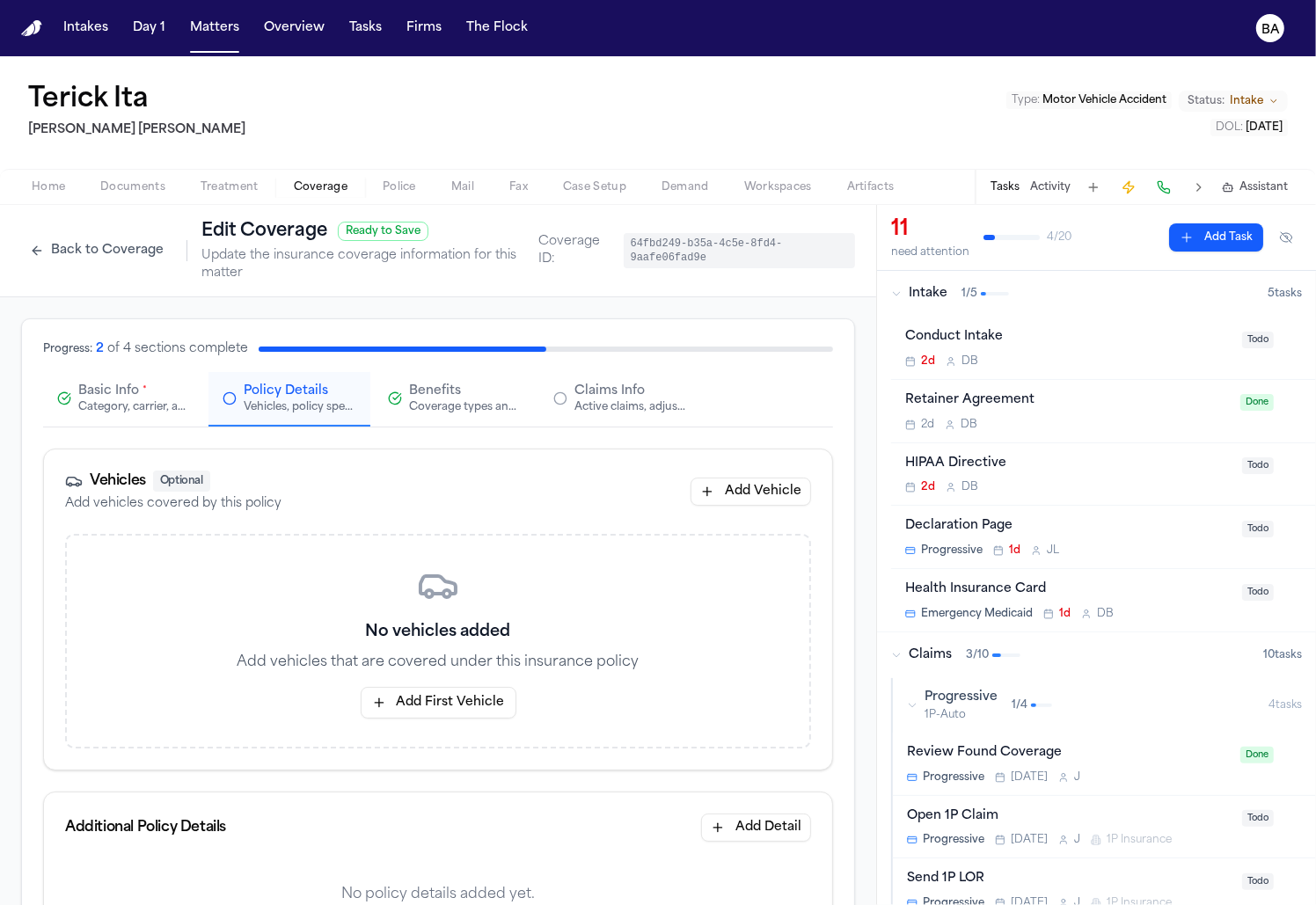
click at [421, 406] on div "Coverage types and limits" at bounding box center [464, 407] width 112 height 14
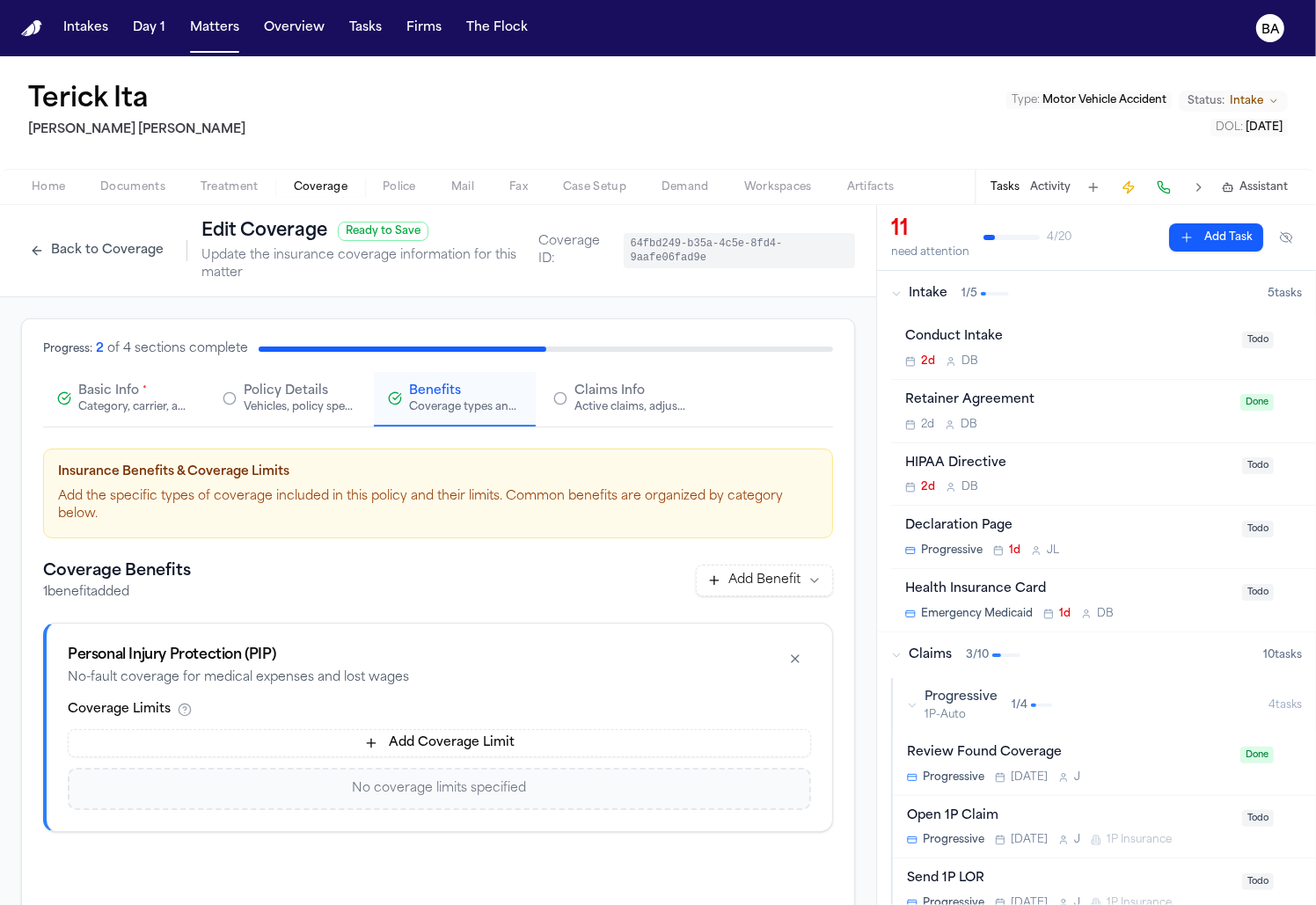
click at [292, 412] on div "Vehicles, policy specifics, and additional details" at bounding box center [299, 407] width 112 height 14
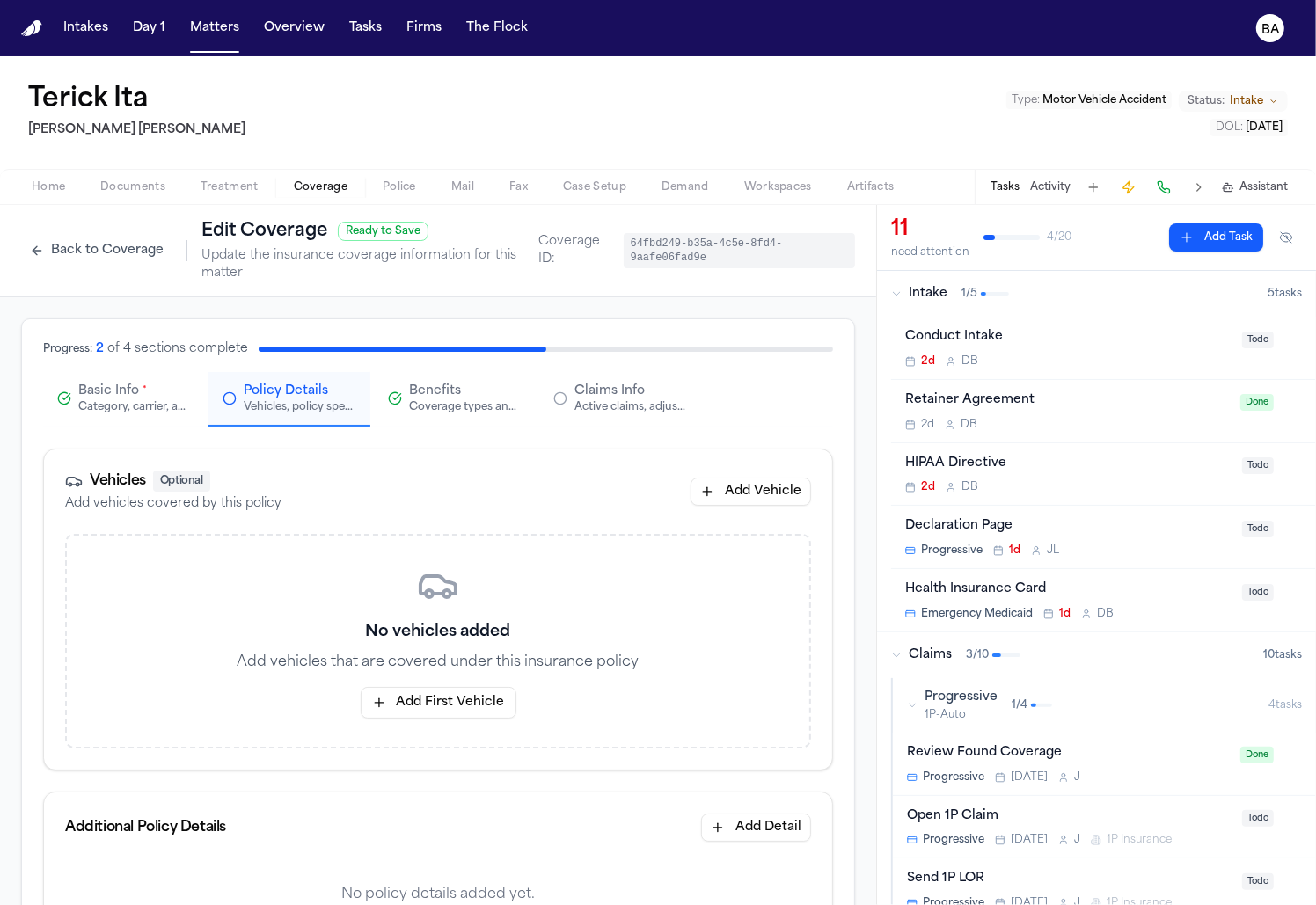
click at [402, 703] on button "Add First Vehicle" at bounding box center [438, 703] width 156 height 32
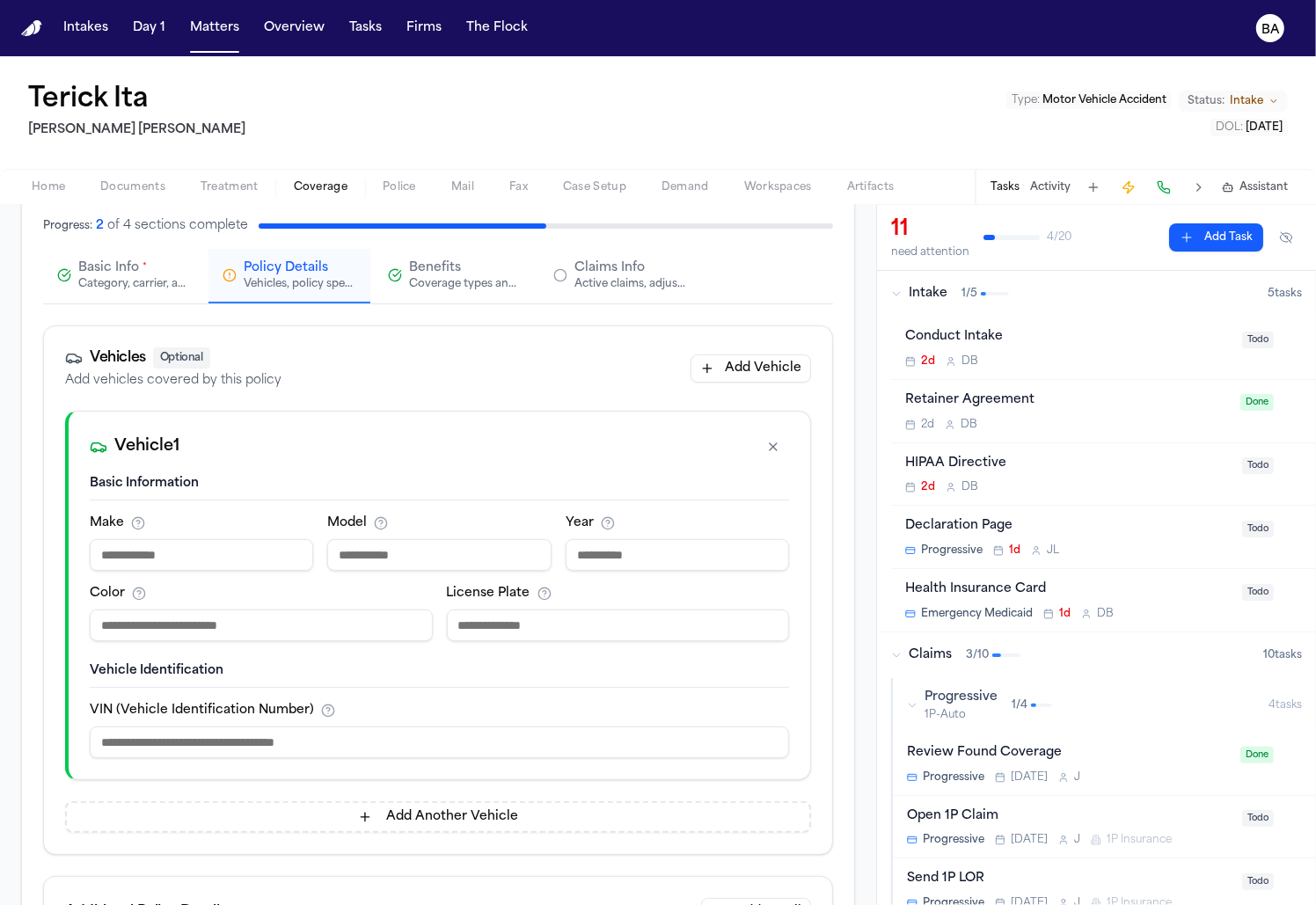
scroll to position [149, 0]
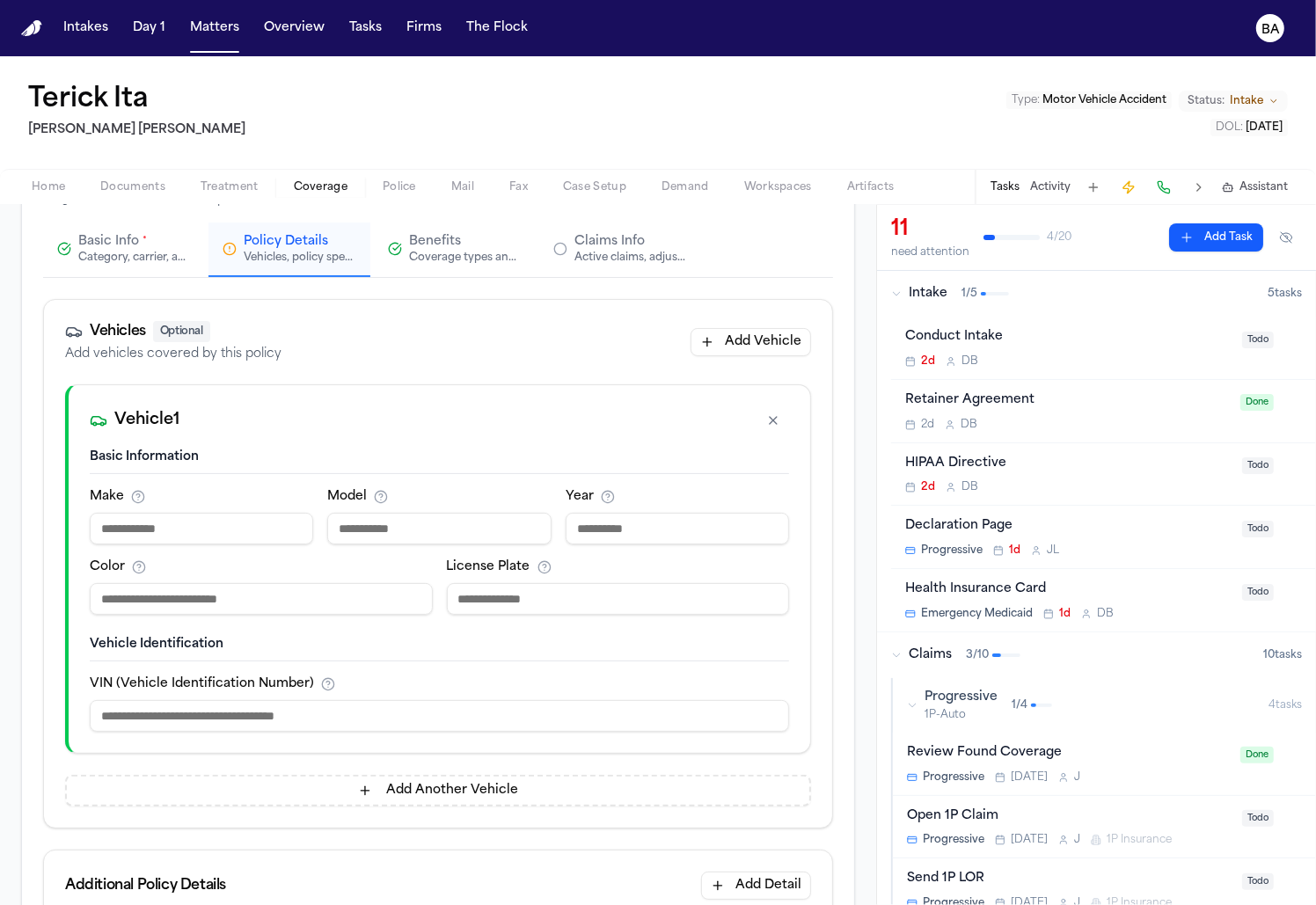
click at [211, 525] on input at bounding box center [201, 528] width 224 height 32
click at [226, 585] on input at bounding box center [261, 599] width 343 height 32
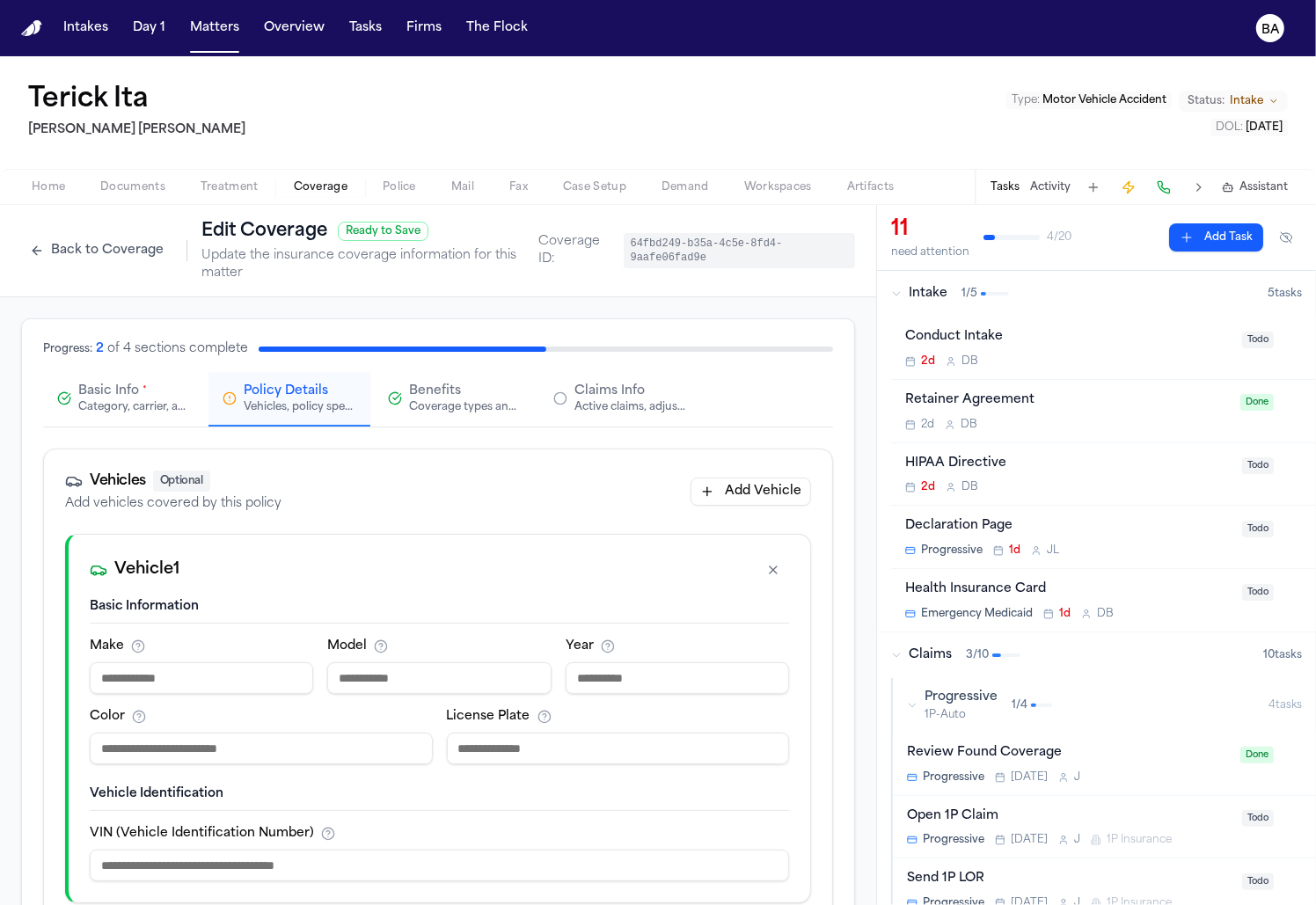
click at [88, 253] on button "Back to Coverage" at bounding box center [96, 251] width 151 height 28
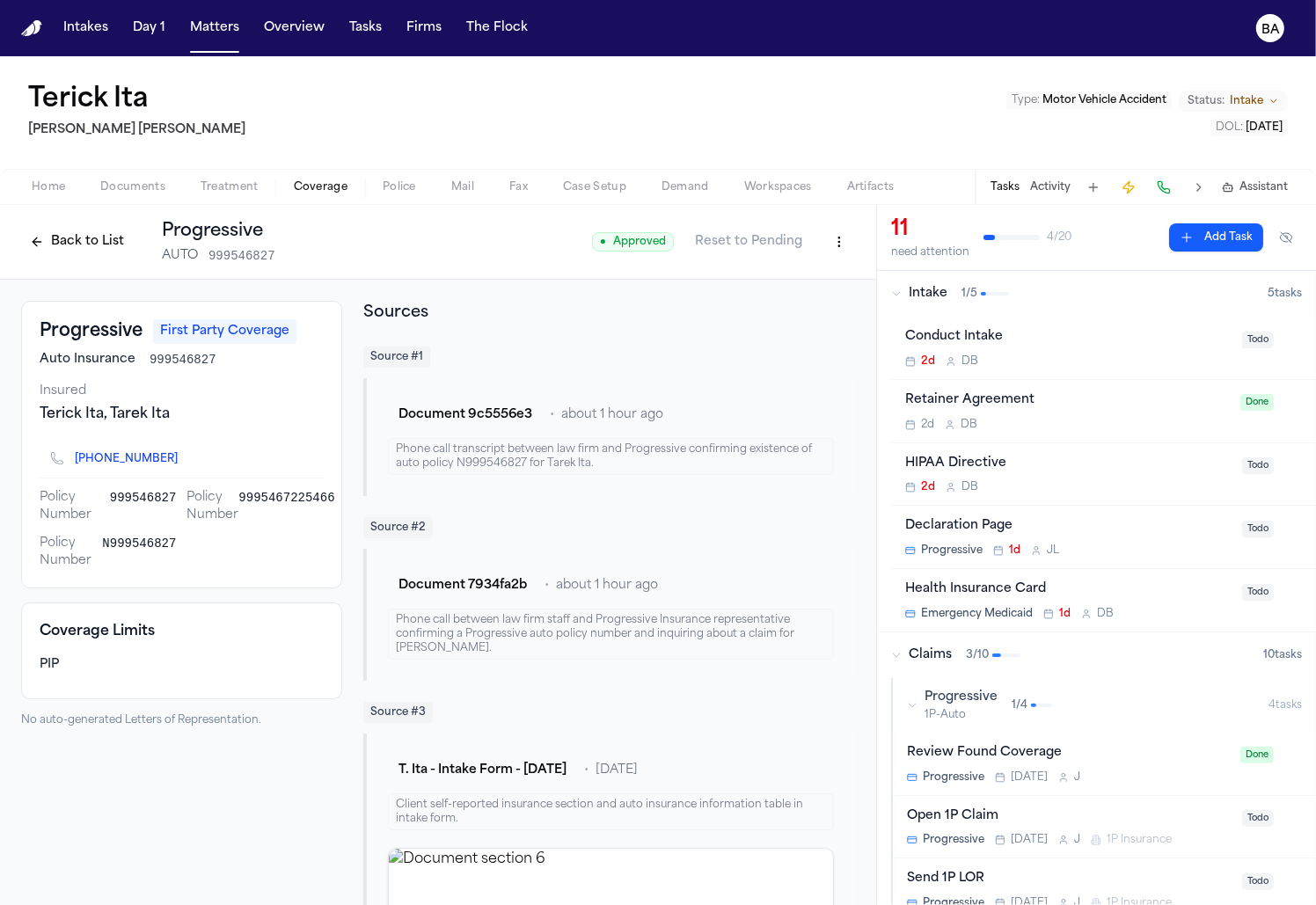
click at [96, 243] on button "Back to List" at bounding box center [76, 242] width 111 height 28
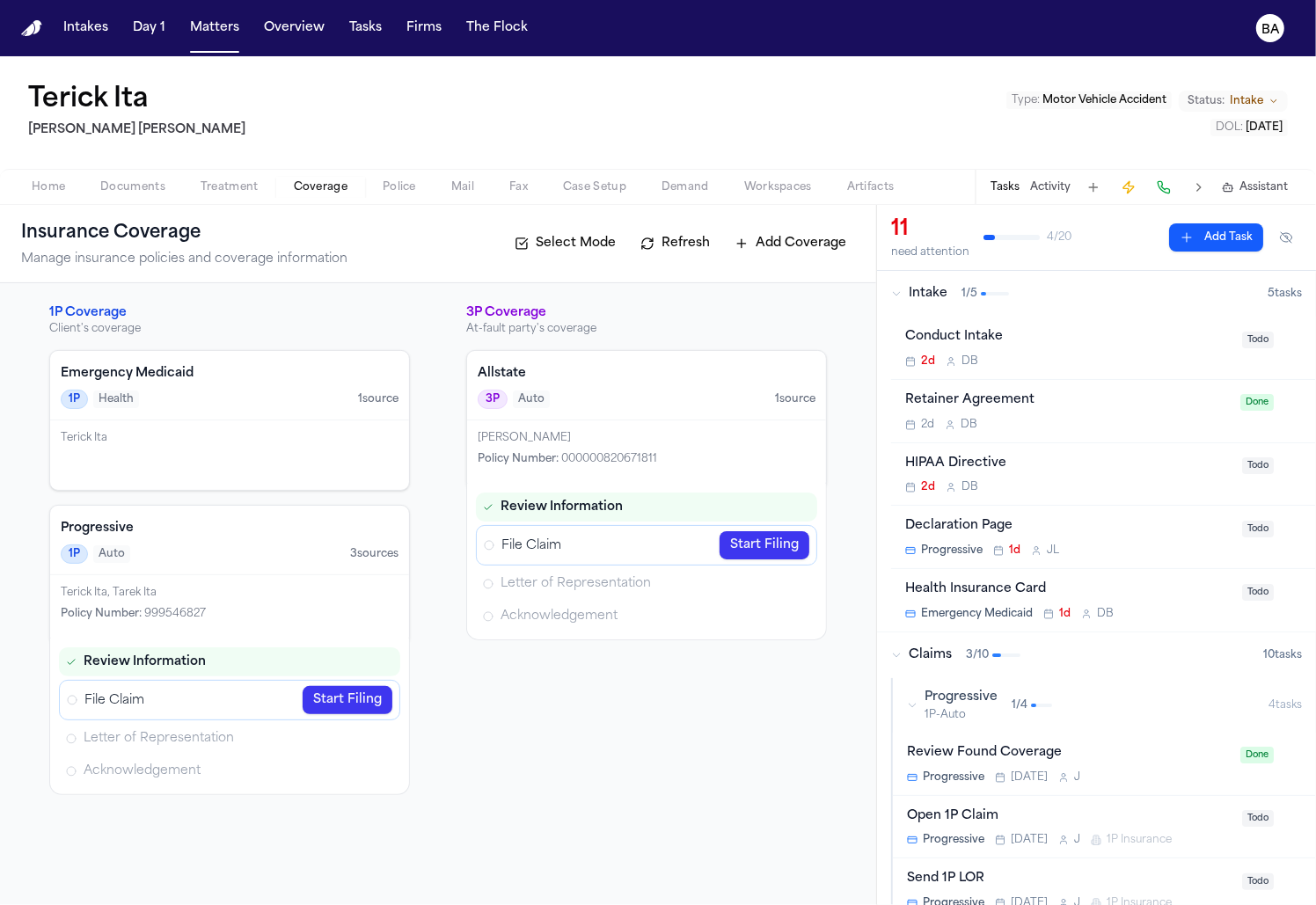
click at [344, 699] on link "Start Filing" at bounding box center [346, 700] width 90 height 28
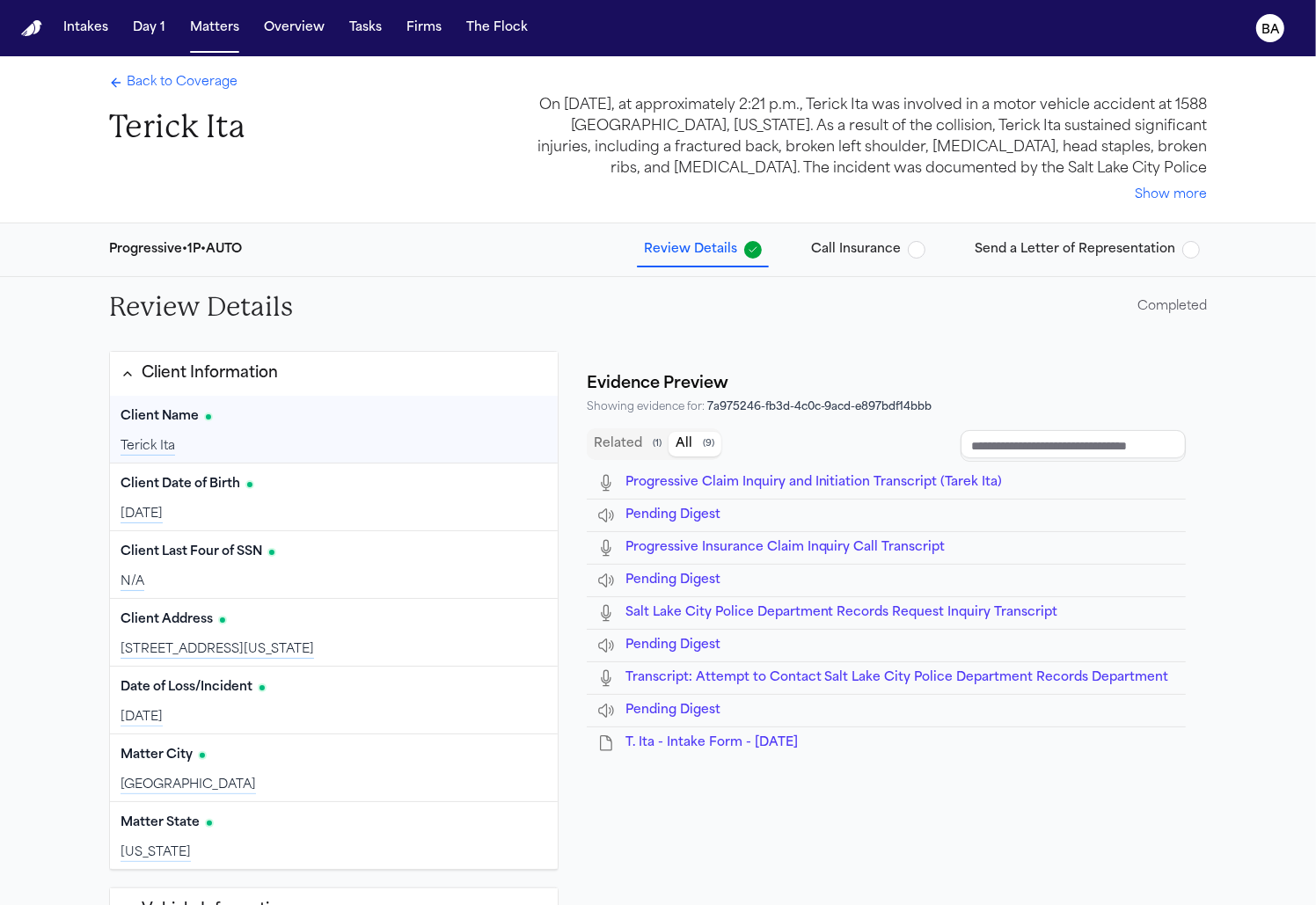
click at [685, 442] on button "All ( 9 )" at bounding box center [695, 444] width 53 height 25
click at [1058, 457] on input "Document browser" at bounding box center [1072, 446] width 226 height 32
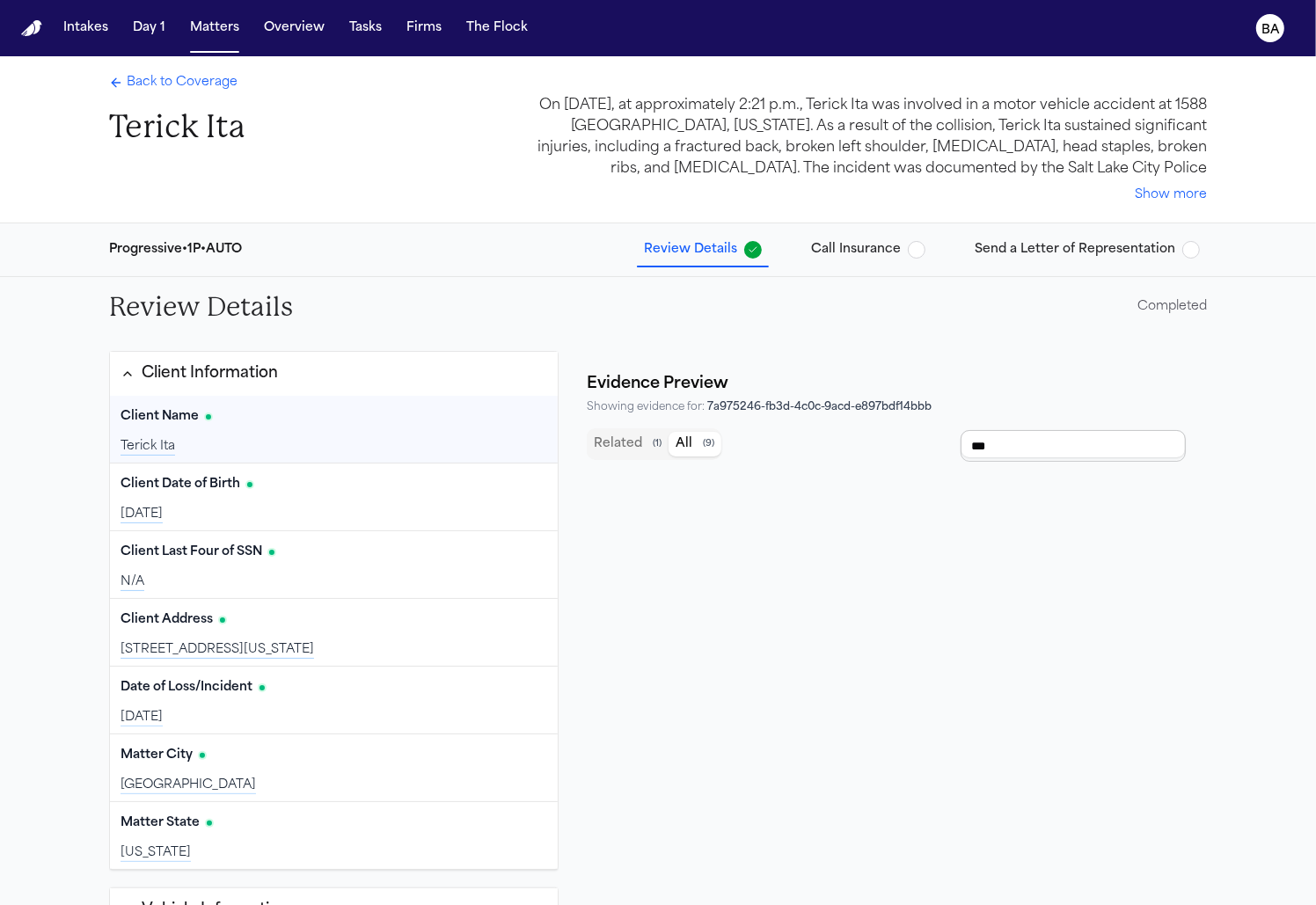
type input "****"
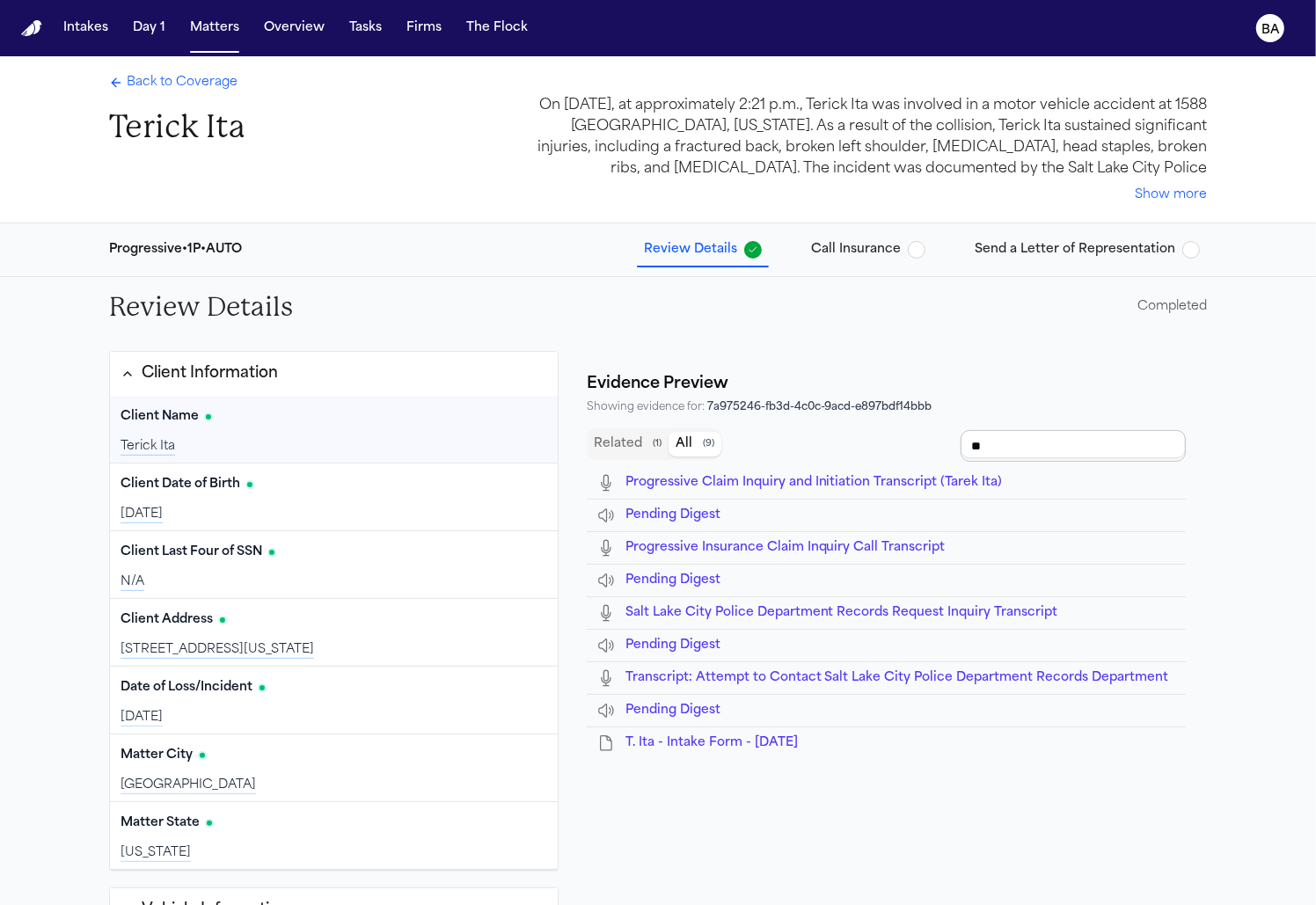
type input "***"
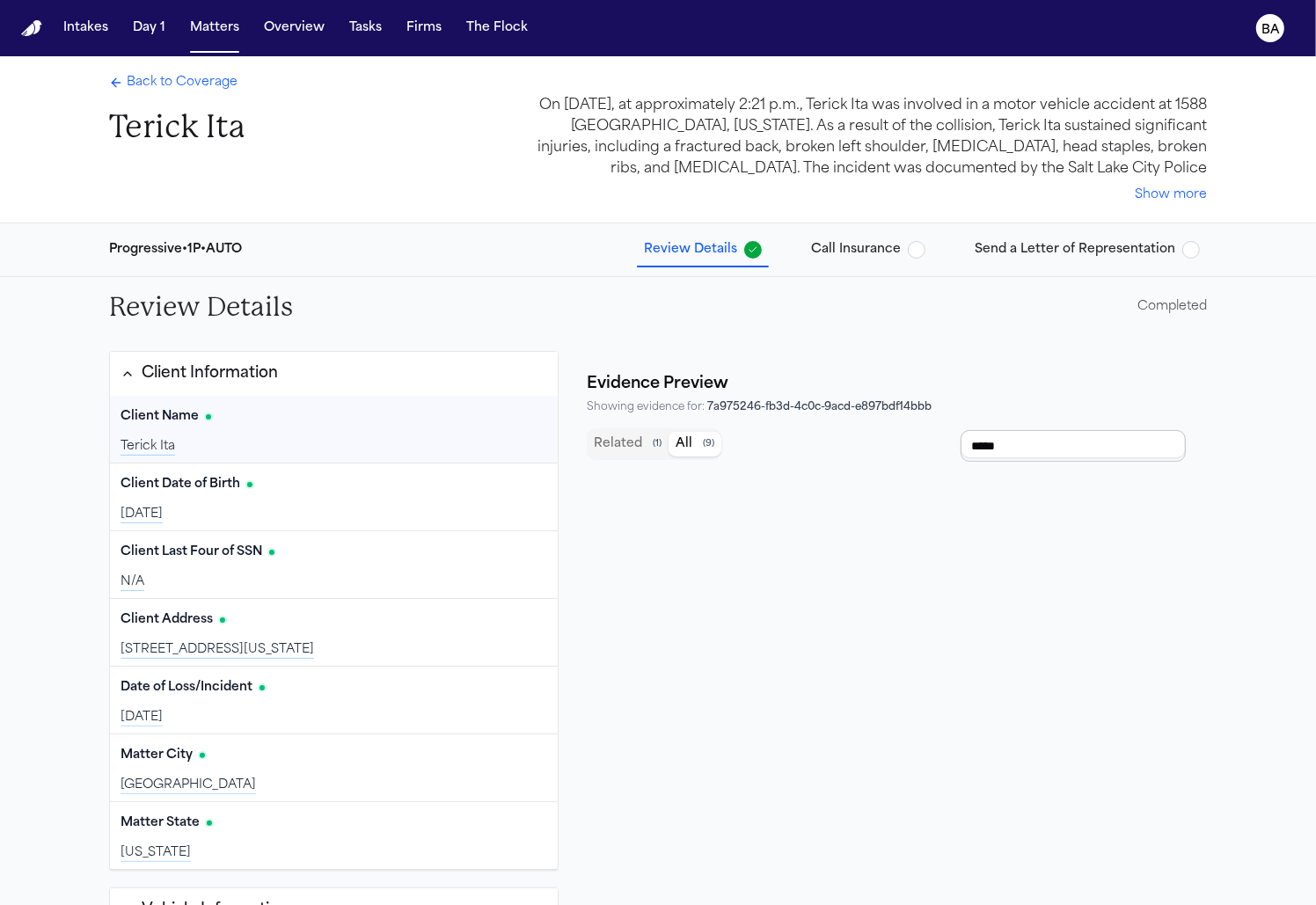
type input "******"
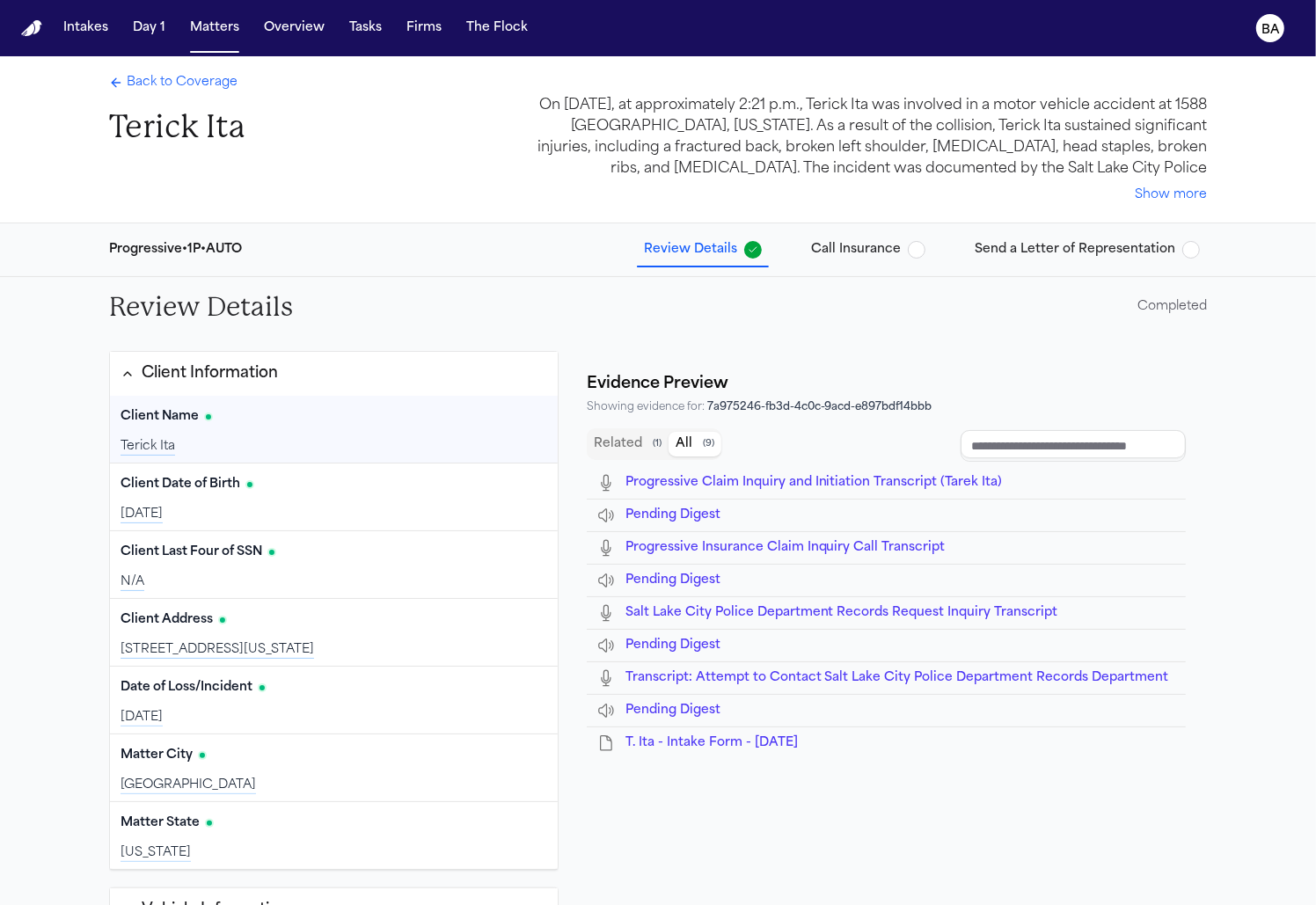
click at [750, 738] on span "T. Ita - Intake Form - [DATE]" at bounding box center [711, 743] width 173 height 13
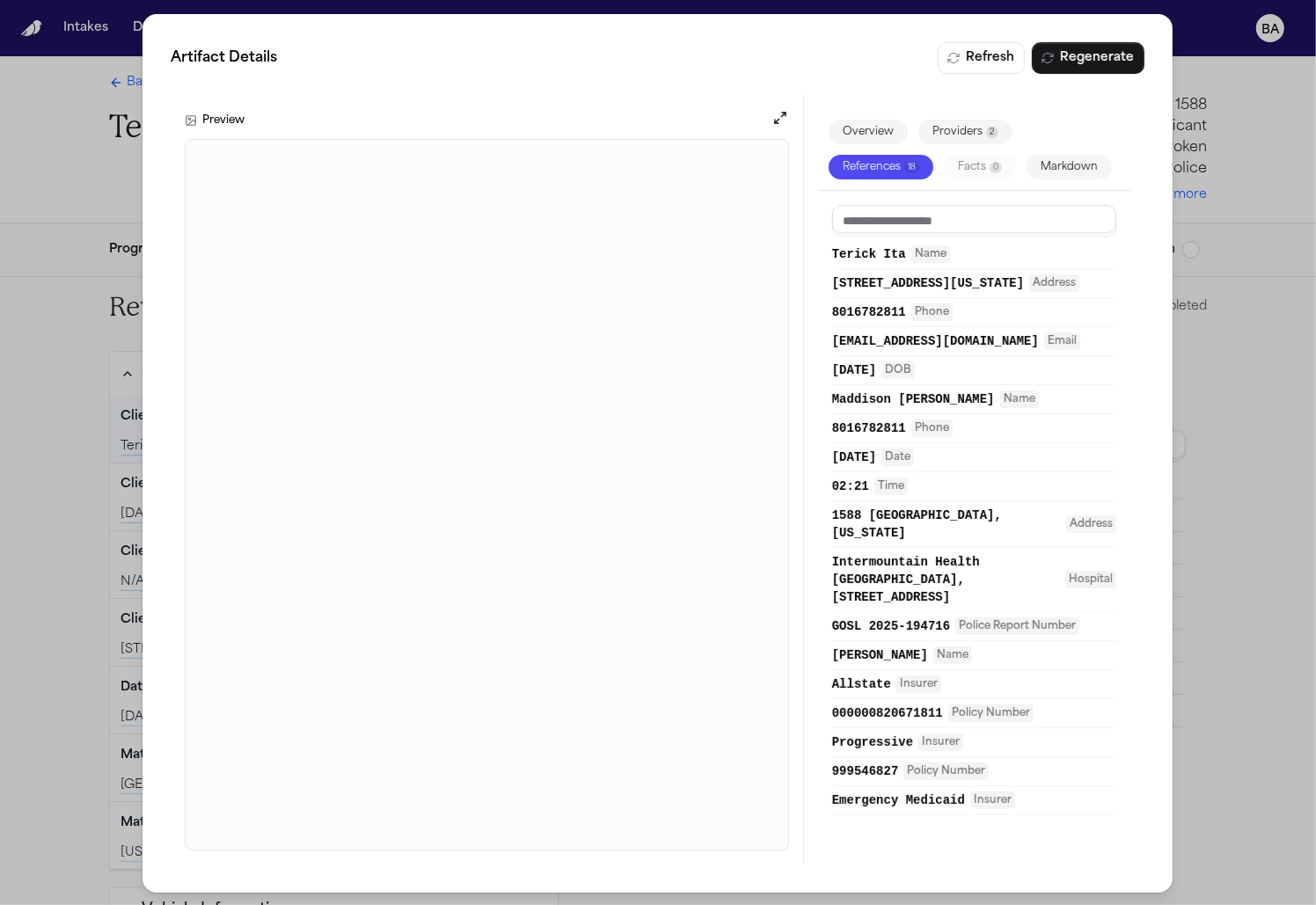
click at [1176, 430] on div "Artifact Details Refresh Regenerate Preview Overview Providers 2 References 18 …" at bounding box center [658, 453] width 1316 height 907
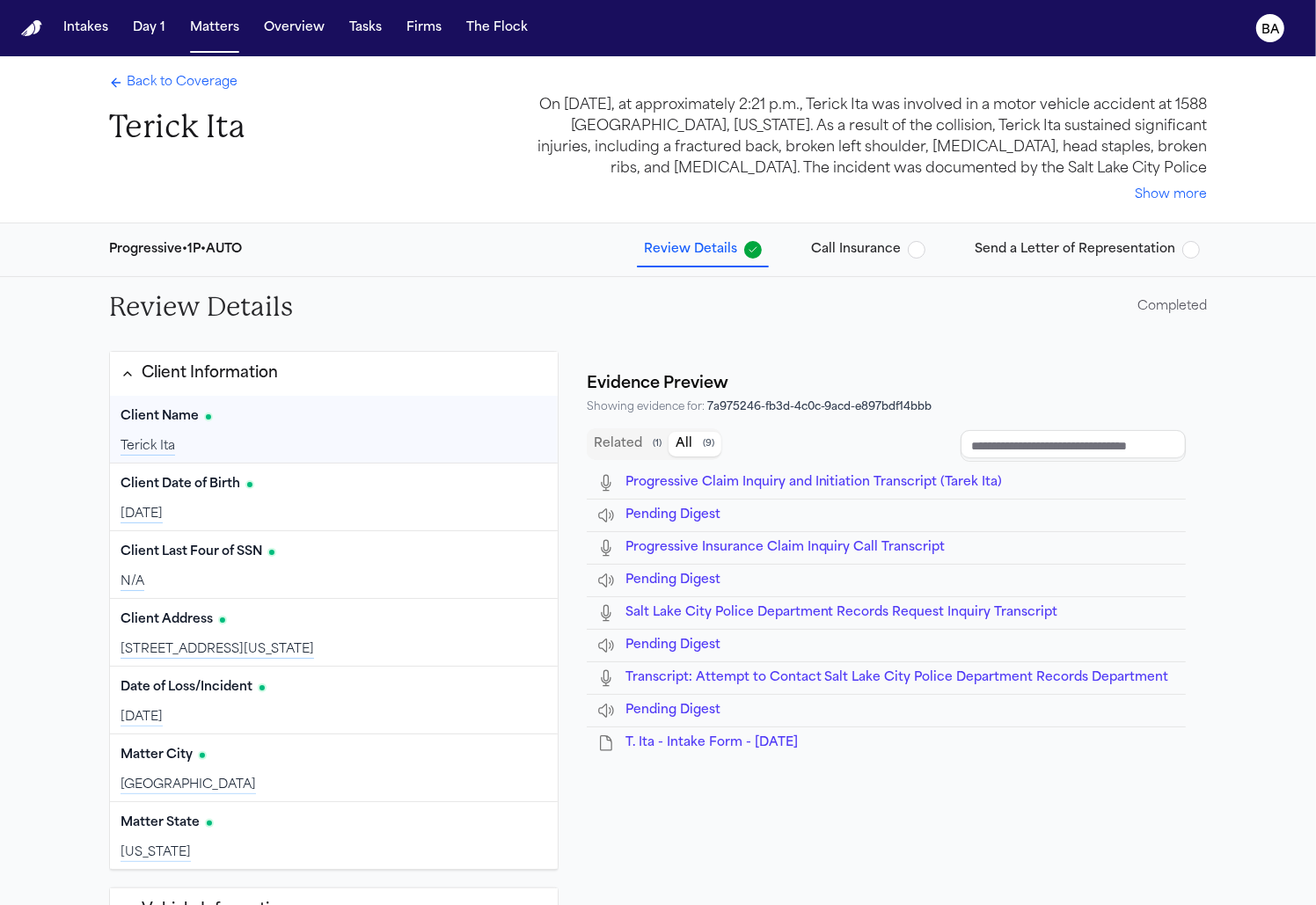
click at [815, 608] on span "Salt Lake City Police Department Records Request Inquiry Transcript" at bounding box center [841, 612] width 432 height 13
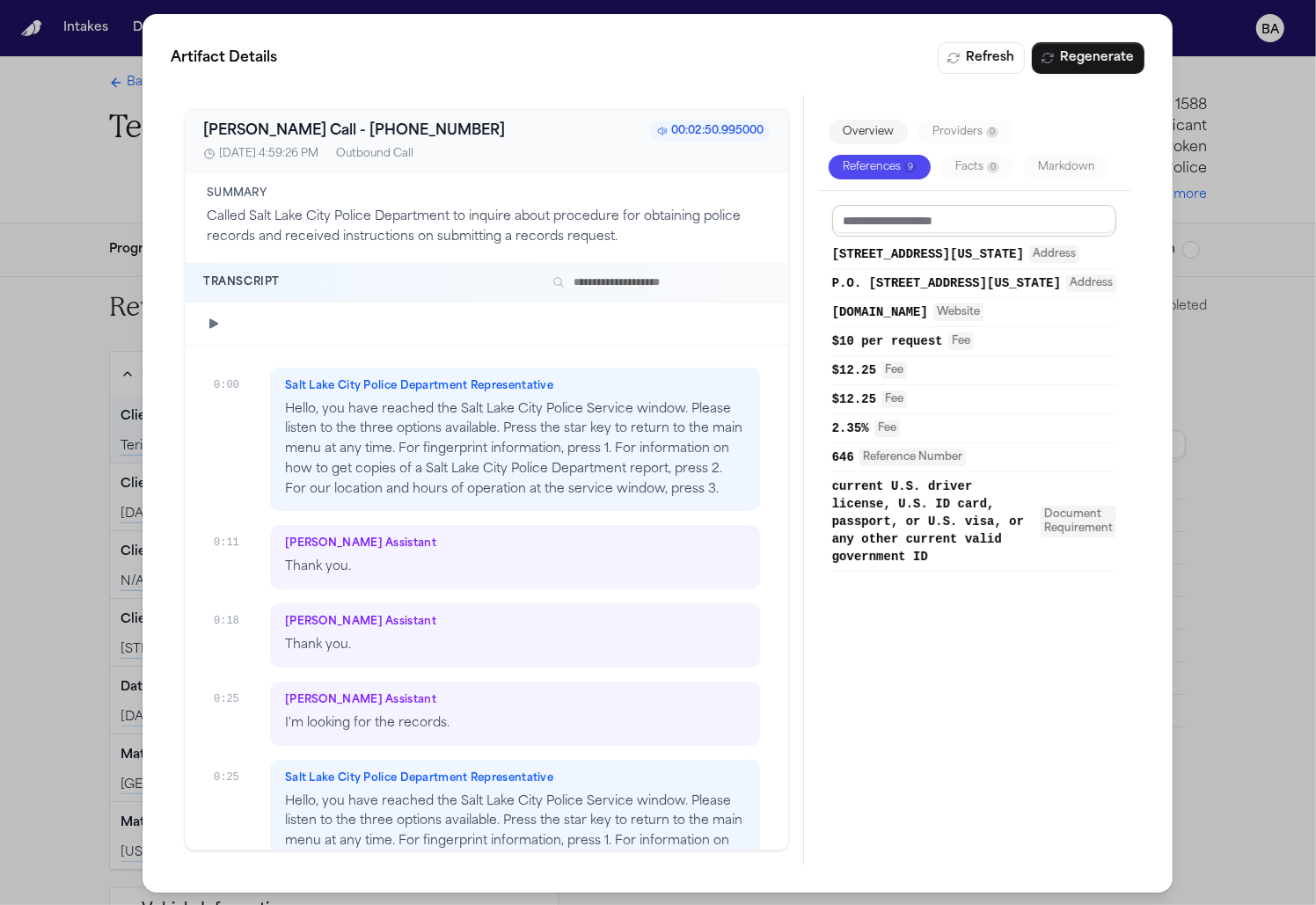
click at [923, 219] on input at bounding box center [974, 221] width 285 height 32
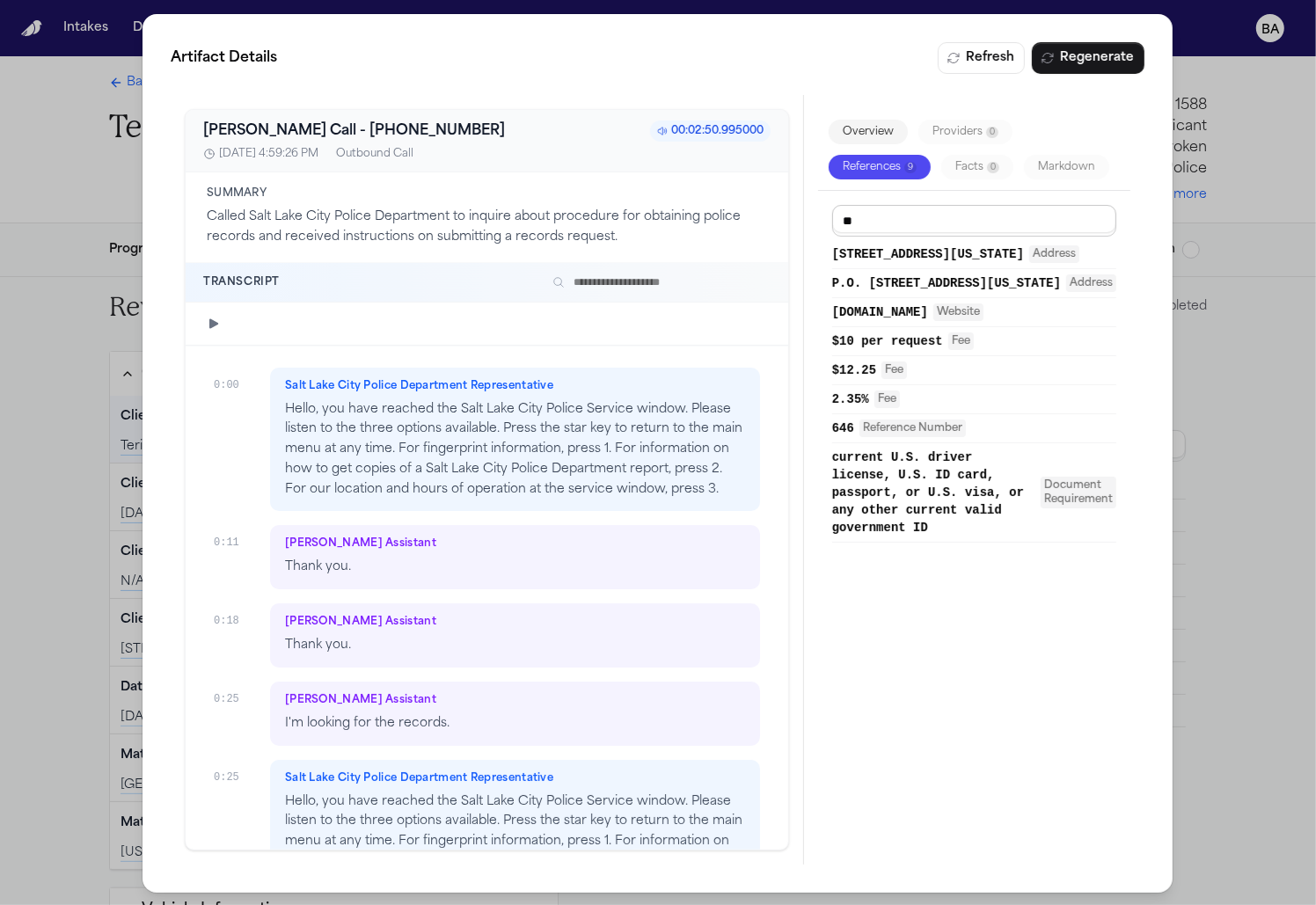
type input "***"
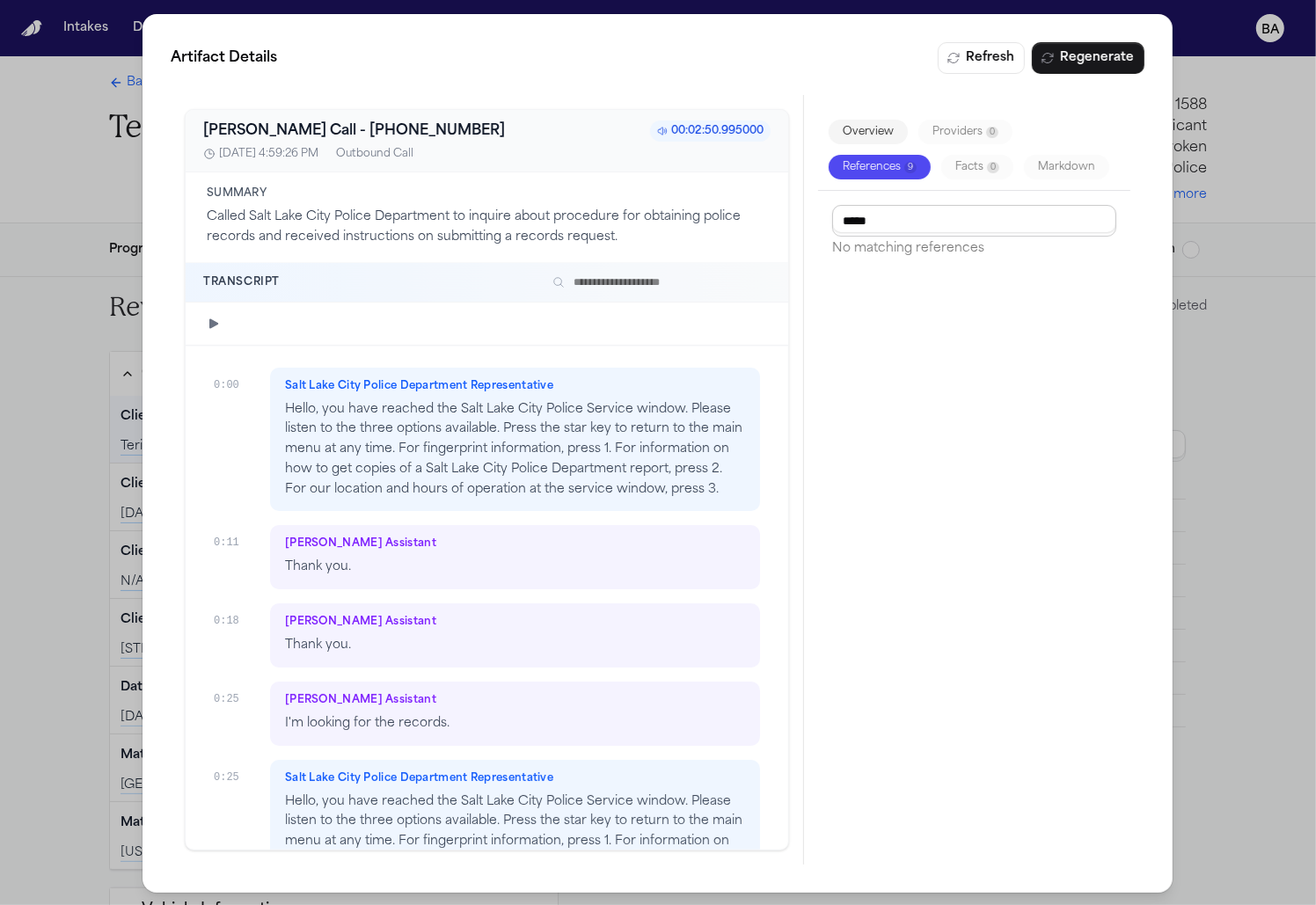
type input "******"
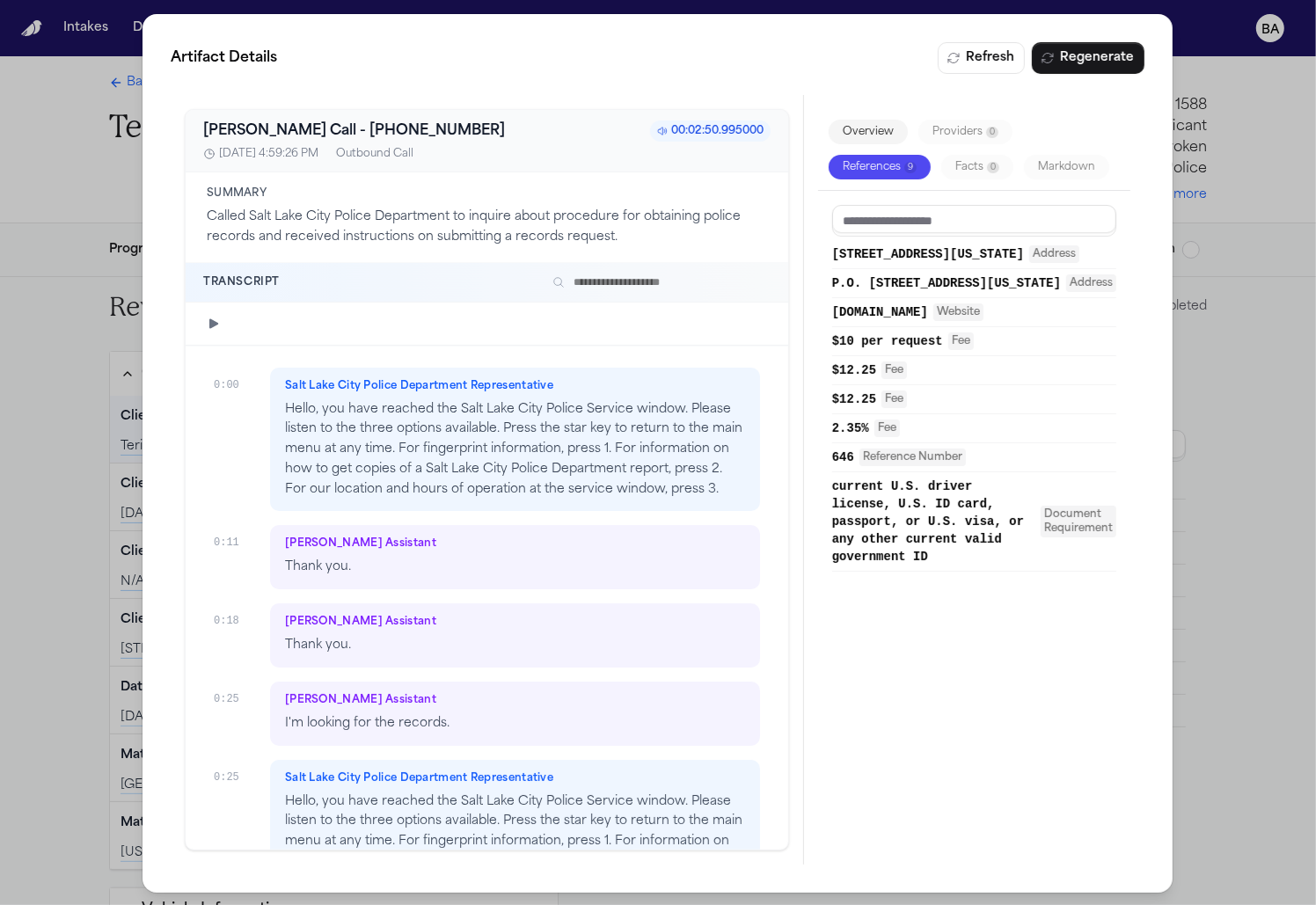
click at [1228, 405] on div "Artifact Details Refresh Regenerate [PERSON_NAME] Call - [PHONE_NUMBER]:02:50.9…" at bounding box center [658, 453] width 1316 height 907
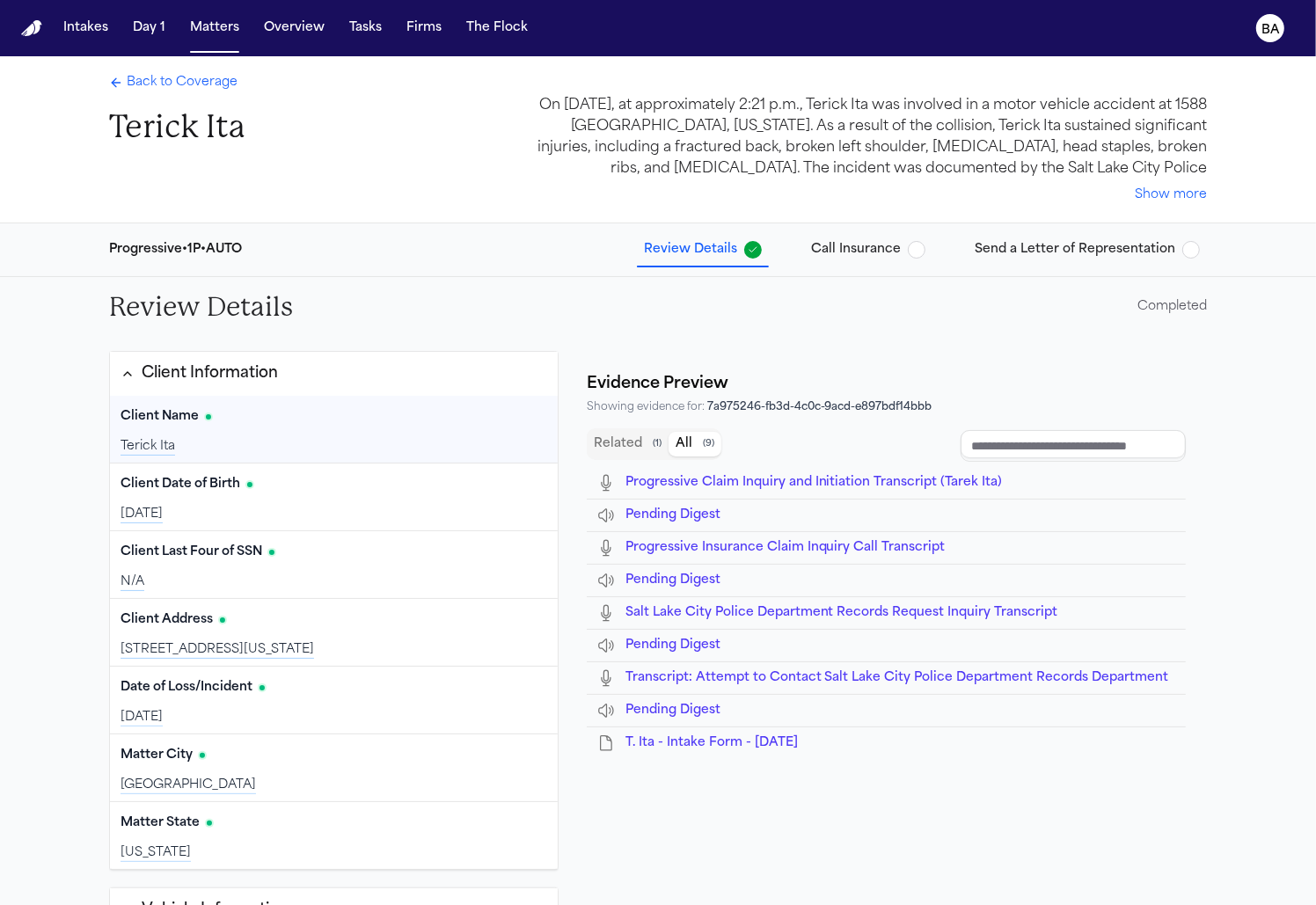
click at [853, 255] on span "Call Insurance" at bounding box center [855, 249] width 90 height 18
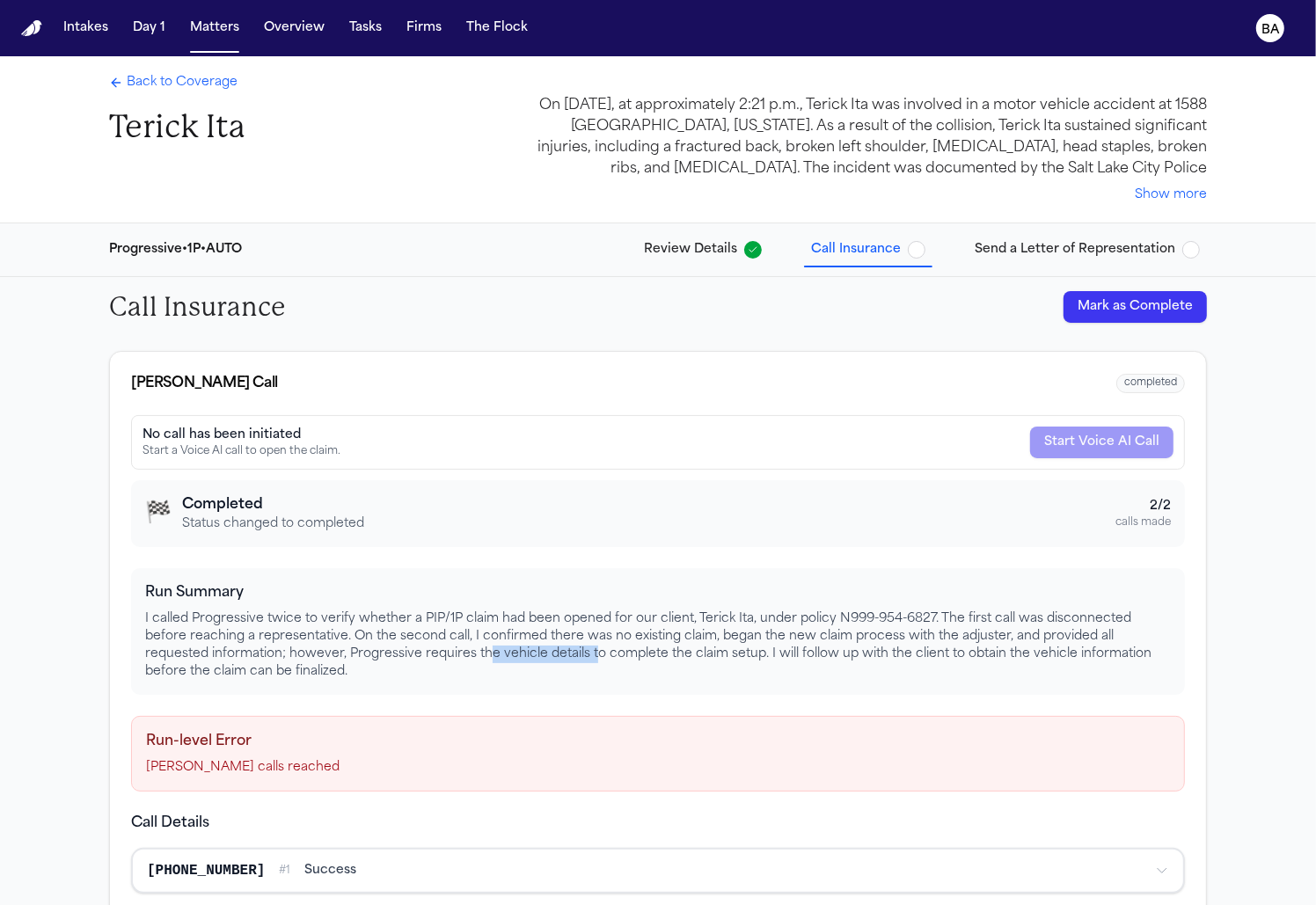
drag, startPoint x: 423, startPoint y: 650, endPoint x: 527, endPoint y: 650, distance: 104.0
click at [527, 650] on p "I called Progressive twice to verify whether a PIP/1P claim had been opened for…" at bounding box center [658, 645] width 1025 height 71
click at [734, 243] on span "Review Details" at bounding box center [690, 249] width 93 height 18
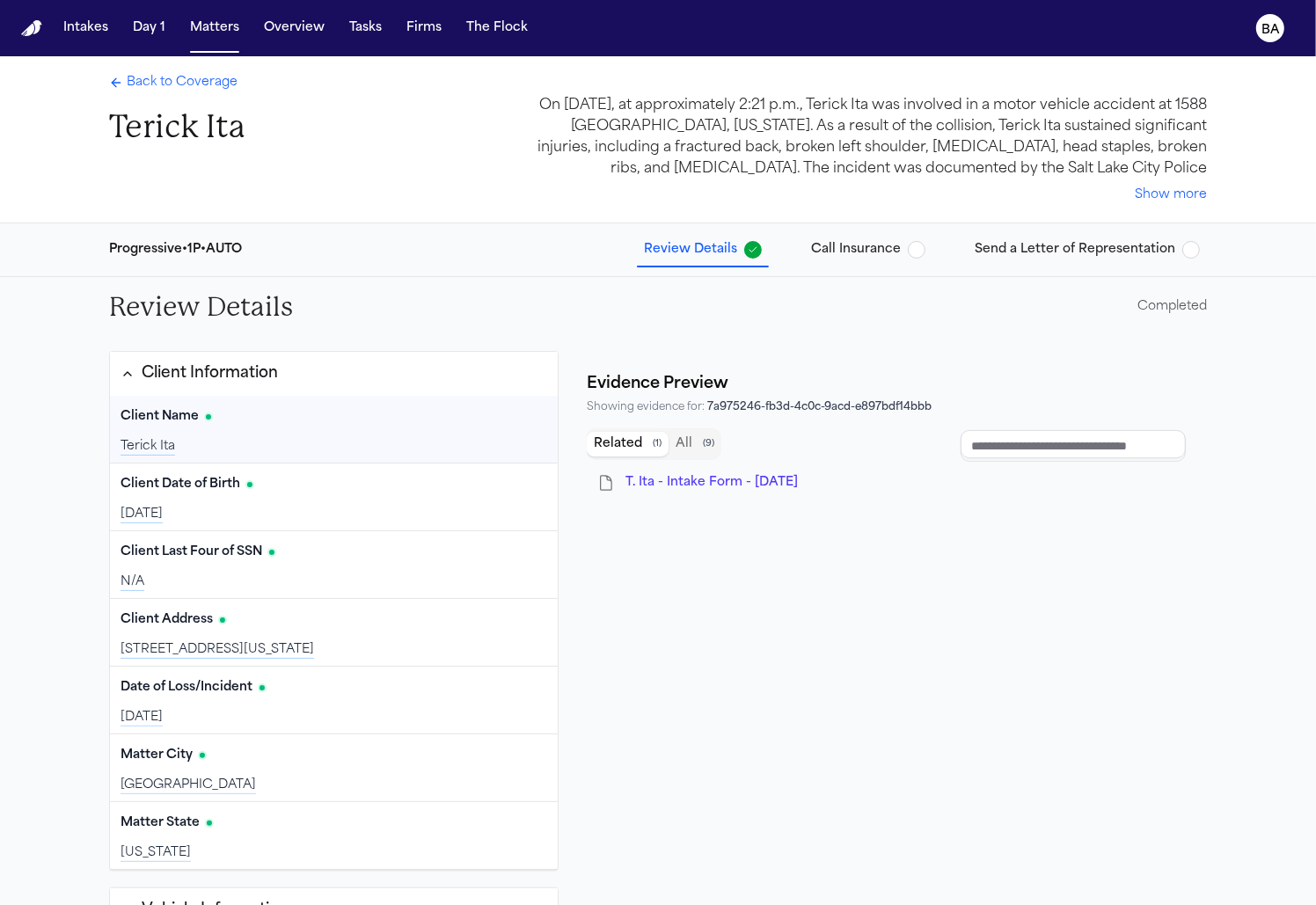
click at [413, 385] on button "Client Information" at bounding box center [333, 374] width 447 height 44
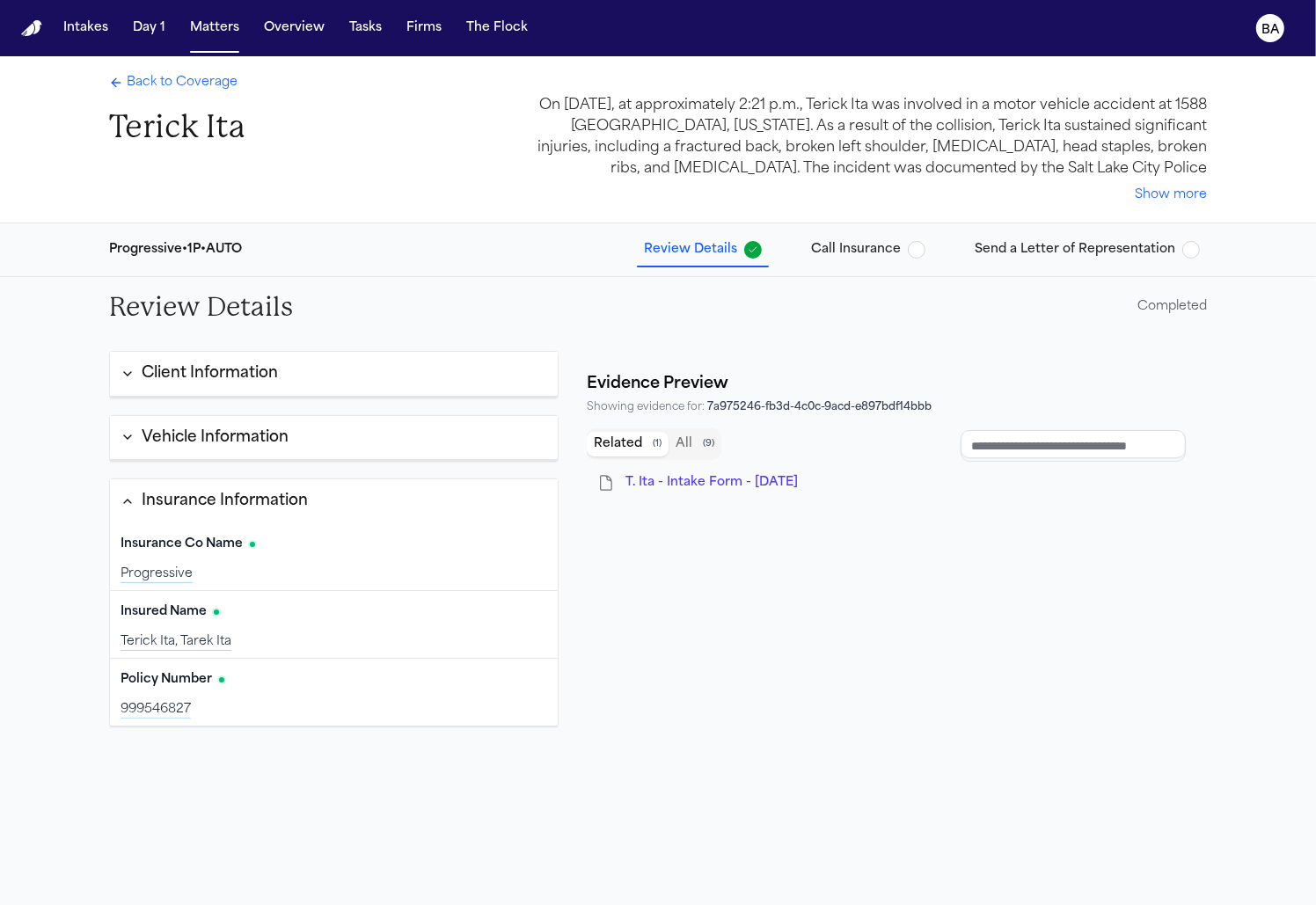
click at [406, 427] on button "Vehicle Information" at bounding box center [333, 439] width 447 height 45
click at [664, 440] on button "Related ( 1 )" at bounding box center [627, 444] width 82 height 25
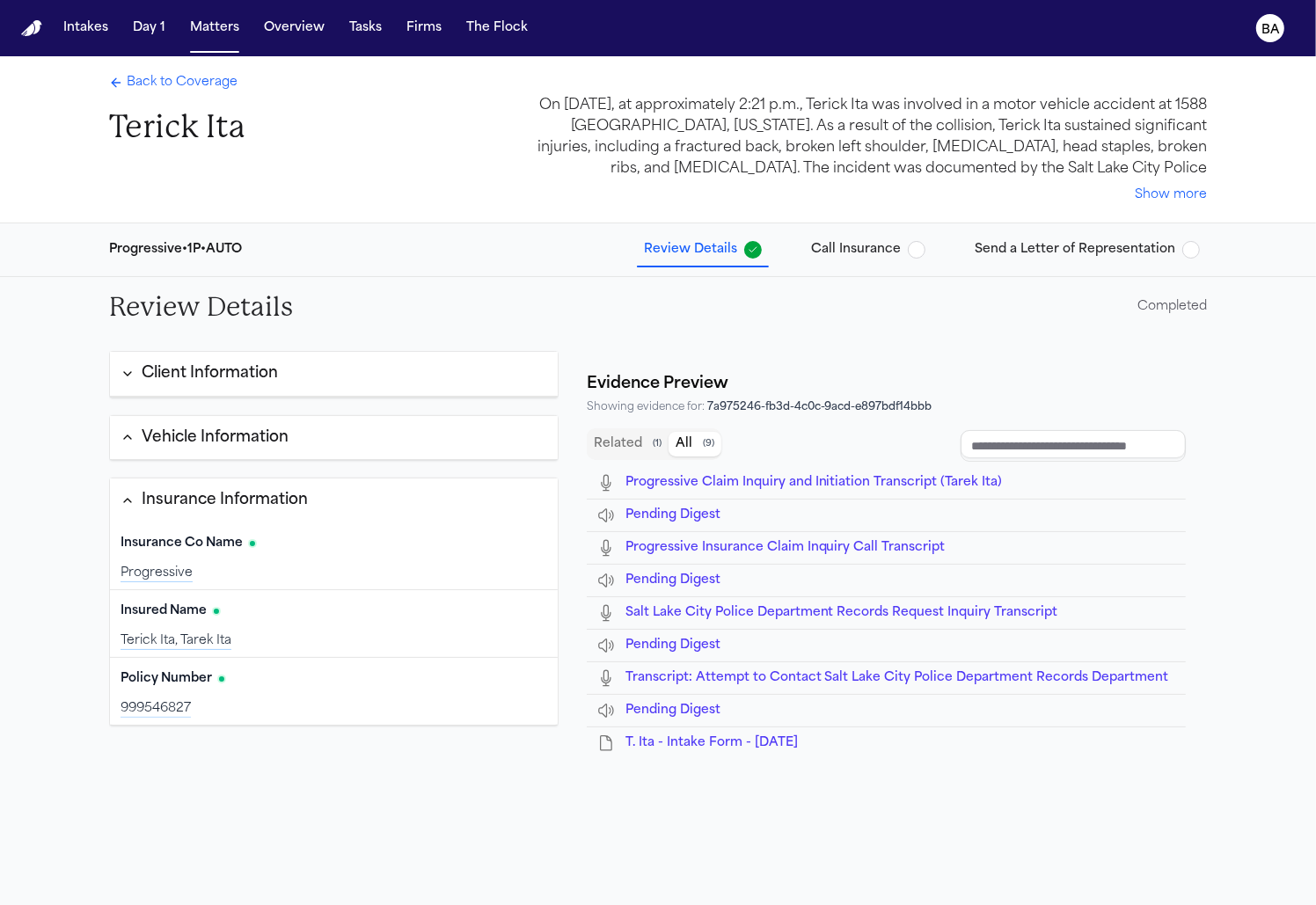
click at [678, 444] on button "All ( 9 )" at bounding box center [695, 444] width 53 height 25
click at [796, 673] on span "Transcript: Attempt to Contact Salt Lake City Police Department Records Departm…" at bounding box center [897, 678] width 544 height 13
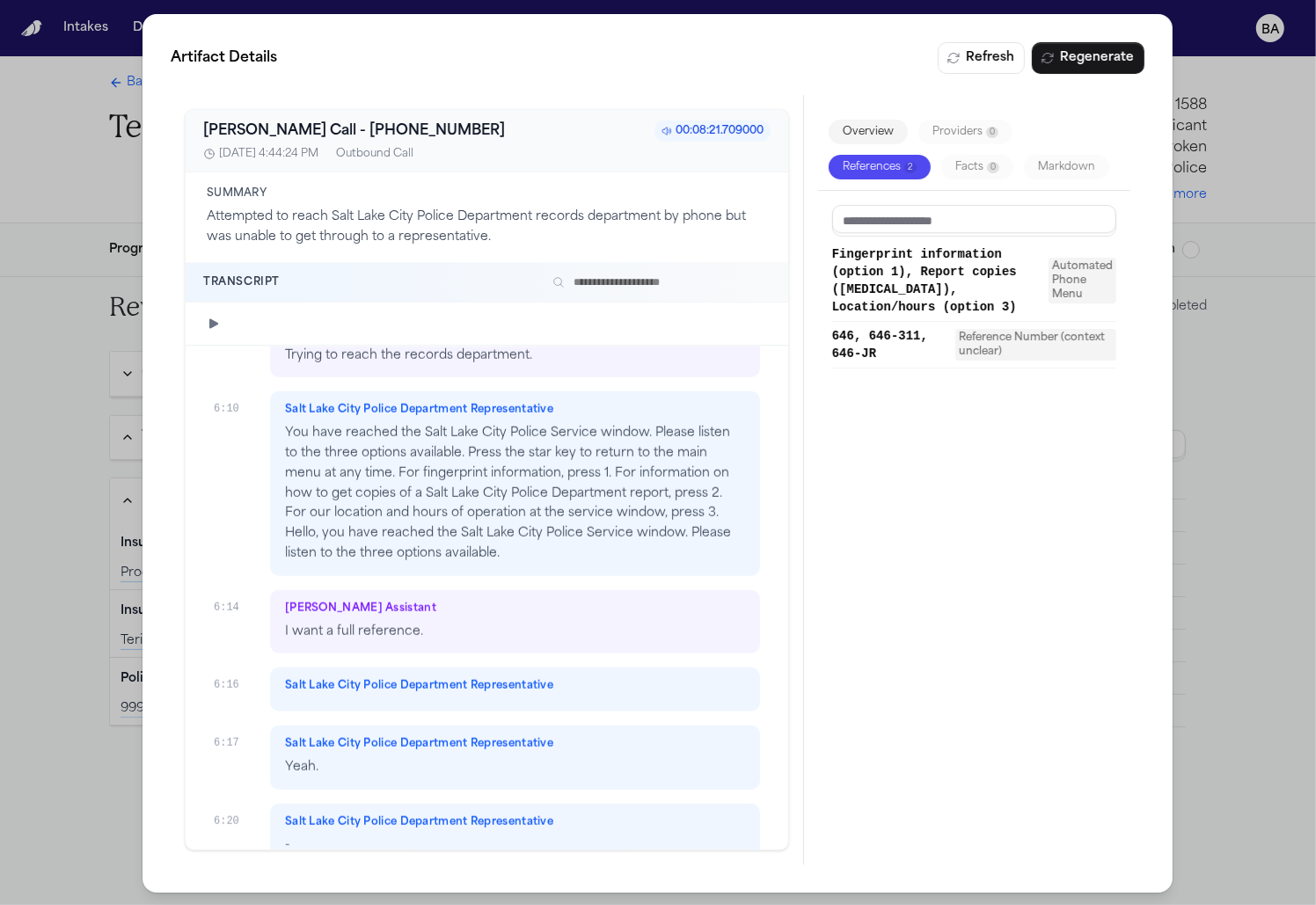
scroll to position [6673, 0]
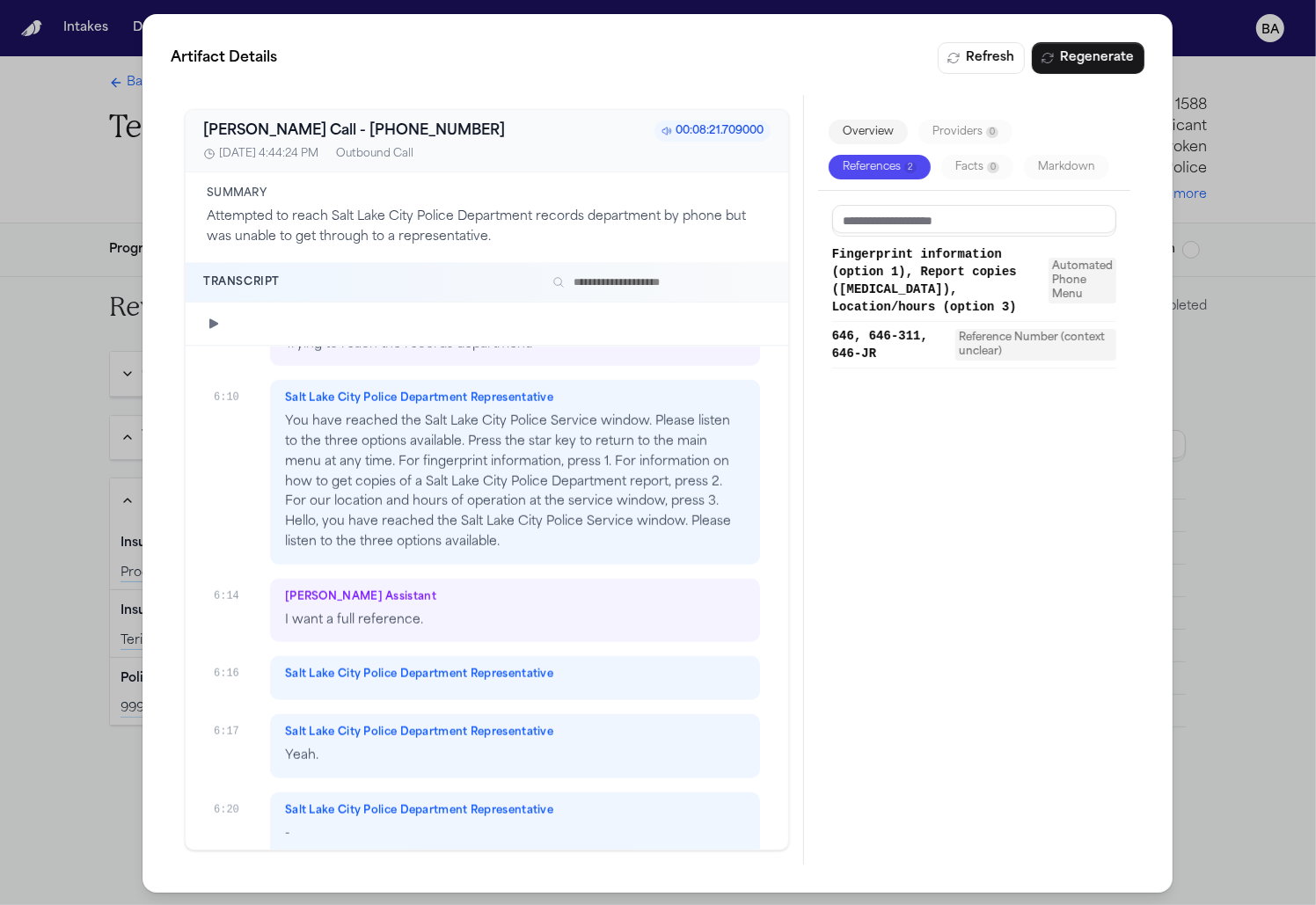
click at [1216, 523] on div "Artifact Details Refresh Regenerate [PERSON_NAME] Call - [PHONE_NUMBER]:08:21.7…" at bounding box center [658, 453] width 1316 height 907
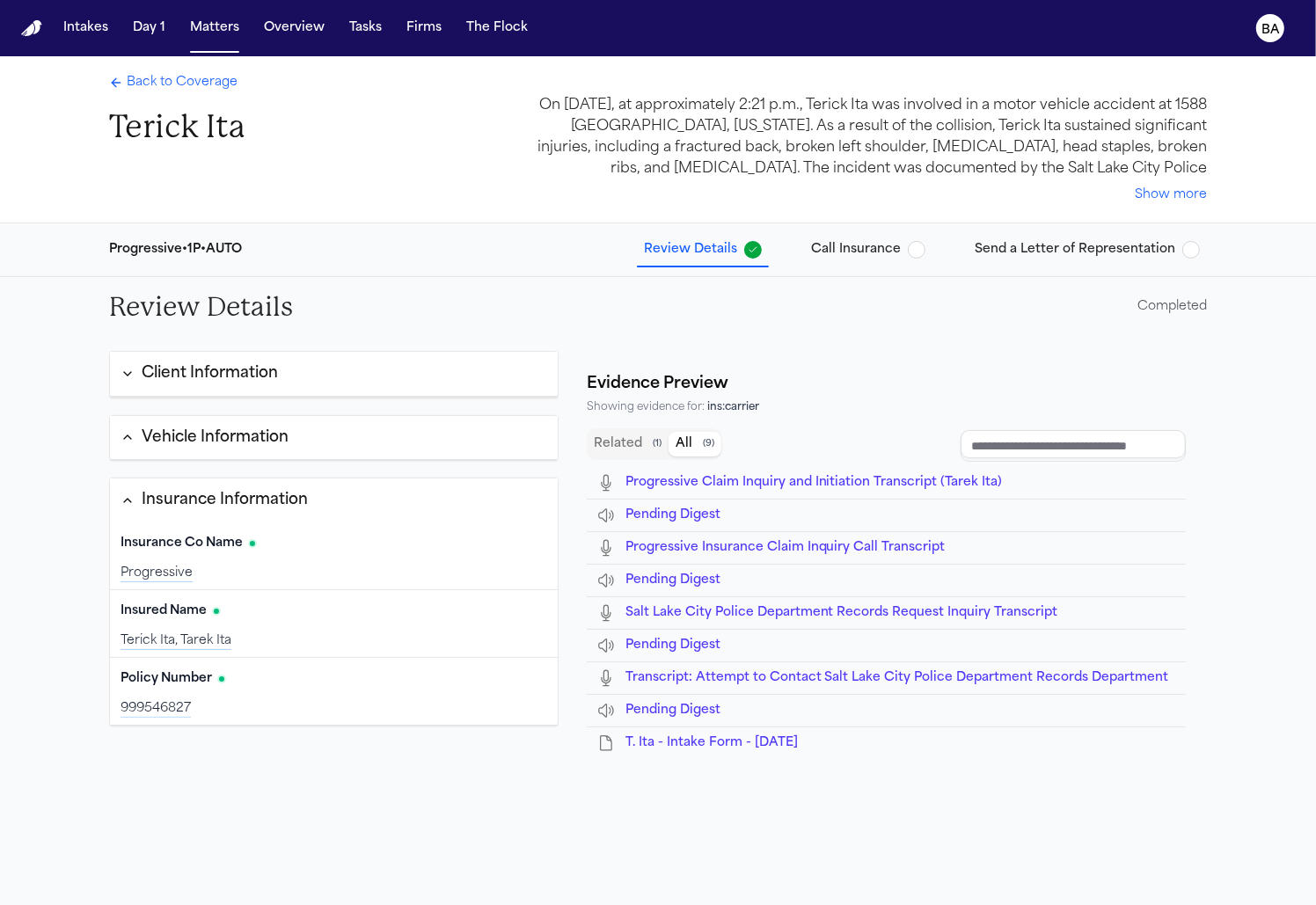
click at [377, 434] on button "Vehicle Information" at bounding box center [333, 438] width 447 height 44
click at [265, 490] on div "Insurance Information" at bounding box center [225, 501] width 166 height 23
click at [197, 250] on div "Progressive • 1P • AUTO" at bounding box center [176, 249] width 133 height 18
click at [376, 429] on button "Vehicle Information" at bounding box center [333, 439] width 447 height 45
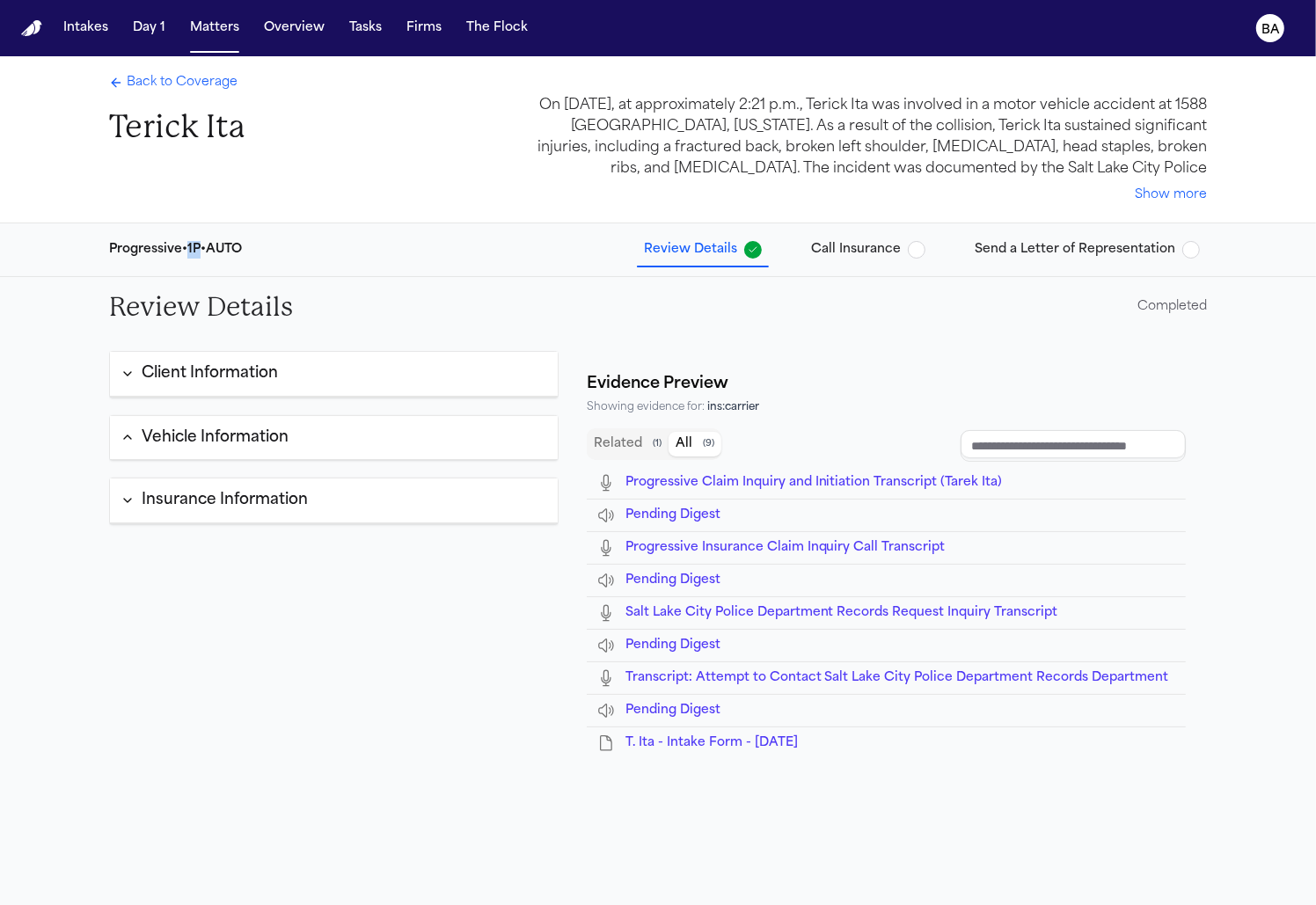
click at [193, 86] on span "Back to Coverage" at bounding box center [181, 82] width 110 height 18
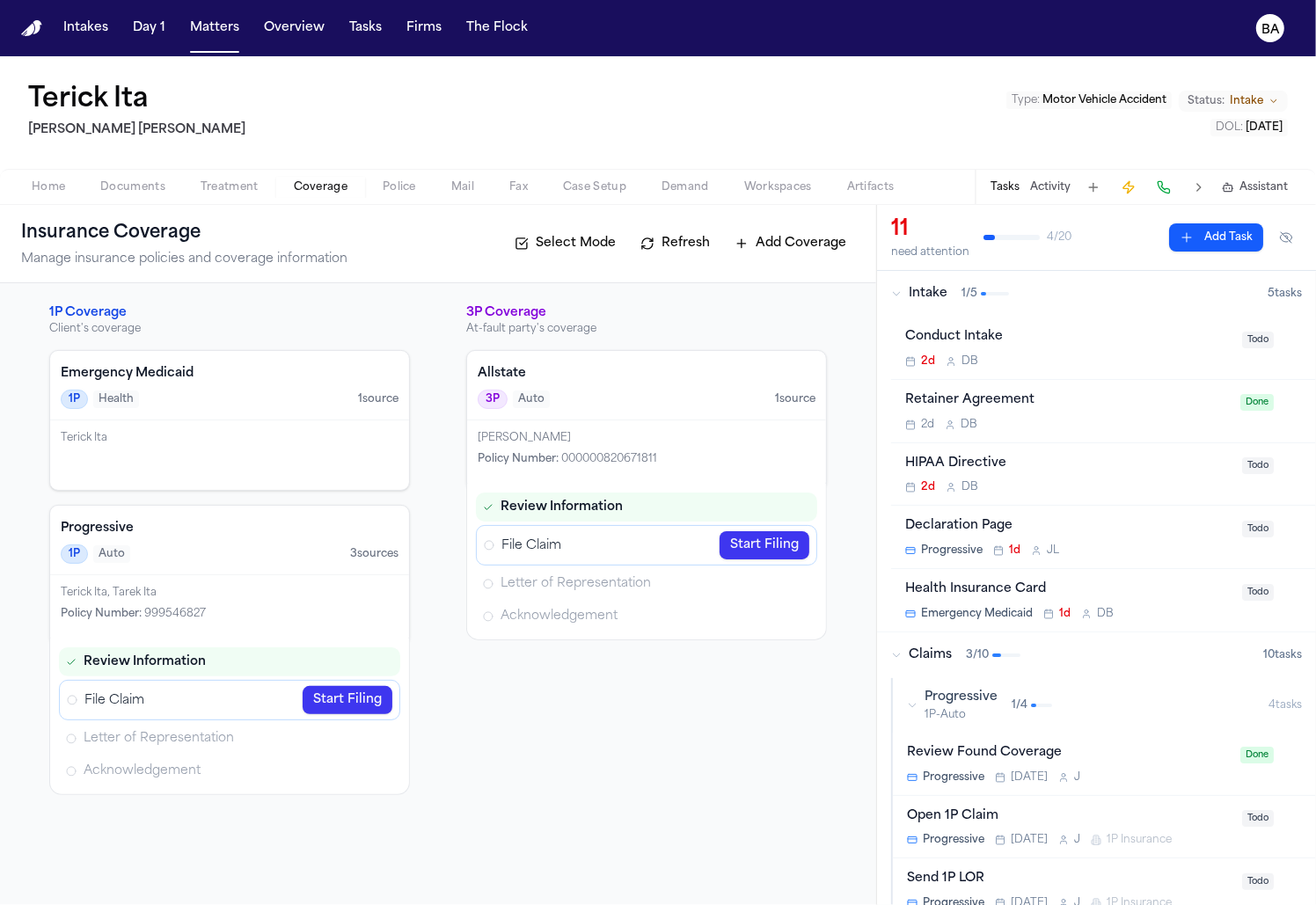
click at [418, 521] on div "1P Coverage Client's coverage Emergency Medicaid 1P Health 1 source Terick Ita …" at bounding box center [438, 549] width 778 height 491
click at [992, 311] on button "Intake 1 / 5 5 task s" at bounding box center [1096, 293] width 439 height 45
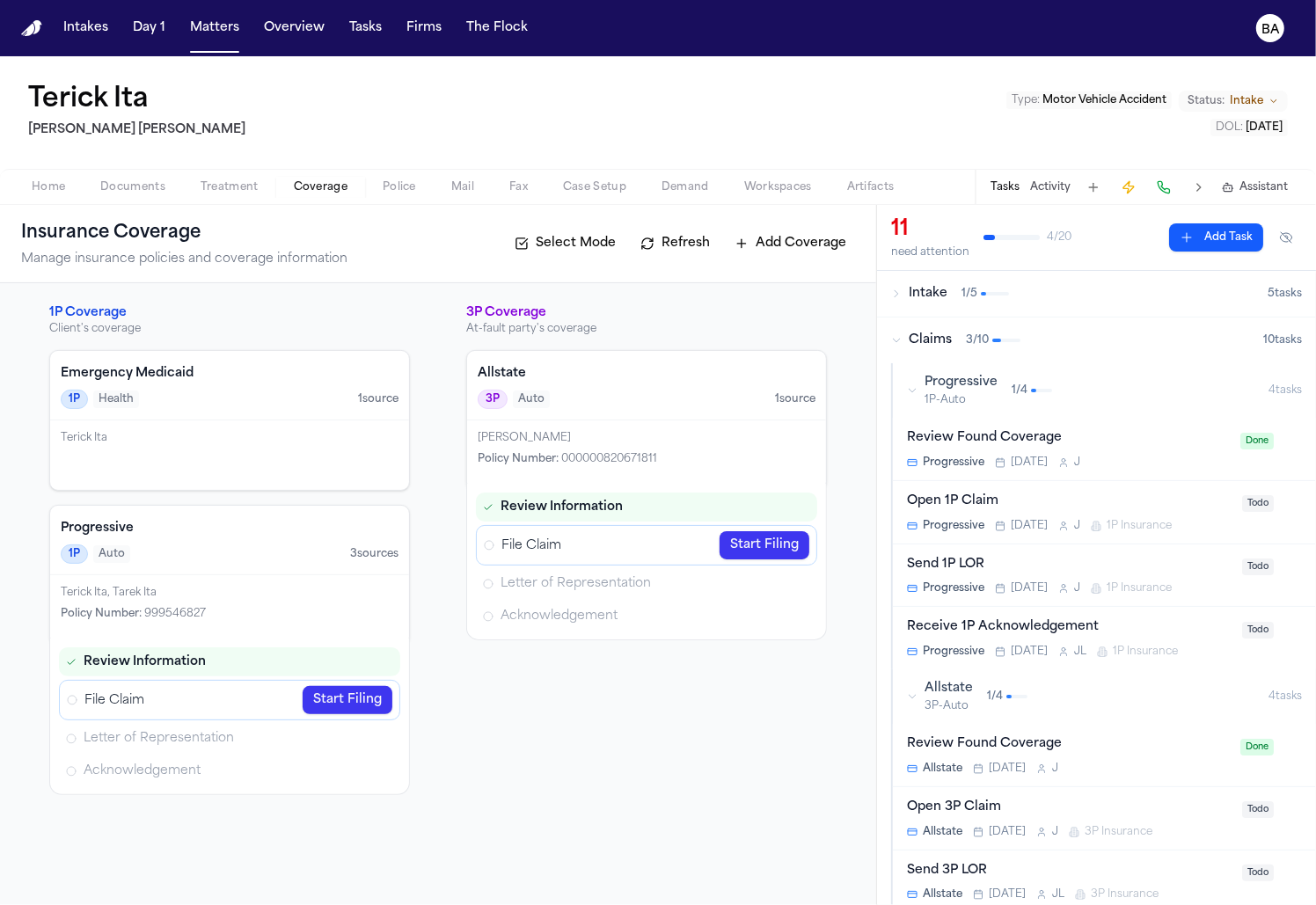
click at [1089, 493] on div "Open 1P Claim" at bounding box center [1070, 501] width 325 height 20
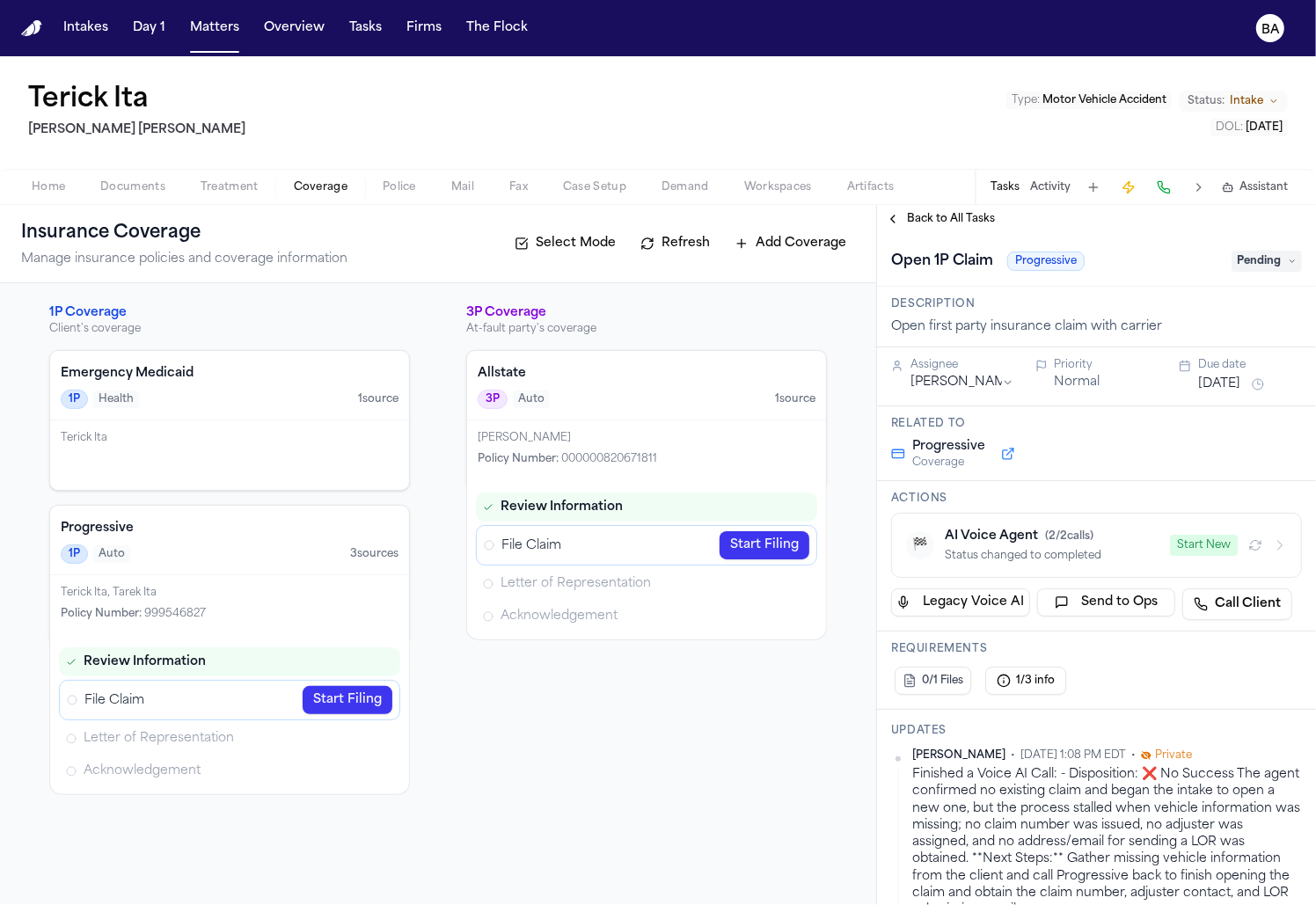
click at [579, 183] on span "Case Setup" at bounding box center [594, 187] width 63 height 14
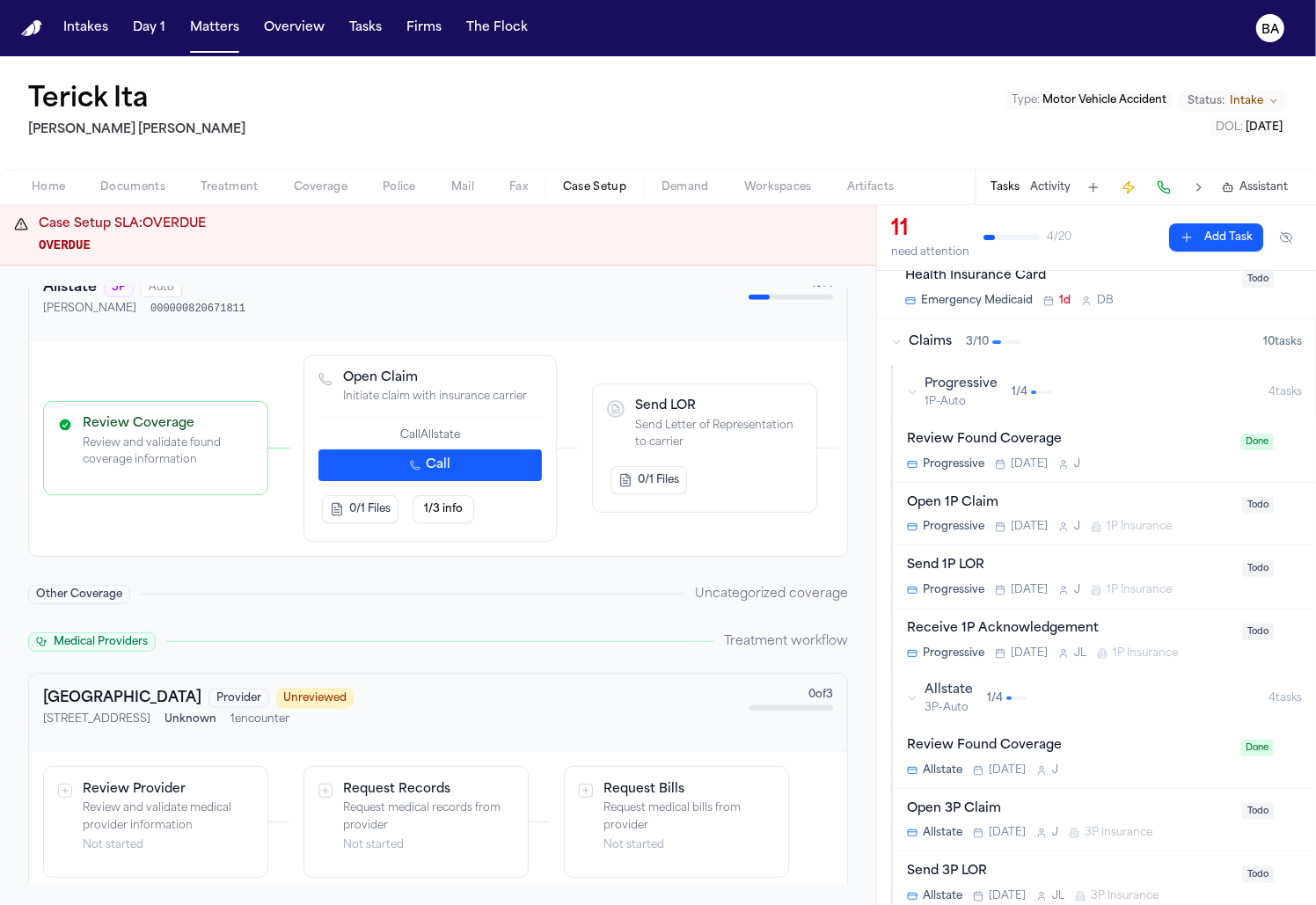
scroll to position [315, 0]
click at [1062, 496] on div "Open 1P Claim" at bounding box center [1070, 501] width 325 height 20
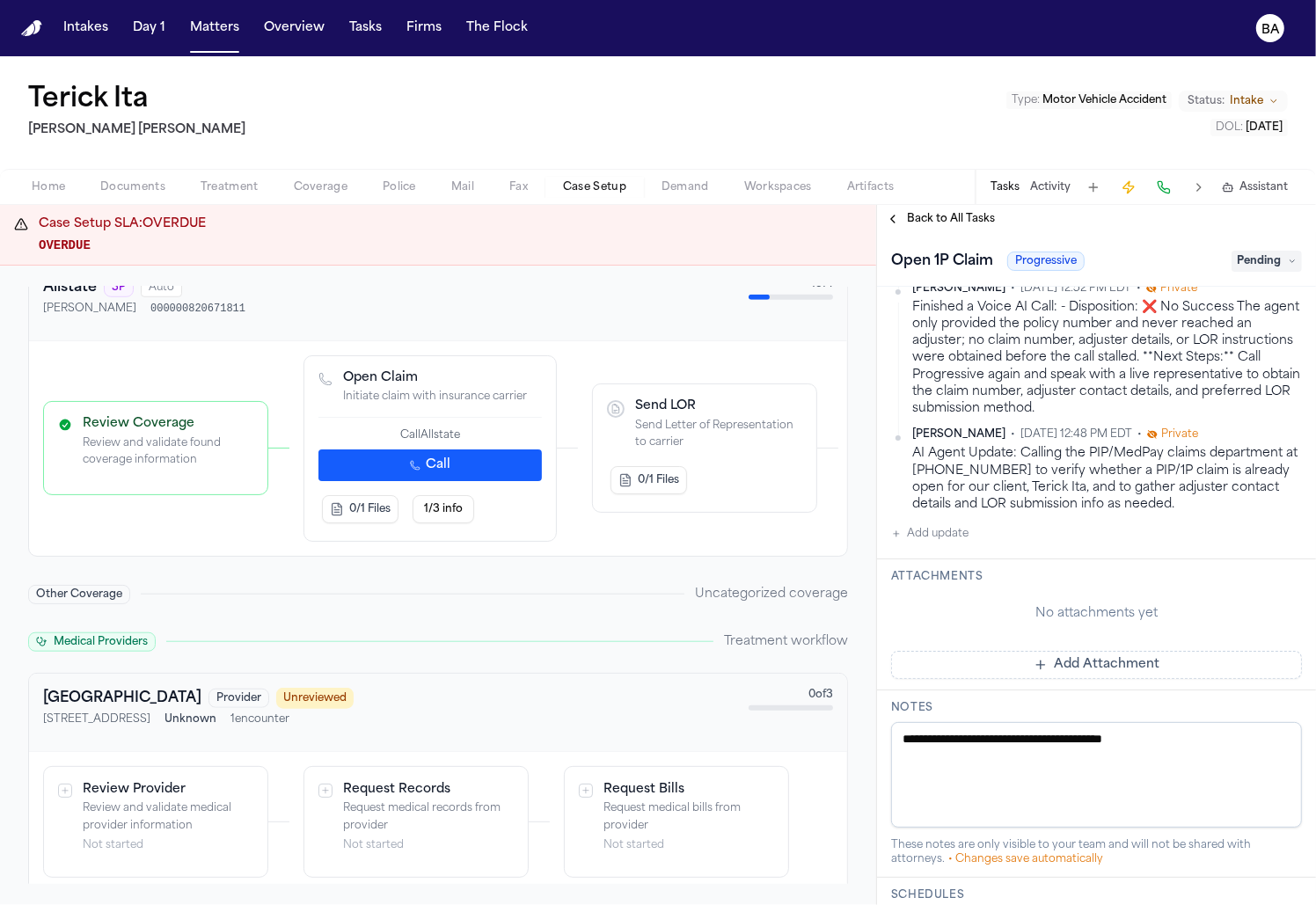
scroll to position [1058, 0]
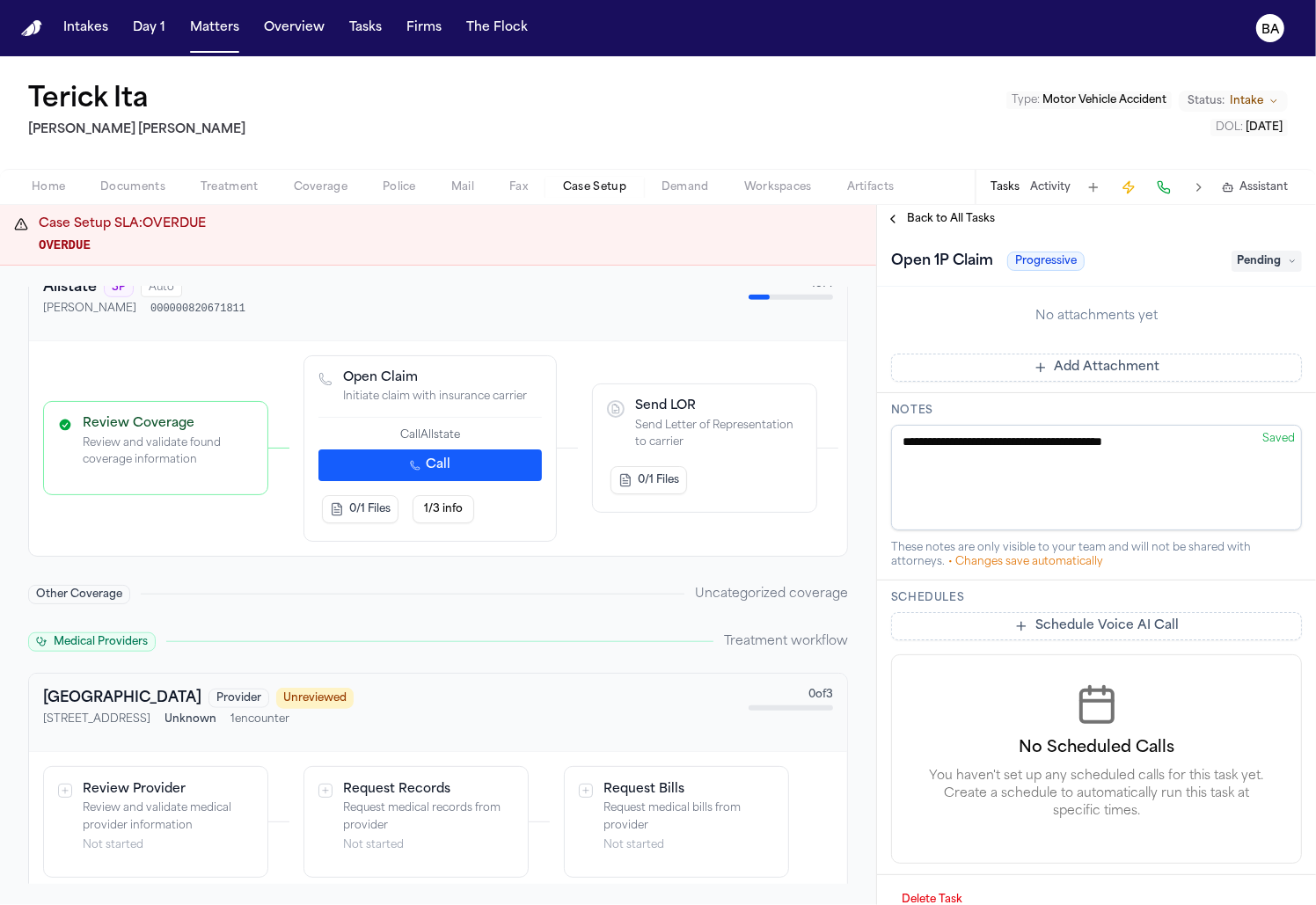
click at [331, 183] on span "Coverage" at bounding box center [320, 187] width 54 height 14
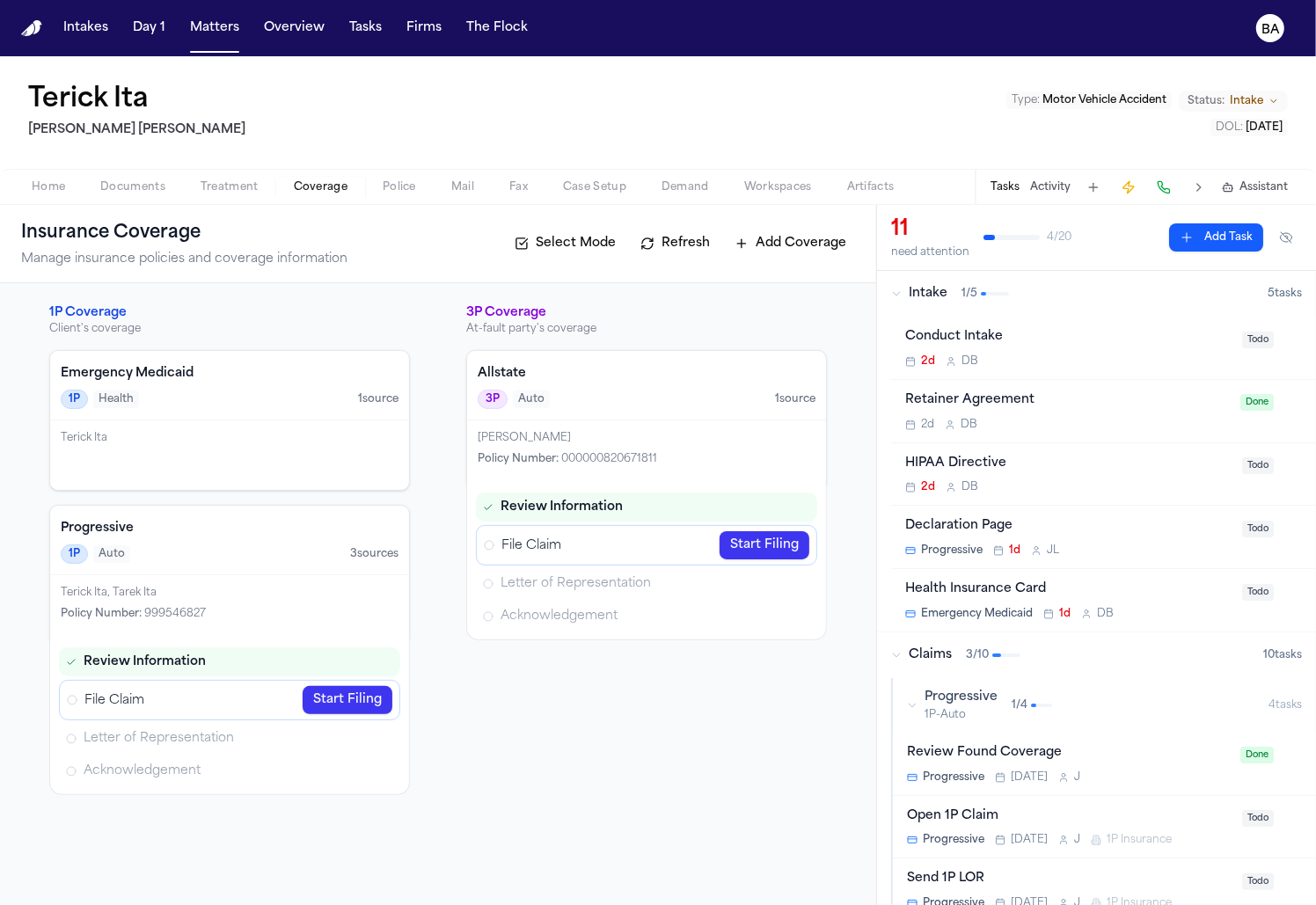
click at [329, 709] on link "Start Filing" at bounding box center [346, 700] width 90 height 28
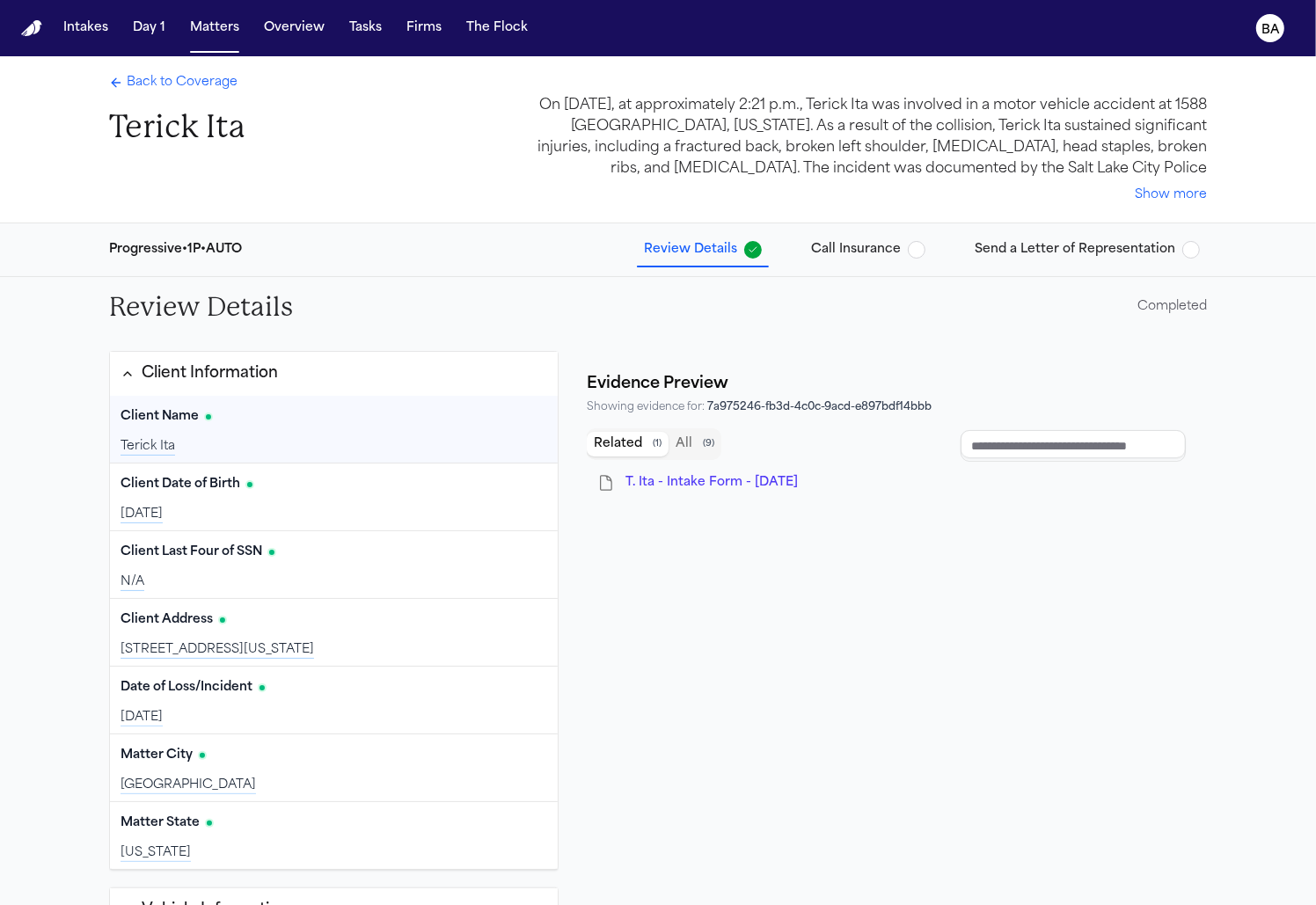
click at [844, 266] on div "Progressive • 1P • AUTO Review Details Call Insurance Send a Letter of Represen…" at bounding box center [658, 250] width 1126 height 53
click at [856, 262] on button "Call Insurance" at bounding box center [869, 250] width 128 height 32
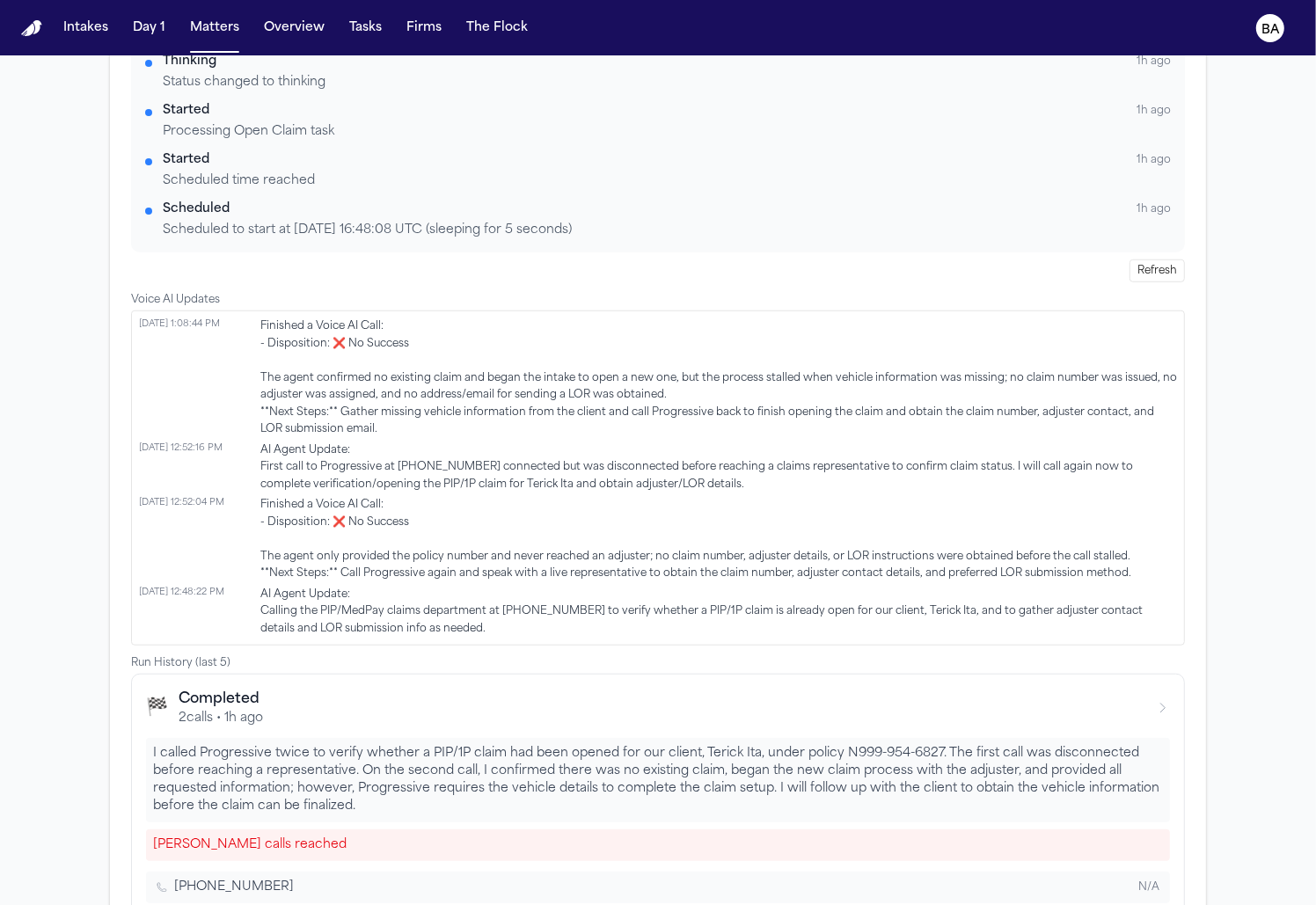
scroll to position [1058, 0]
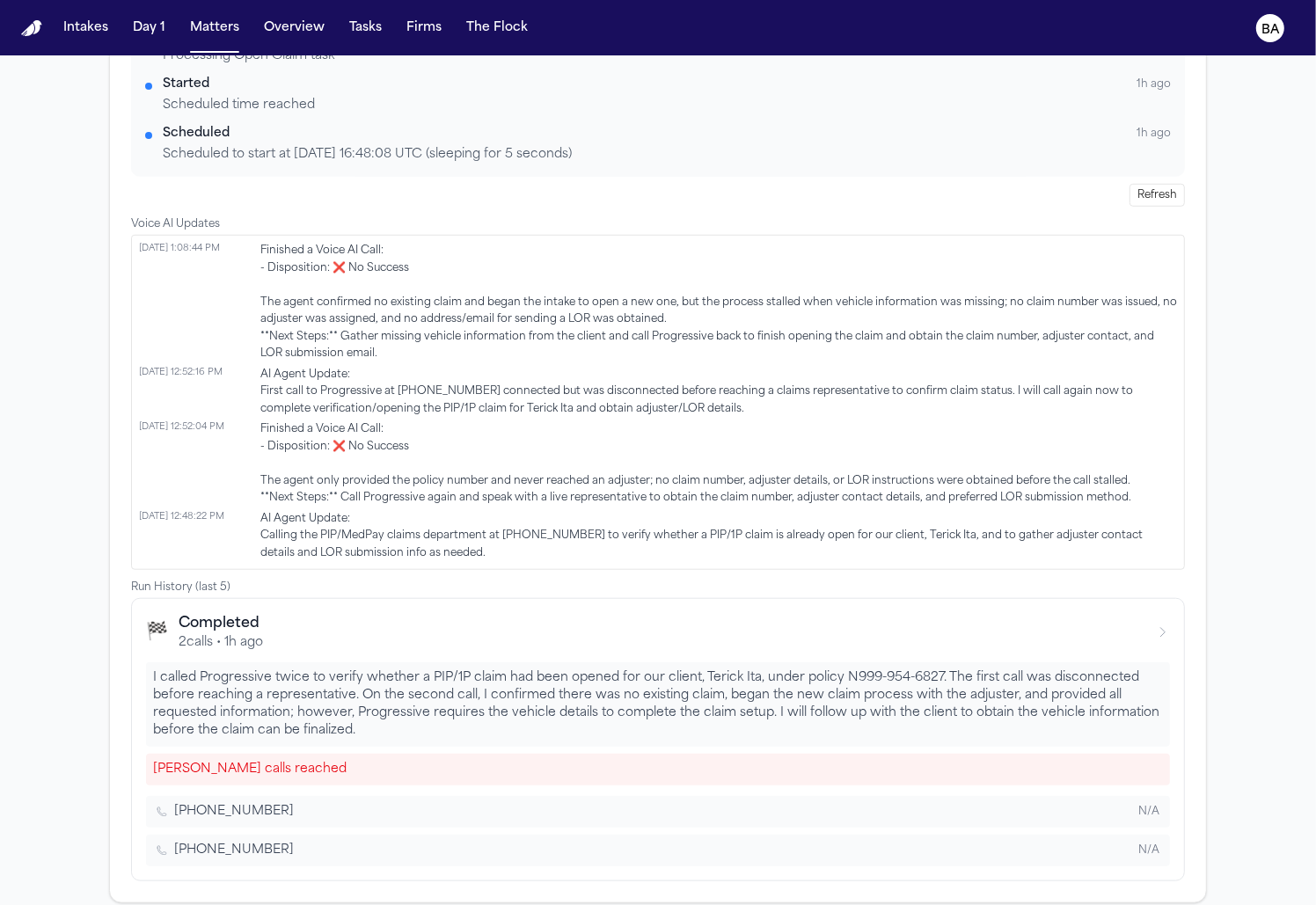
drag, startPoint x: 245, startPoint y: 239, endPoint x: 496, endPoint y: 534, distance: 387.3
click at [494, 531] on ul "[DATE] 1:08:44 PM Finished a Voice AI Call: - Disposition: ❌ No Success The age…" at bounding box center [658, 402] width 1054 height 335
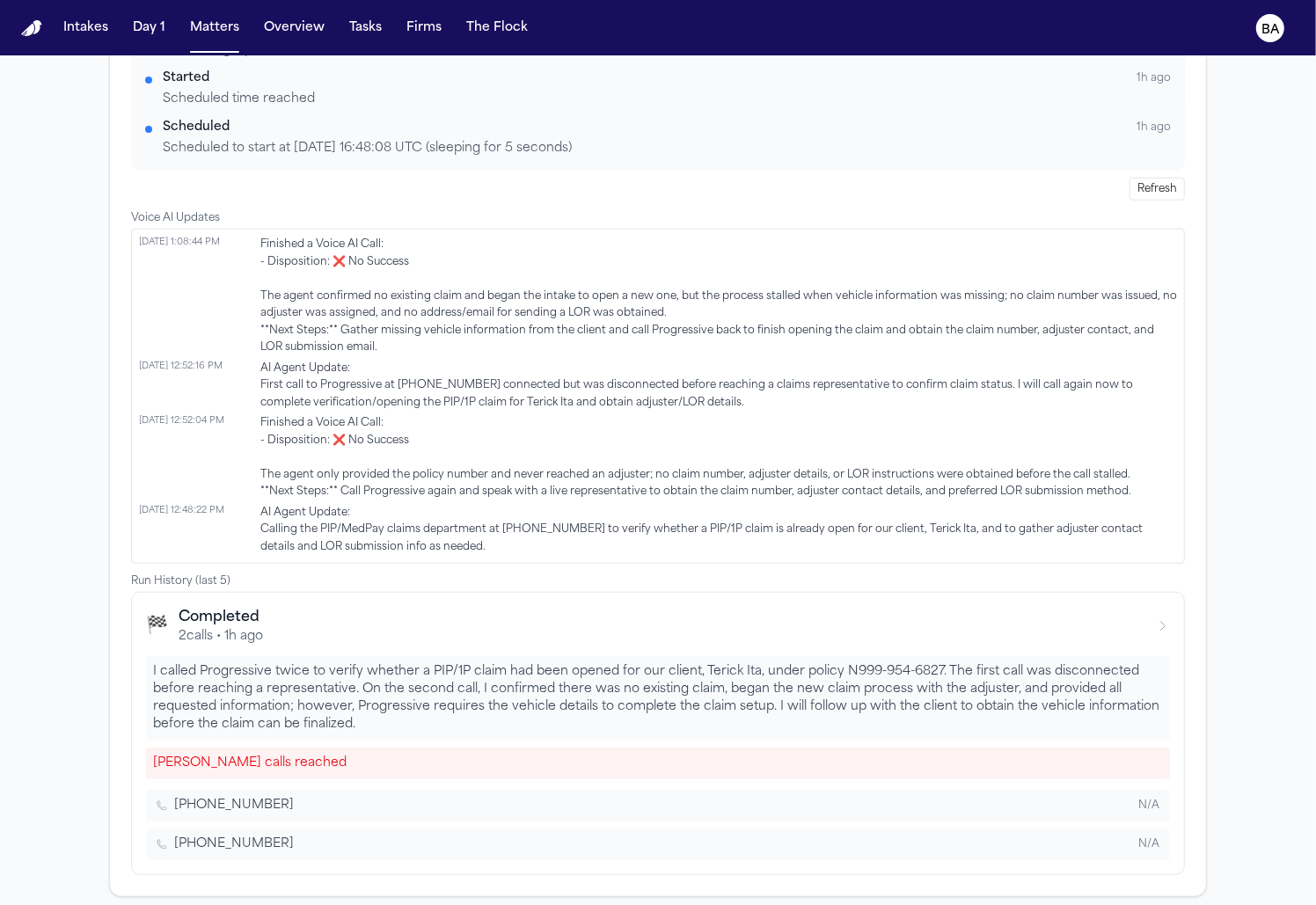
click at [295, 624] on div "🏁 Completed 2 calls • 1h ago" at bounding box center [658, 626] width 1023 height 39
click at [429, 612] on div "🏁 Completed 2 calls • 1h ago" at bounding box center [658, 626] width 1023 height 39
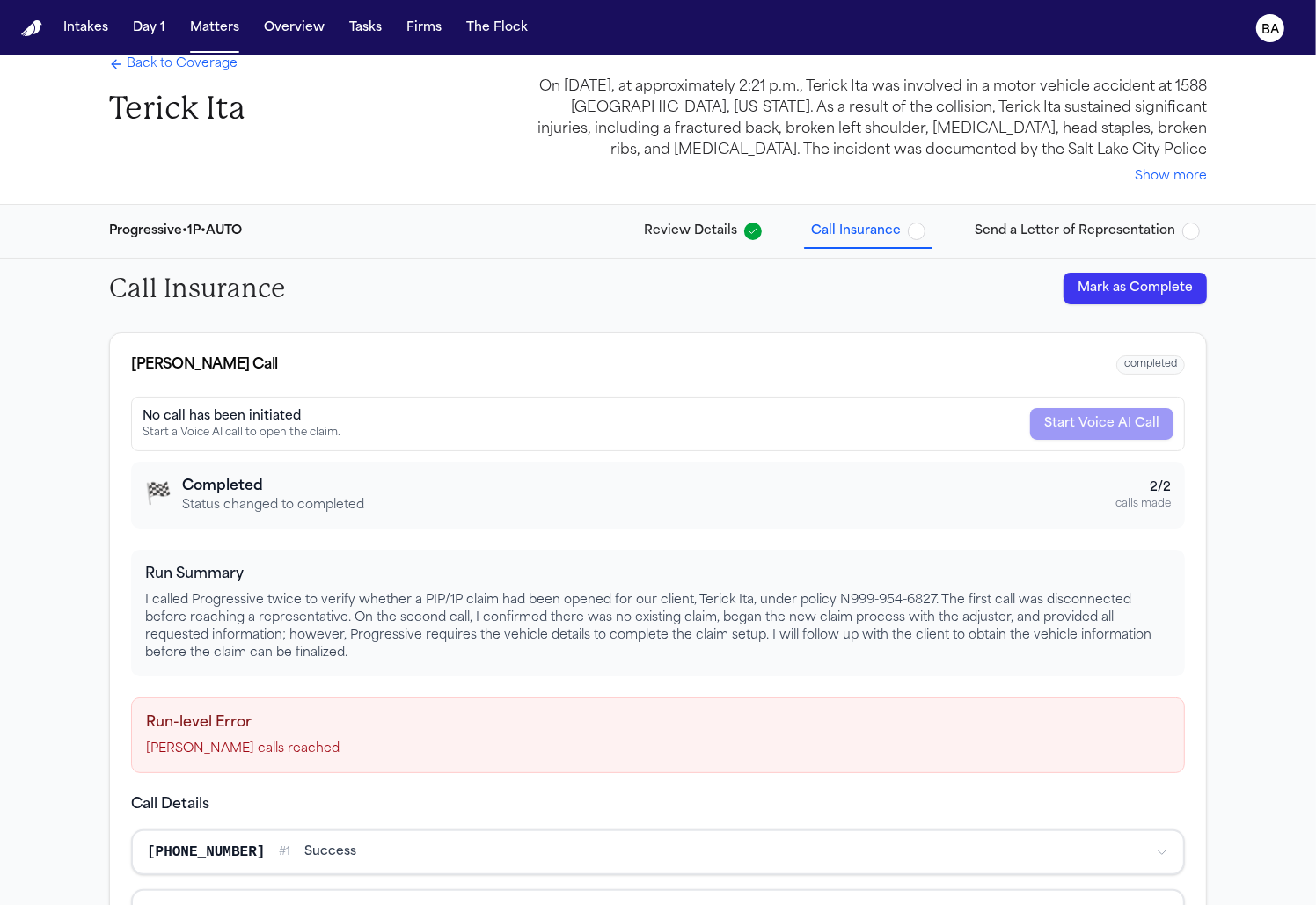
scroll to position [0, 0]
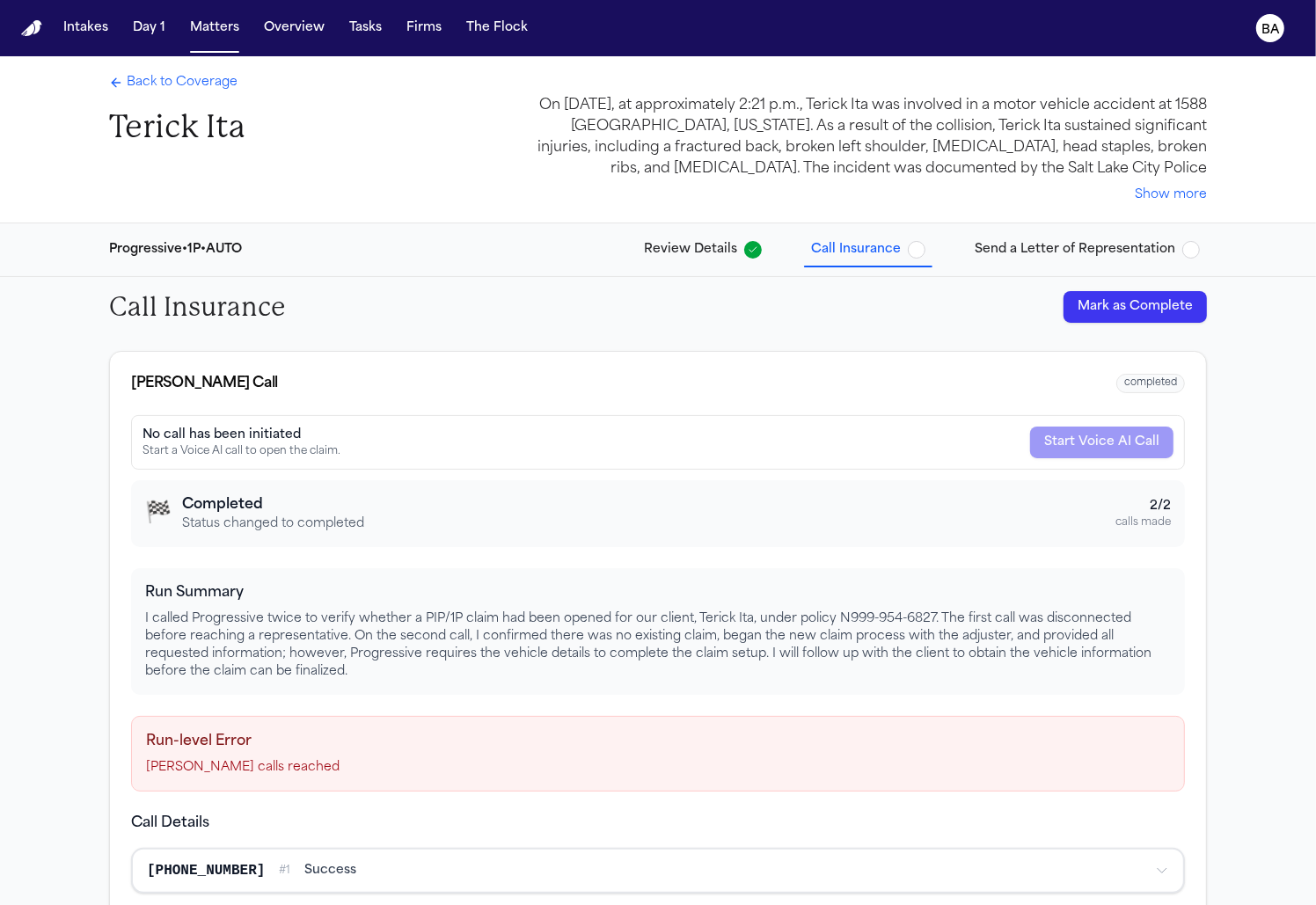
click at [203, 84] on span "Back to Coverage" at bounding box center [181, 82] width 110 height 18
